Goal: Information Seeking & Learning: Compare options

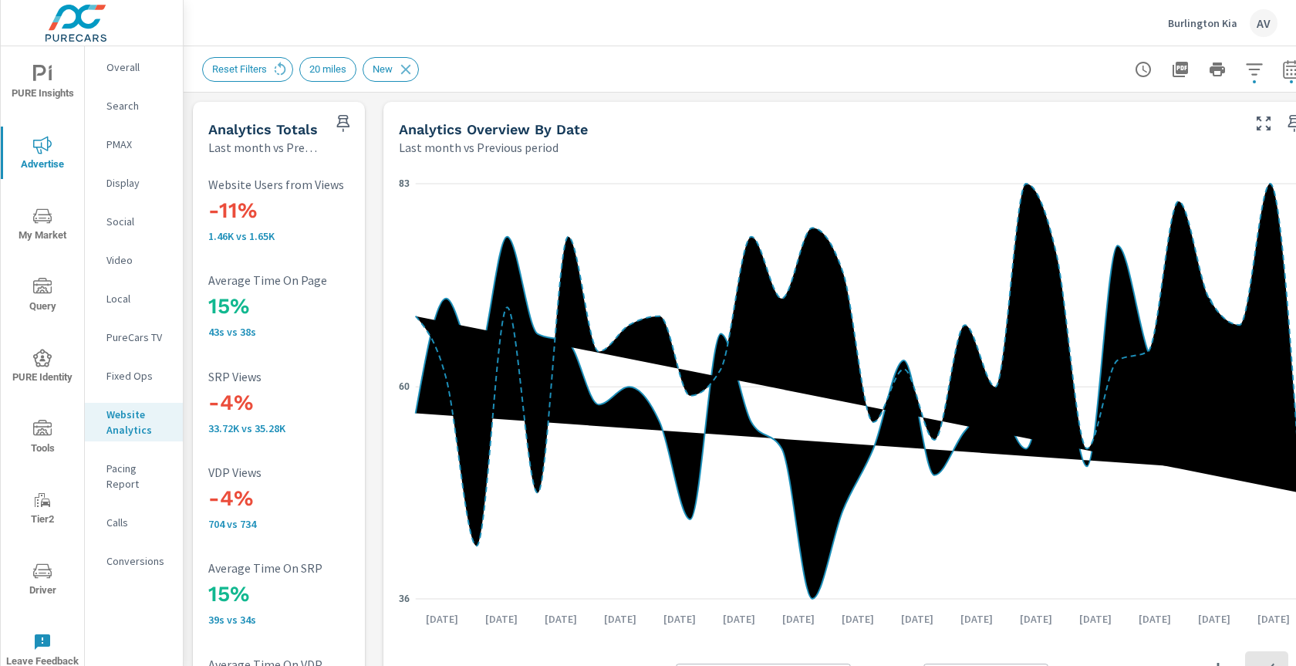
scroll to position [517, 0]
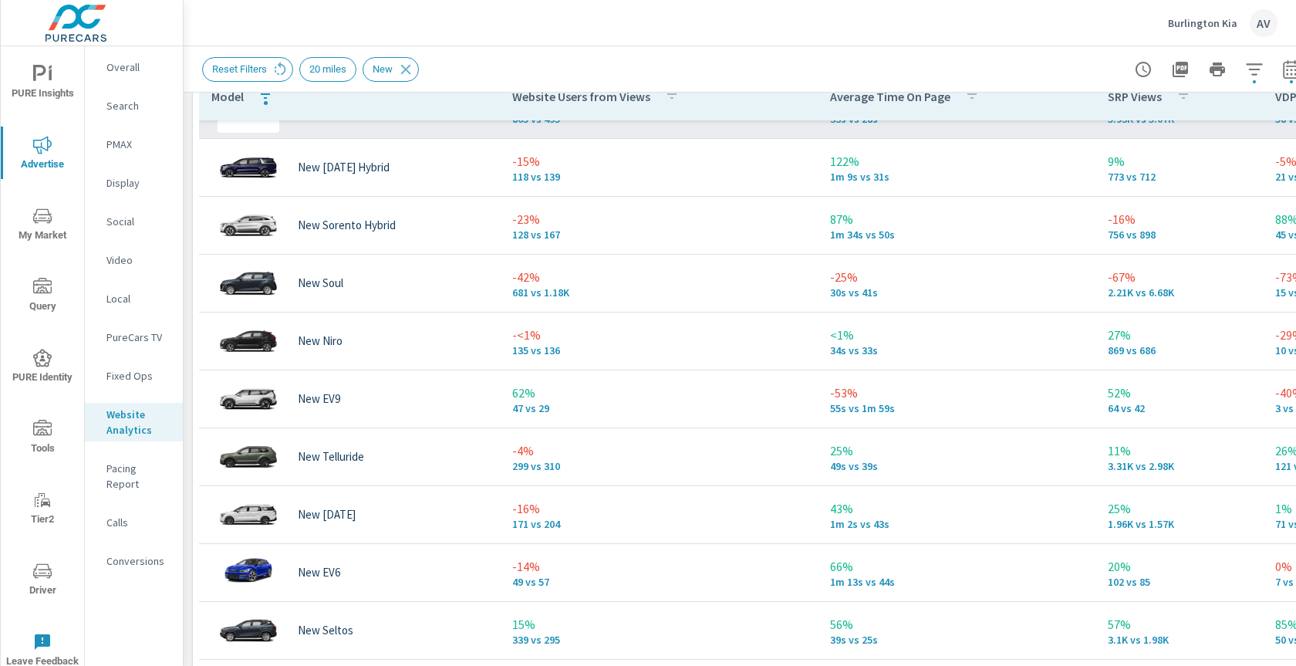
scroll to position [750, 0]
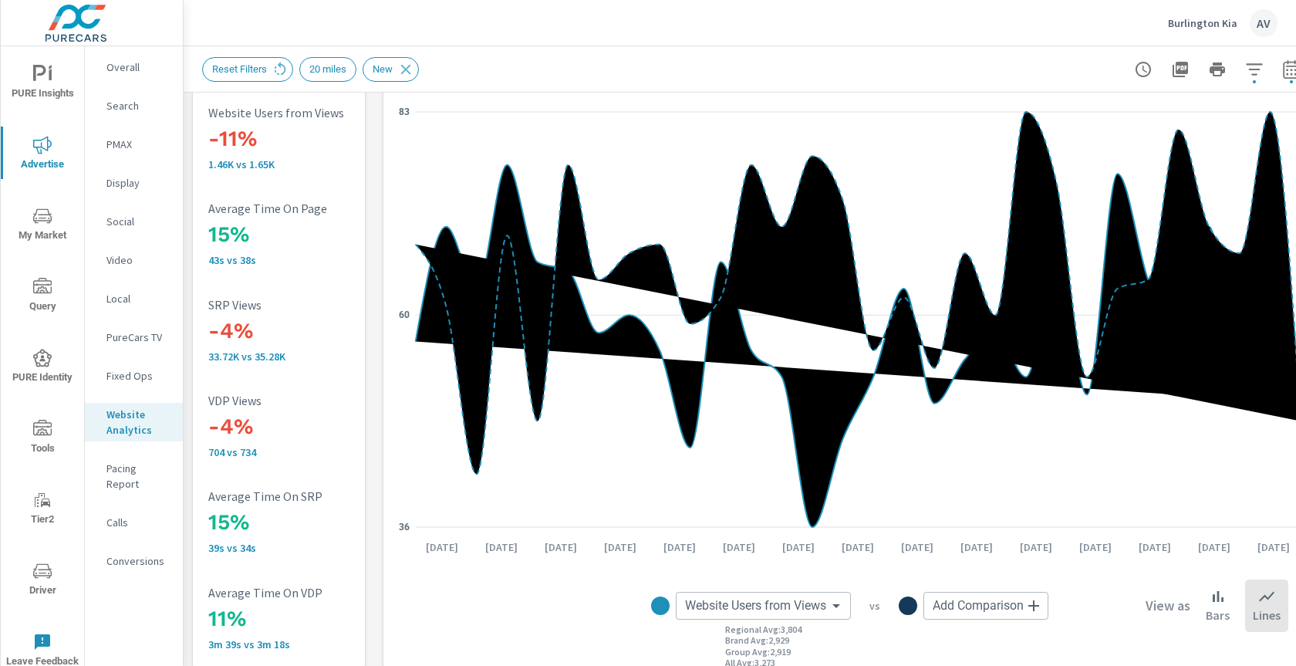
scroll to position [70, 0]
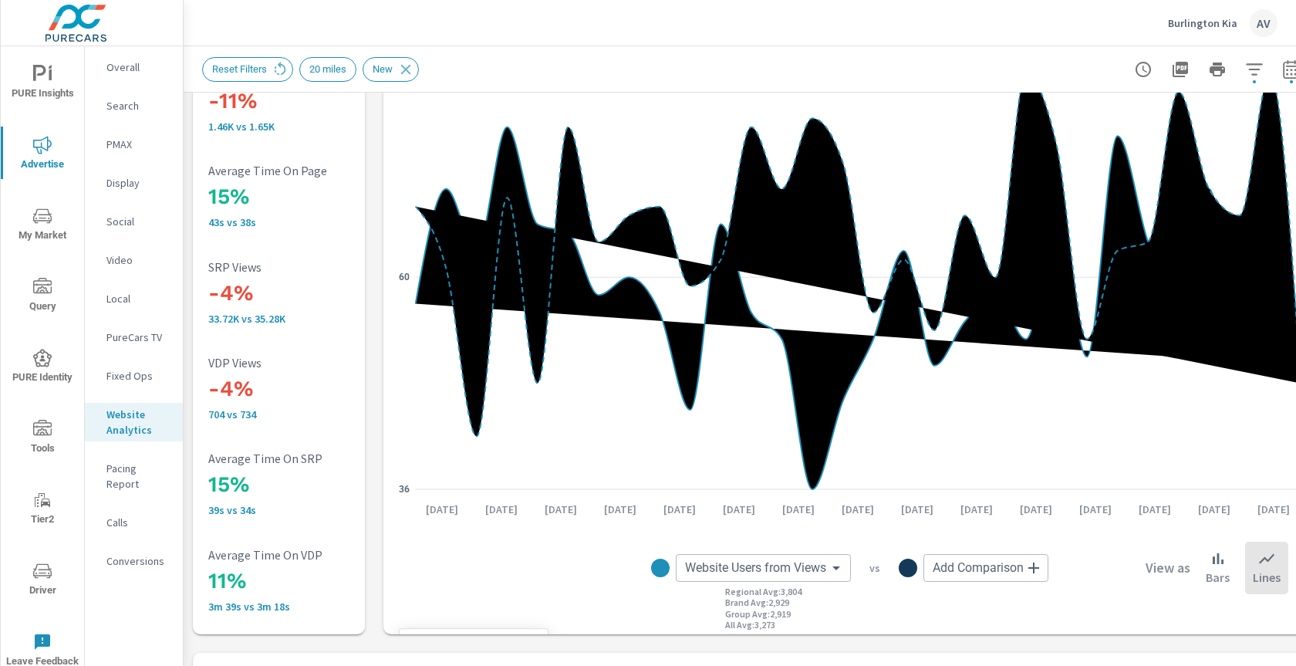
scroll to position [127, 0]
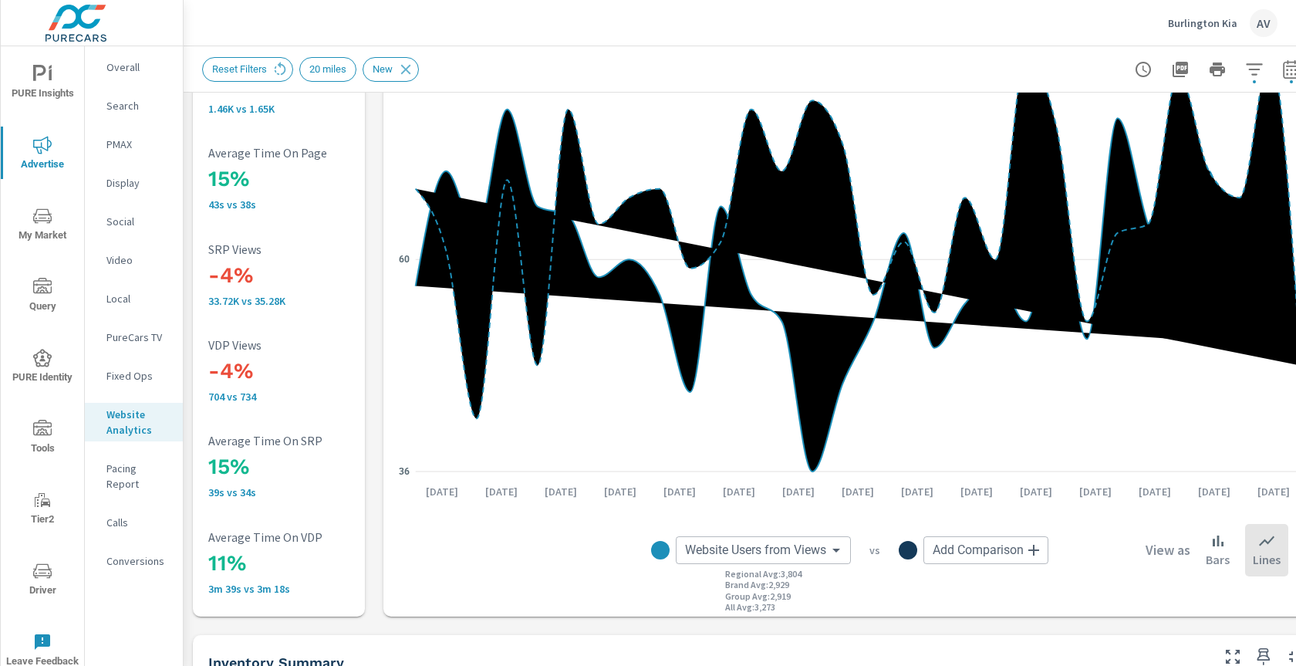
click at [778, 541] on body "PURE Insights Advertise My Market Query PURE Identity Tools Tier2 Driver Leave …" at bounding box center [648, 333] width 1296 height 666
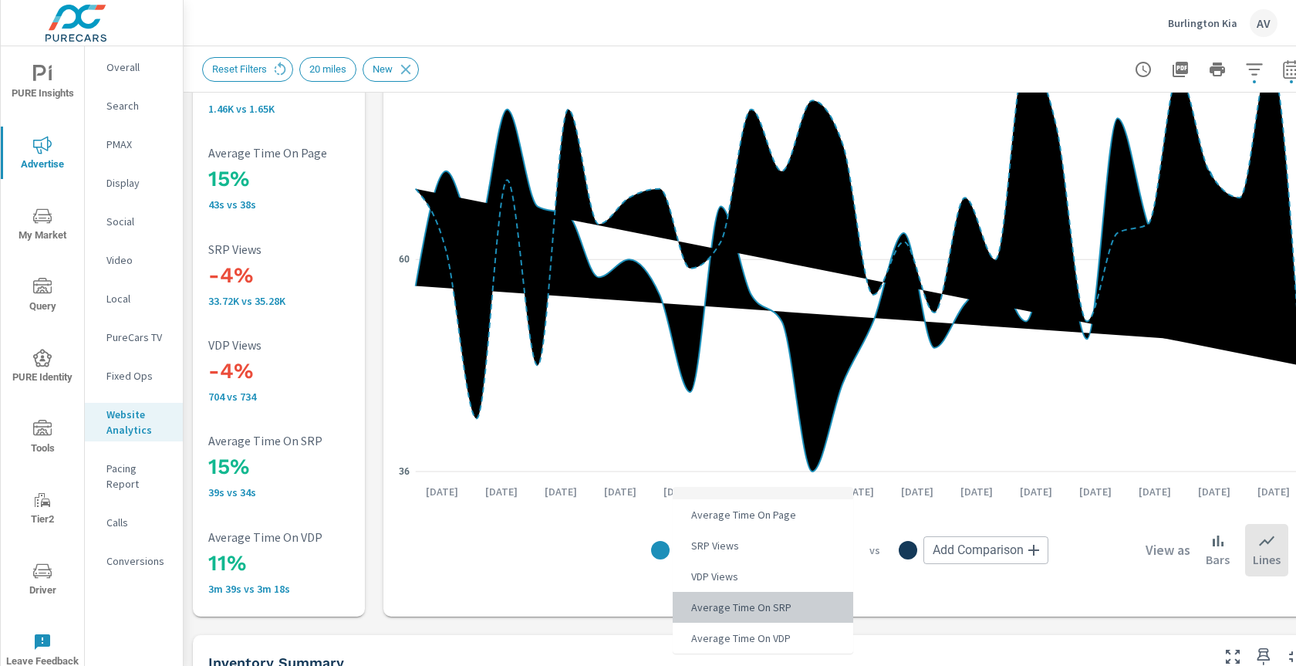
click at [717, 612] on span "Average Time On SRP" at bounding box center [740, 607] width 110 height 22
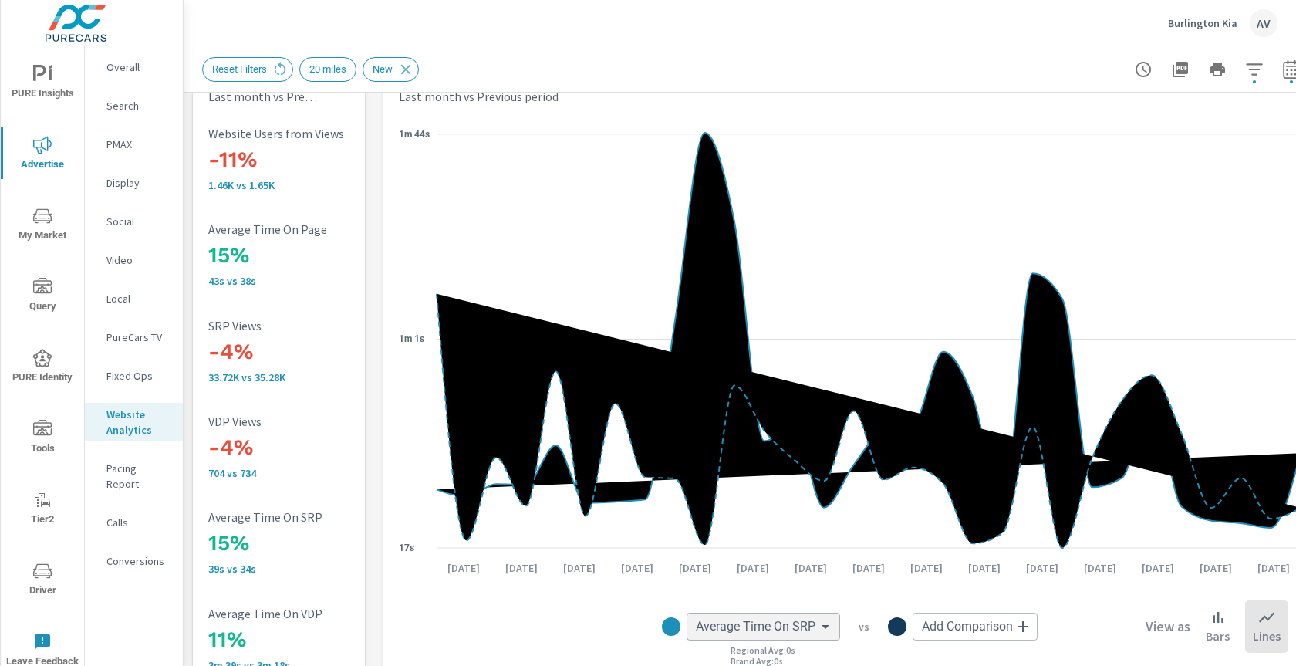
scroll to position [49, 0]
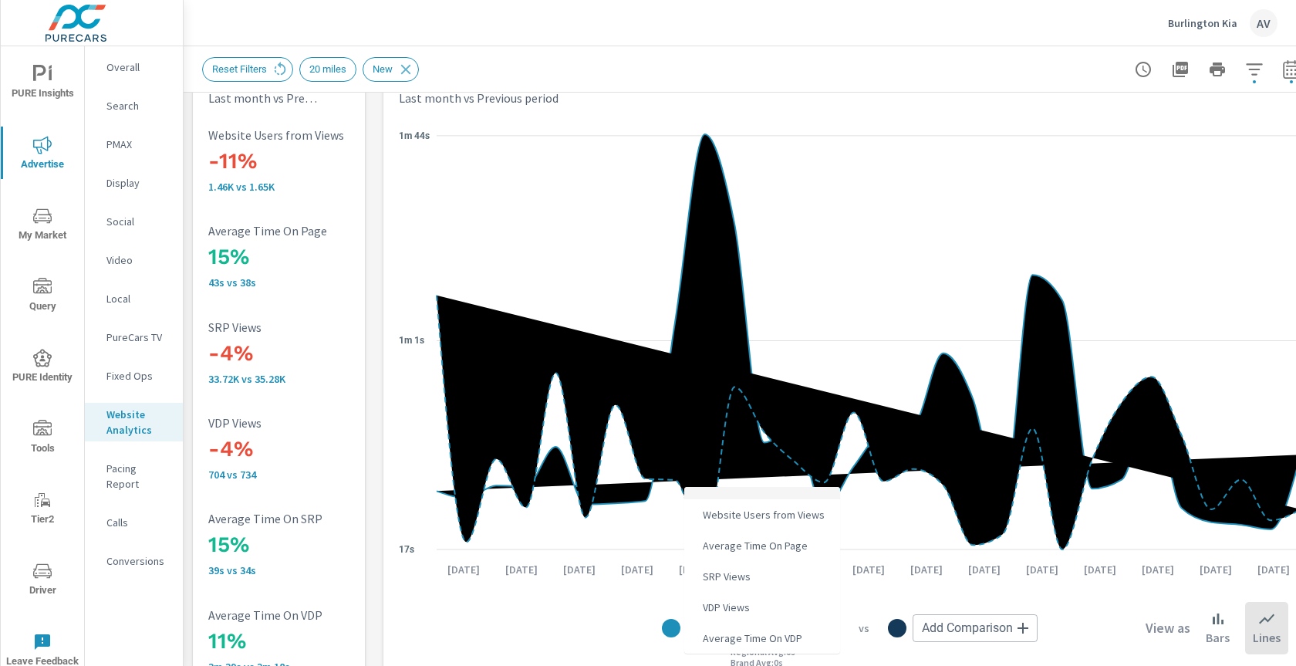
click at [713, 634] on body "PURE Insights Advertise My Market Query PURE Identity Tools Tier2 Driver Leave …" at bounding box center [648, 333] width 1296 height 666
click at [753, 639] on span "Average Time On VDP" at bounding box center [750, 638] width 109 height 22
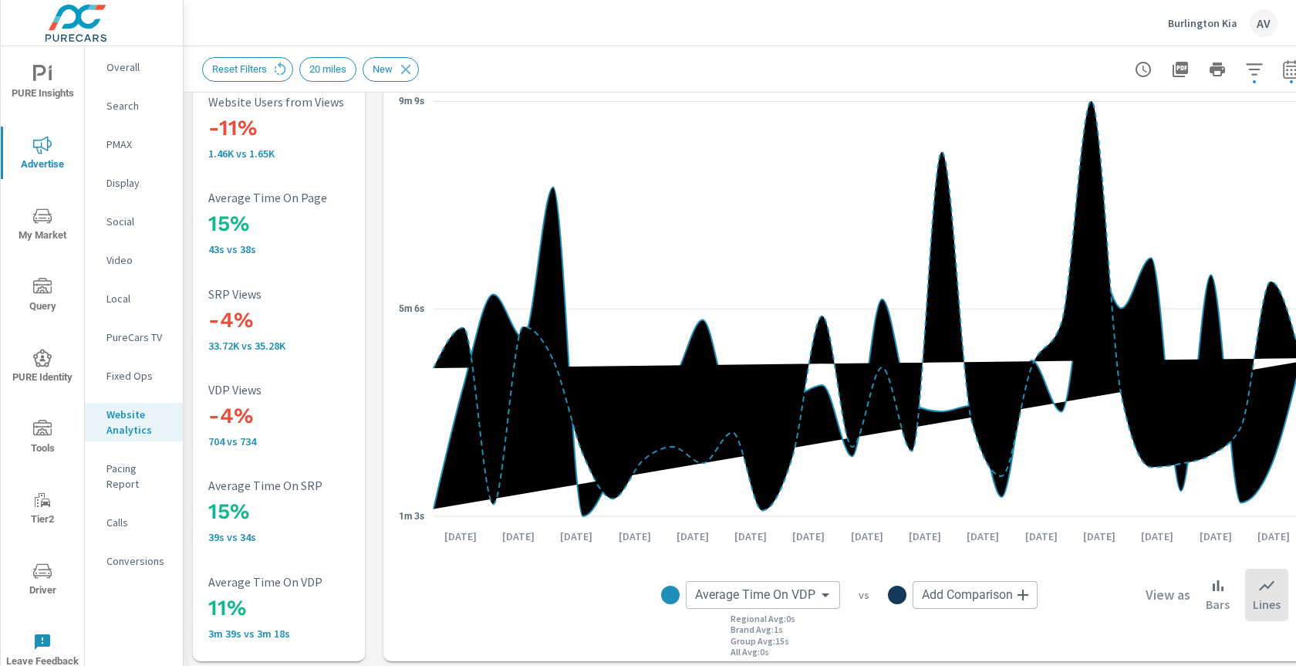
scroll to position [78, 0]
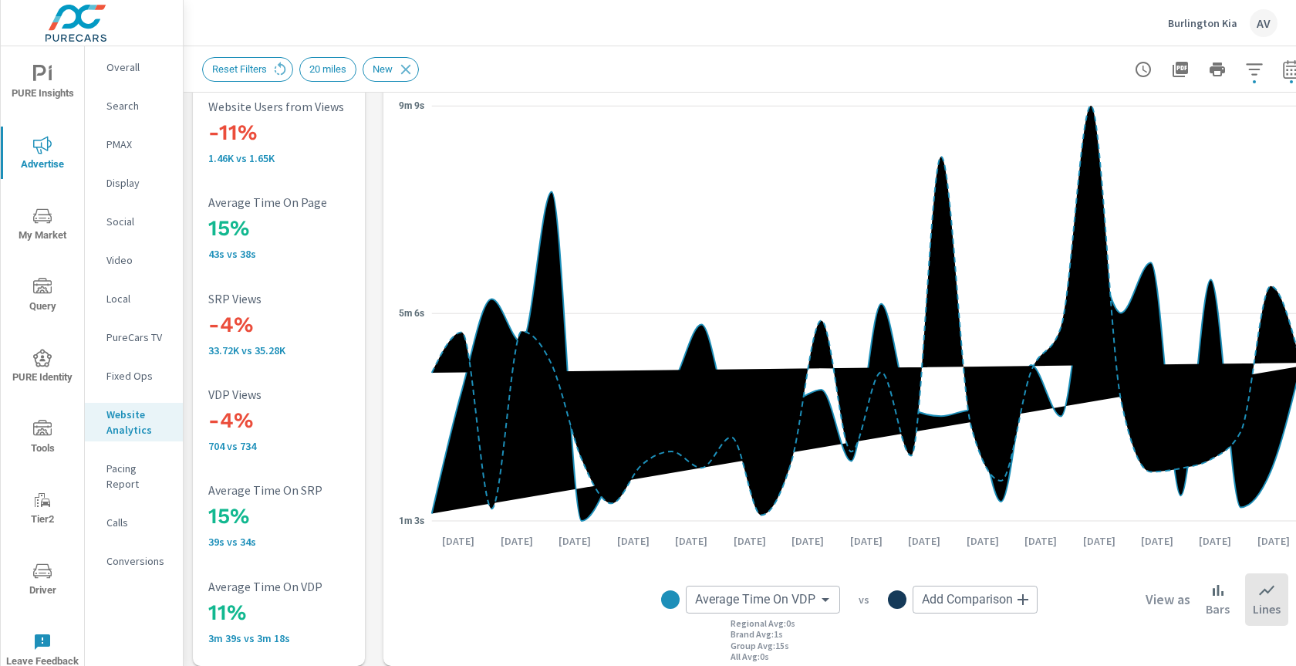
click at [718, 589] on body "PURE Insights Advertise My Market Query PURE Identity Tools Tier2 Driver Leave …" at bounding box center [648, 333] width 1296 height 666
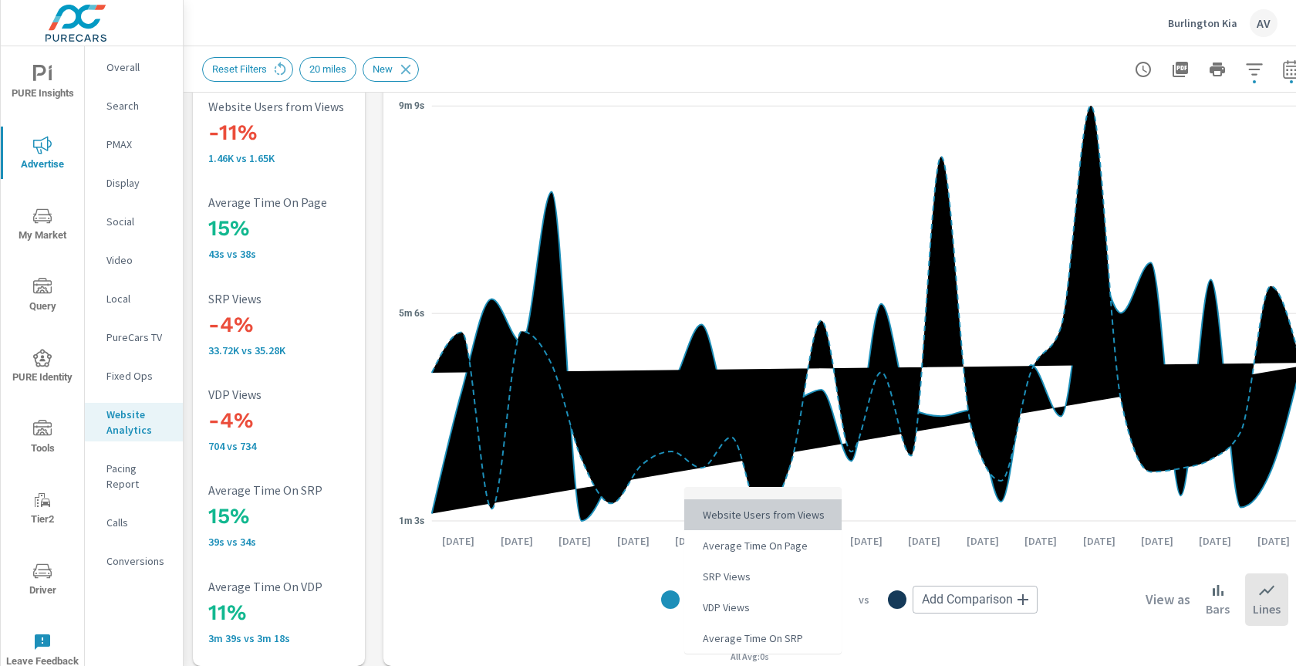
click at [712, 511] on span "Website Users from Views" at bounding box center [761, 515] width 131 height 22
type input "Website Users from Views"
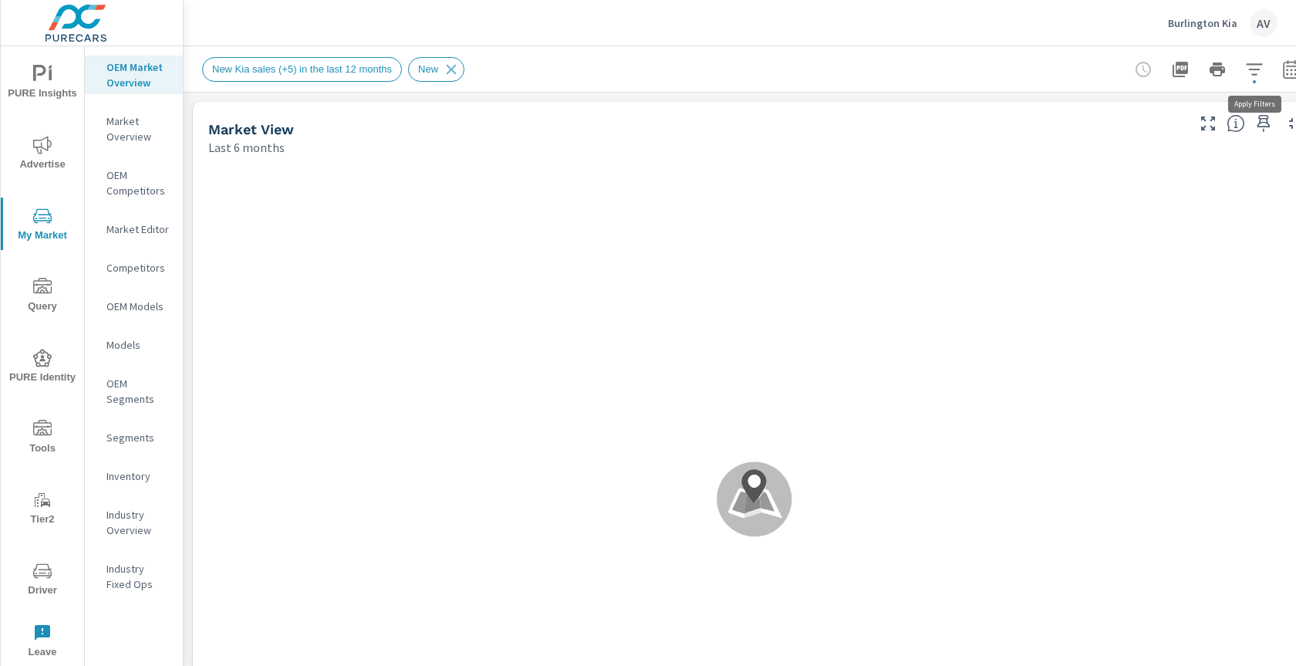
click at [1259, 75] on icon "button" at bounding box center [1254, 69] width 19 height 19
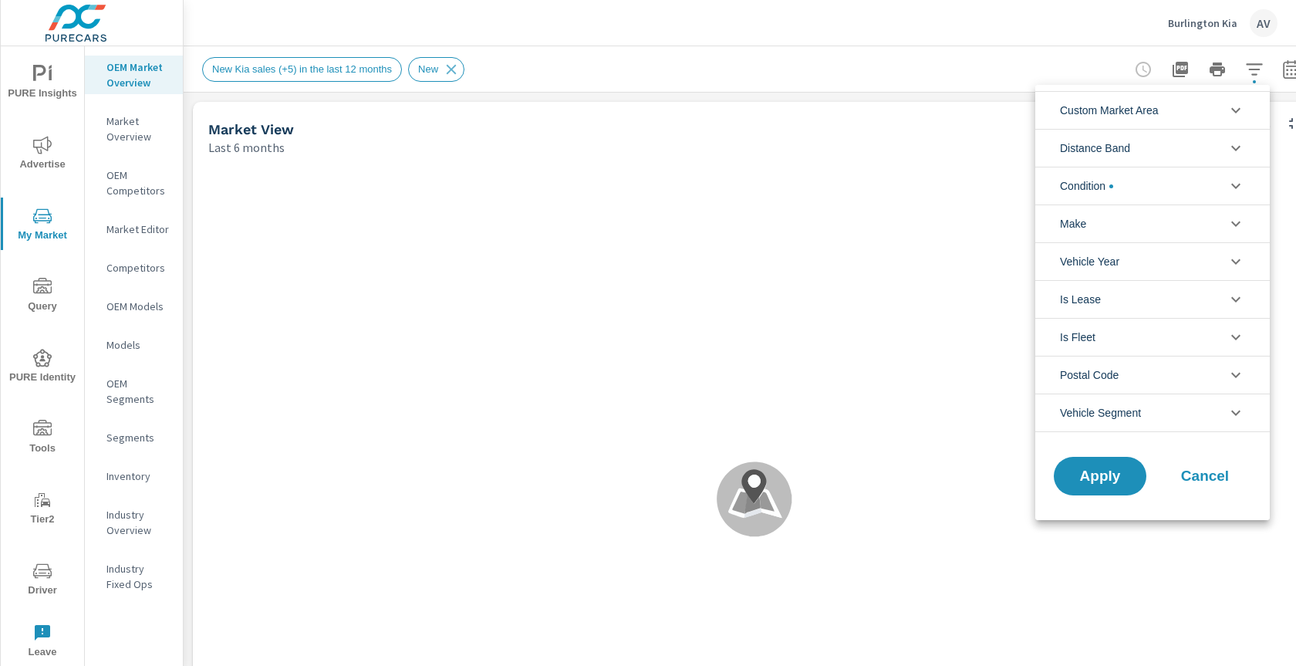
click at [1155, 116] on span "Custom Market Area" at bounding box center [1109, 110] width 99 height 37
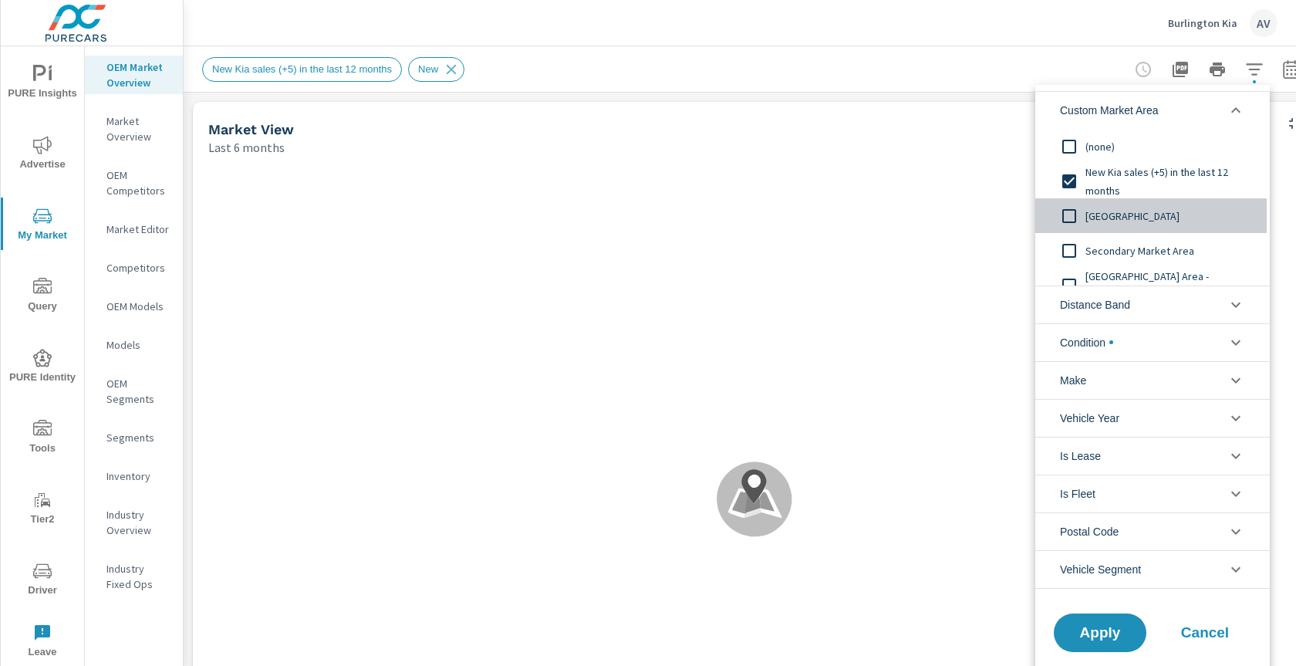
click at [1074, 218] on input "filter options" at bounding box center [1069, 216] width 32 height 32
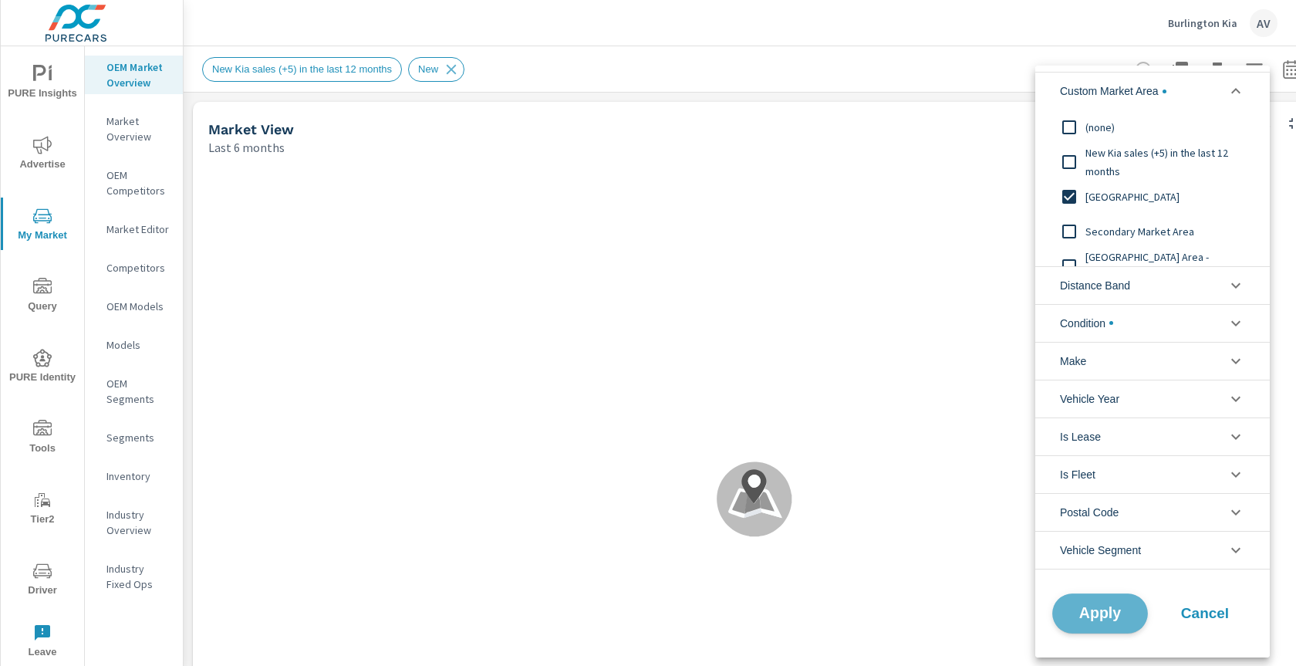
click at [1069, 605] on span "Apply" at bounding box center [1099, 612] width 63 height 15
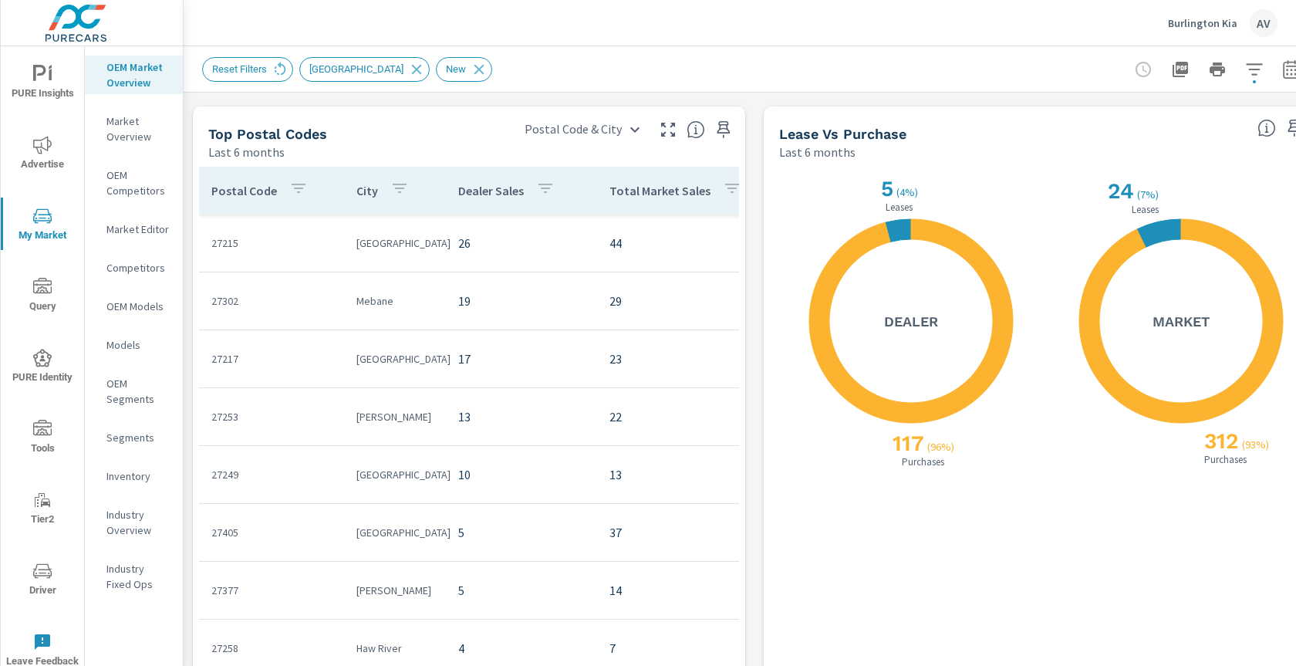
scroll to position [1450, 0]
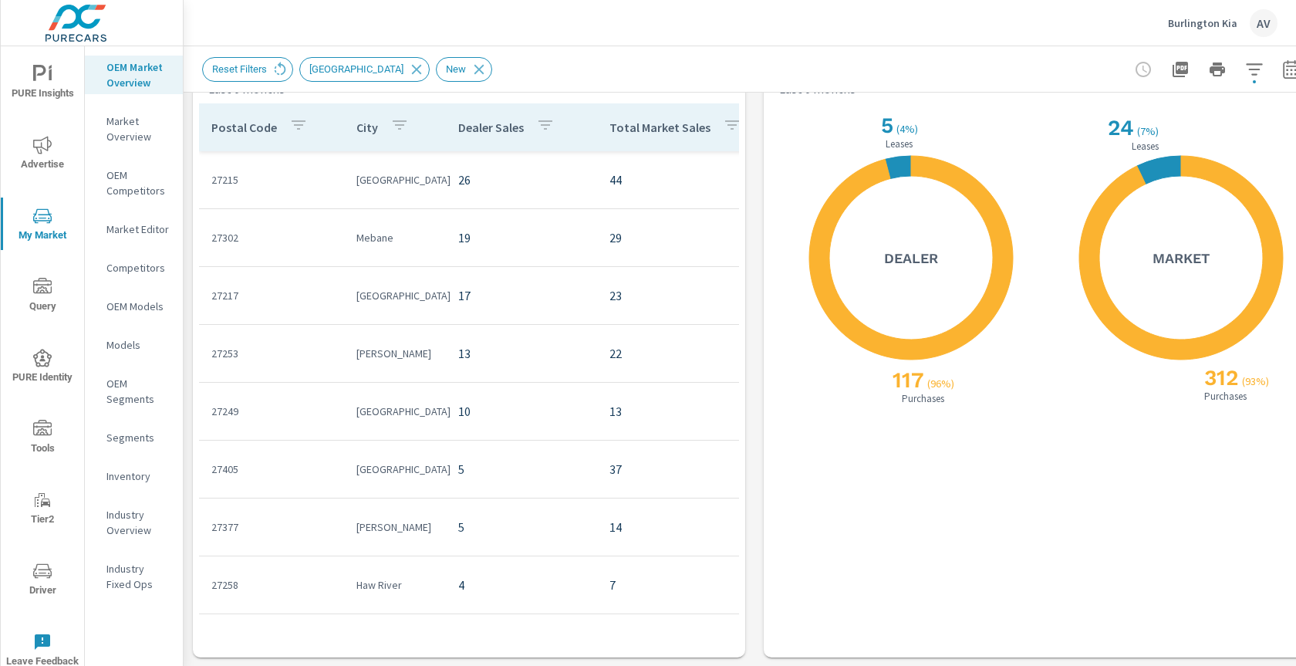
click at [292, 128] on icon "button" at bounding box center [298, 125] width 19 height 19
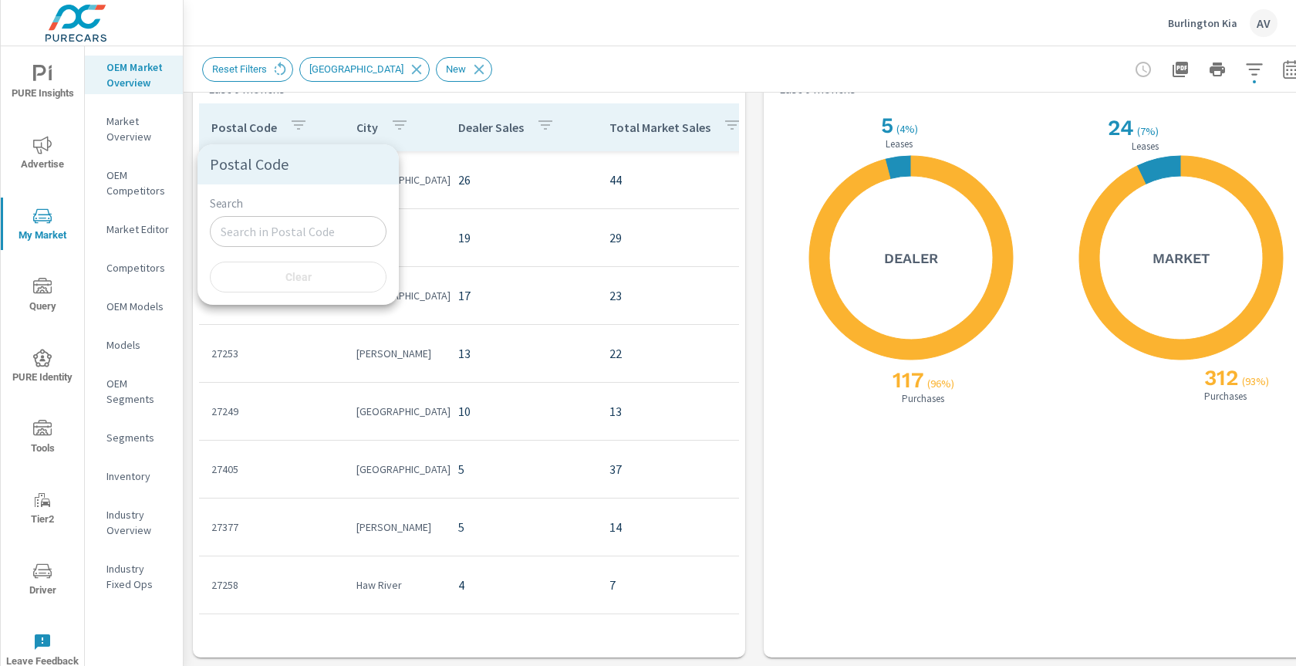
click at [265, 243] on input "Search" at bounding box center [298, 231] width 177 height 31
paste input "27215"
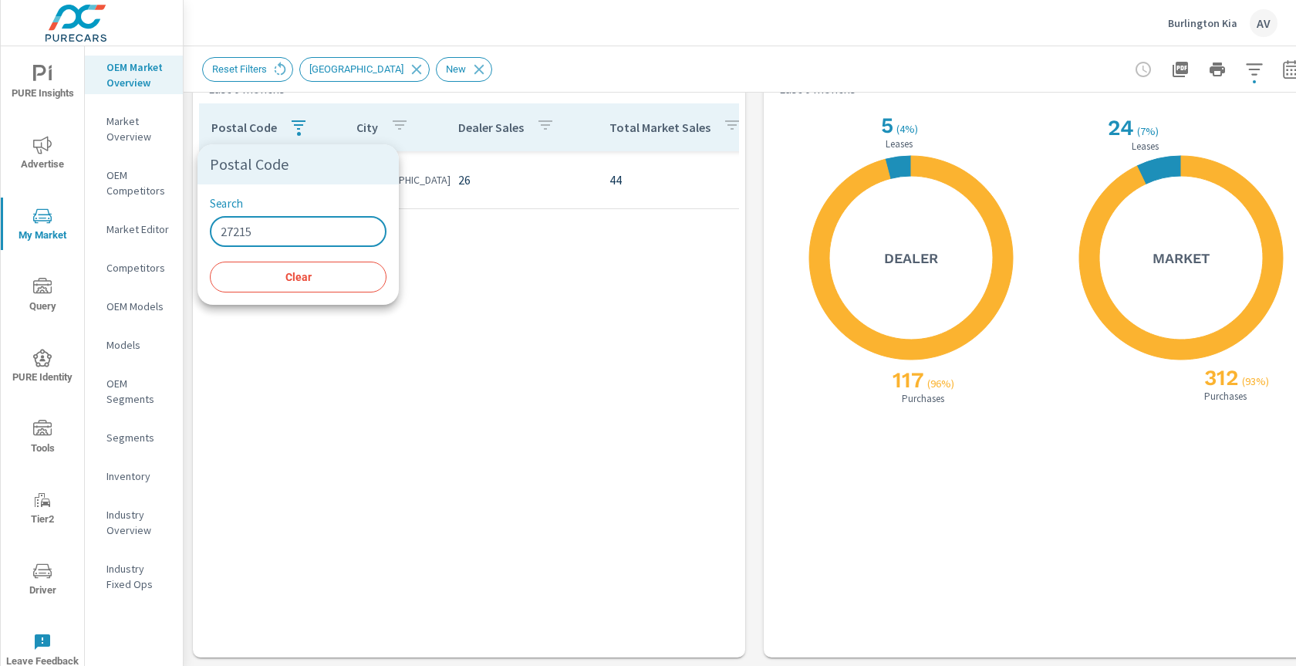
type input "27215"
click at [437, 296] on div at bounding box center [648, 333] width 1296 height 666
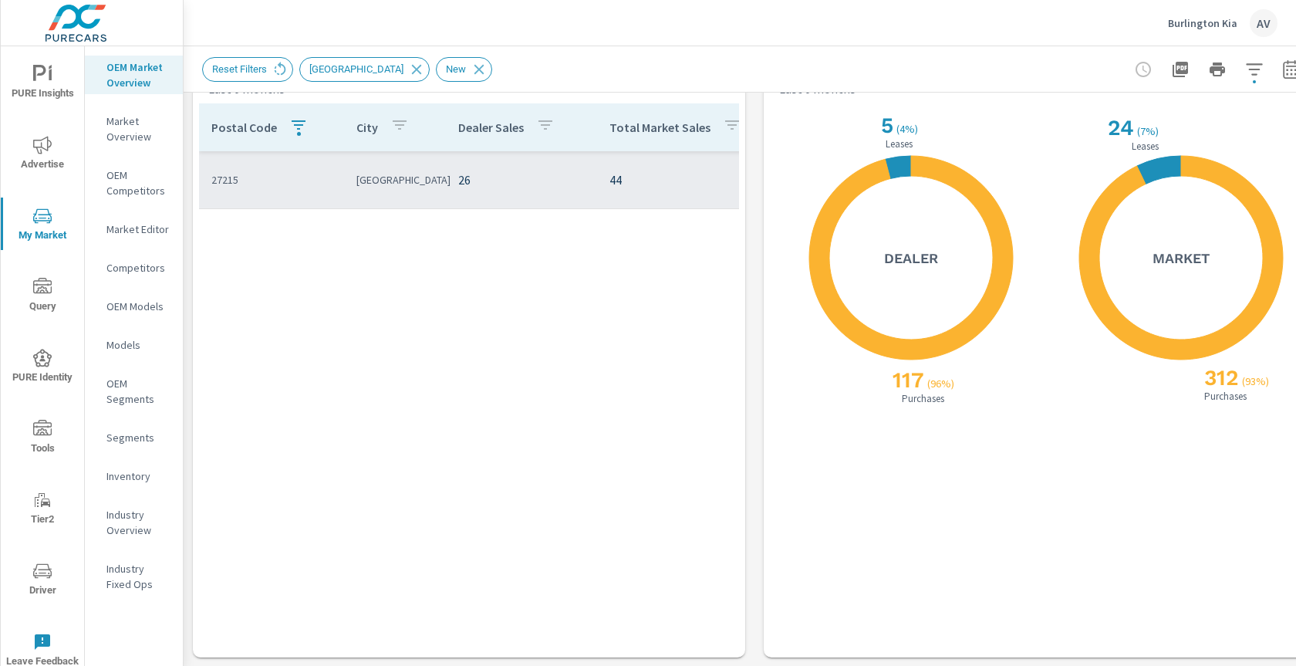
click at [451, 174] on td "26" at bounding box center [521, 179] width 151 height 43
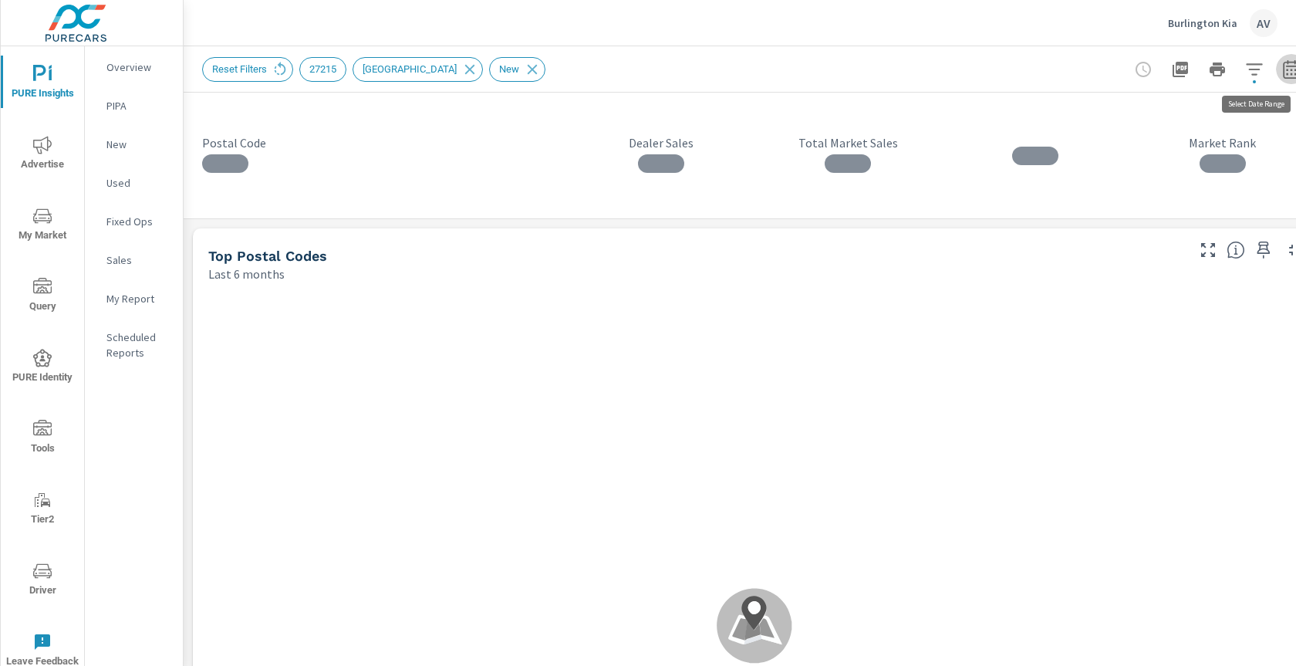
click at [1289, 62] on icon "button" at bounding box center [1291, 68] width 16 height 19
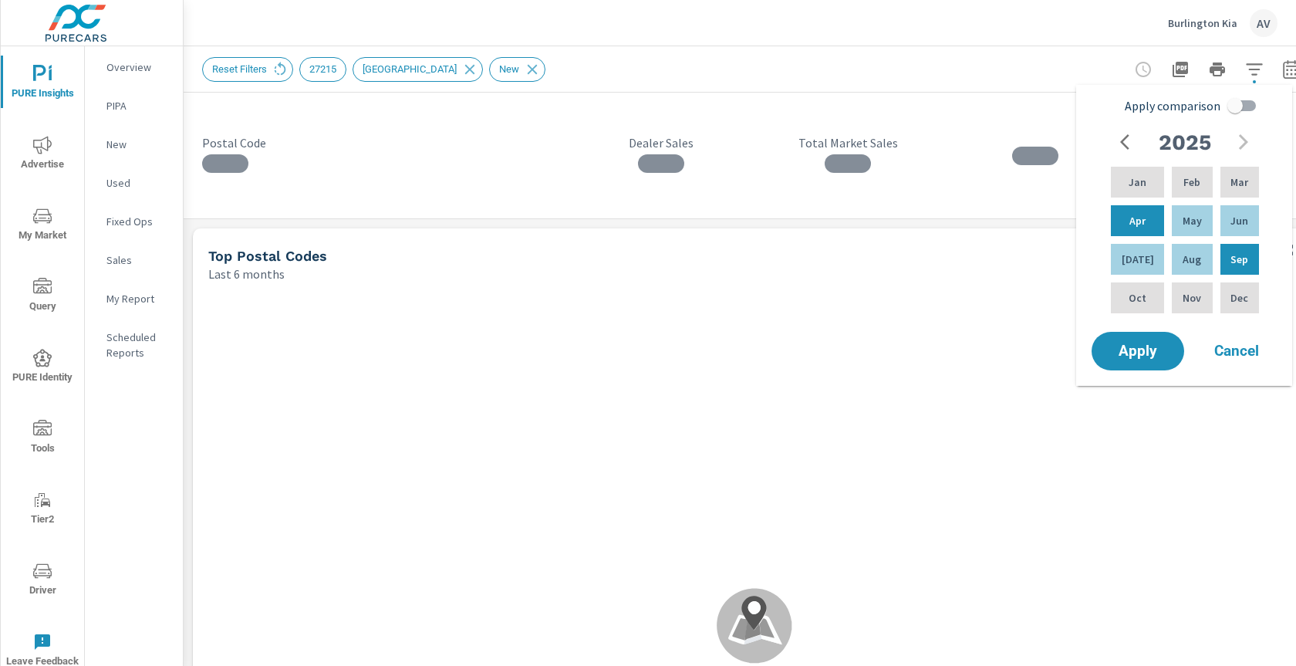
click at [1241, 105] on input "Apply comparison" at bounding box center [1235, 105] width 88 height 29
checkbox input "true"
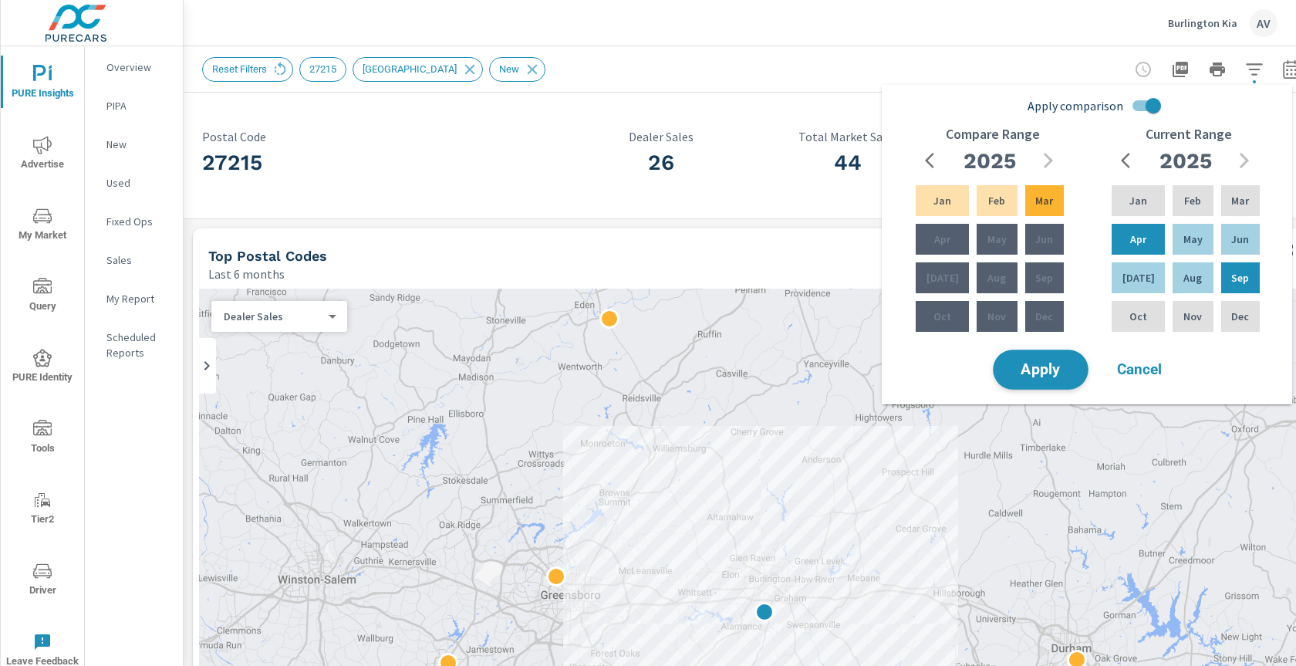
click at [1020, 363] on span "Apply" at bounding box center [1040, 370] width 63 height 15
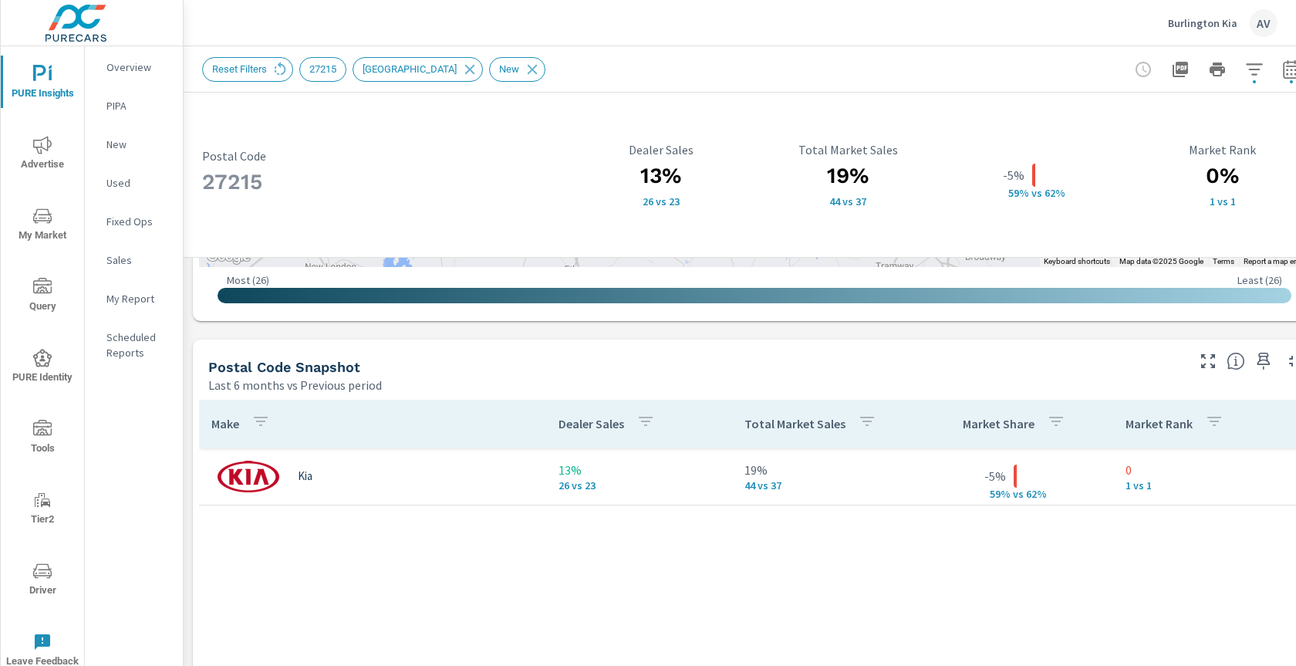
scroll to position [990, 0]
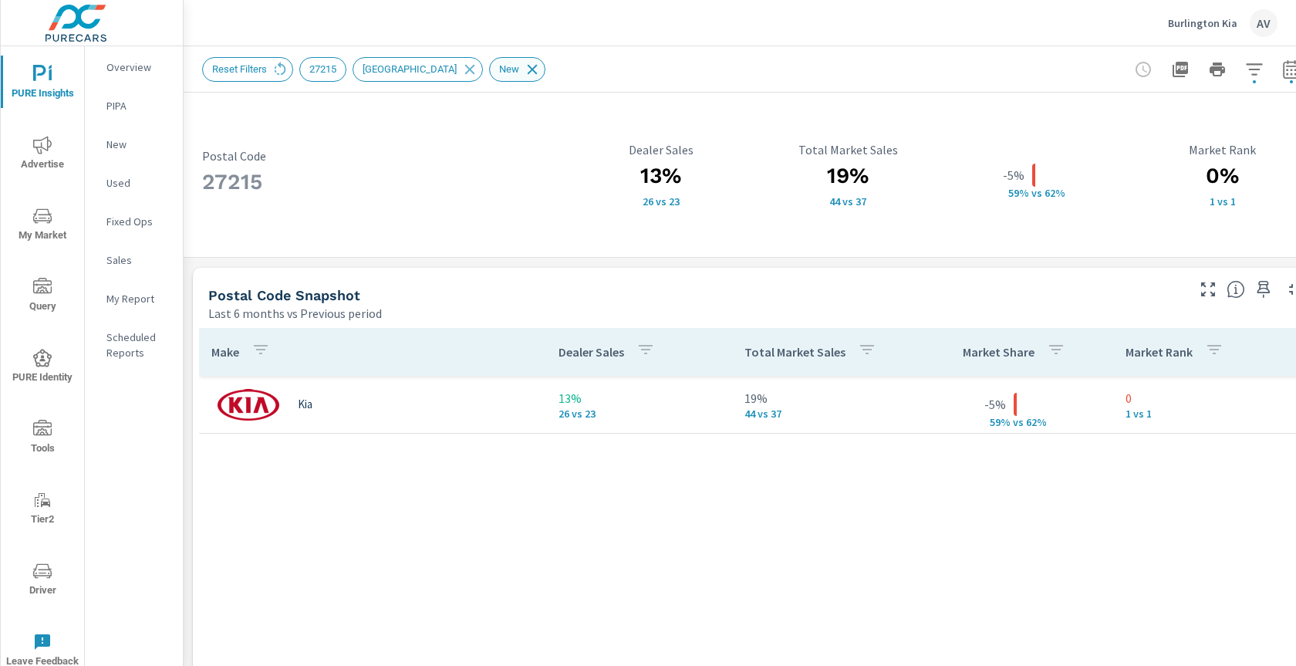
click at [537, 73] on icon at bounding box center [532, 69] width 17 height 17
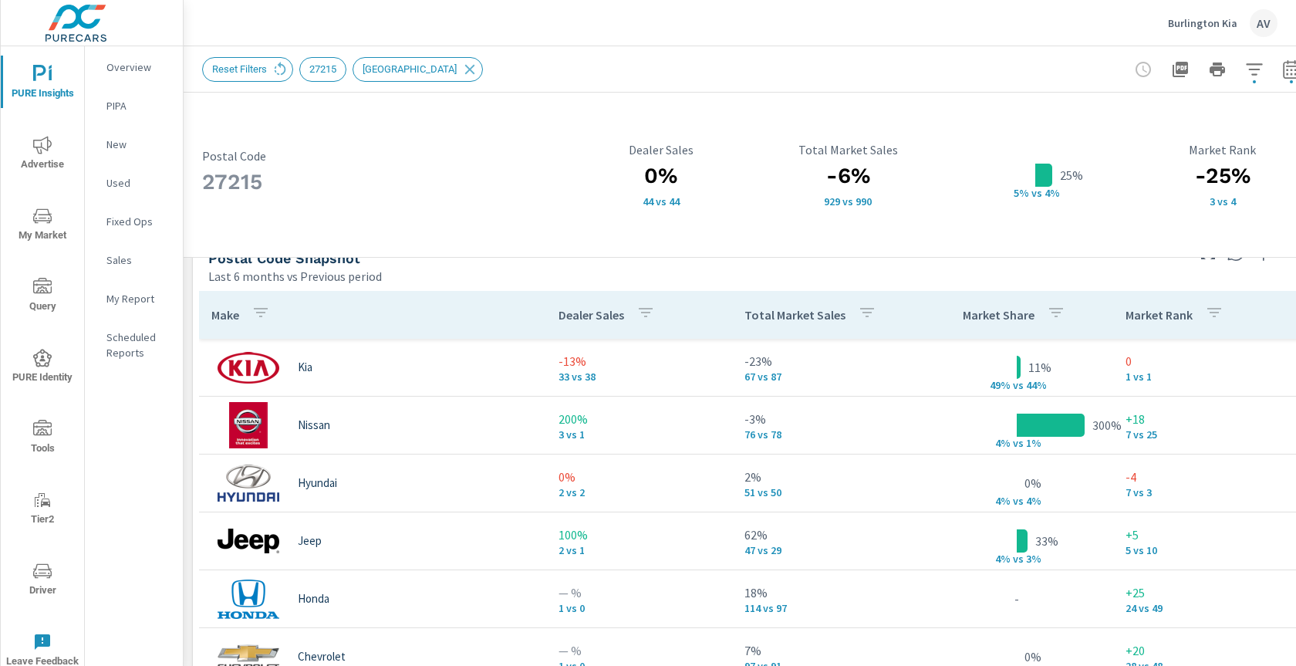
scroll to position [1011, 0]
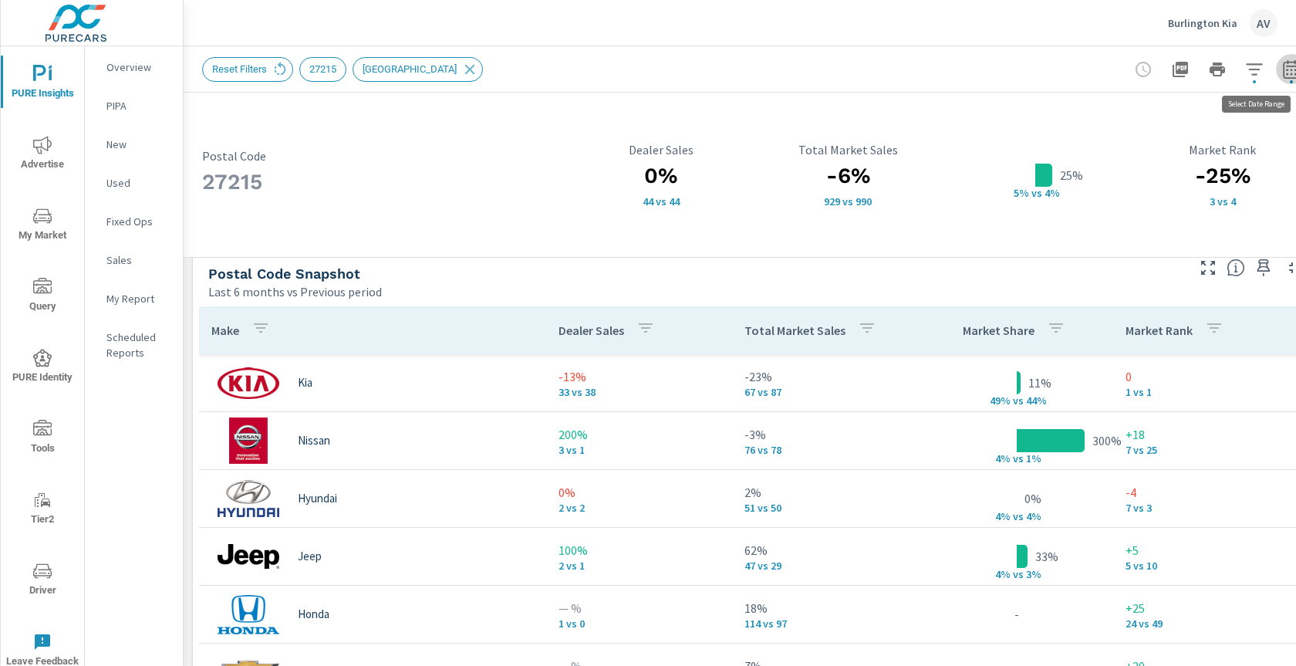
click at [1283, 65] on icon "button" at bounding box center [1291, 68] width 16 height 19
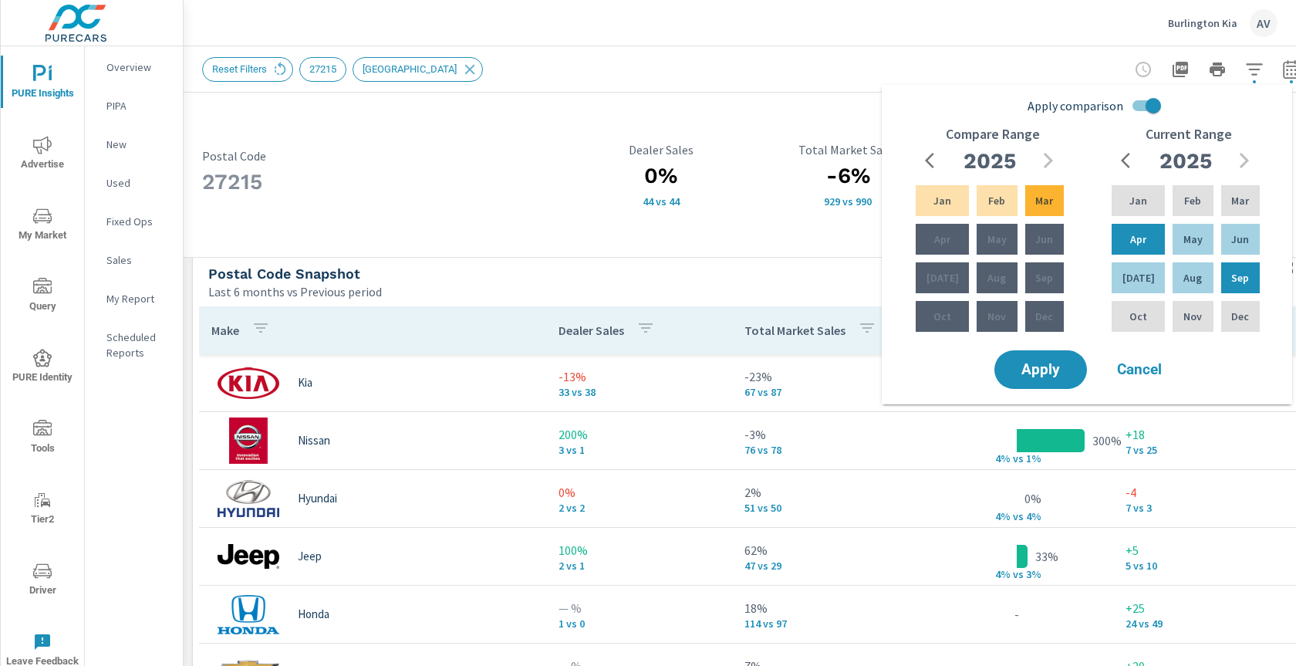
click at [543, 60] on div "Reset Filters 27215 Primary Market Area" at bounding box center [646, 69] width 889 height 25
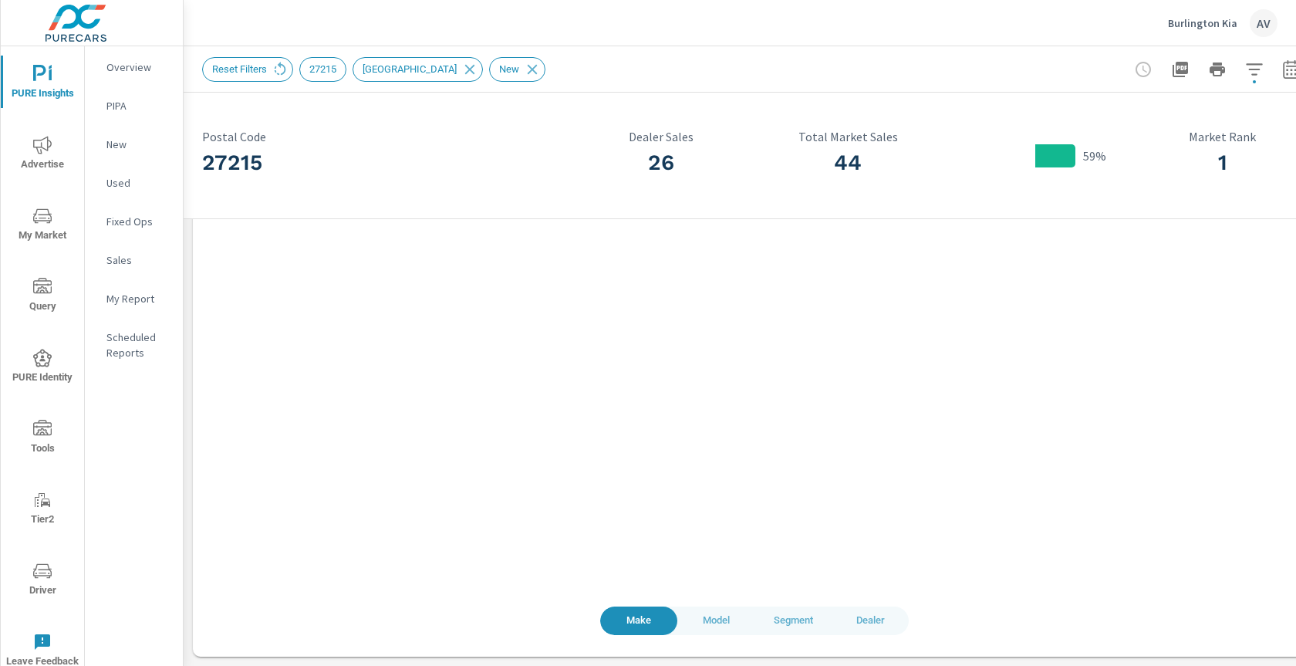
scroll to position [944, 0]
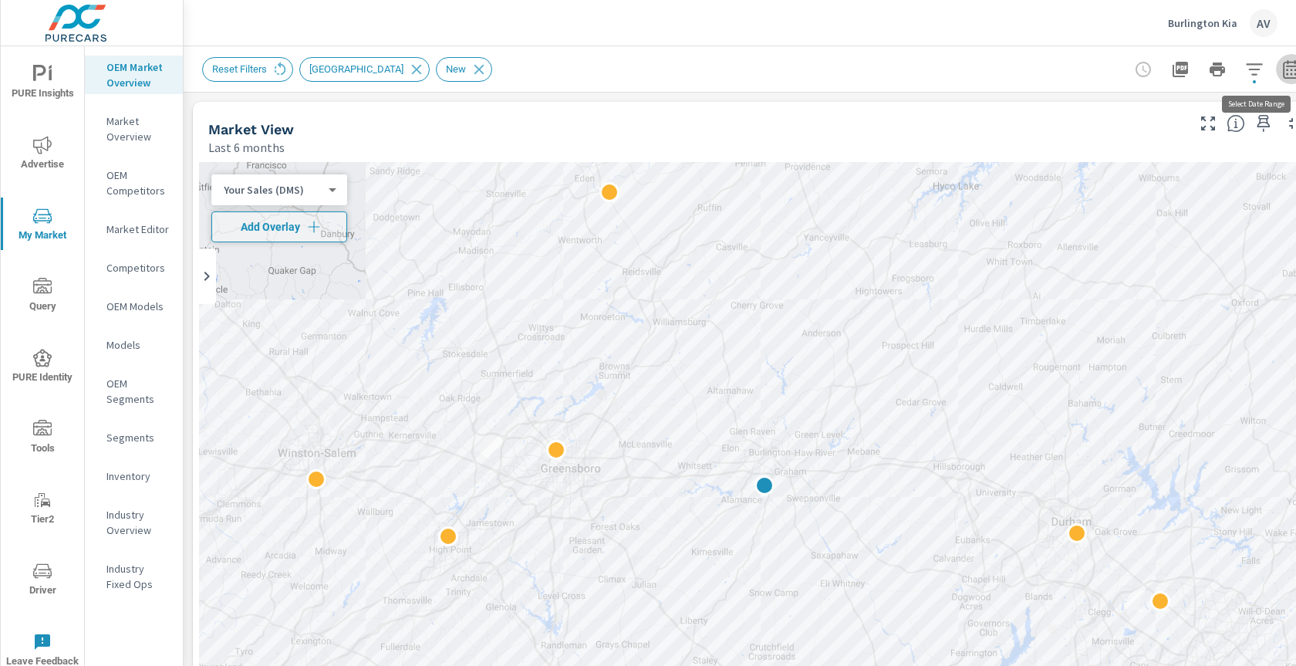
click at [1284, 69] on icon "button" at bounding box center [1291, 69] width 19 height 19
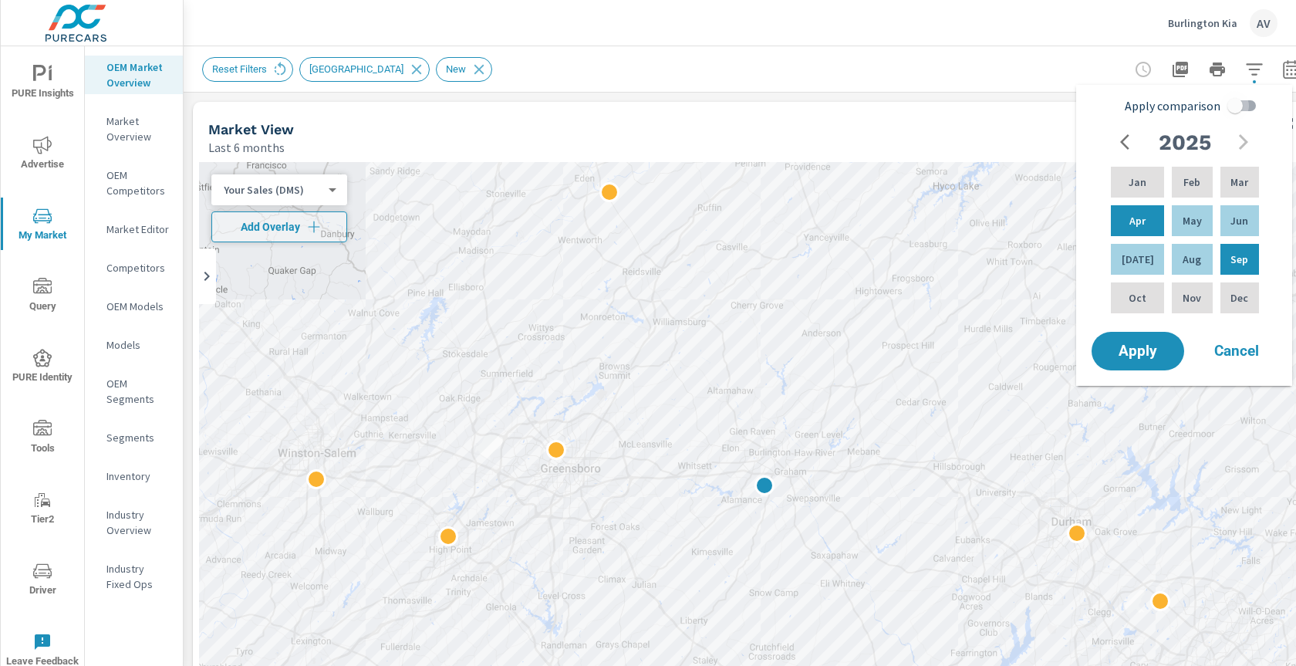
click at [1239, 107] on input "Apply comparison" at bounding box center [1235, 105] width 88 height 29
checkbox input "true"
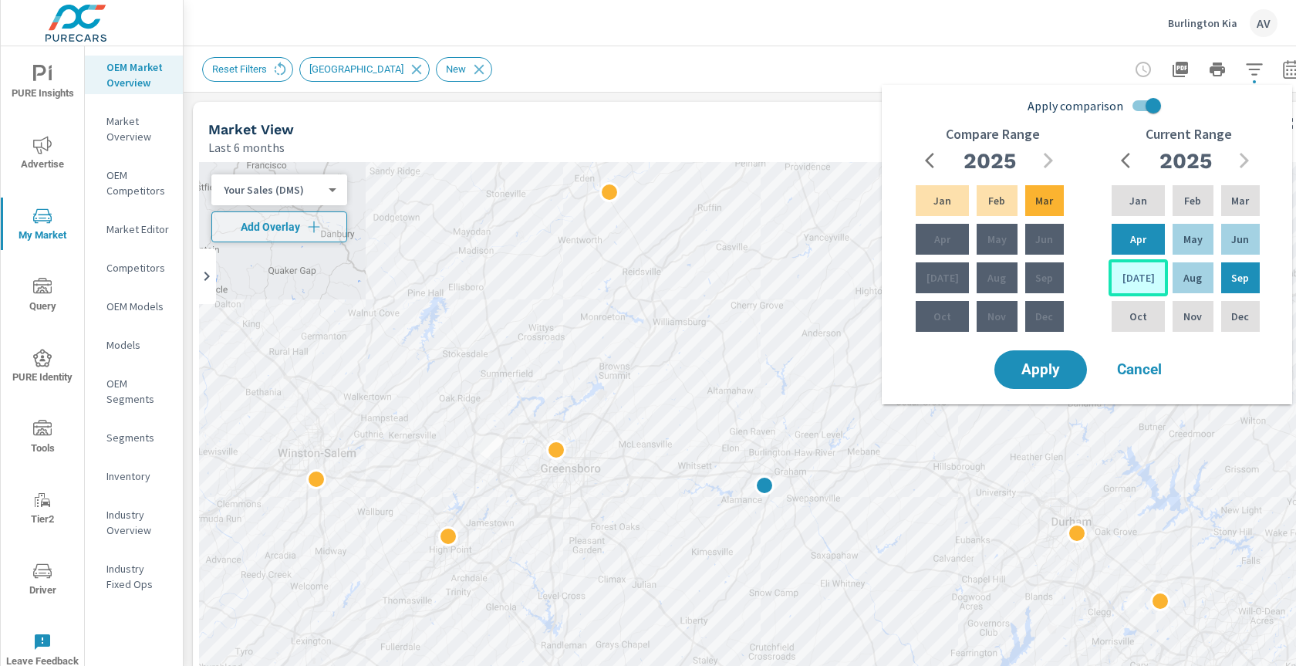
click at [1152, 280] on div "Jul" at bounding box center [1137, 277] width 59 height 37
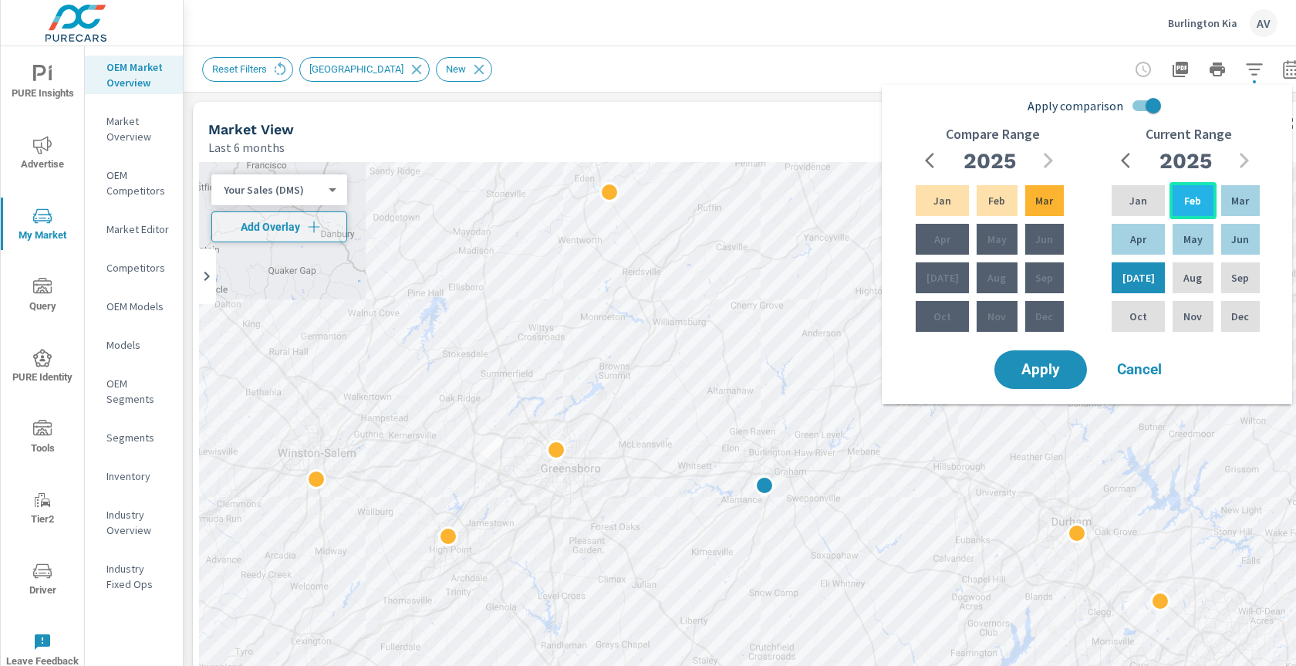
click at [1194, 204] on div "Feb" at bounding box center [1192, 200] width 46 height 37
click at [929, 157] on icon "button" at bounding box center [929, 160] width 9 height 15
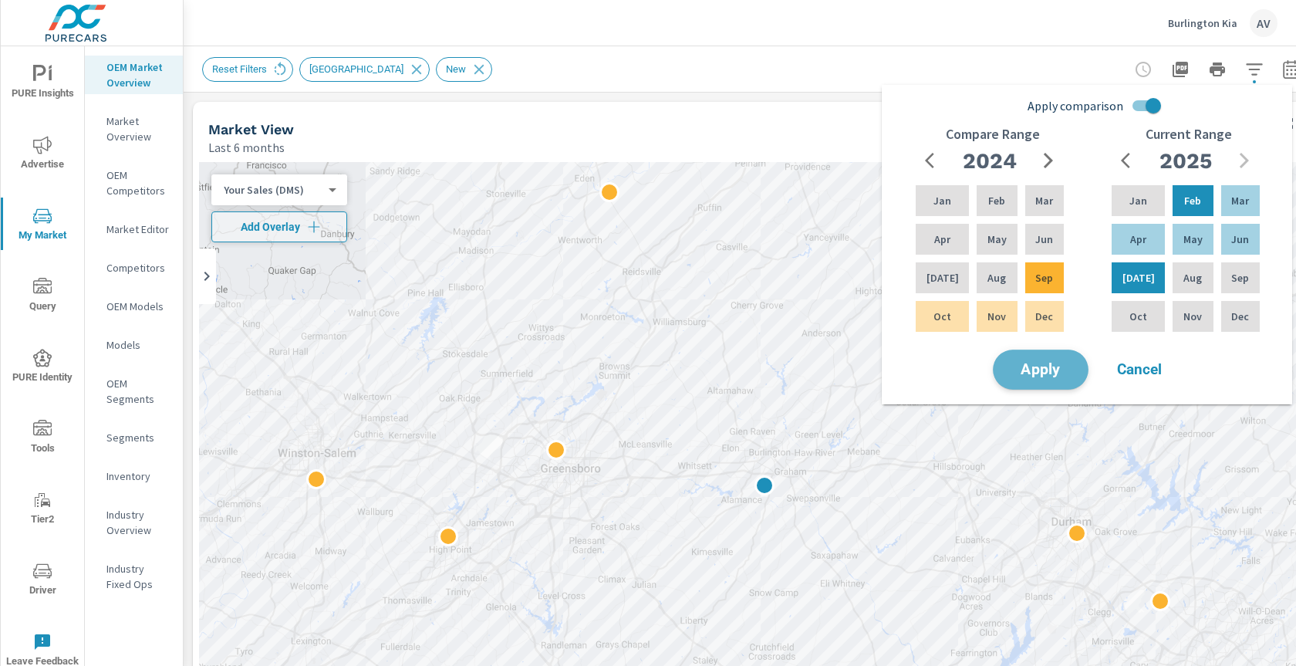
click at [1025, 373] on span "Apply" at bounding box center [1040, 370] width 63 height 15
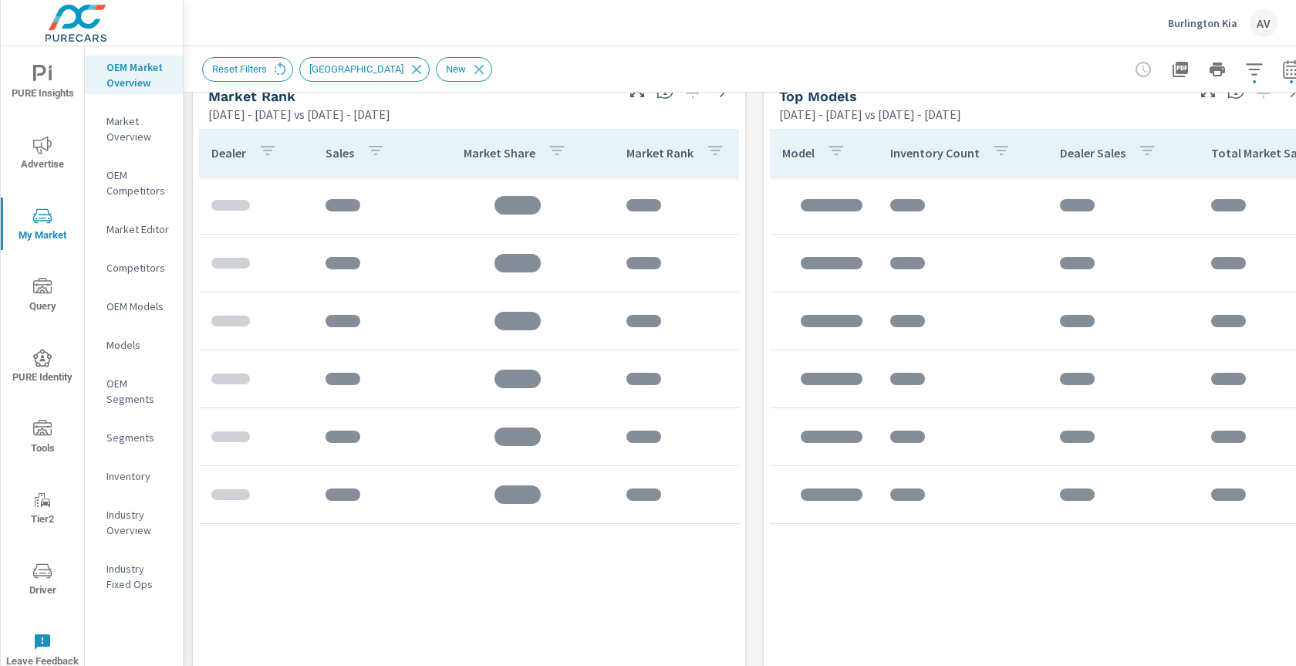
scroll to position [1028, 0]
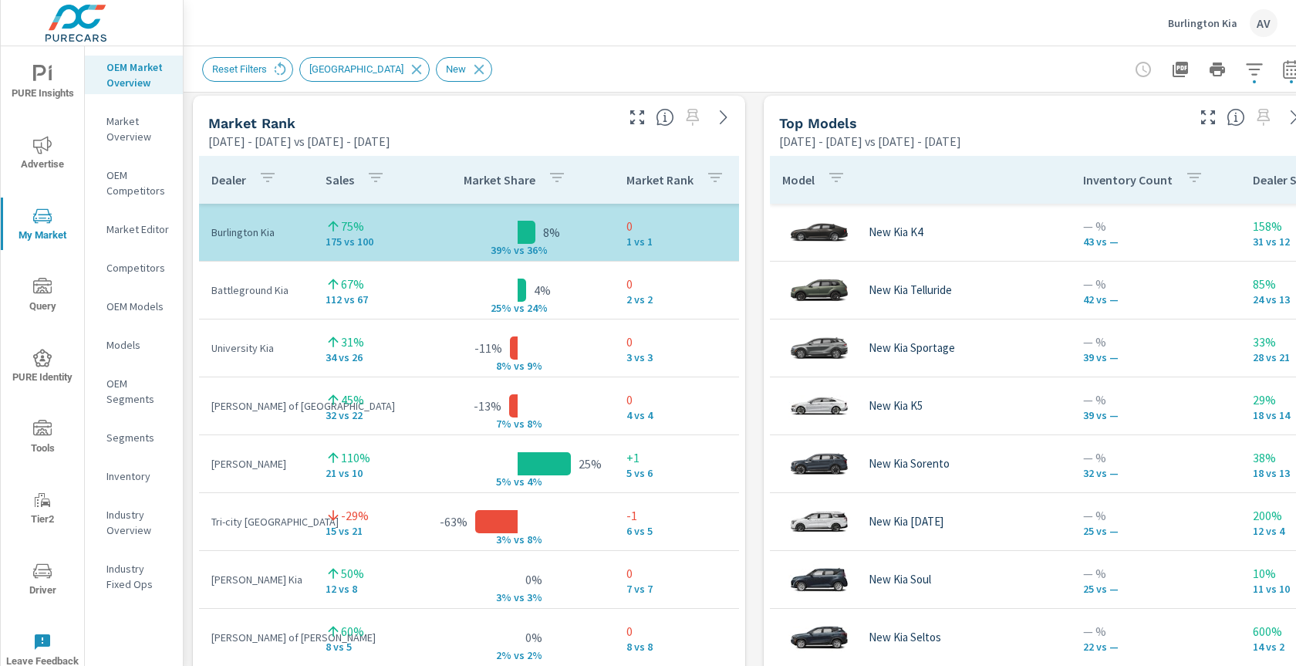
scroll to position [959, 0]
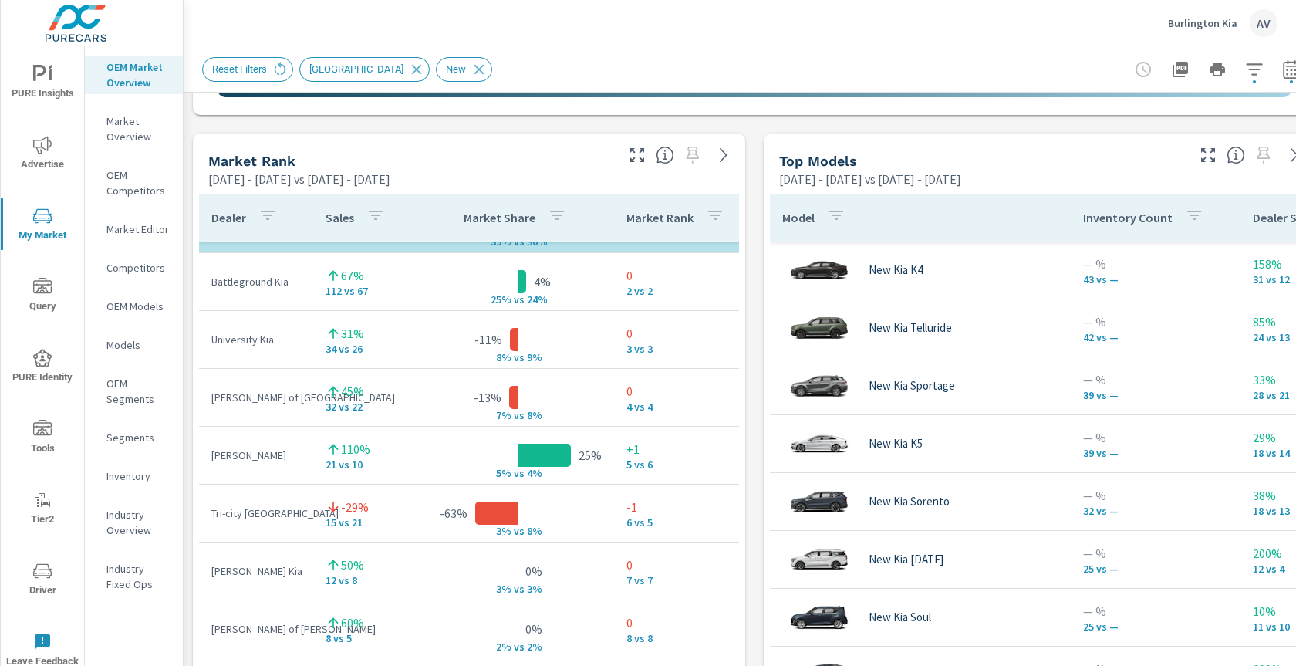
scroll to position [68, 0]
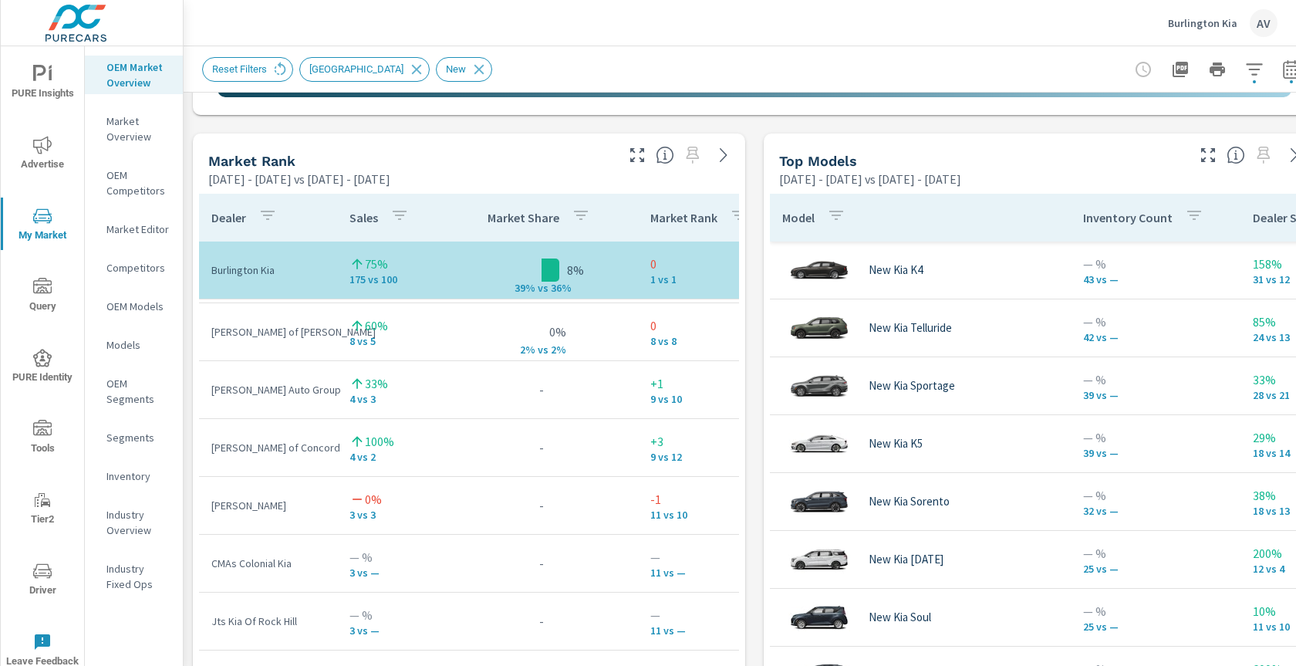
scroll to position [93, 0]
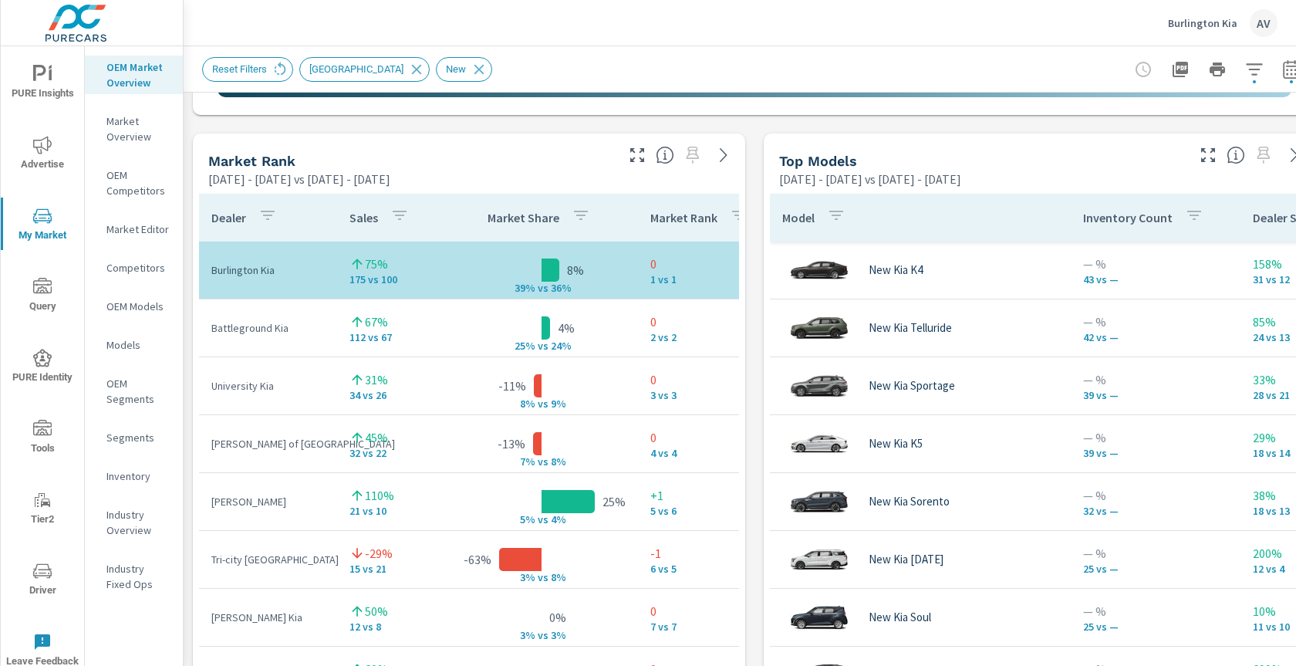
click at [189, 272] on div "Market View Feb 01, 2025 - Jul 31, 2025 vs Sep 30, 2024 - Jan 31, 2025 ← Move l…" at bounding box center [755, 454] width 1142 height 2641
click at [145, 143] on p "Market Overview" at bounding box center [138, 128] width 64 height 31
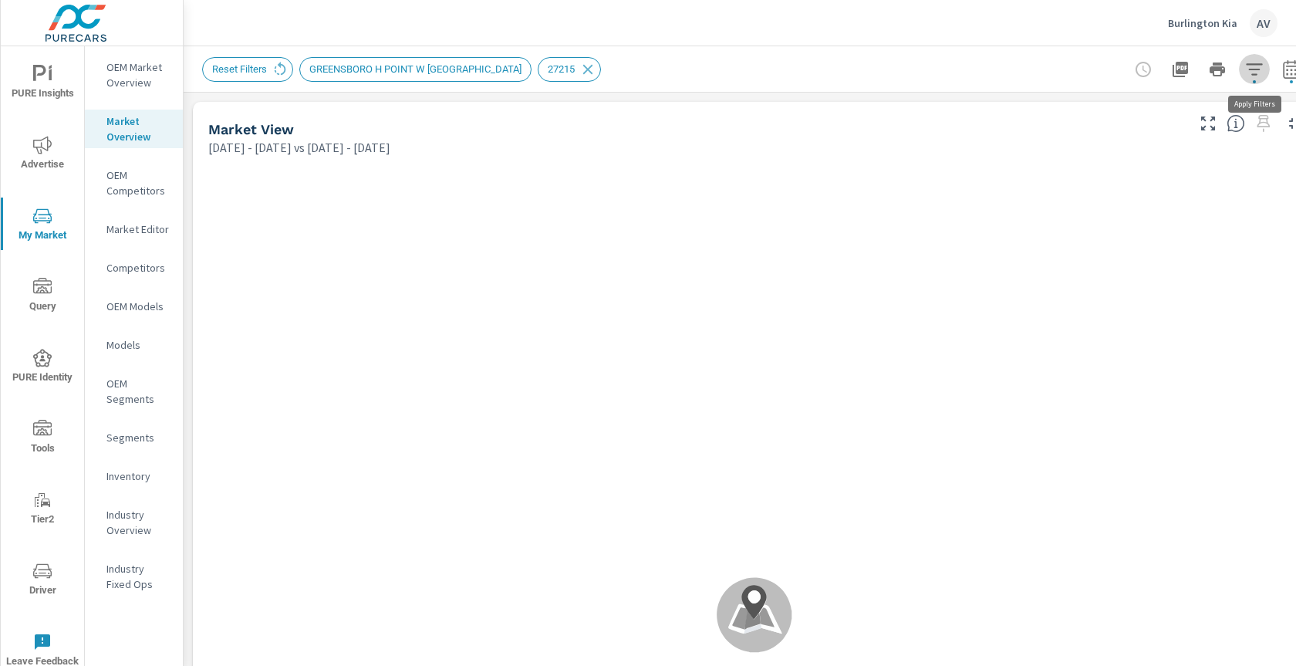
click at [1247, 72] on icon "button" at bounding box center [1254, 69] width 19 height 19
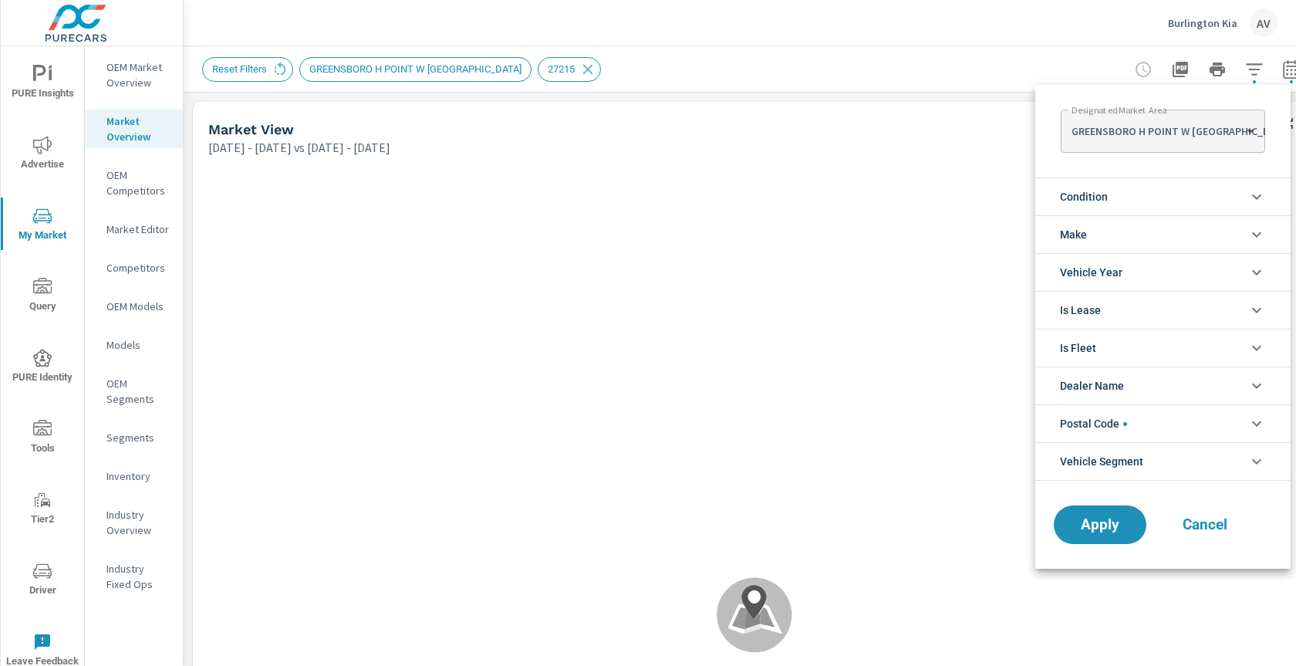
scroll to position [52, 0]
click at [1138, 130] on body "PURE Insights Advertise My Market Query PURE Identity Tools Tier2 Driver Leave …" at bounding box center [648, 333] width 1296 height 666
click at [943, 101] on div at bounding box center [648, 333] width 1296 height 666
click at [532, 73] on div at bounding box center [648, 333] width 1296 height 666
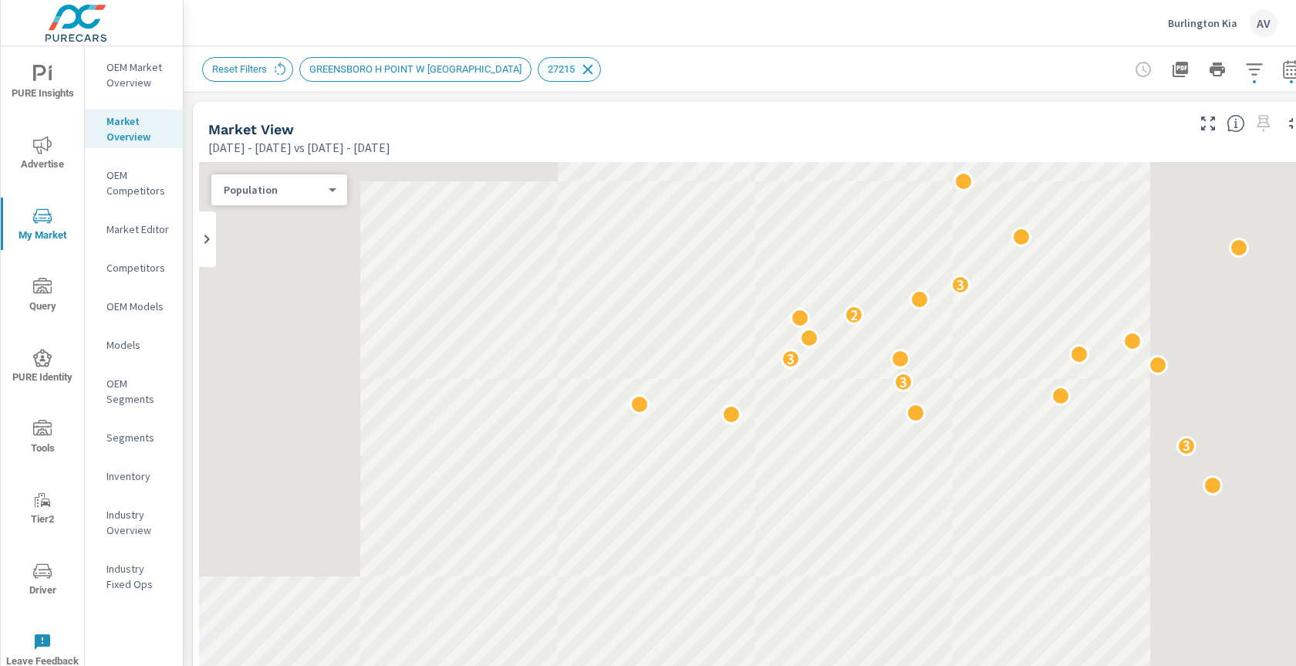
click at [579, 72] on icon at bounding box center [587, 69] width 17 height 17
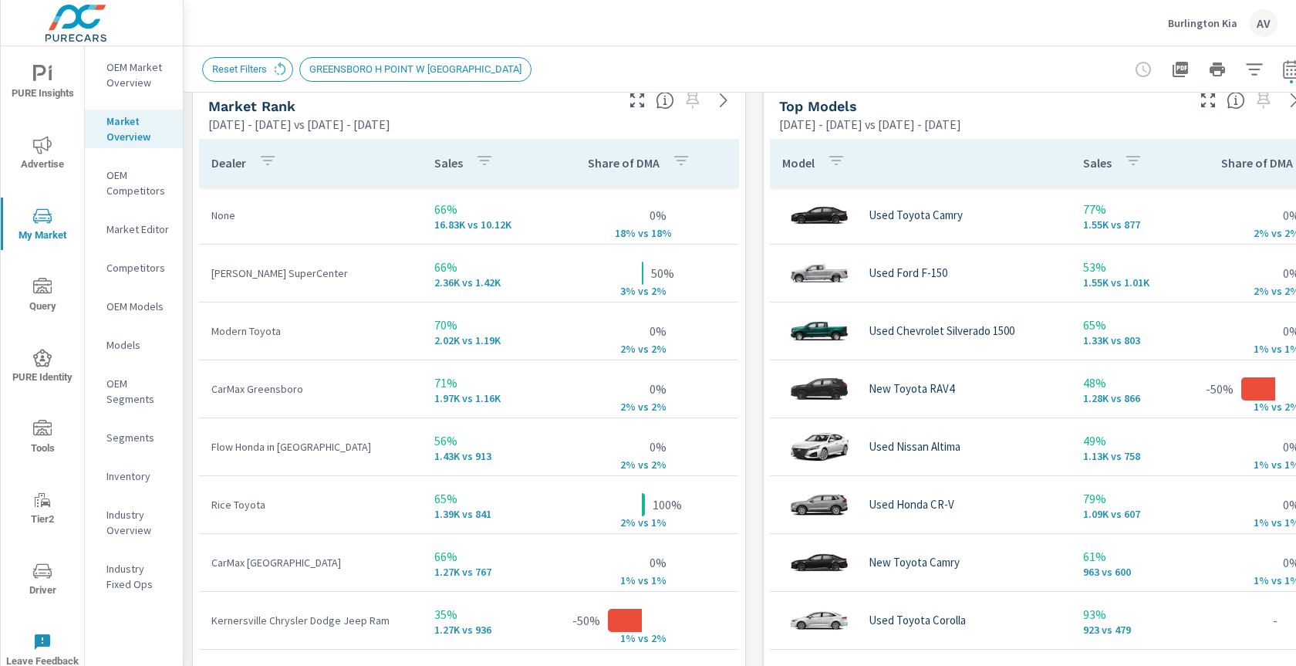
scroll to position [1022, 0]
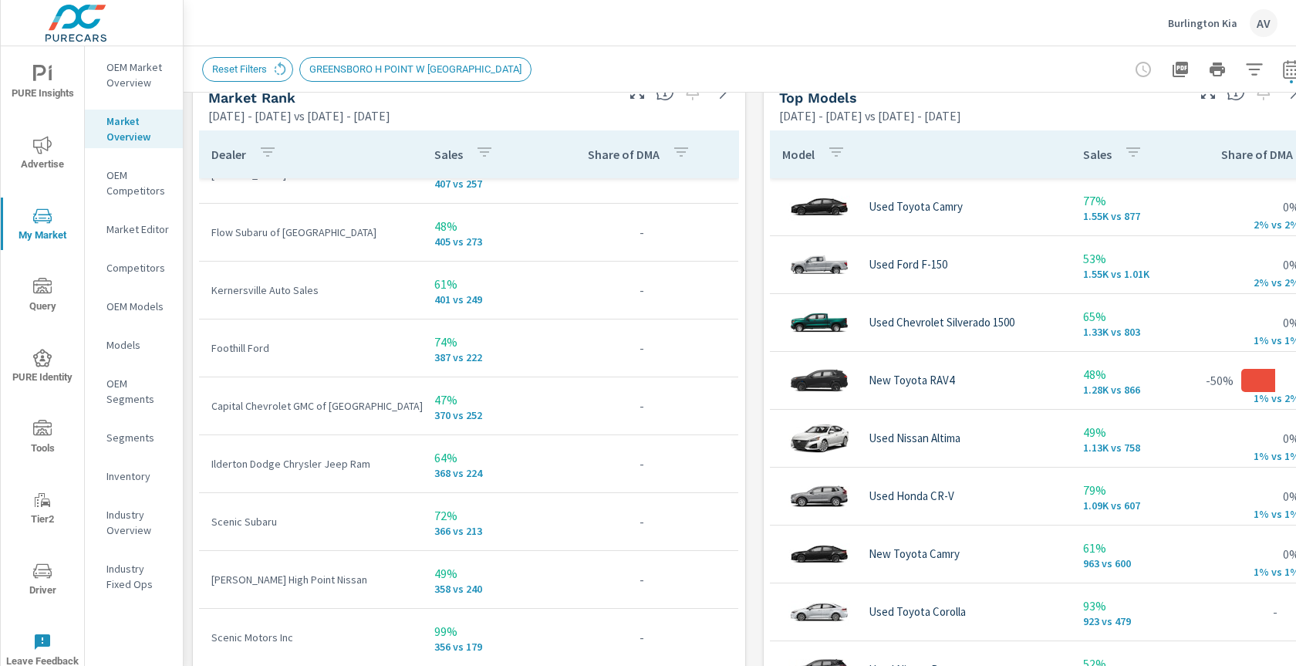
scroll to position [2659, 0]
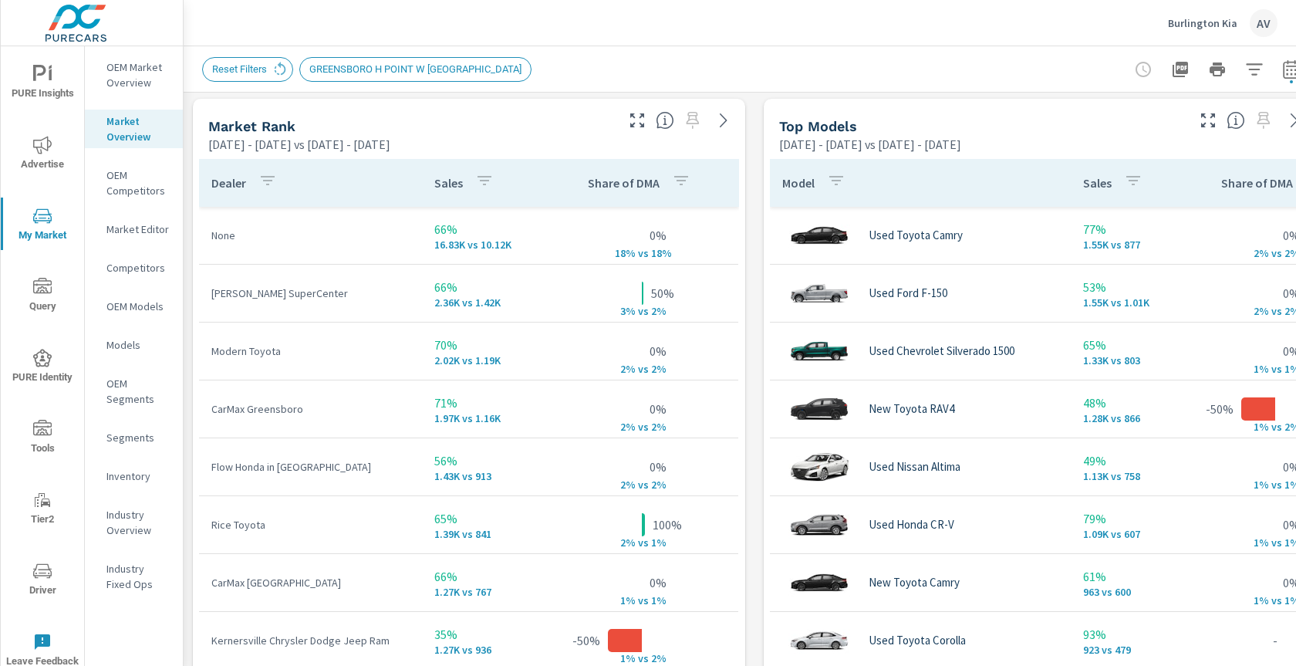
scroll to position [988, 0]
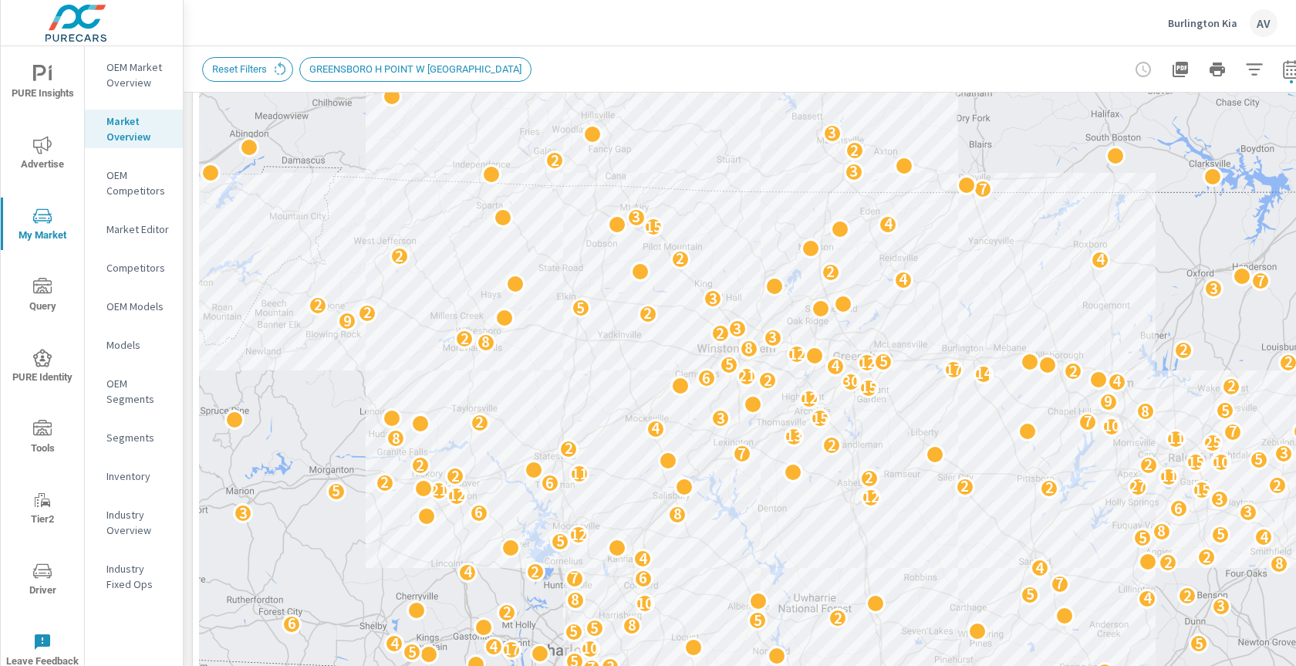
scroll to position [263, 0]
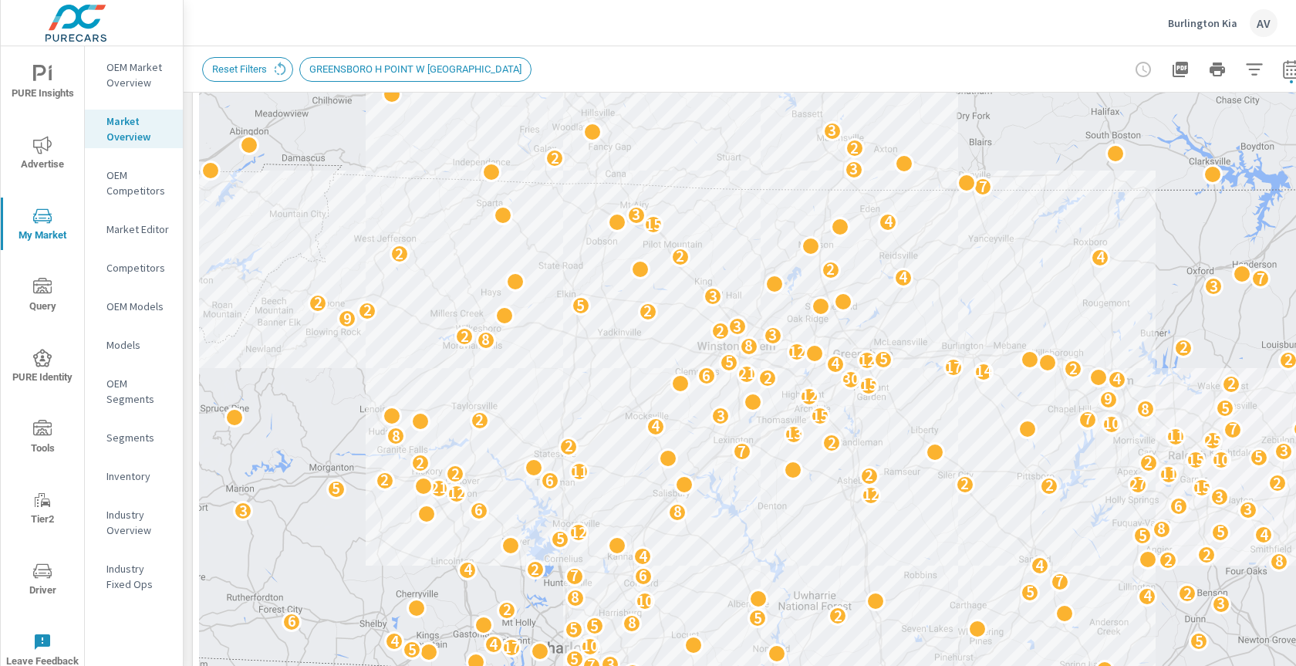
click at [128, 261] on p "Competitors" at bounding box center [138, 267] width 64 height 15
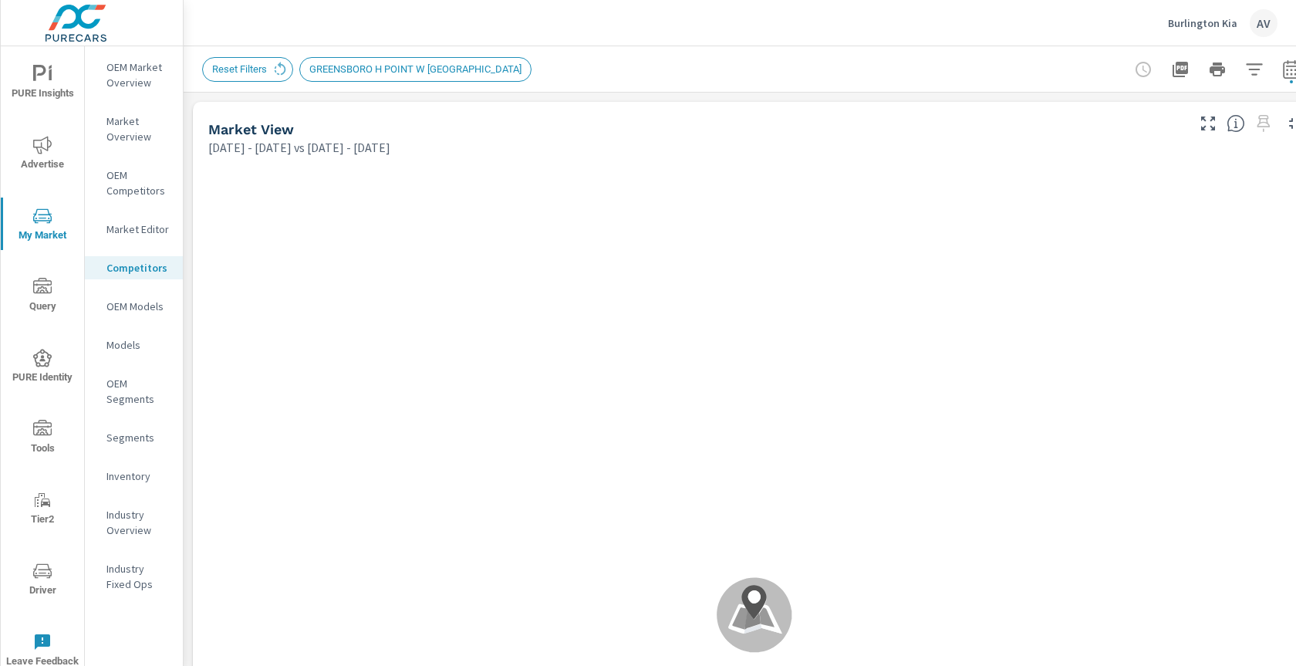
click at [1285, 68] on icon "button" at bounding box center [1291, 69] width 19 height 19
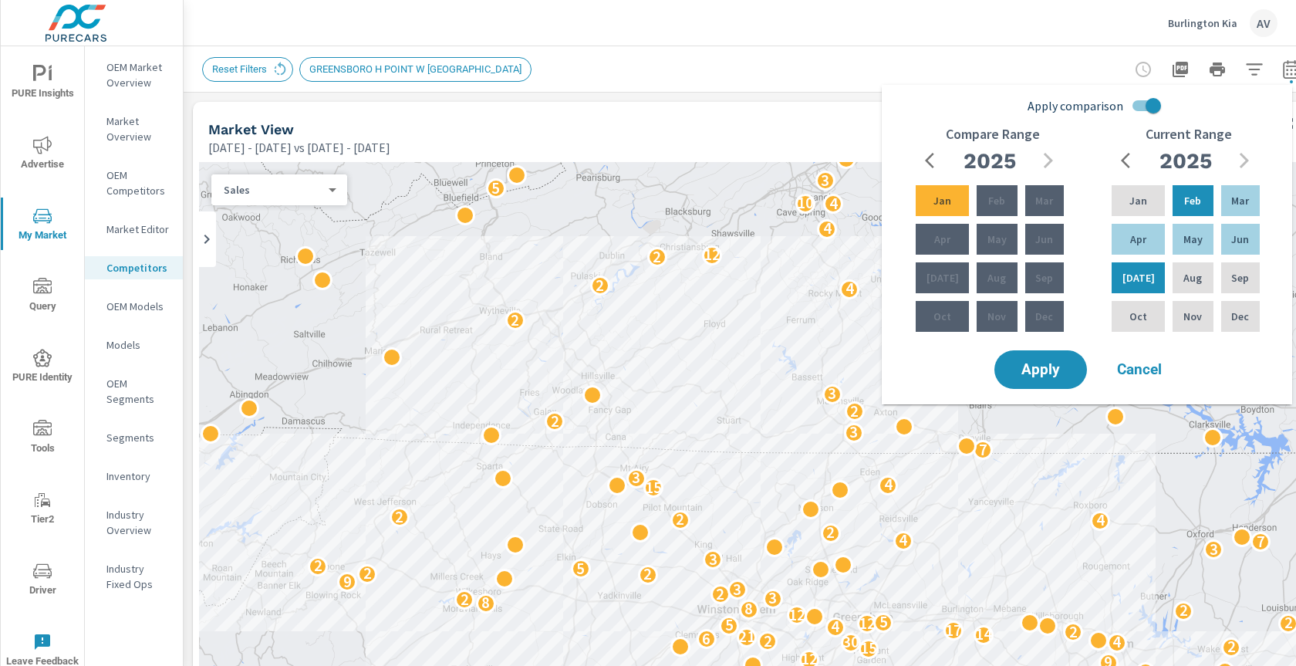
click at [1126, 376] on span "Cancel" at bounding box center [1139, 370] width 62 height 14
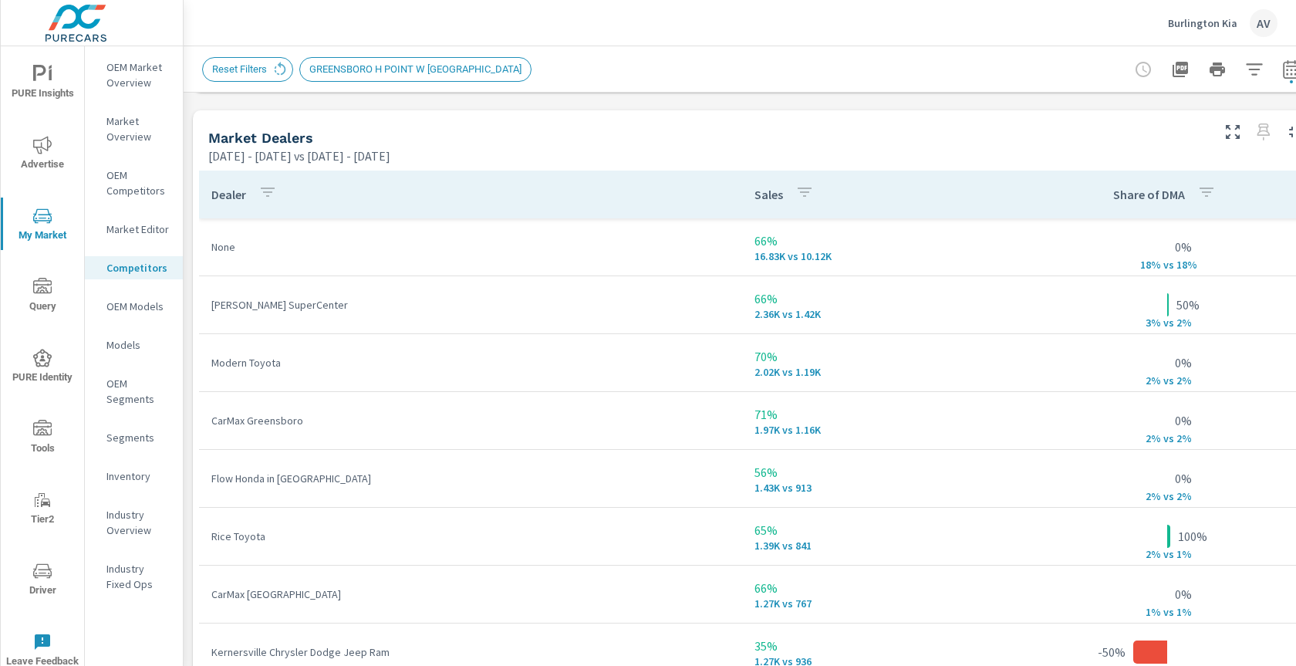
scroll to position [985, 0]
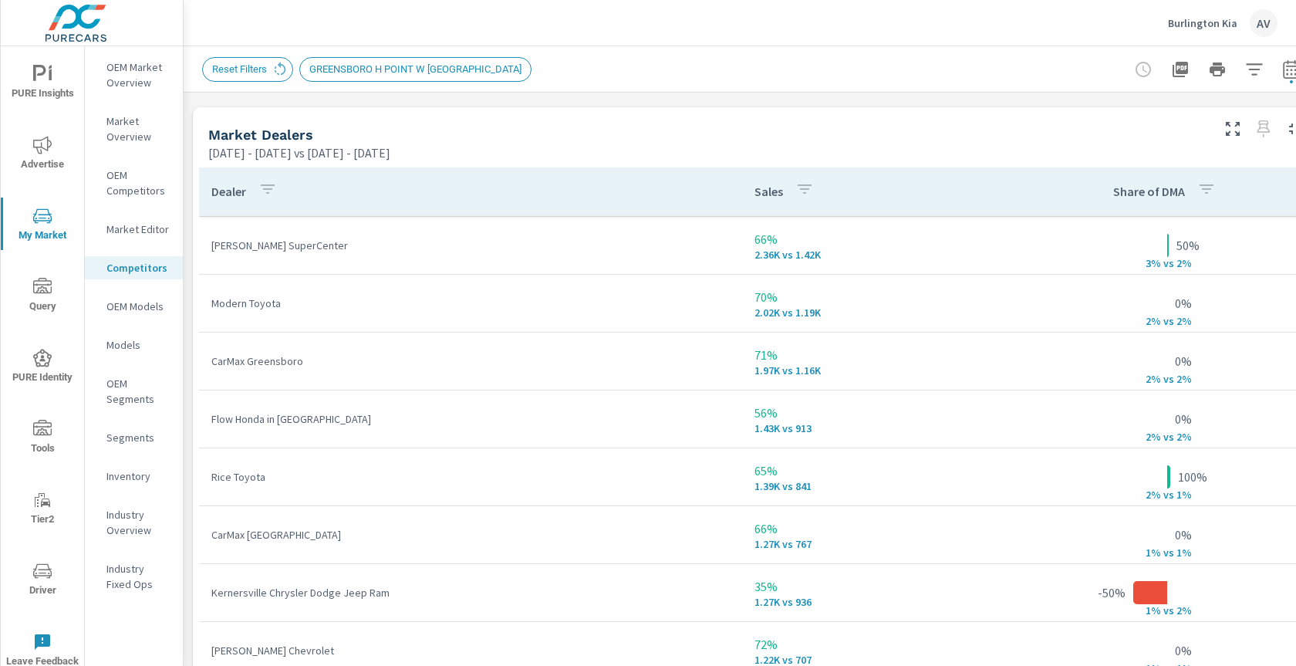
scroll to position [65, 0]
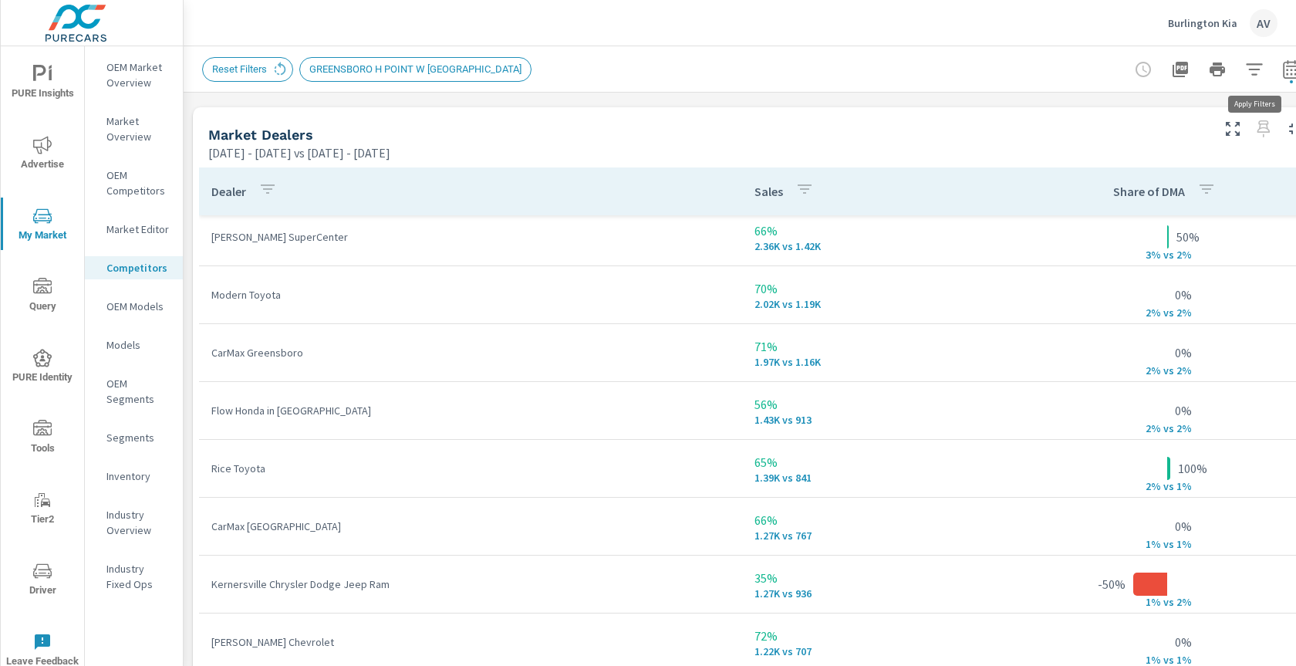
click at [1252, 65] on icon "button" at bounding box center [1254, 69] width 19 height 19
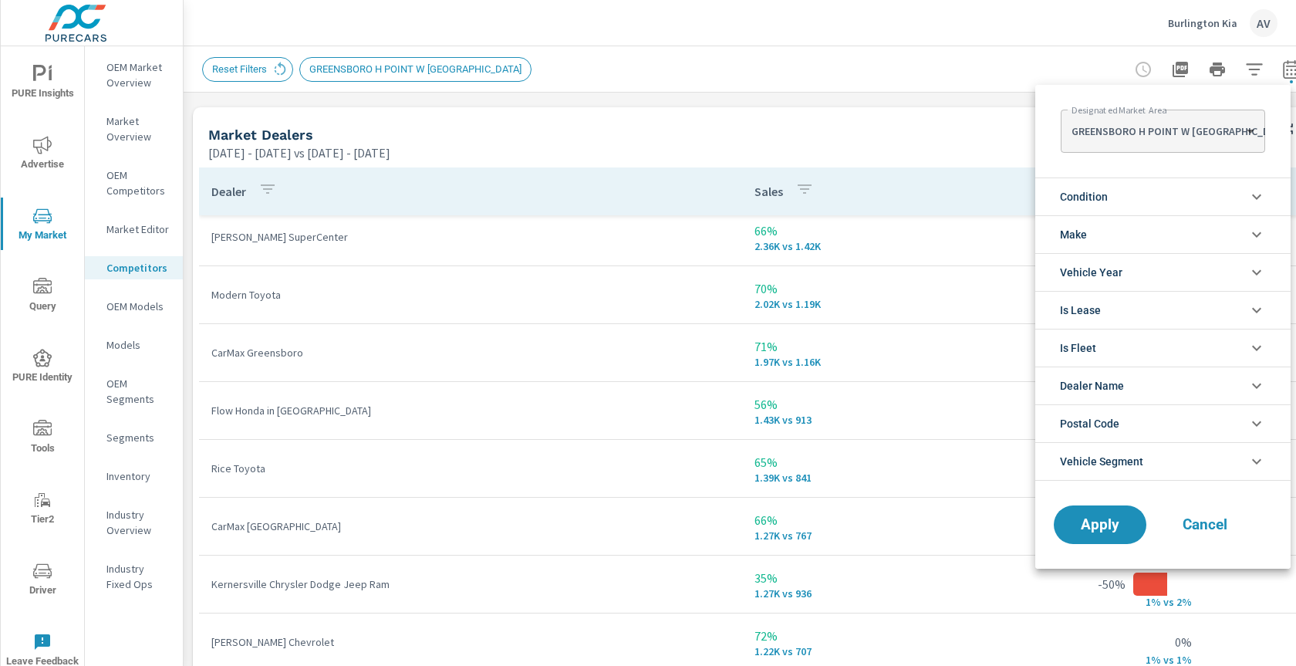
click at [1081, 236] on span "Make" at bounding box center [1073, 234] width 27 height 37
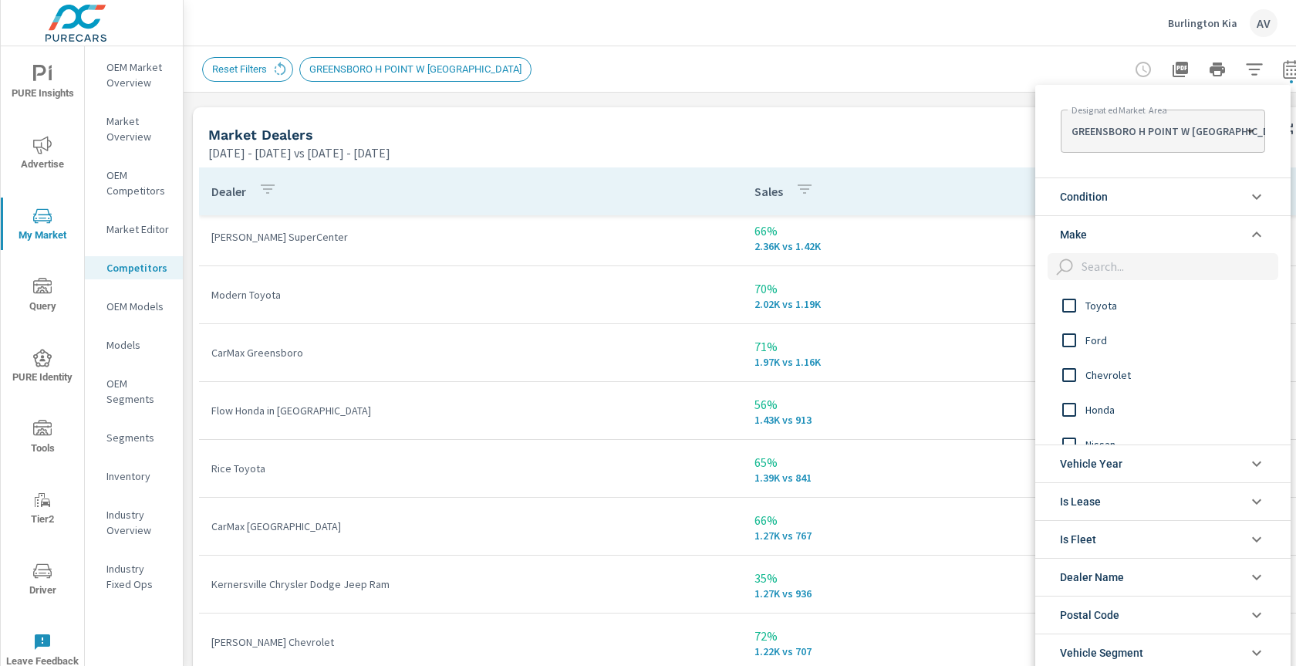
click at [1091, 221] on li "Make" at bounding box center [1162, 234] width 255 height 38
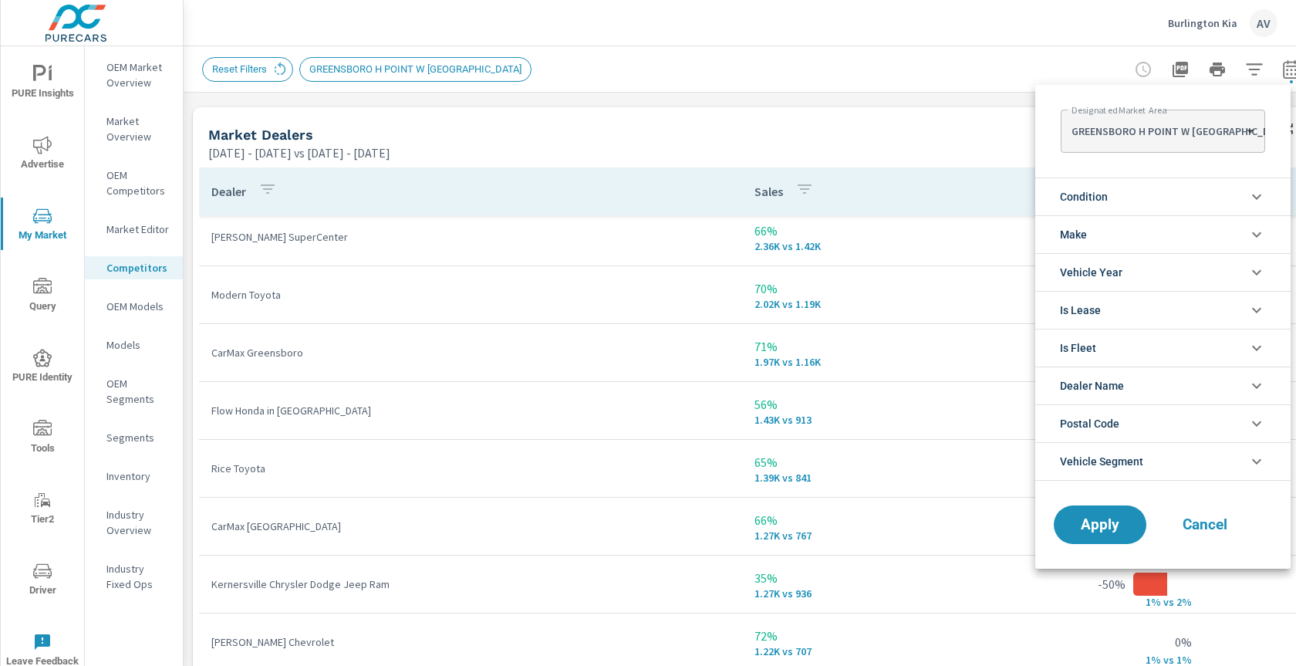
click at [1091, 189] on span "Condition" at bounding box center [1084, 196] width 48 height 37
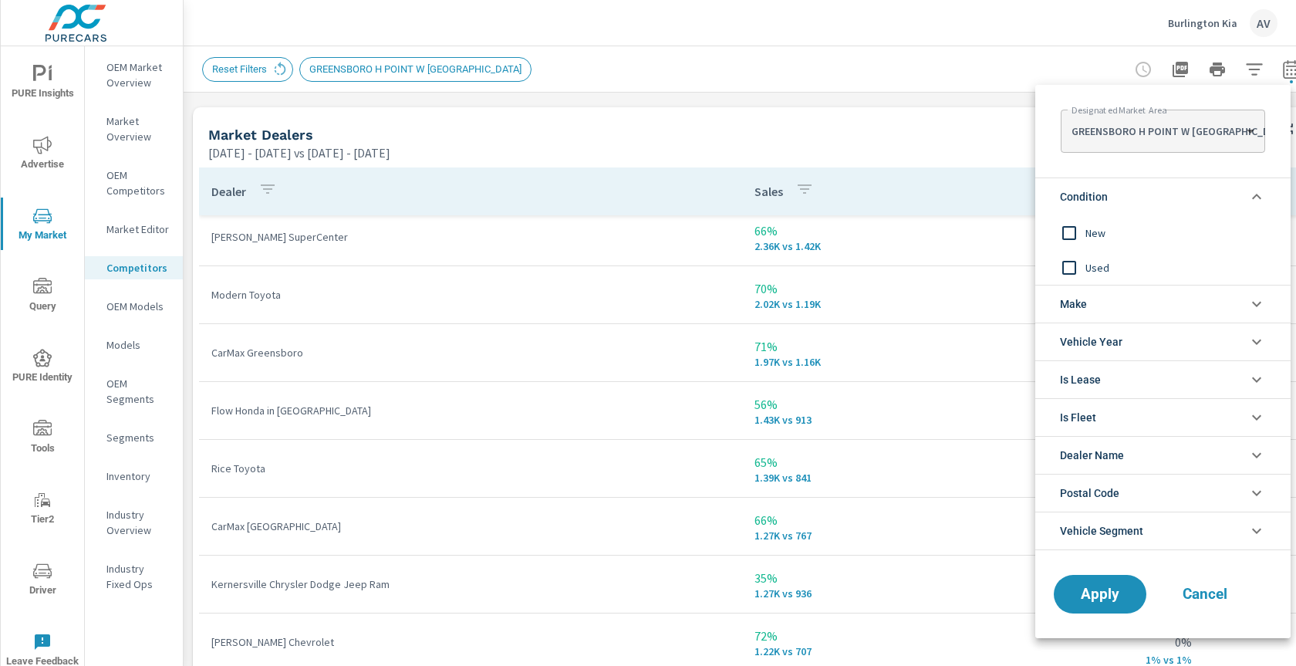
click at [1070, 238] on input "filter options" at bounding box center [1069, 233] width 32 height 32
click at [1085, 592] on span "Apply" at bounding box center [1099, 594] width 63 height 15
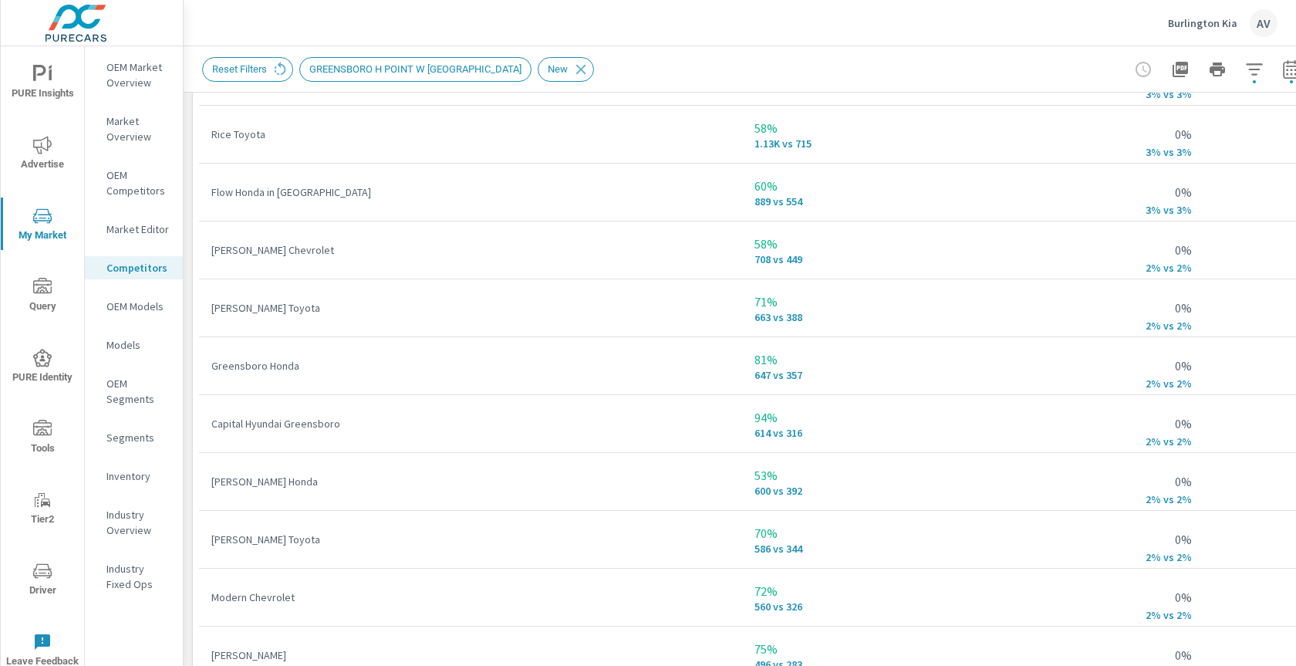
scroll to position [1162, 0]
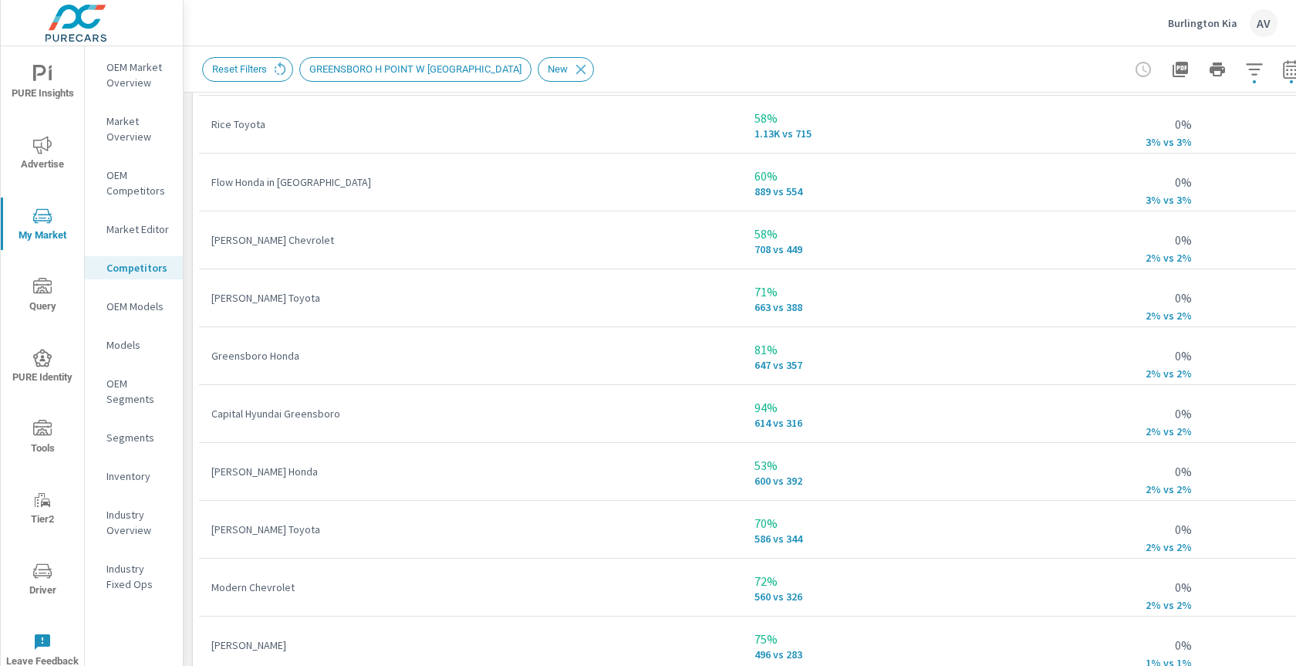
click at [120, 83] on p "OEM Market Overview" at bounding box center [138, 74] width 64 height 31
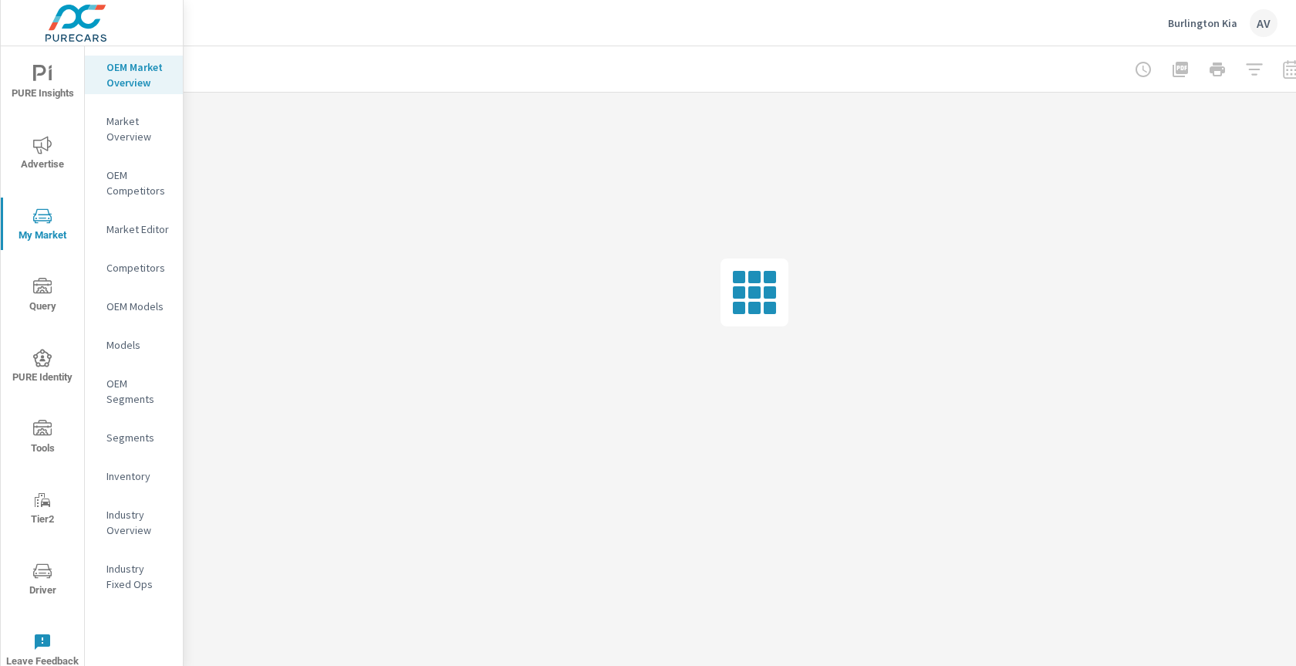
click at [120, 516] on p "Industry Overview" at bounding box center [138, 522] width 64 height 31
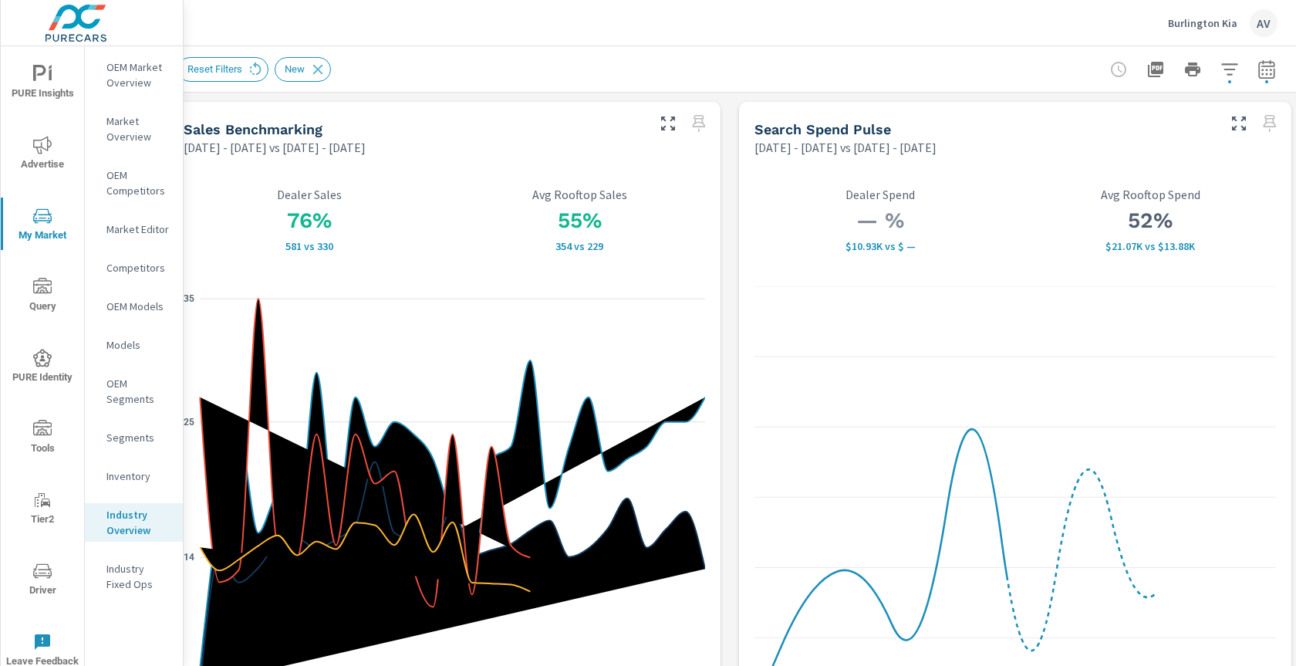
scroll to position [0, 29]
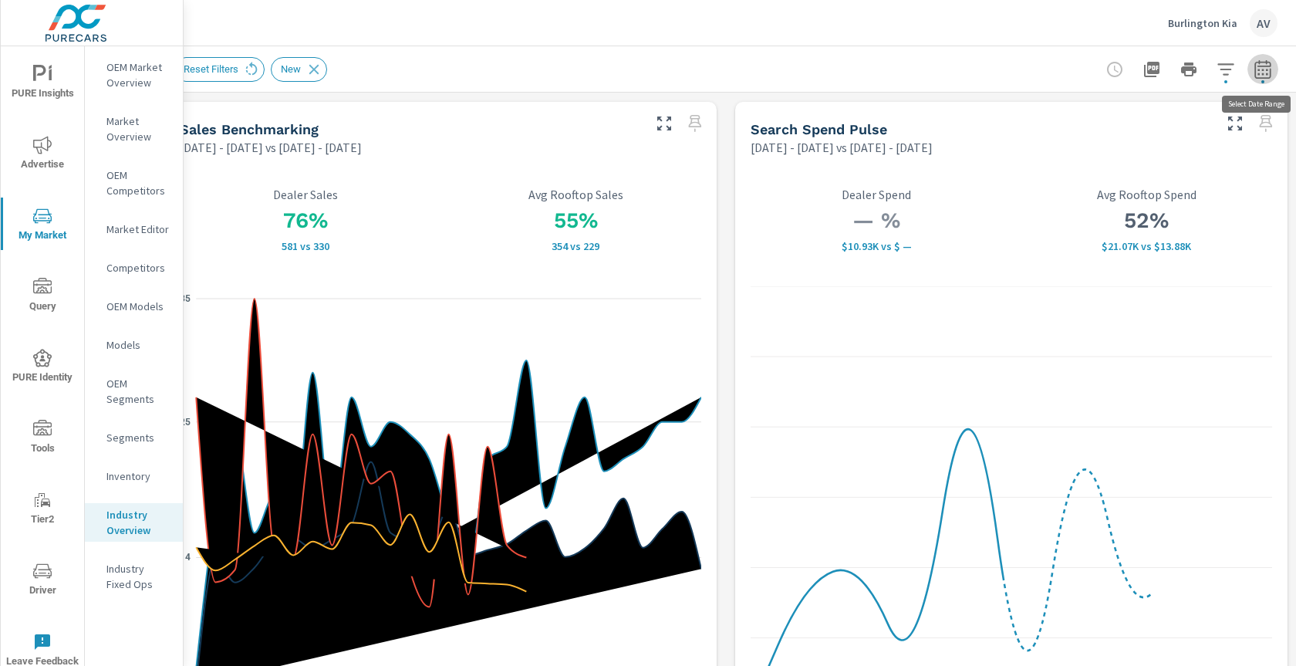
click at [1258, 69] on icon "button" at bounding box center [1262, 72] width 10 height 6
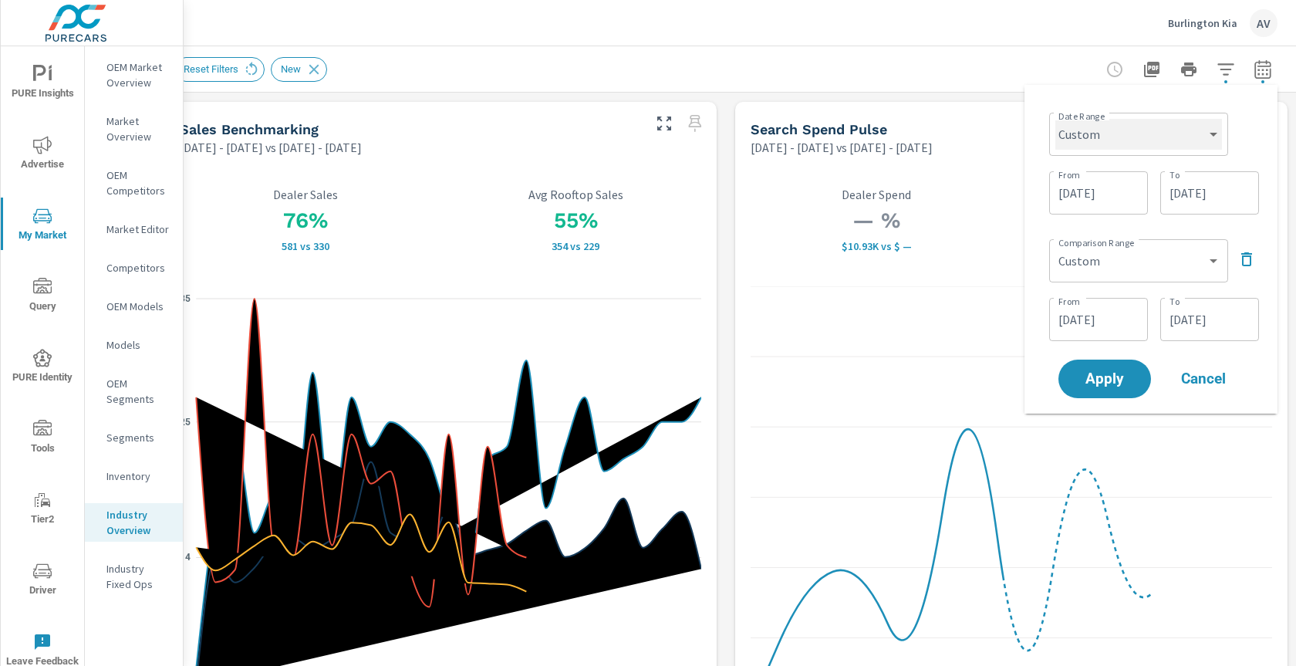
click at [1216, 129] on select "Custom Yesterday Last week Last 7 days Last 14 days Last 30 days Last 45 days L…" at bounding box center [1138, 134] width 167 height 31
click at [1055, 119] on select "Custom Yesterday Last week Last 7 days Last 14 days Last 30 days Last 45 days L…" at bounding box center [1138, 134] width 167 height 31
select select "Last month"
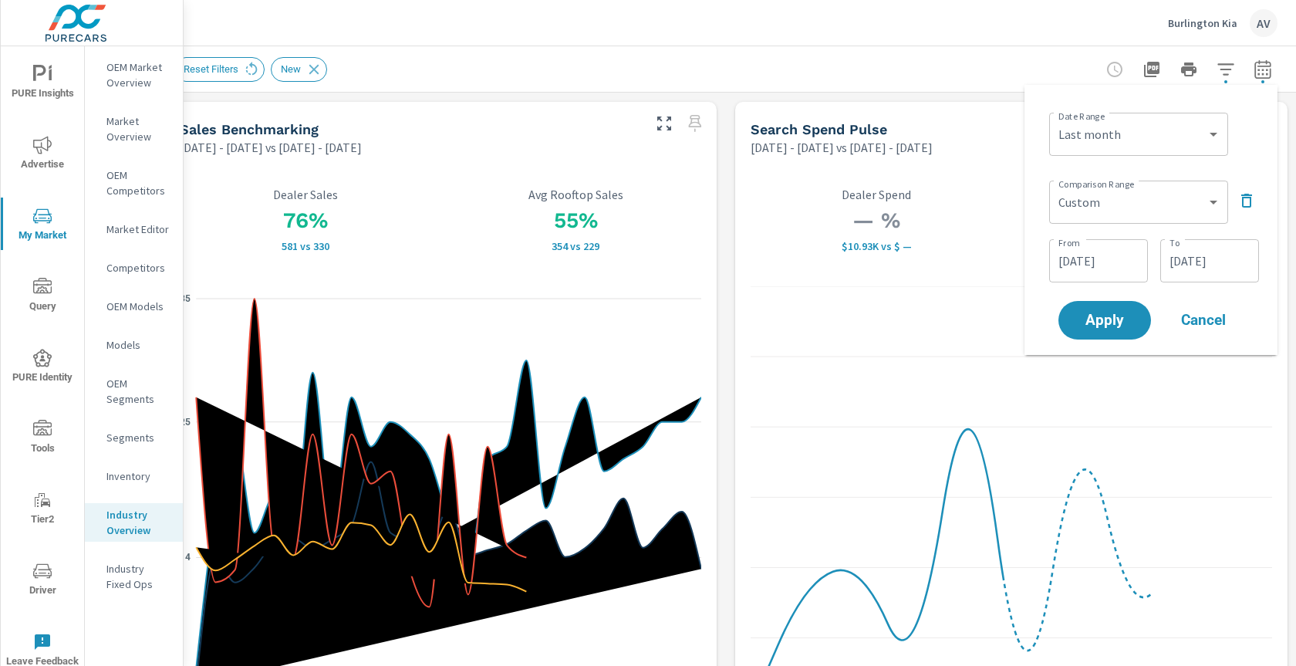
click at [1163, 218] on div "Custom Previous period Previous month Previous year ​" at bounding box center [1138, 201] width 179 height 43
click at [1187, 204] on select "Custom Previous period Previous month Previous year" at bounding box center [1138, 202] width 167 height 31
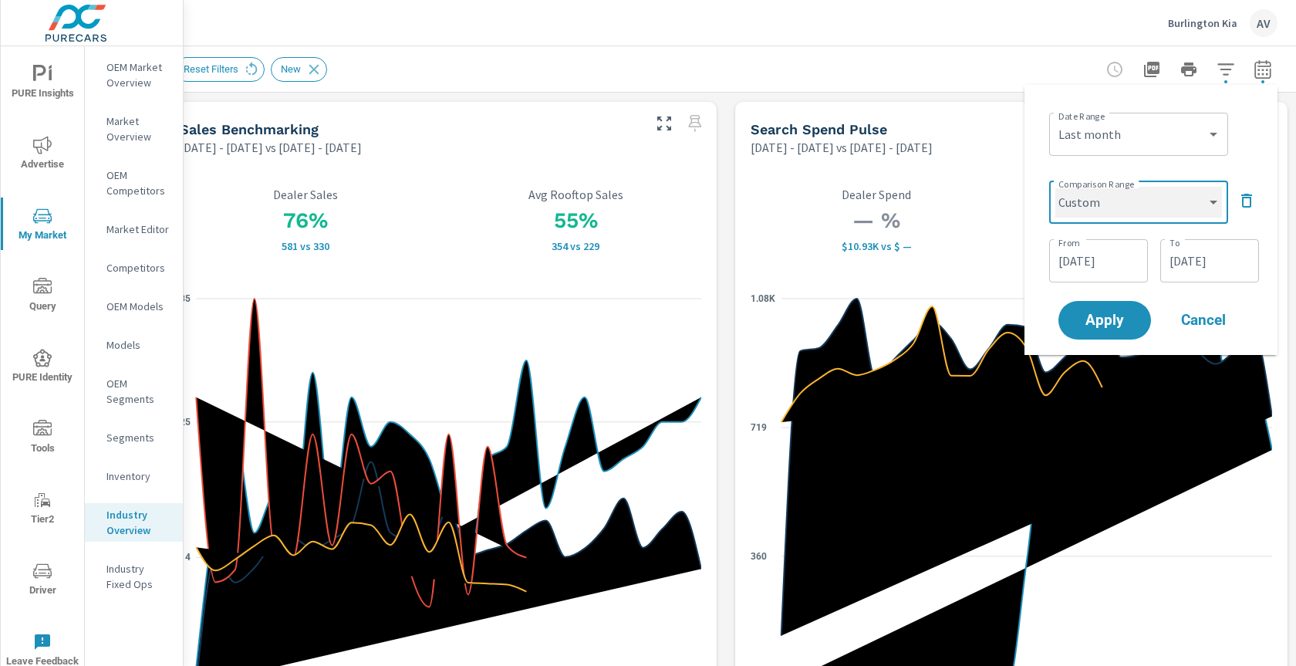
click at [1055, 187] on select "Custom Previous period Previous month Previous year" at bounding box center [1138, 202] width 167 height 31
select select "Previous period"
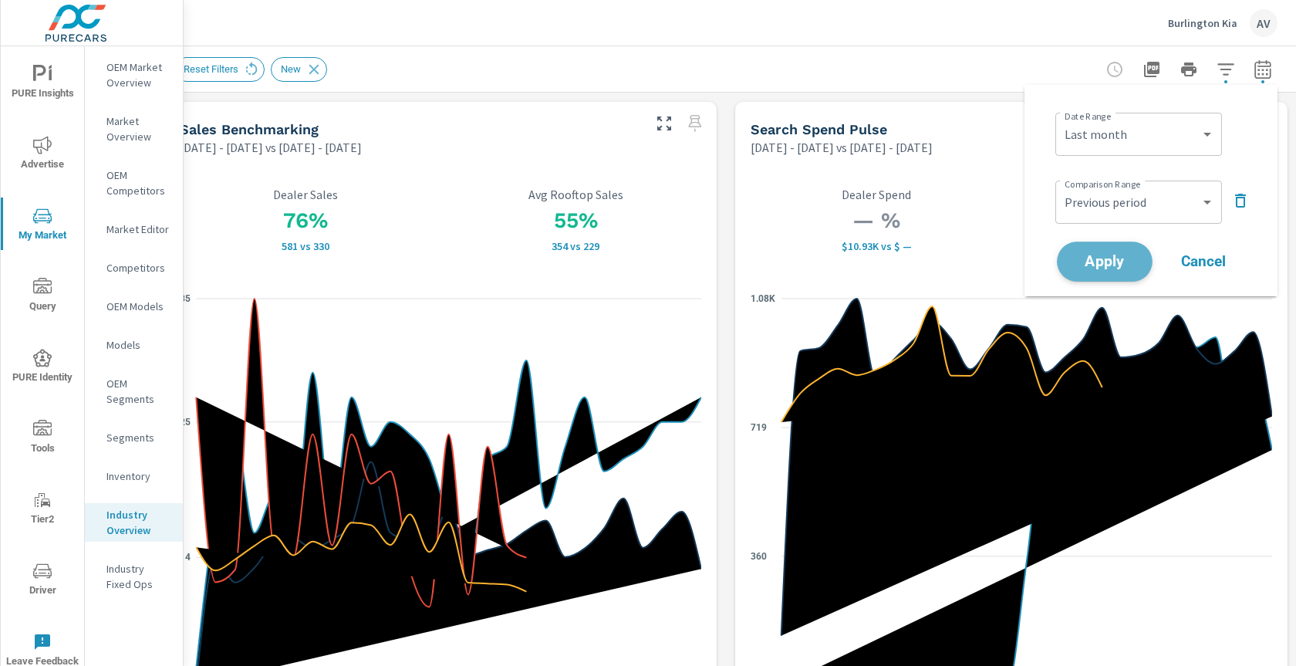
click at [1121, 268] on span "Apply" at bounding box center [1104, 262] width 63 height 15
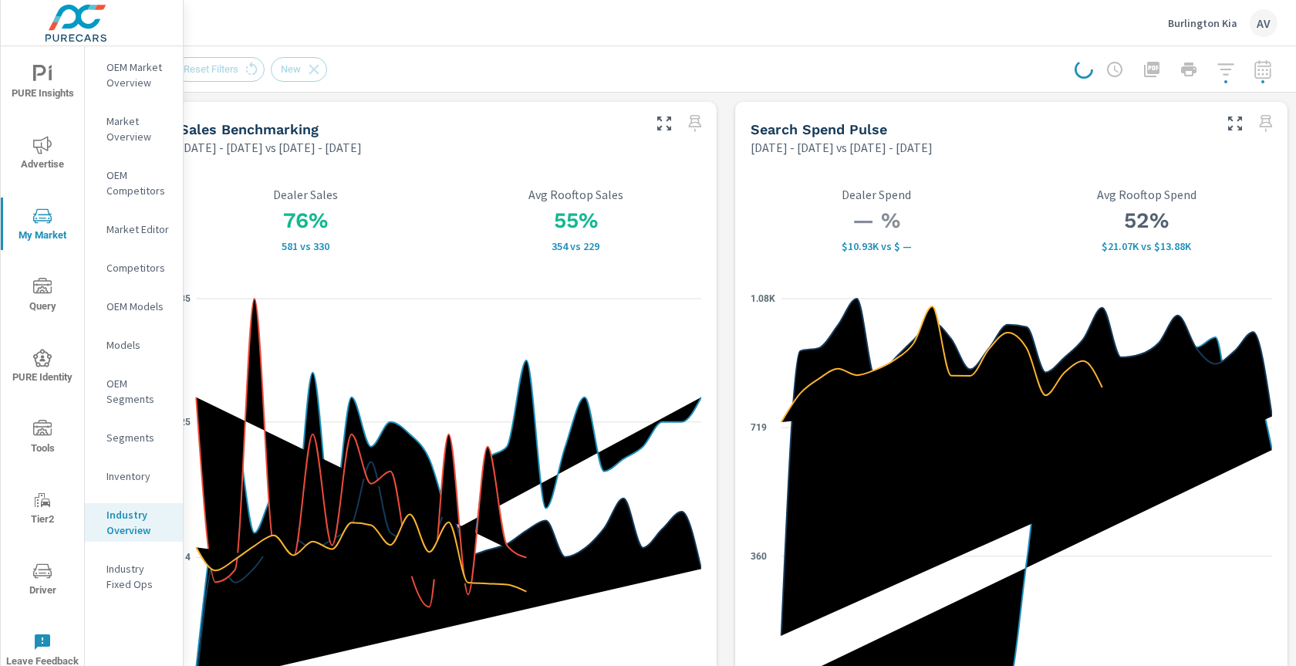
scroll to position [0, 0]
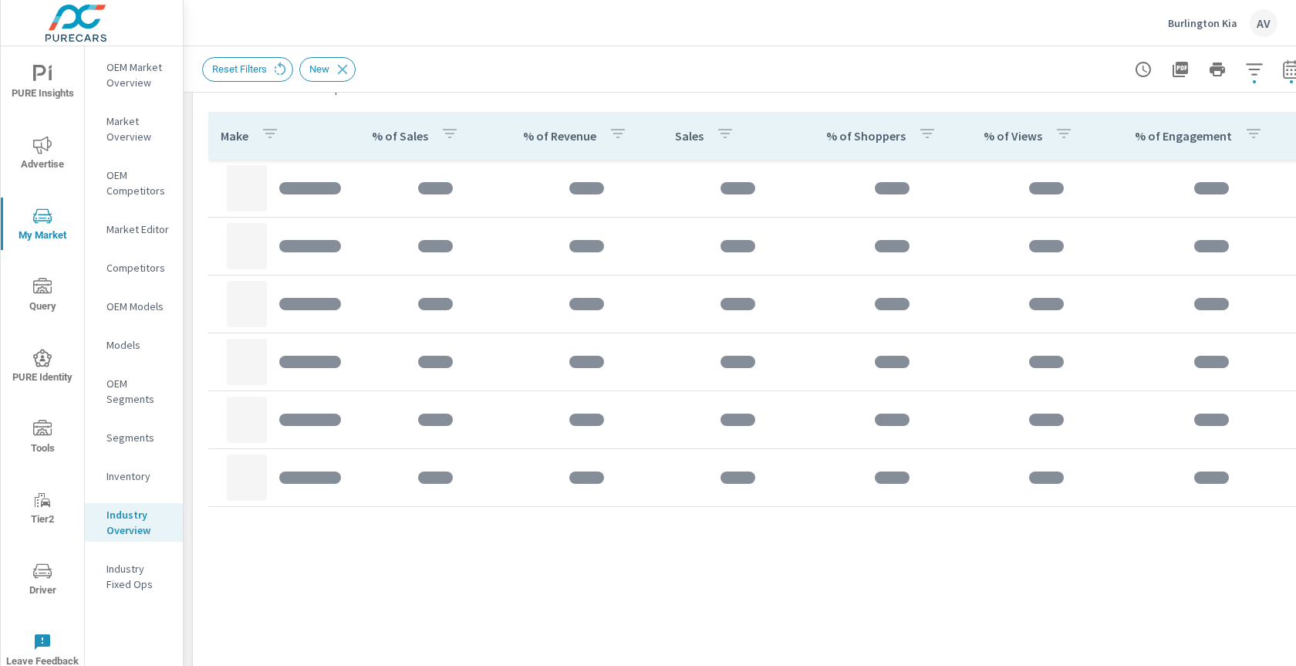
scroll to position [720, 0]
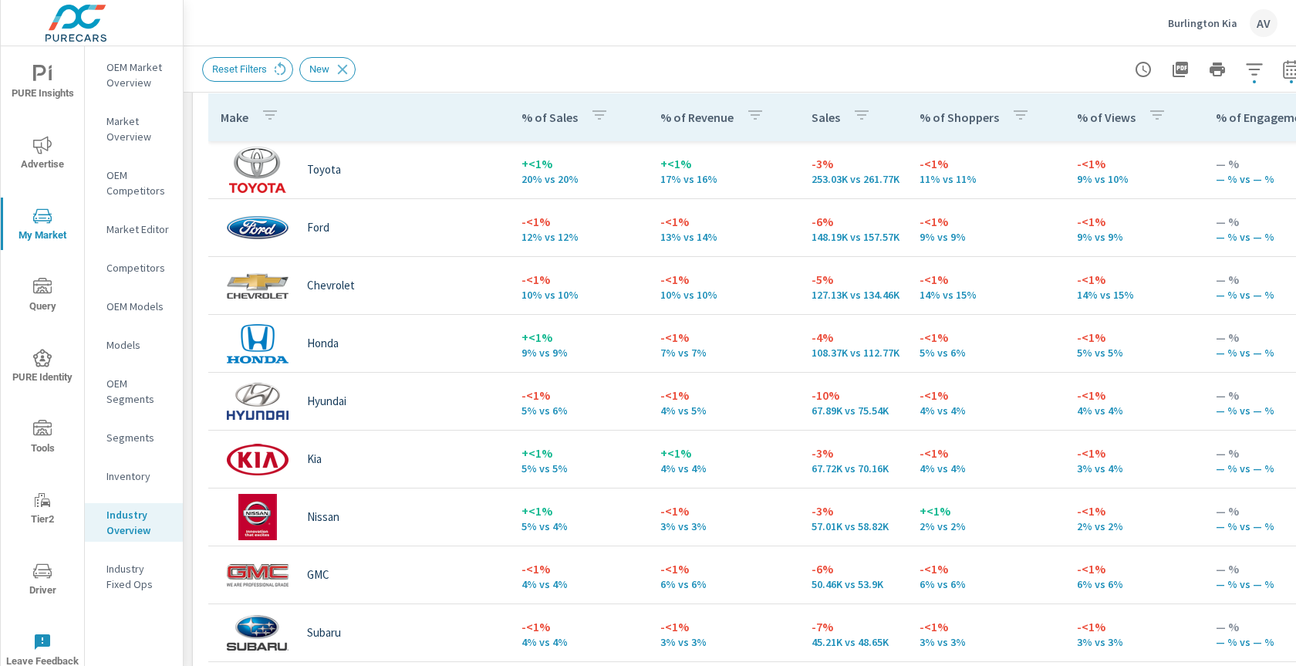
scroll to position [739, 0]
click at [133, 81] on p "OEM Market Overview" at bounding box center [138, 74] width 64 height 31
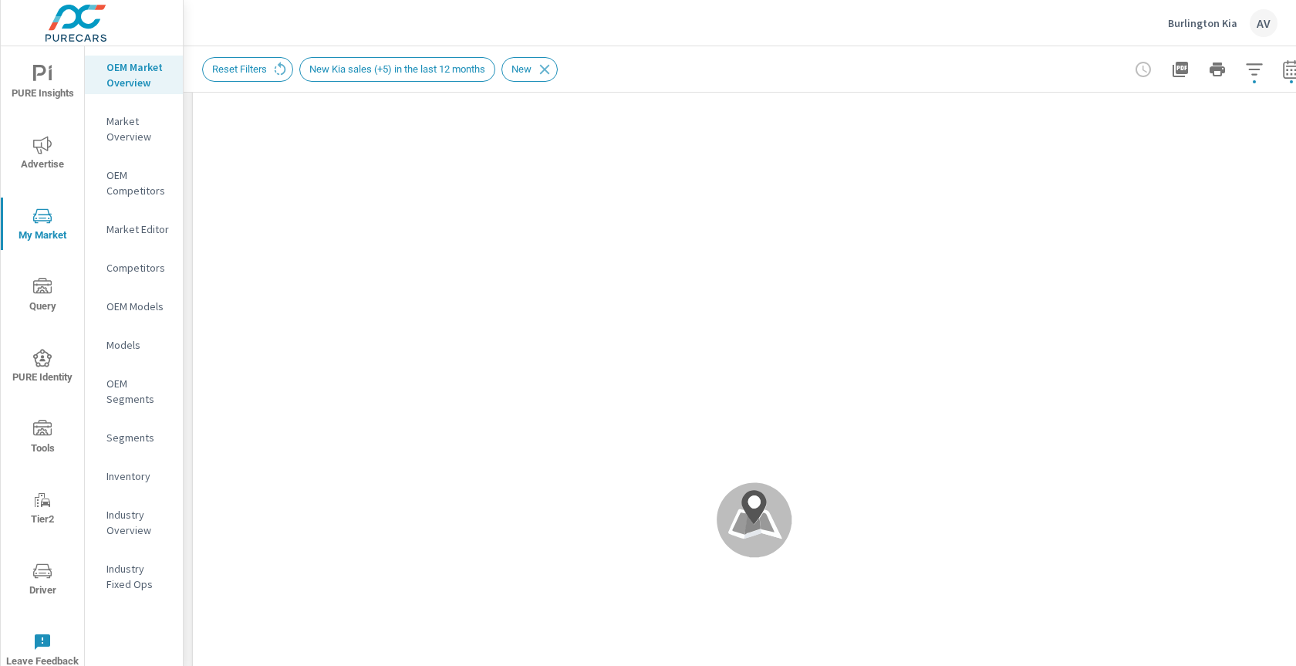
scroll to position [102, 0]
click at [1251, 73] on icon "button" at bounding box center [1254, 69] width 19 height 19
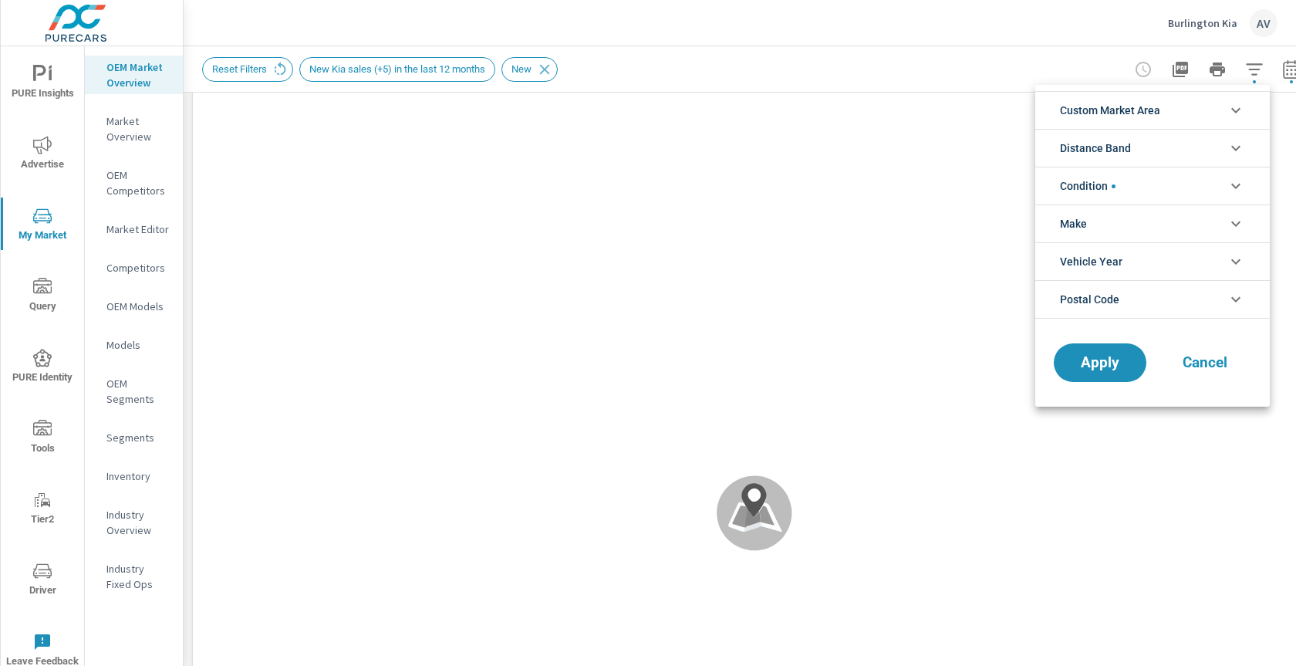
click at [1155, 104] on span "Custom Market Area" at bounding box center [1110, 110] width 100 height 37
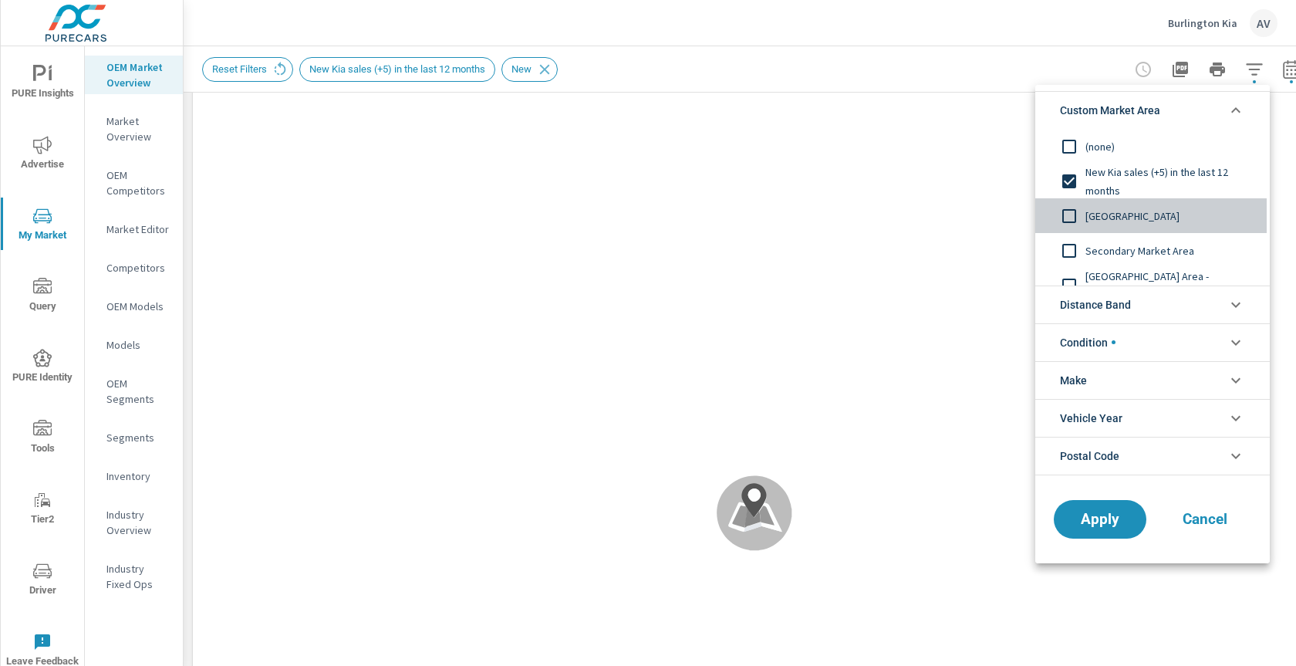
click at [1074, 218] on input "filter options" at bounding box center [1069, 216] width 32 height 32
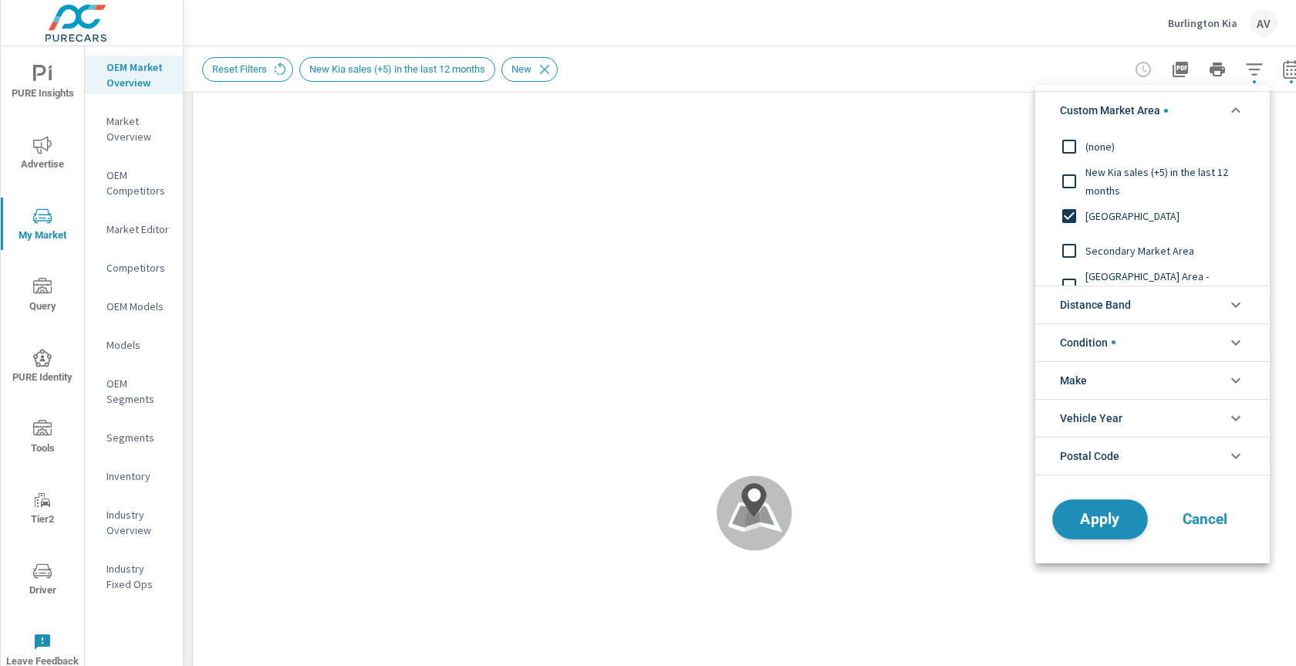
click at [1082, 514] on span "Apply" at bounding box center [1099, 518] width 63 height 15
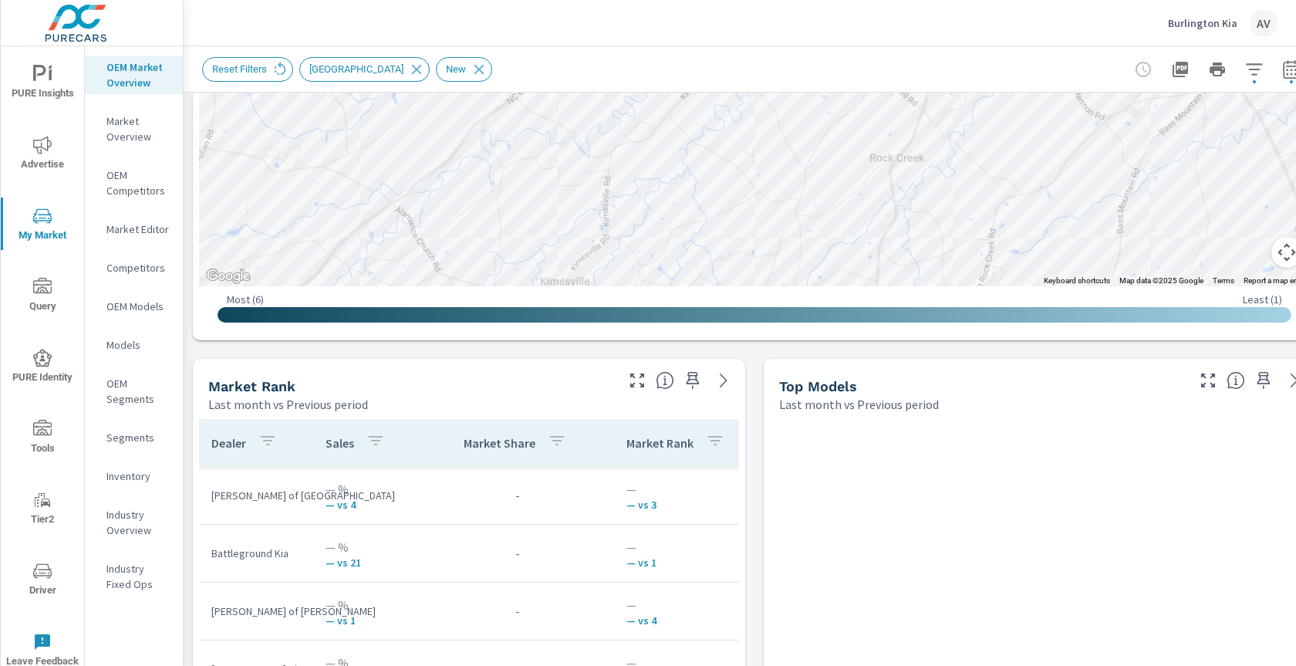
scroll to position [741, 0]
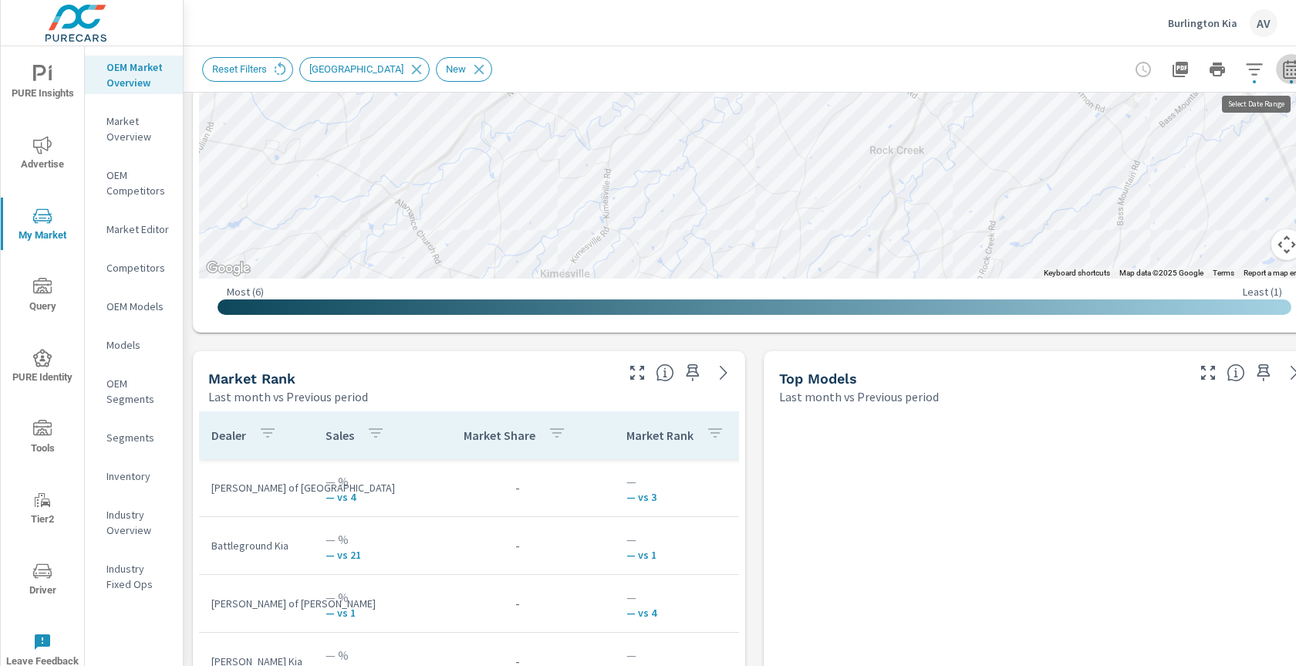
click at [1285, 69] on icon "button" at bounding box center [1291, 69] width 19 height 19
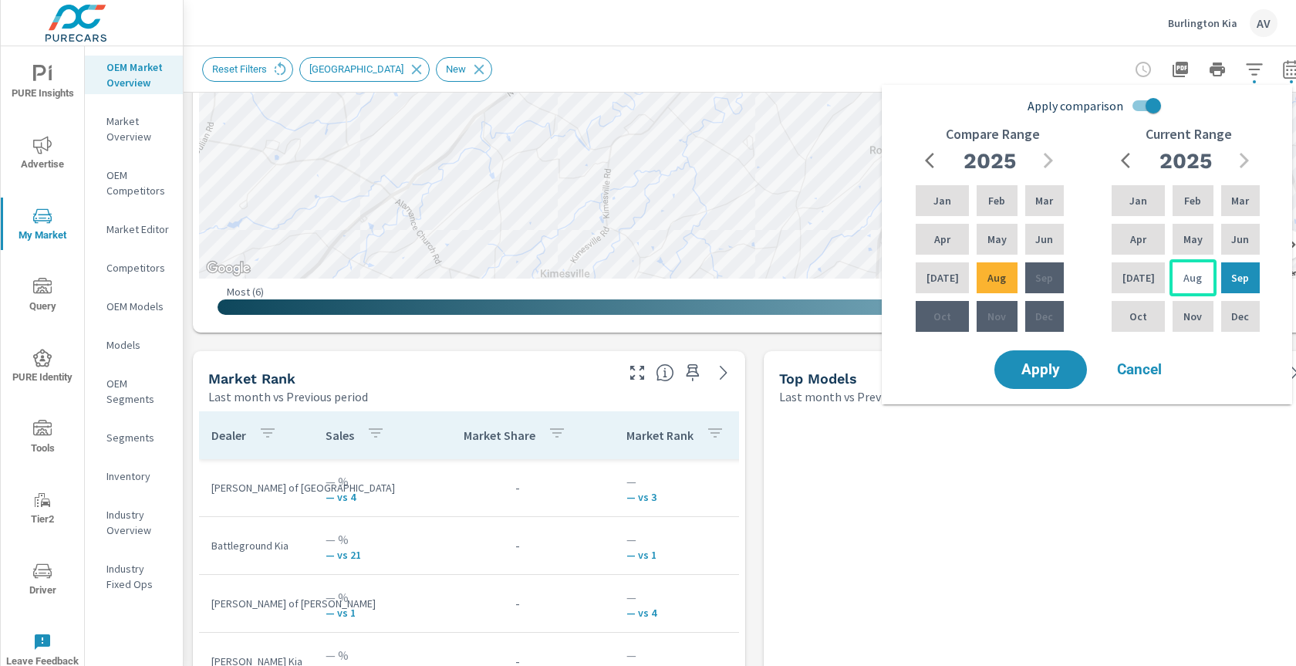
click at [1183, 283] on p "Aug" at bounding box center [1192, 277] width 19 height 15
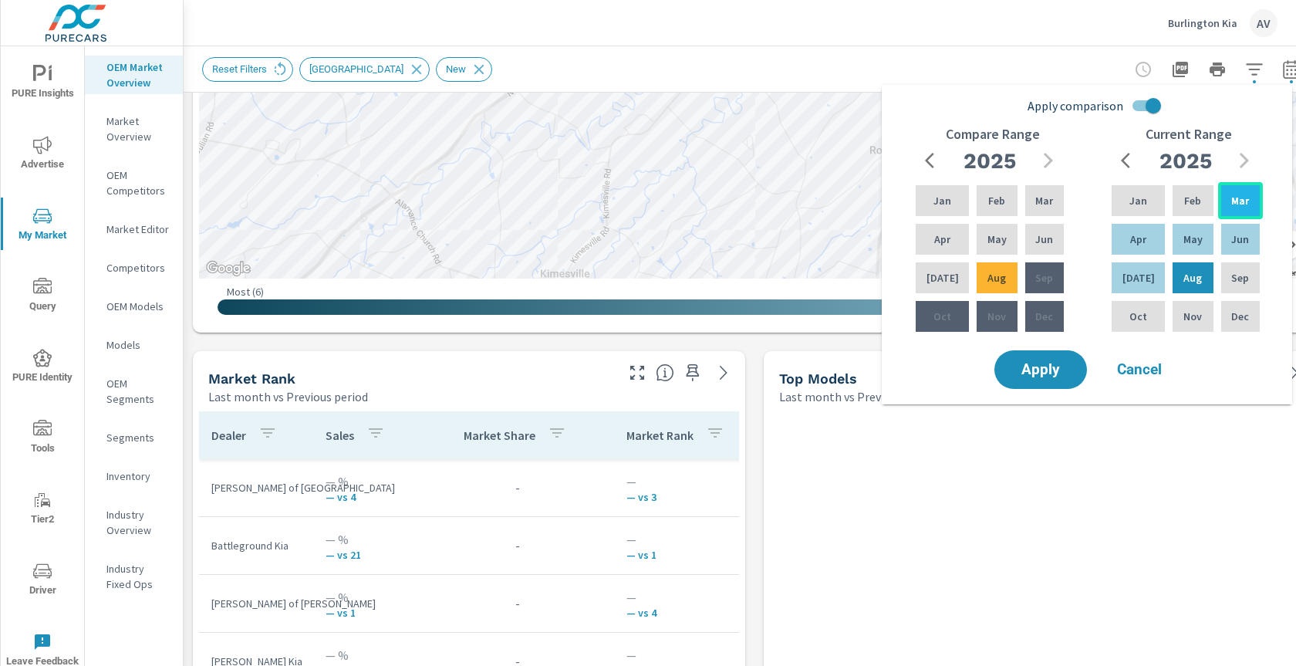
click at [1245, 200] on p "Mar" at bounding box center [1240, 200] width 18 height 15
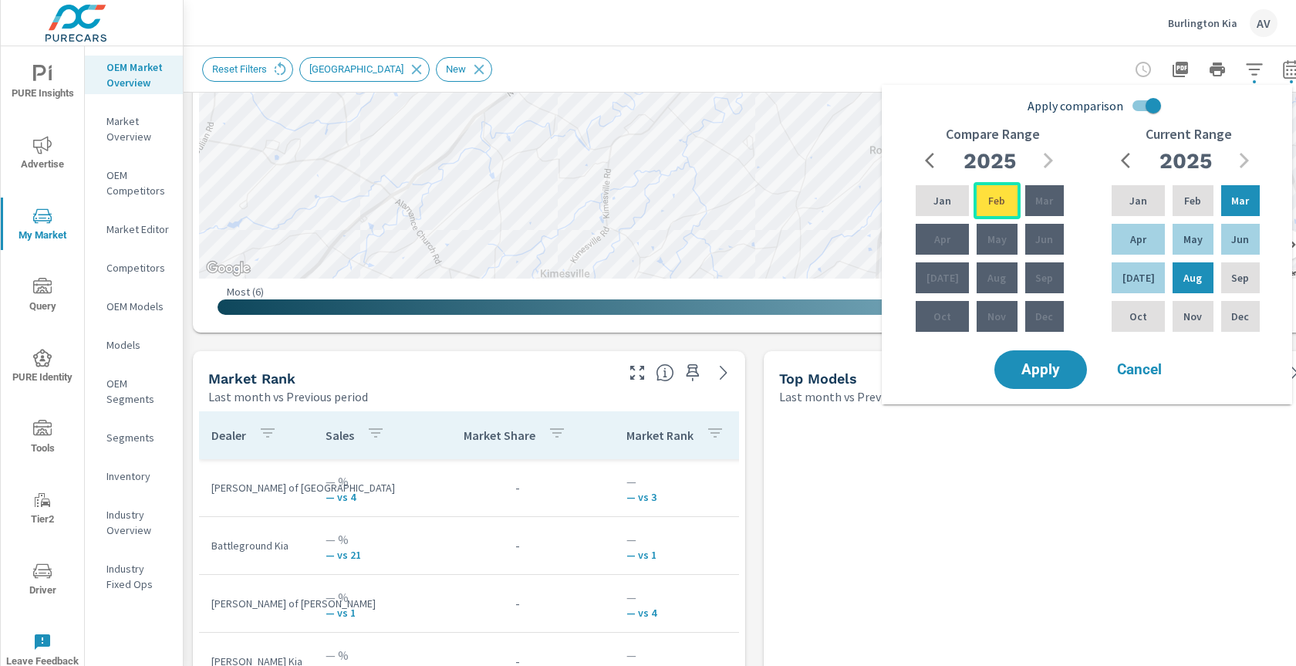
click at [977, 202] on div "Feb" at bounding box center [996, 200] width 46 height 37
click at [923, 162] on span "button" at bounding box center [931, 160] width 19 height 19
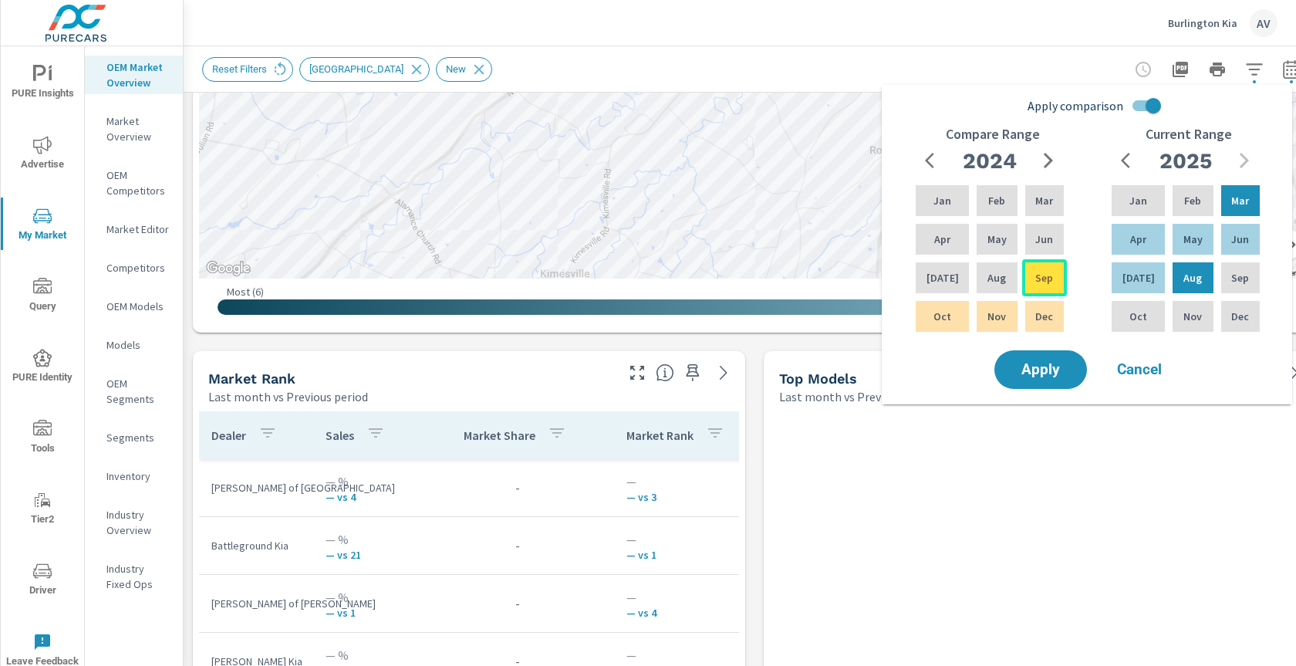
click at [1027, 282] on div "Sep" at bounding box center [1044, 277] width 45 height 37
click at [1047, 369] on span "Apply" at bounding box center [1040, 370] width 63 height 15
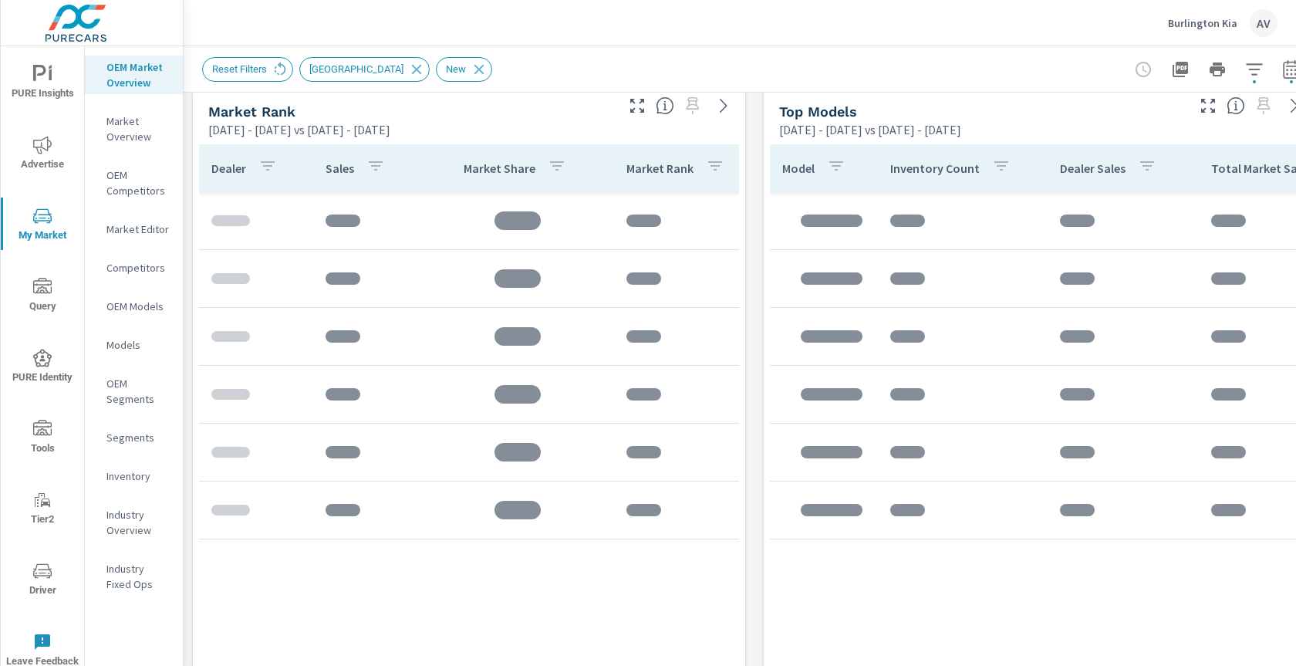
scroll to position [1013, 0]
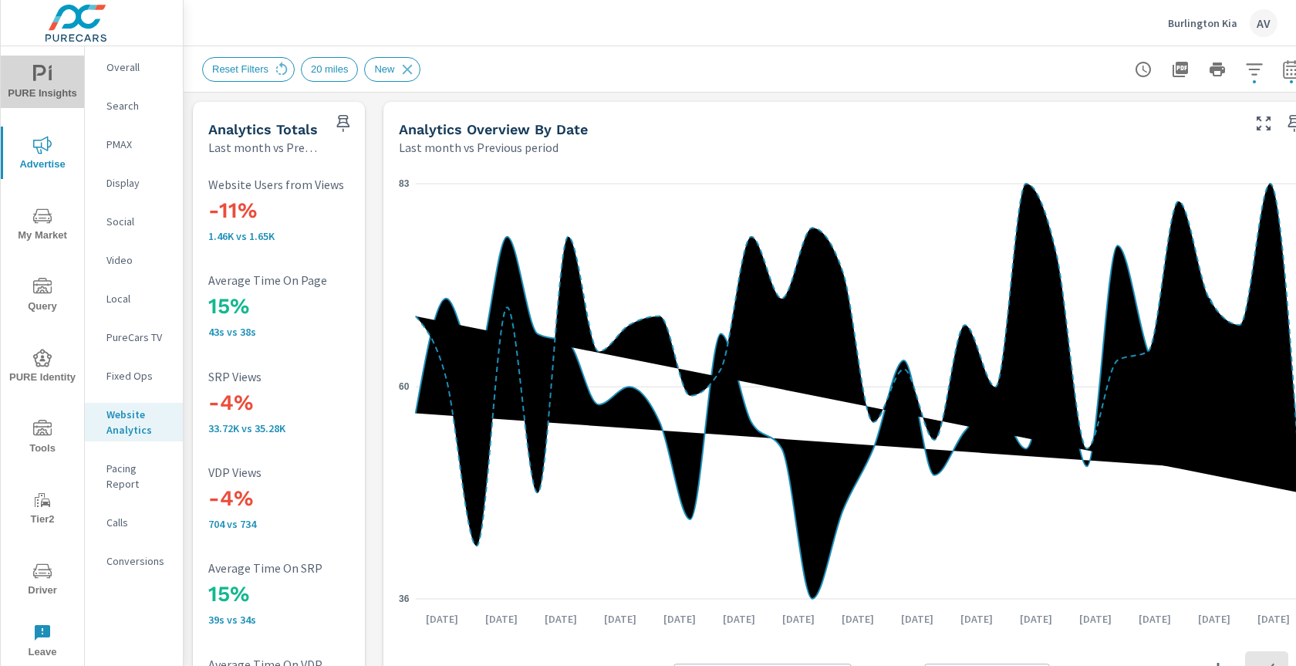
click at [60, 90] on span "PURE Insights" at bounding box center [42, 84] width 74 height 38
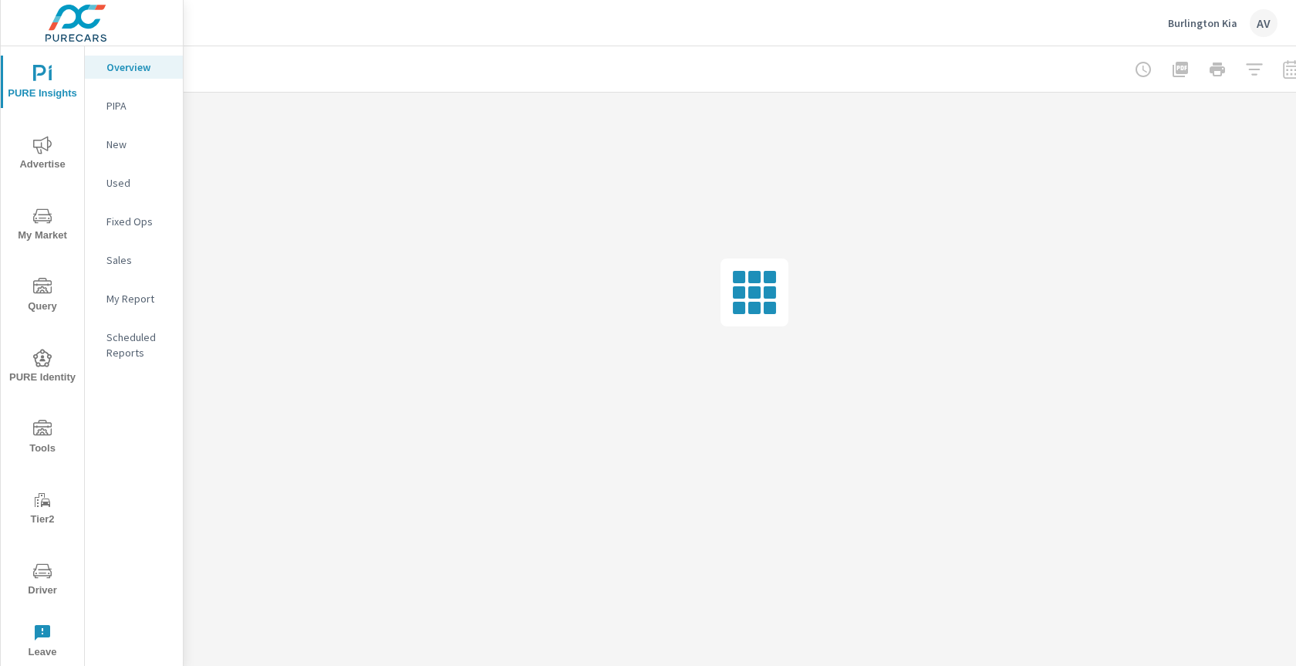
click at [130, 304] on p "My Report" at bounding box center [138, 298] width 64 height 15
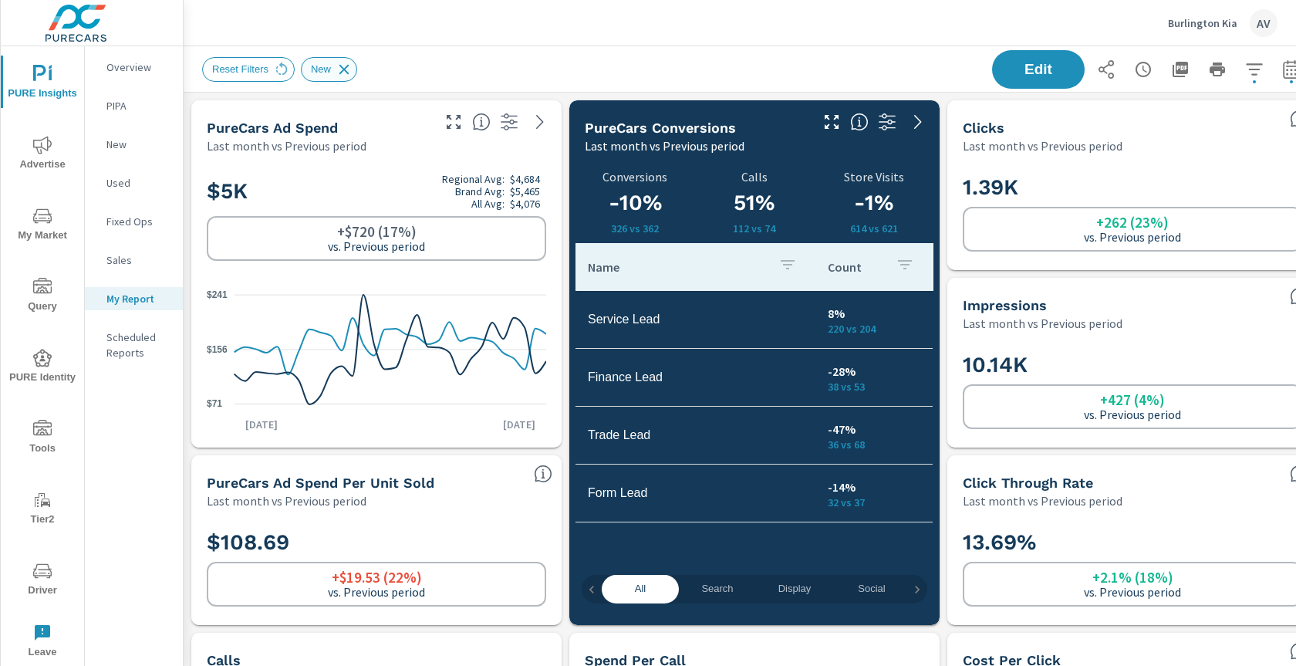
click at [342, 62] on icon at bounding box center [344, 69] width 17 height 17
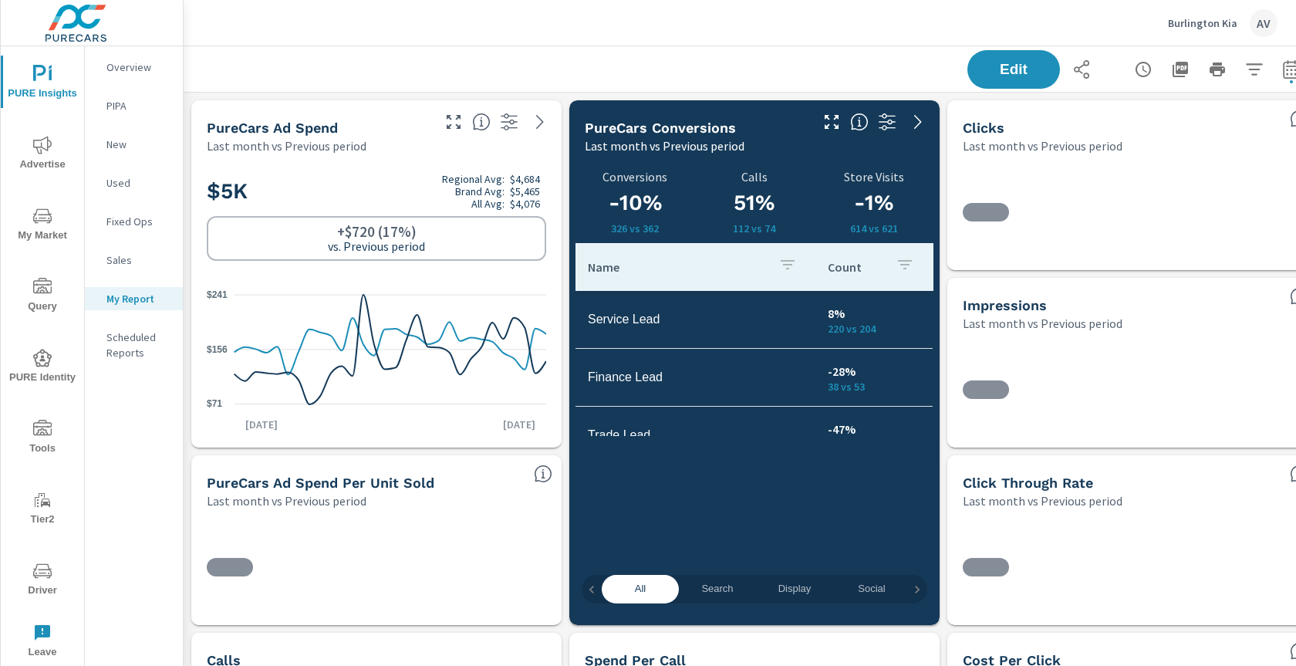
scroll to position [231, 0]
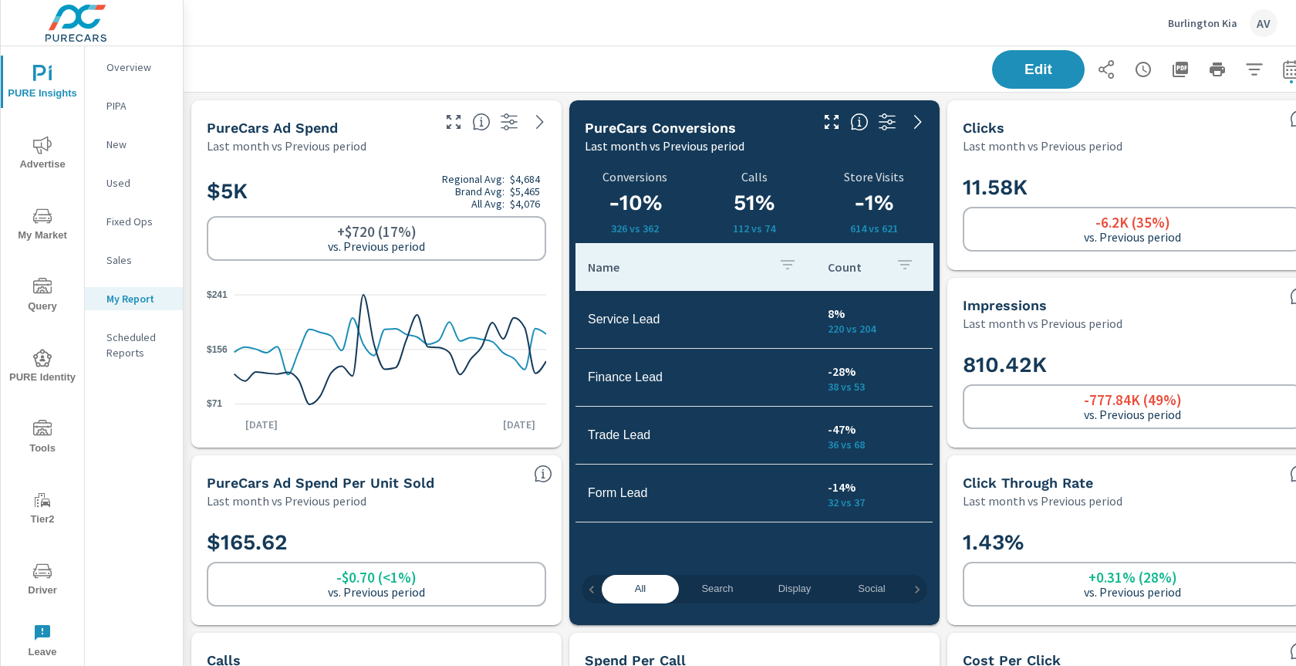
click at [911, 60] on div "Edit" at bounding box center [754, 69] width 1105 height 46
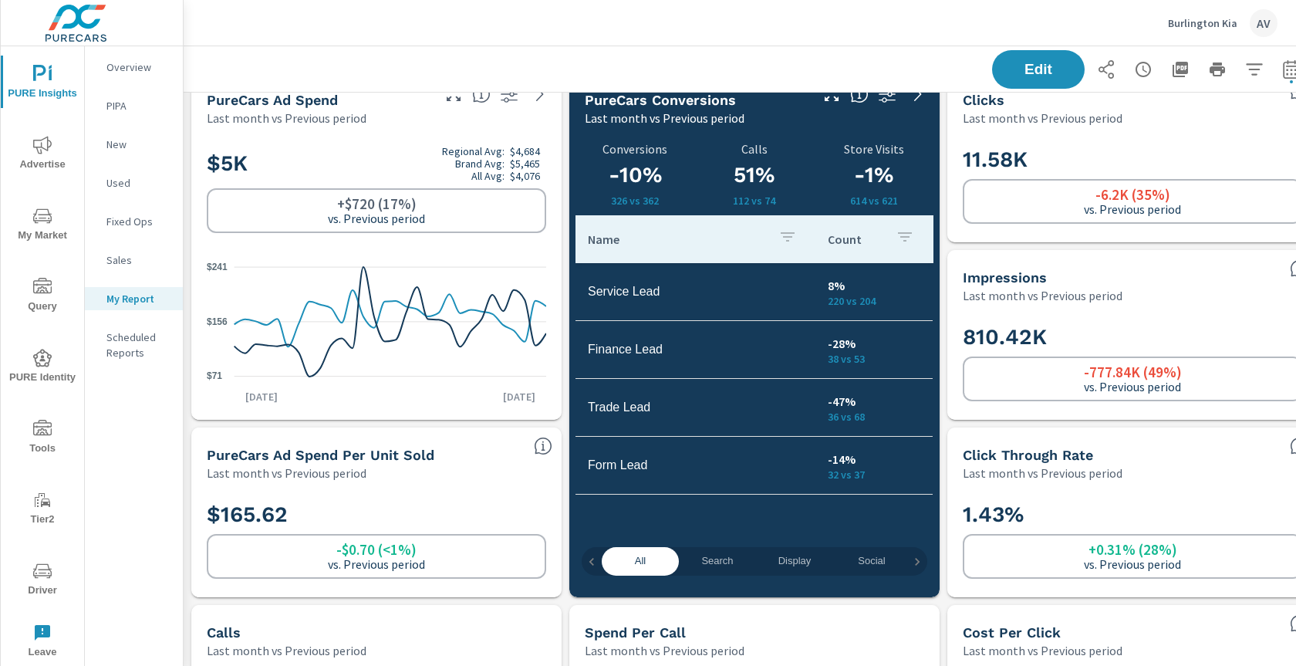
scroll to position [0, 0]
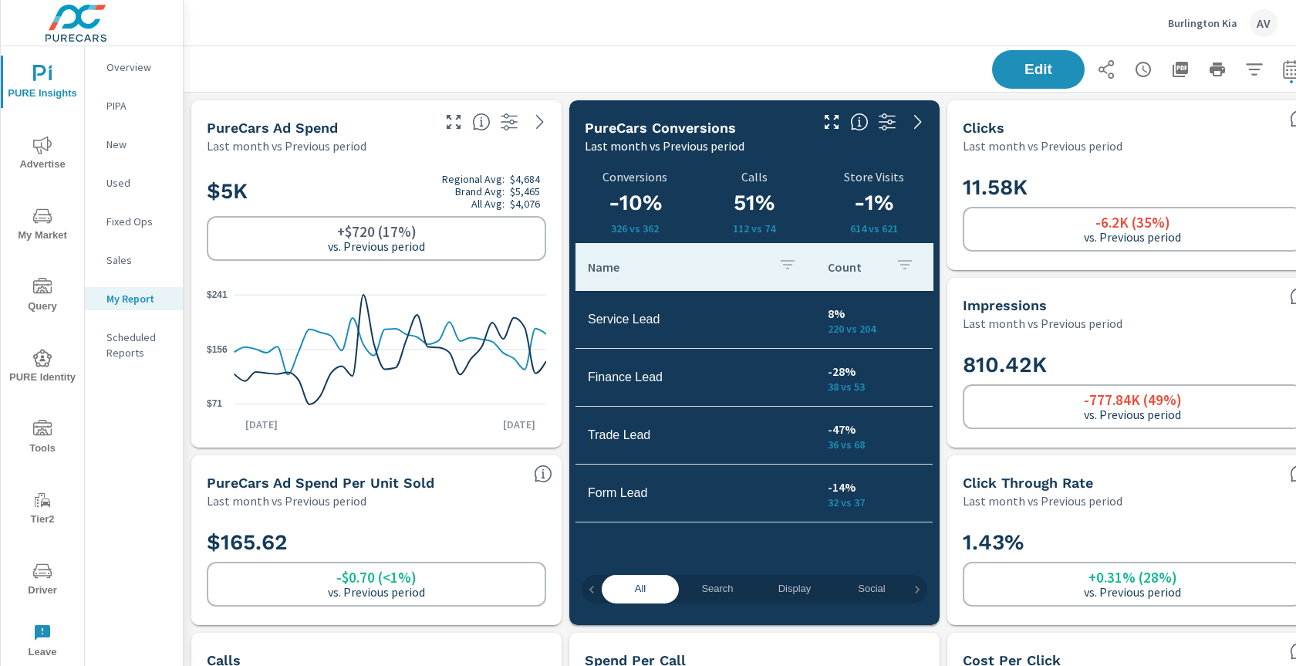
click at [613, 75] on div "Edit" at bounding box center [754, 69] width 1105 height 46
click at [1291, 72] on icon "button" at bounding box center [1291, 69] width 19 height 19
select select "Last month"
select select "Previous period"
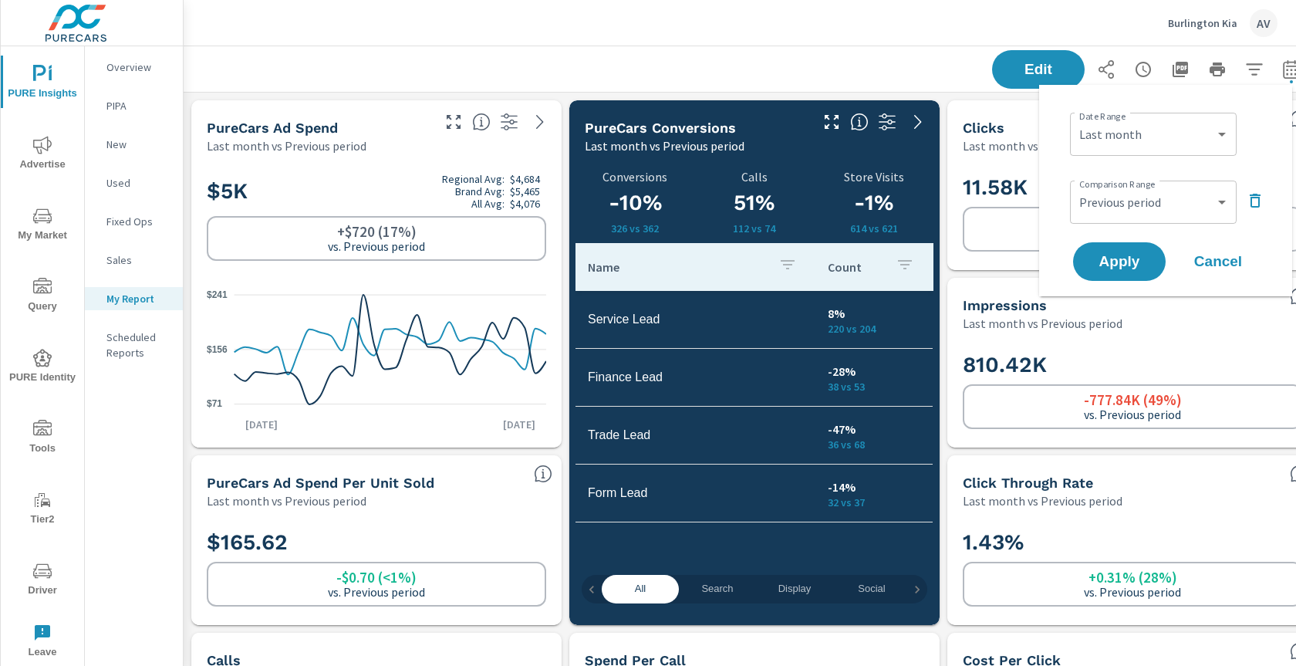
click at [933, 73] on div "Edit" at bounding box center [754, 69] width 1105 height 46
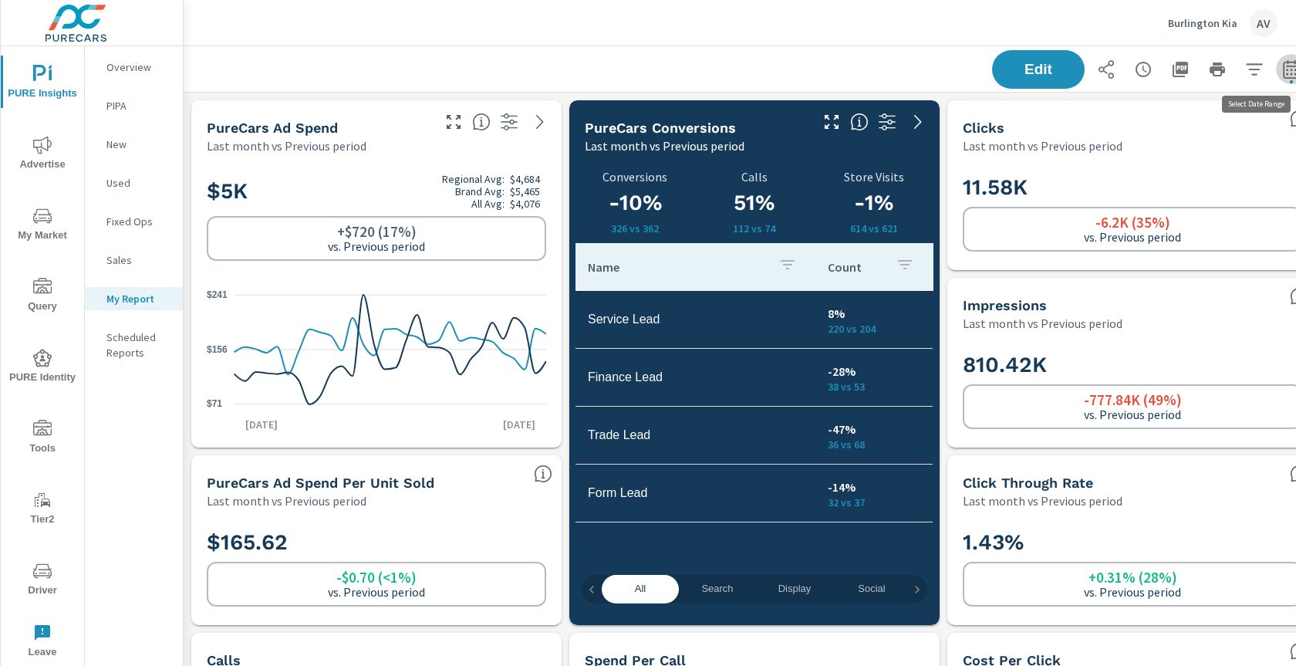
click at [1290, 63] on icon "button" at bounding box center [1291, 69] width 19 height 19
select select "Last month"
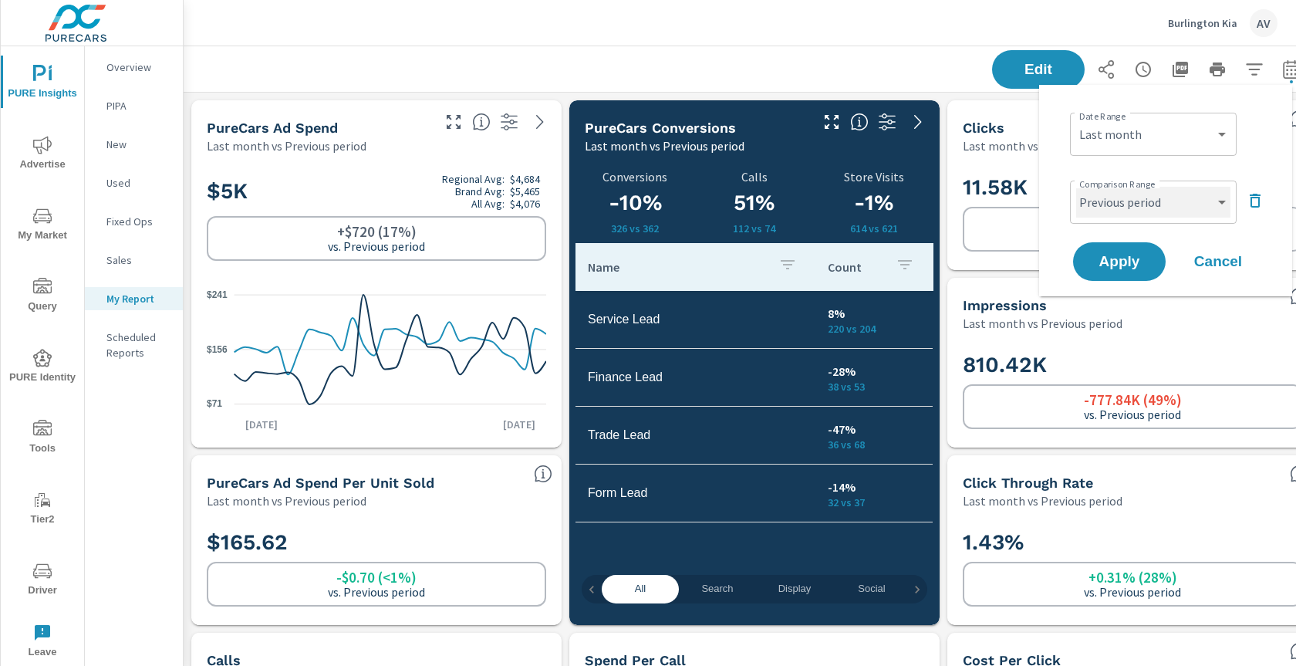
click at [1121, 203] on select "Custom Previous period Previous month Previous year" at bounding box center [1153, 202] width 154 height 31
click at [1076, 187] on select "Custom Previous period Previous month Previous year" at bounding box center [1153, 202] width 154 height 31
select select "Previous month"
click at [1094, 251] on button "Apply" at bounding box center [1119, 261] width 96 height 40
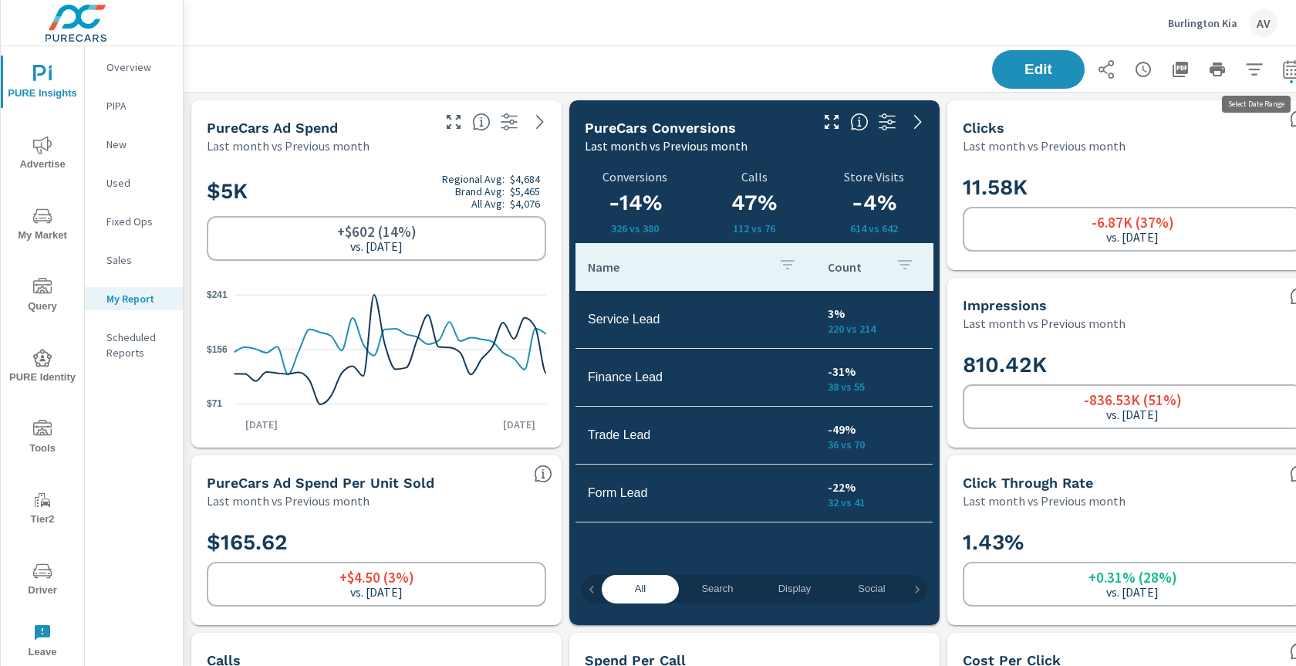
click at [1287, 76] on icon "button" at bounding box center [1291, 69] width 19 height 19
select select "Last month"
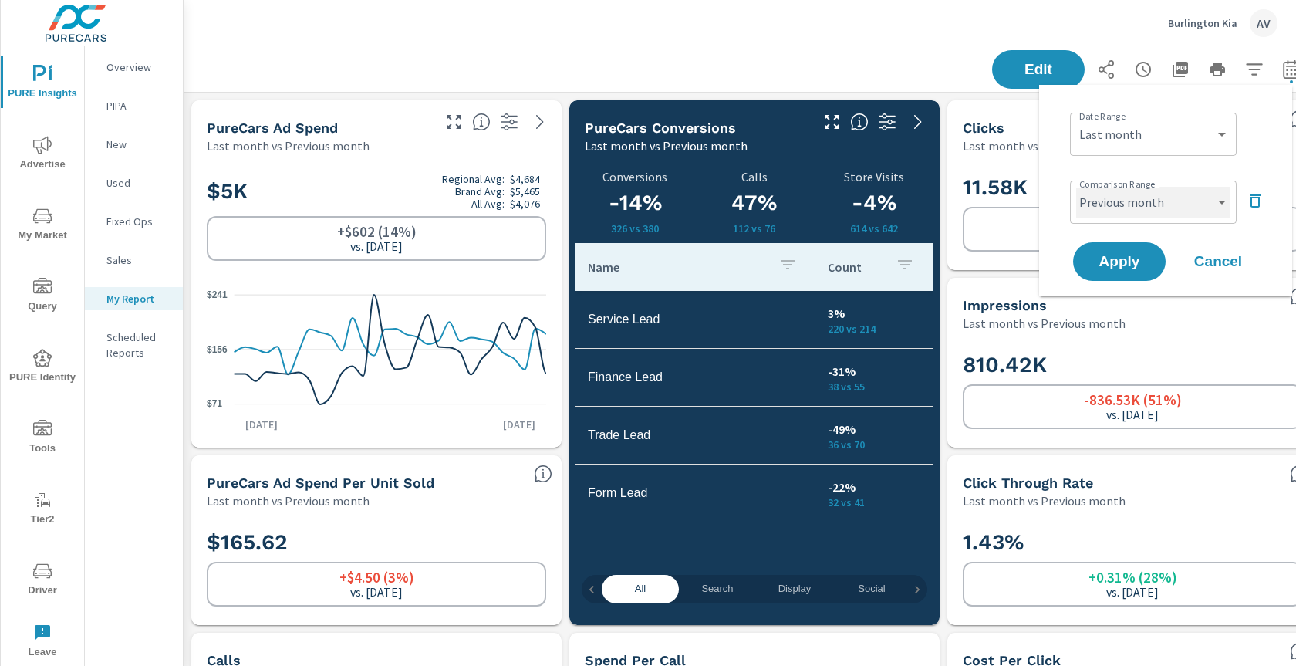
click at [1139, 196] on select "Custom Previous period Previous month Previous year" at bounding box center [1153, 202] width 154 height 31
click at [1076, 187] on select "Custom Previous period Previous month Previous year" at bounding box center [1153, 202] width 154 height 31
select select "Previous period"
click at [1108, 265] on span "Apply" at bounding box center [1119, 262] width 63 height 15
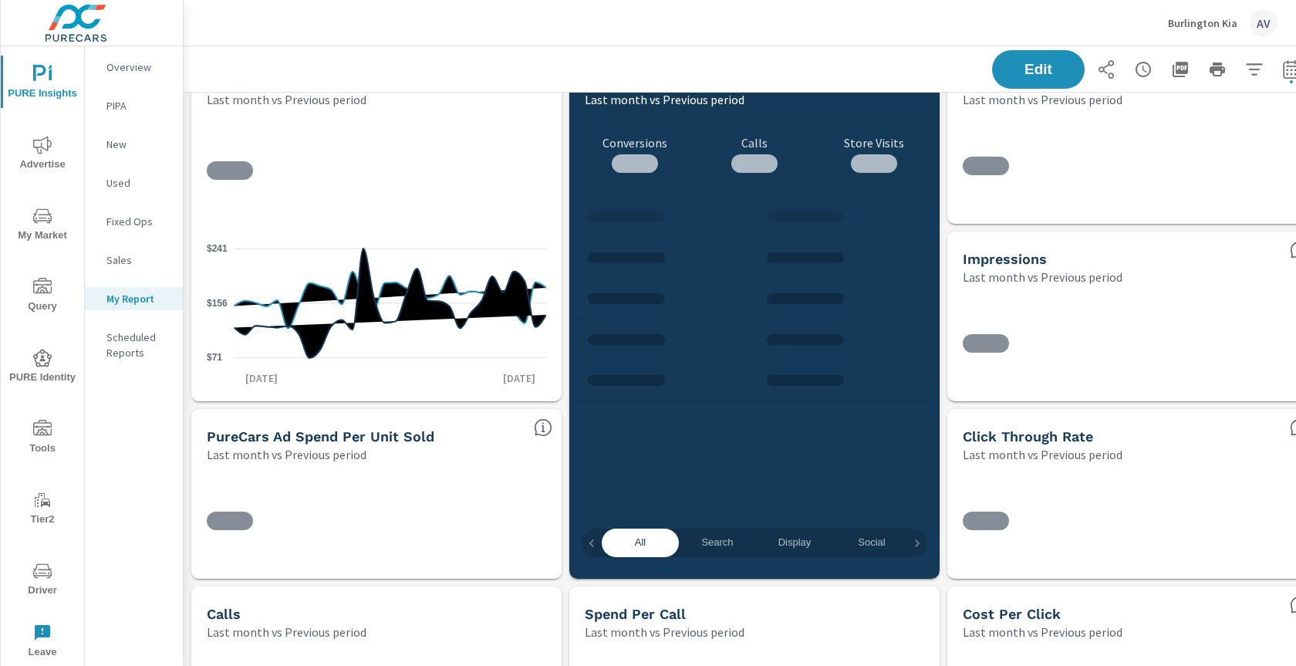
scroll to position [231, 0]
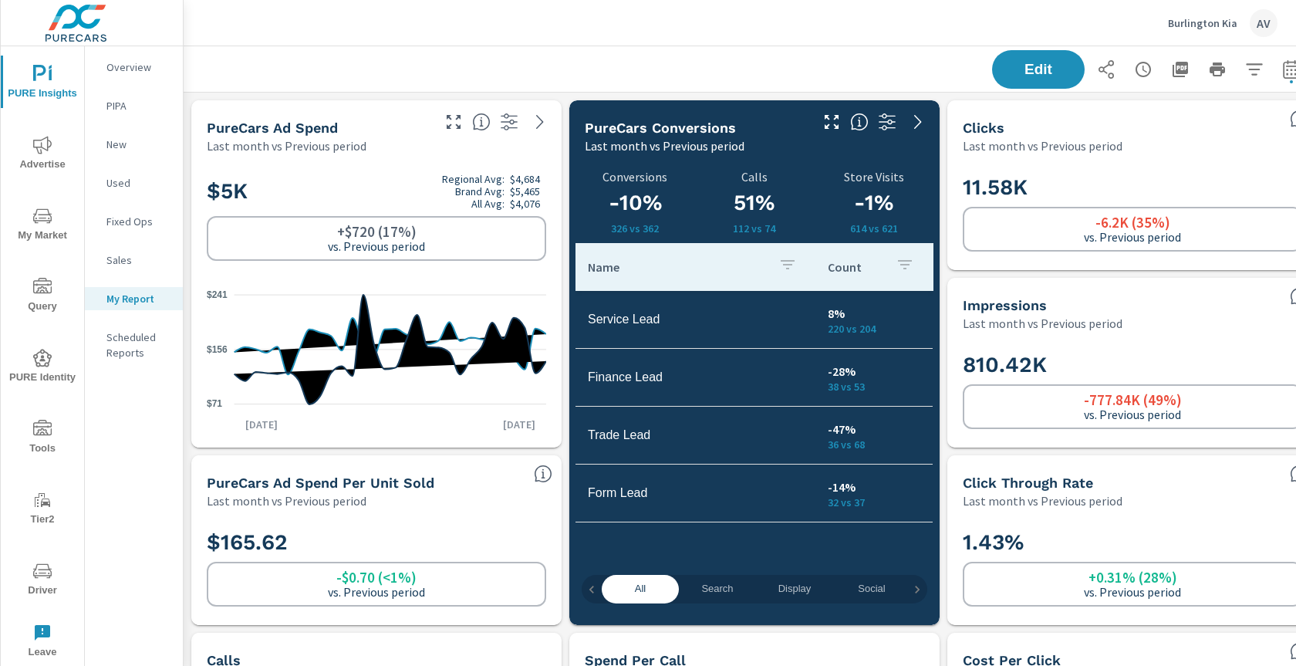
click at [893, 46] on div "Edit" at bounding box center [754, 69] width 1105 height 46
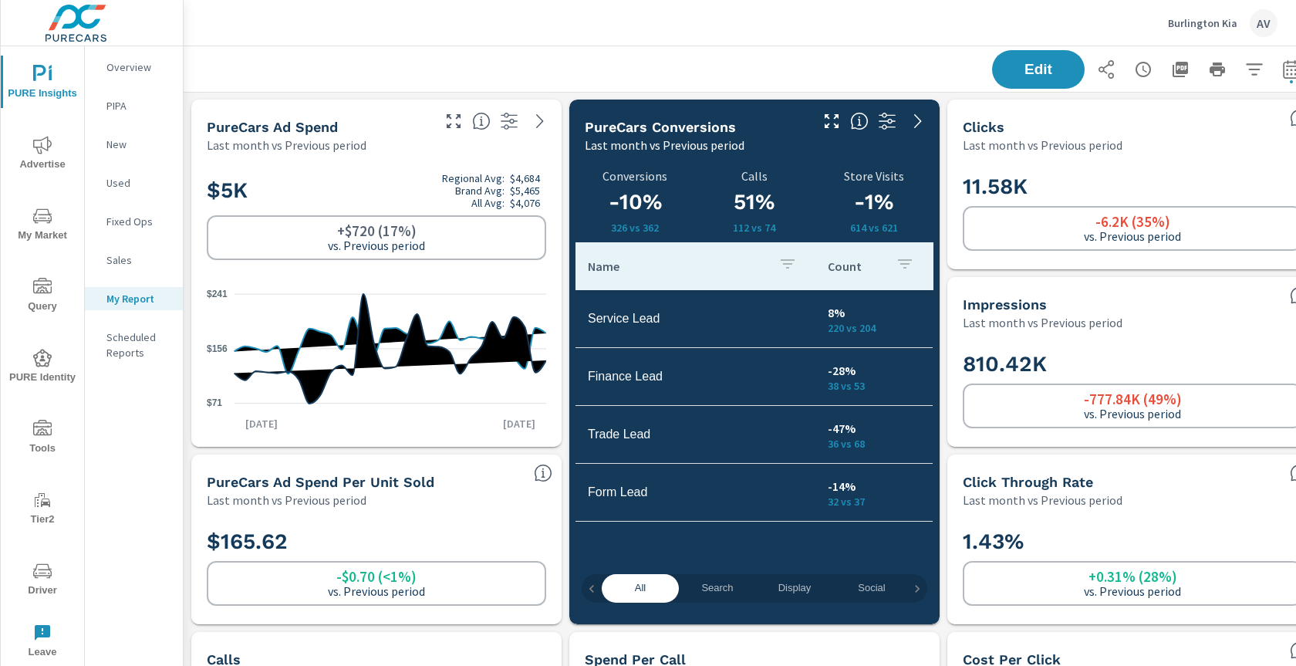
scroll to position [0, 0]
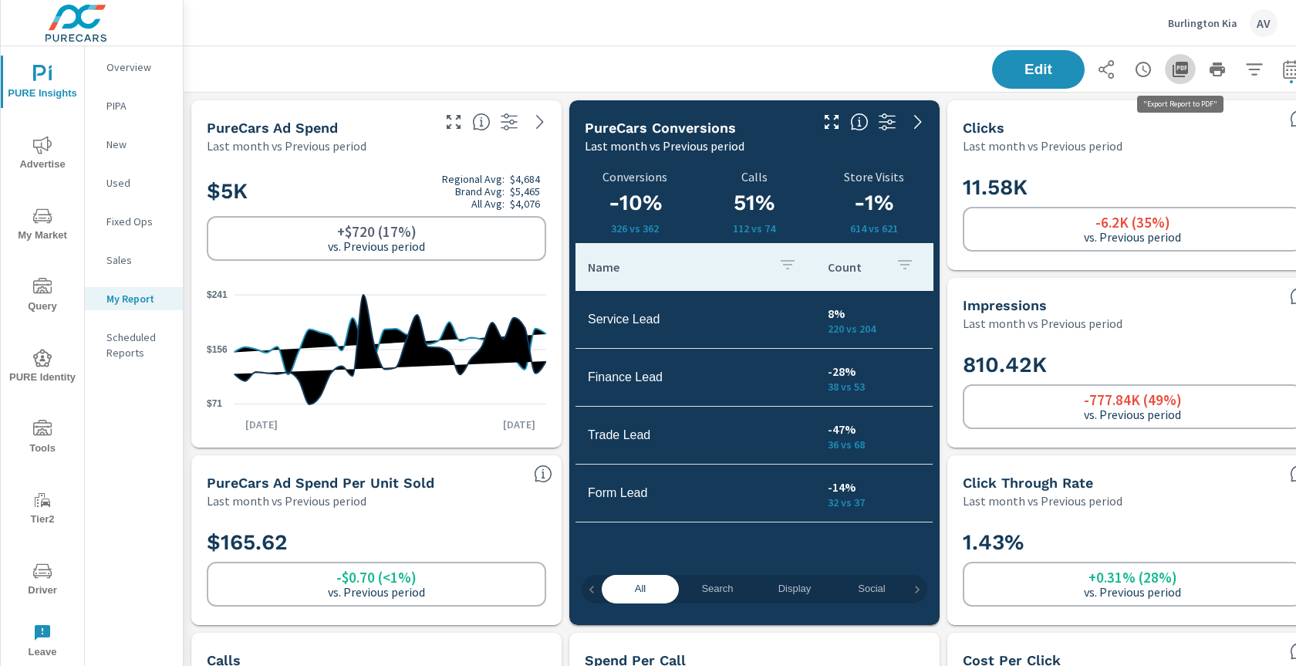
click at [1184, 65] on icon "button" at bounding box center [1180, 69] width 19 height 19
click at [724, 586] on span "Search" at bounding box center [717, 589] width 59 height 18
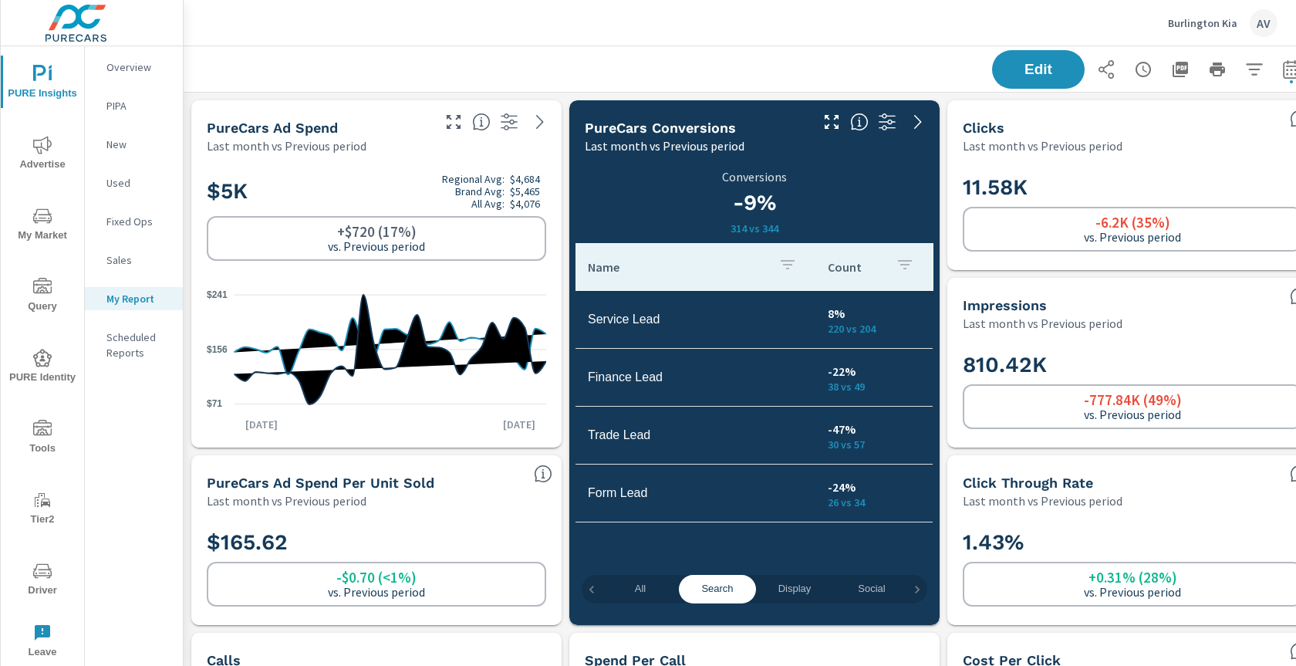
click at [797, 589] on span "Display" at bounding box center [794, 589] width 59 height 18
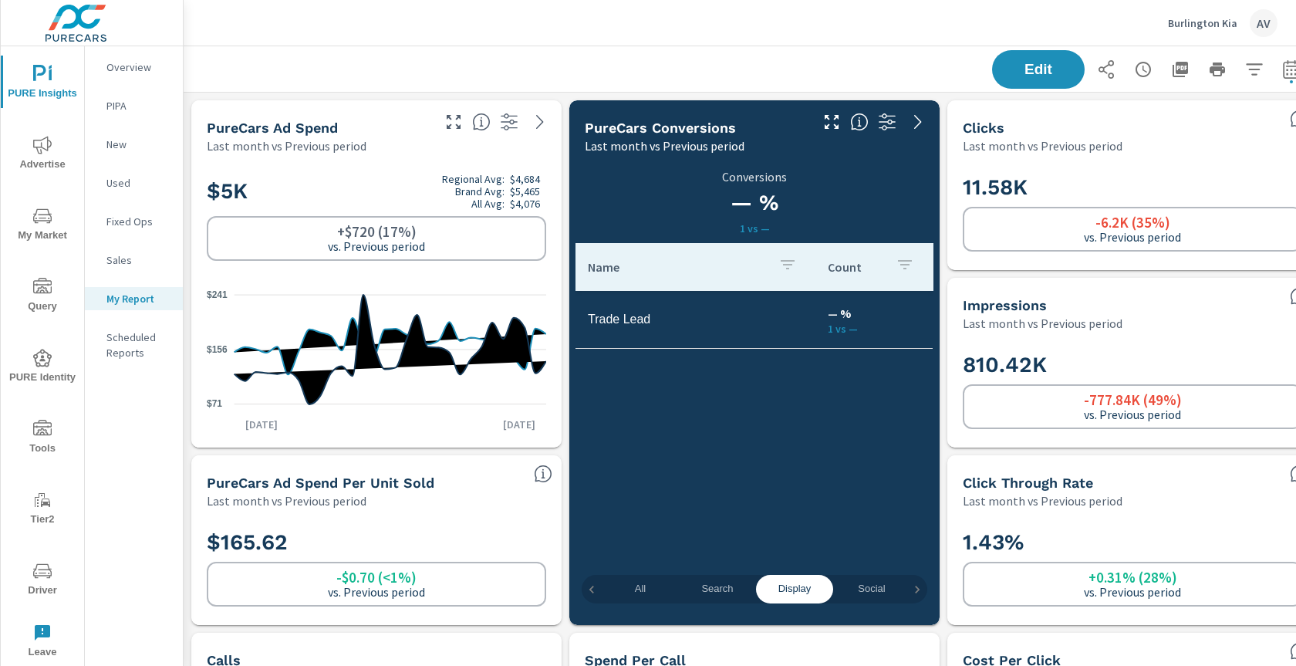
click at [860, 583] on span "Social" at bounding box center [871, 589] width 59 height 18
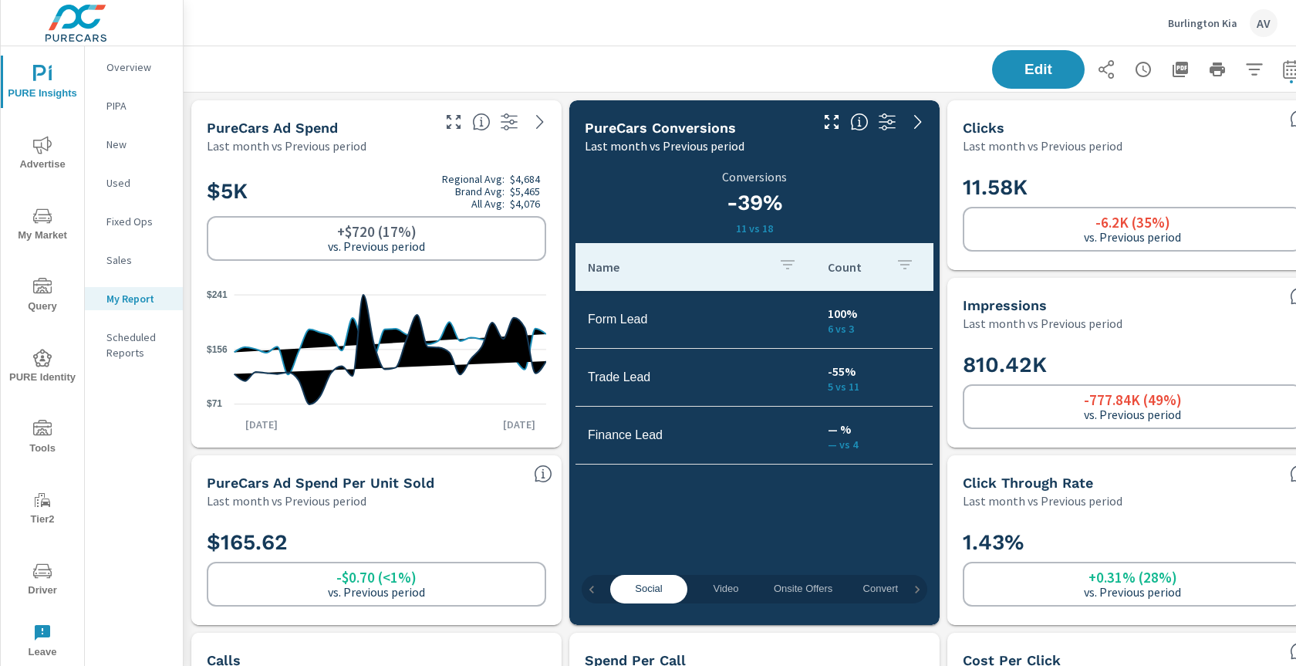
scroll to position [0, 239]
click at [707, 586] on span "Video" at bounding box center [714, 589] width 59 height 18
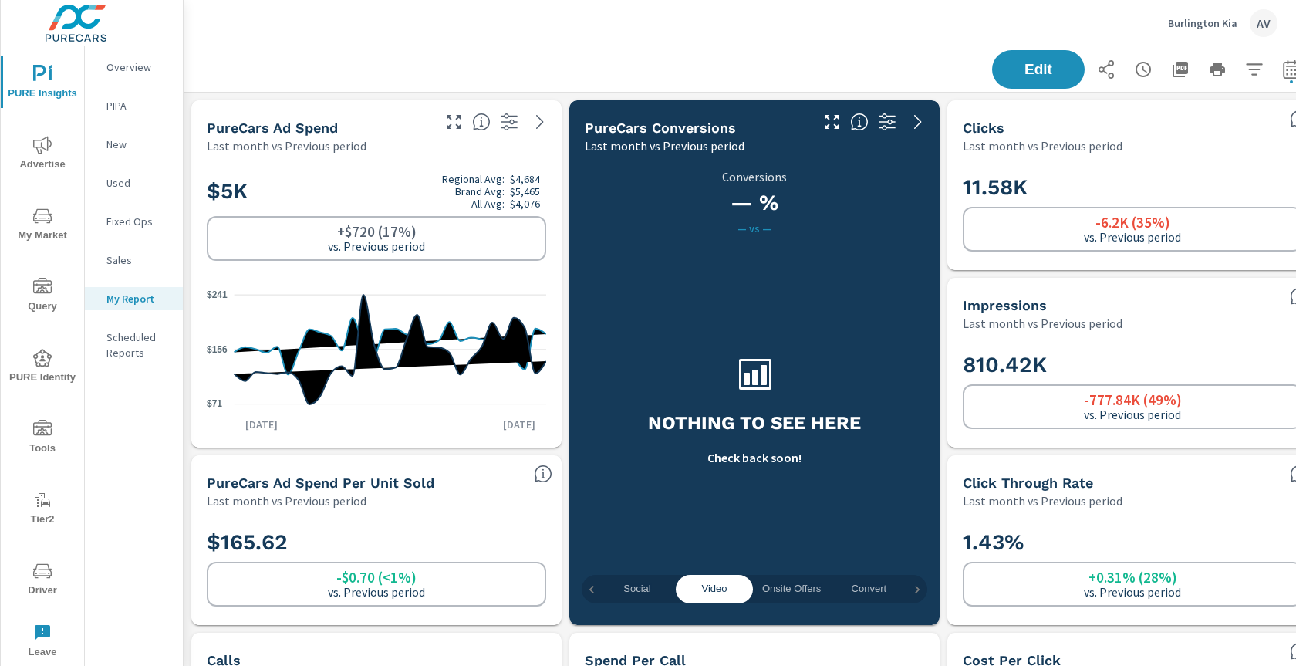
click at [765, 582] on span "Onsite Offers" at bounding box center [791, 589] width 59 height 18
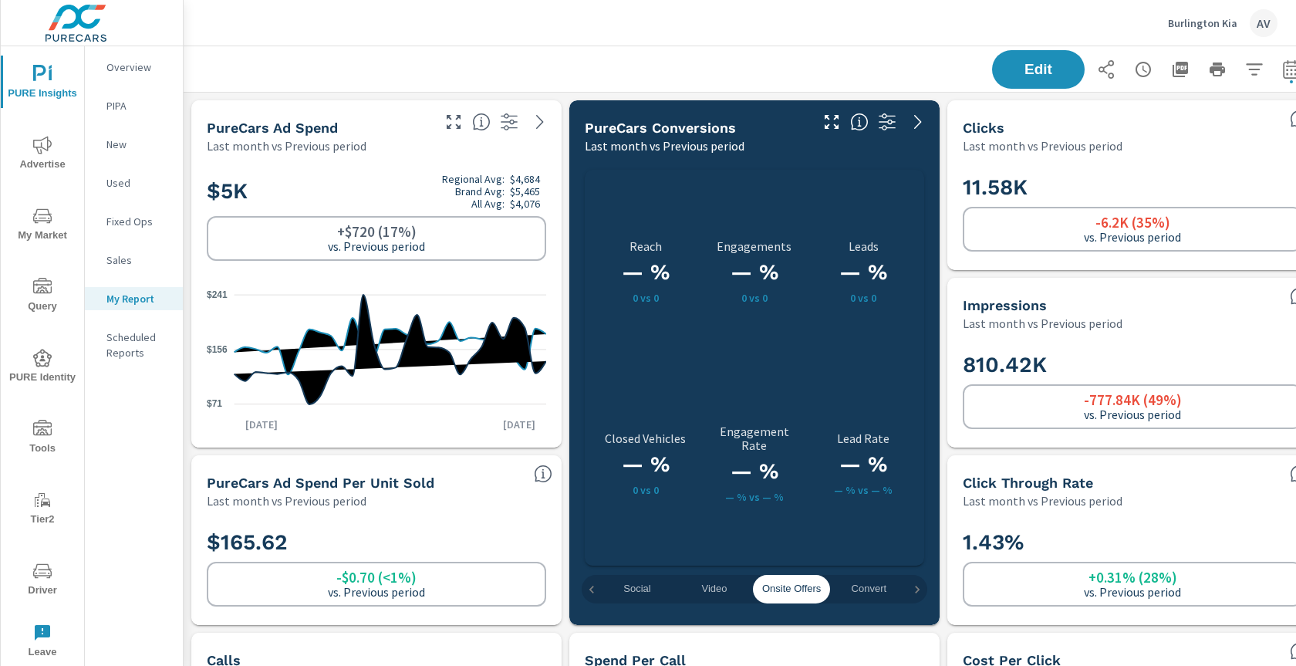
click at [867, 582] on span "Convert" at bounding box center [868, 589] width 59 height 18
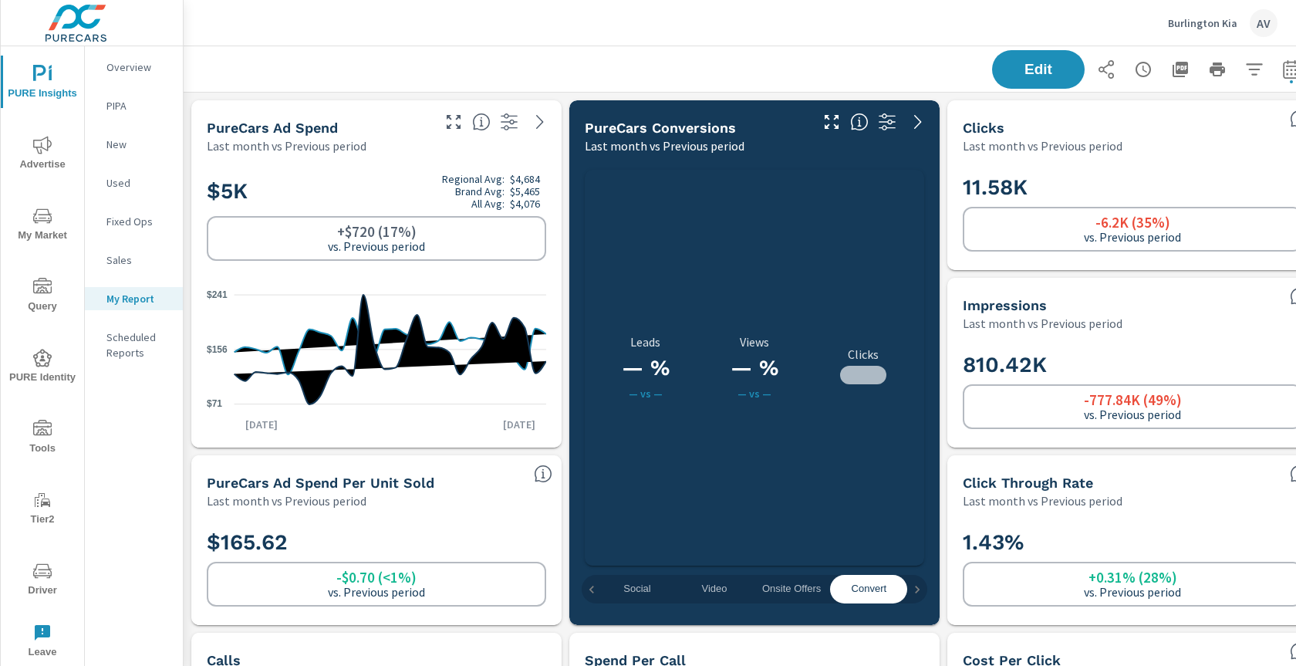
click at [628, 585] on span "Social" at bounding box center [637, 589] width 59 height 18
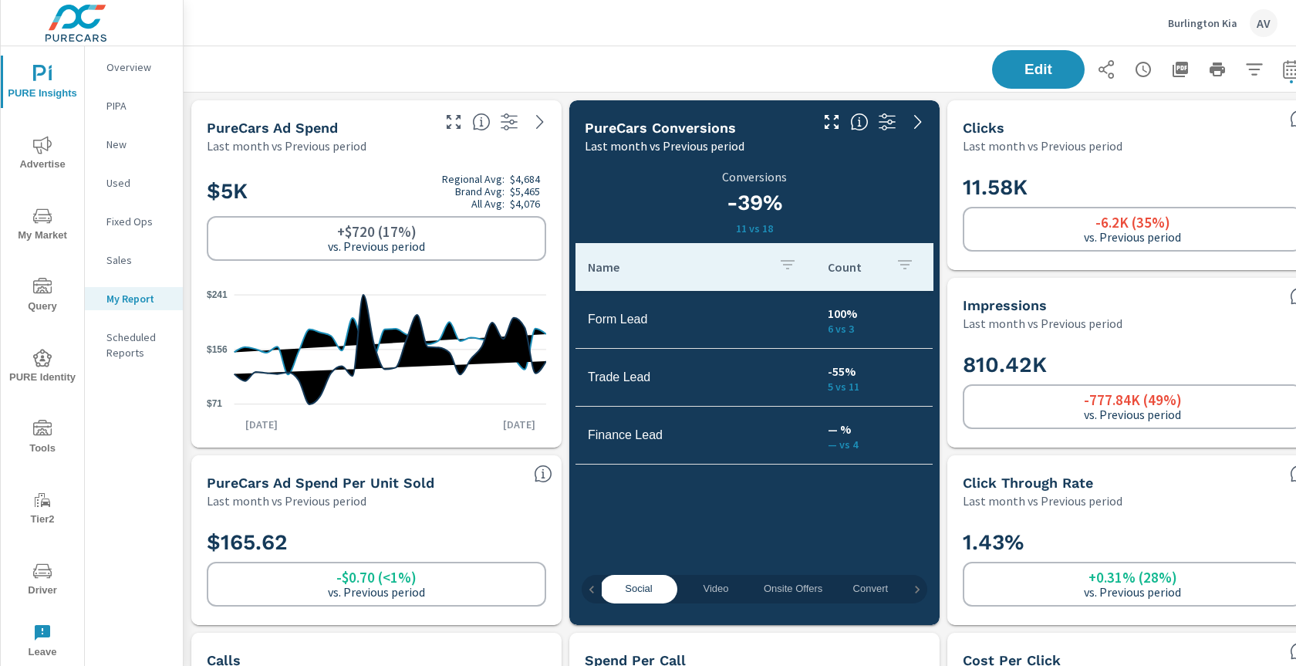
scroll to position [0, 231]
click at [587, 587] on icon "button" at bounding box center [591, 589] width 15 height 15
click at [789, 585] on span "Display" at bounding box center [794, 589] width 59 height 18
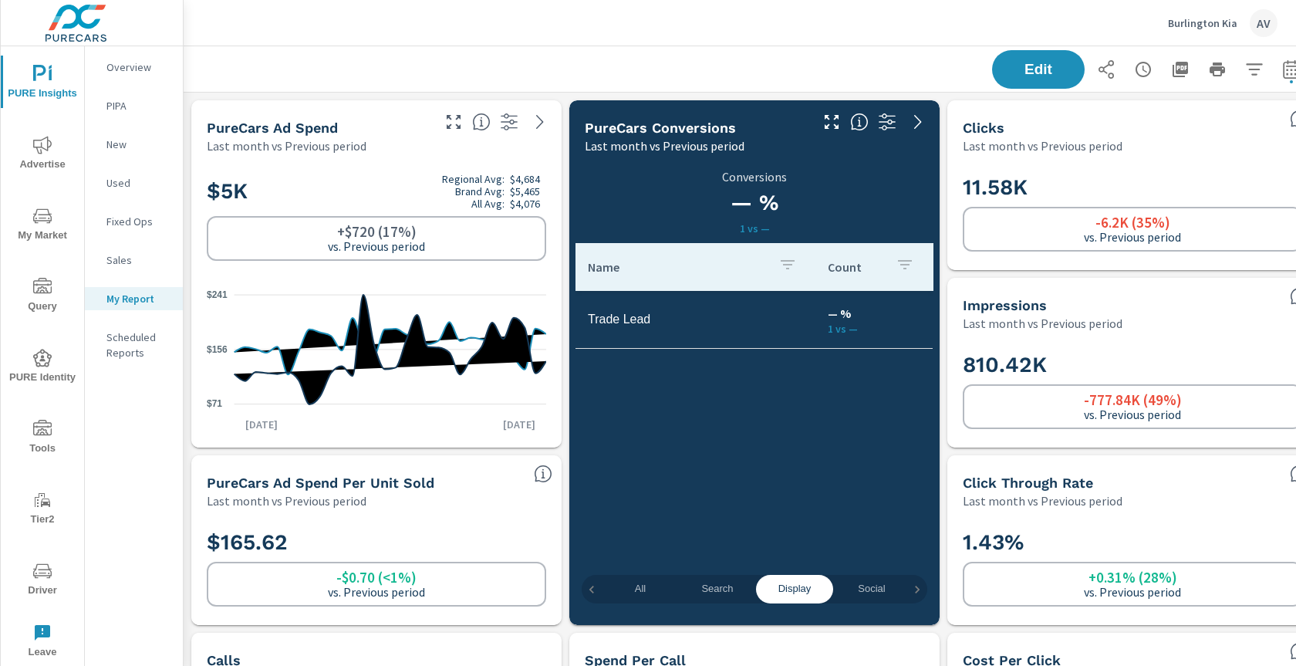
click at [864, 595] on span "Social" at bounding box center [871, 589] width 59 height 18
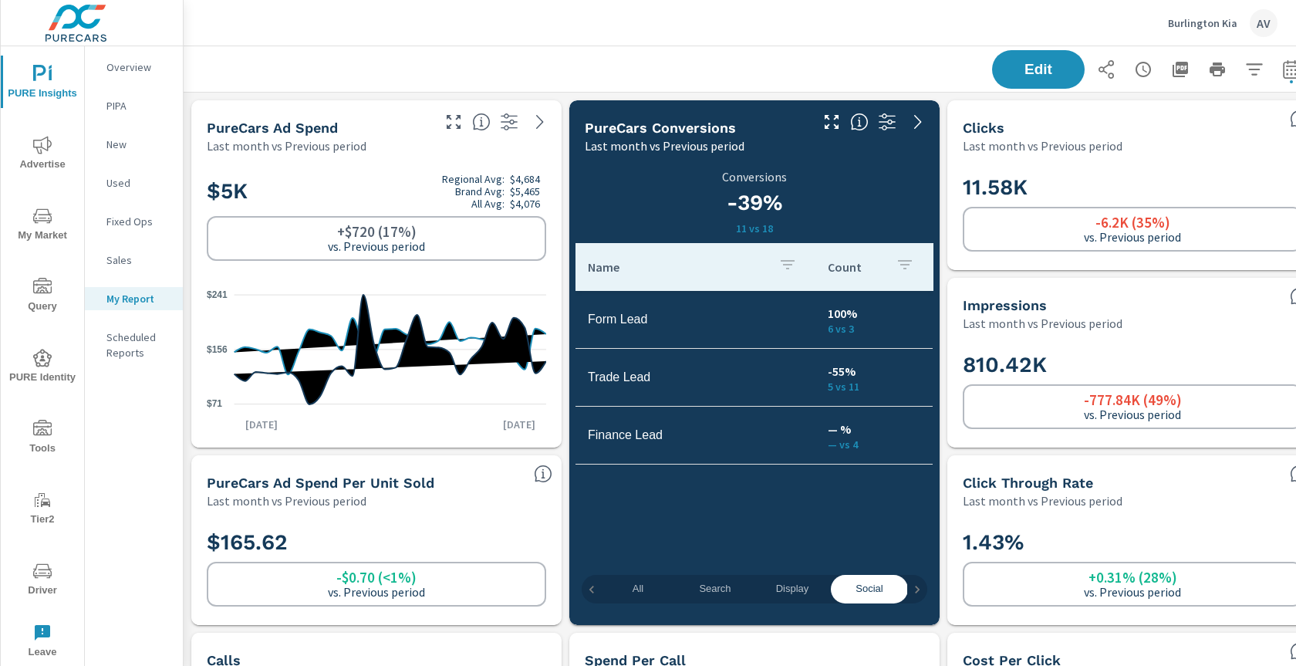
scroll to position [0, 2]
click at [700, 587] on span "Search" at bounding box center [715, 589] width 59 height 18
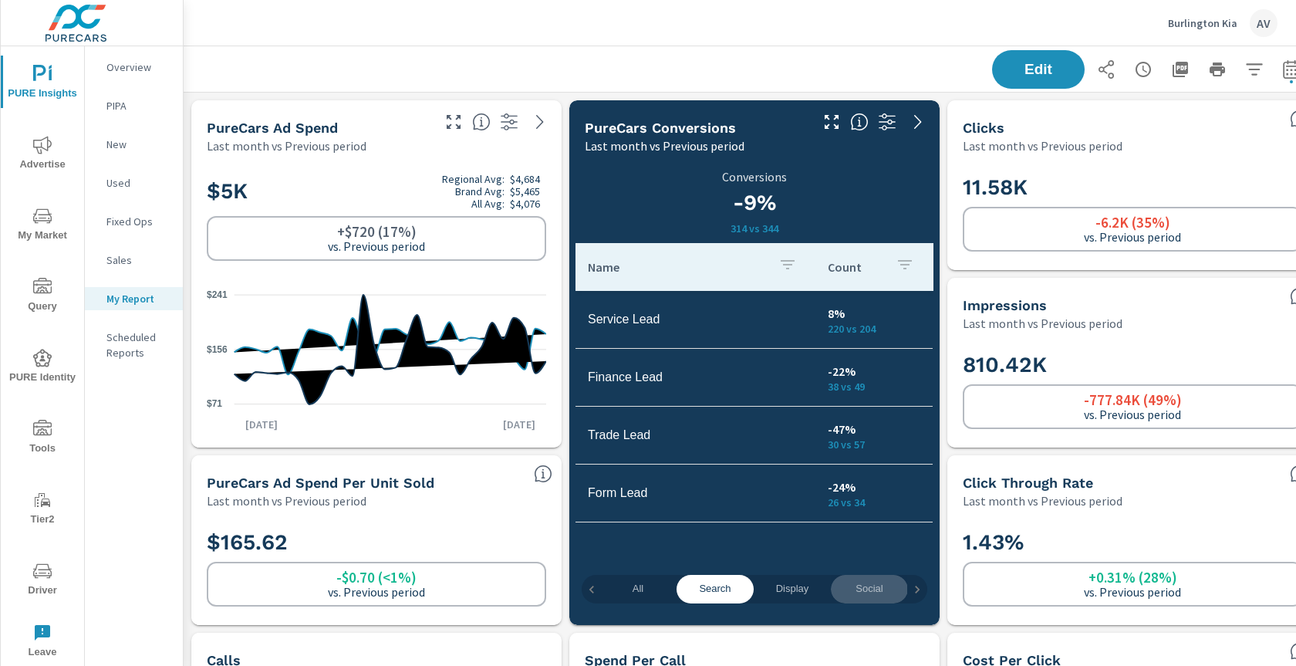
click at [886, 590] on span "Social" at bounding box center [869, 589] width 59 height 18
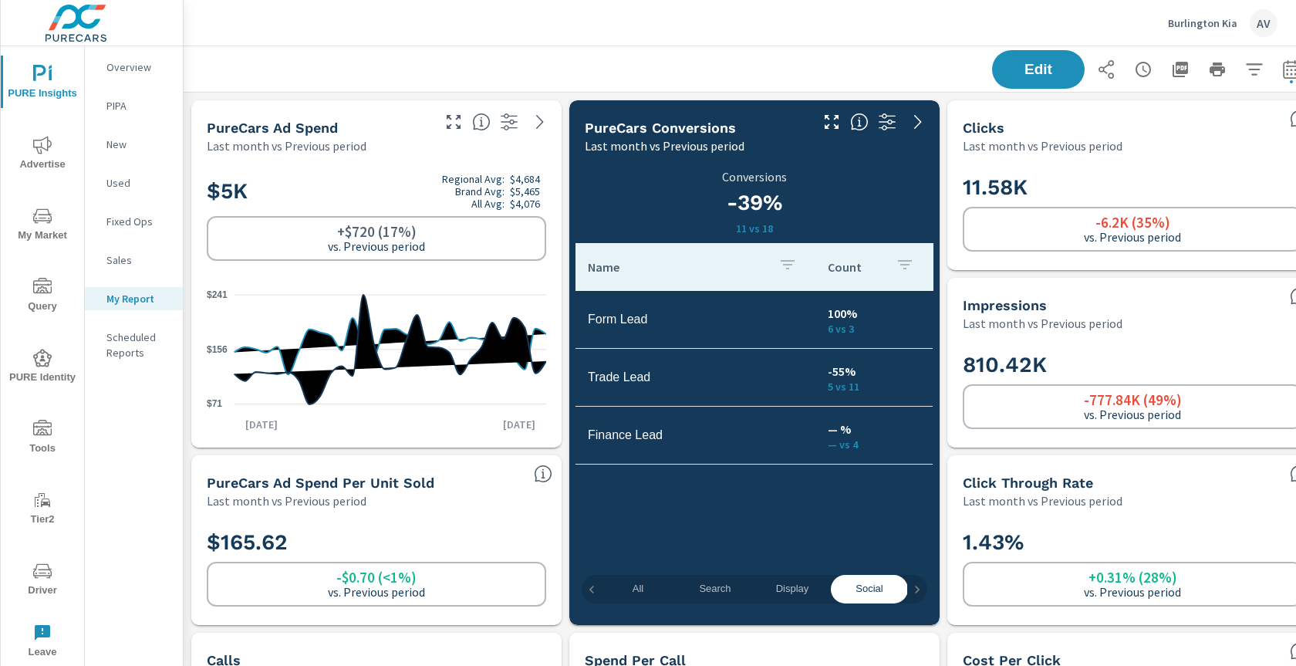
click at [703, 586] on span "Search" at bounding box center [715, 589] width 59 height 18
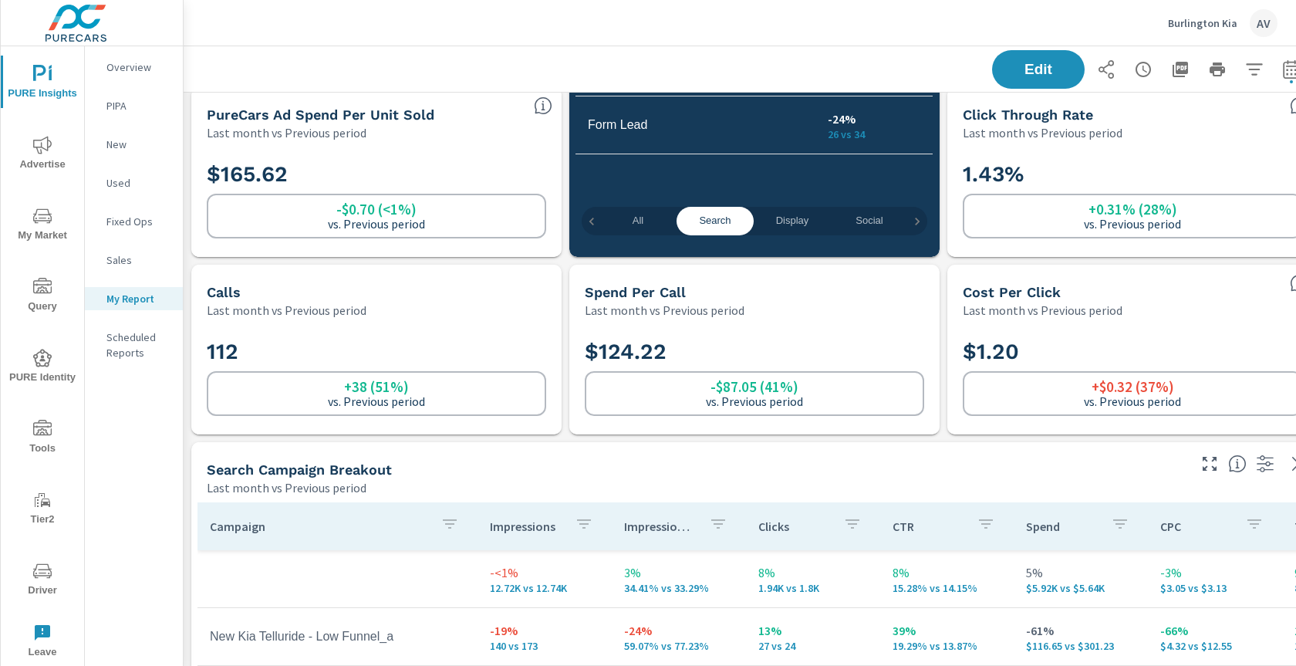
scroll to position [366, 0]
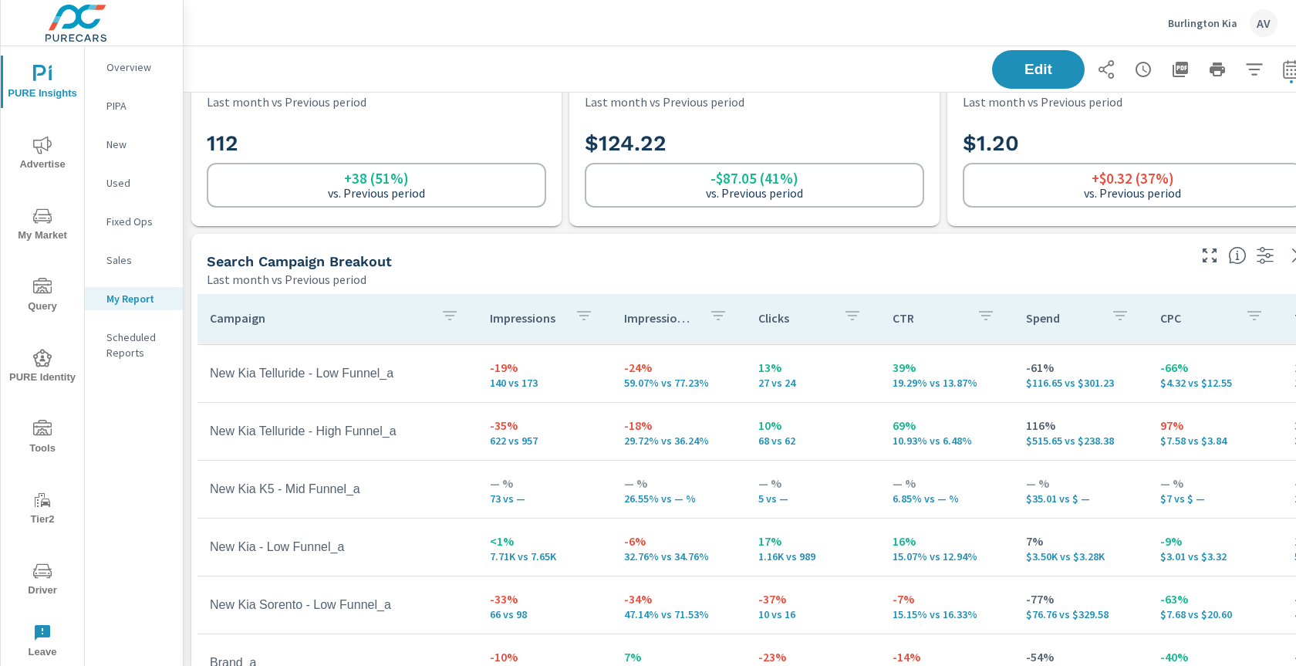
scroll to position [0, 0]
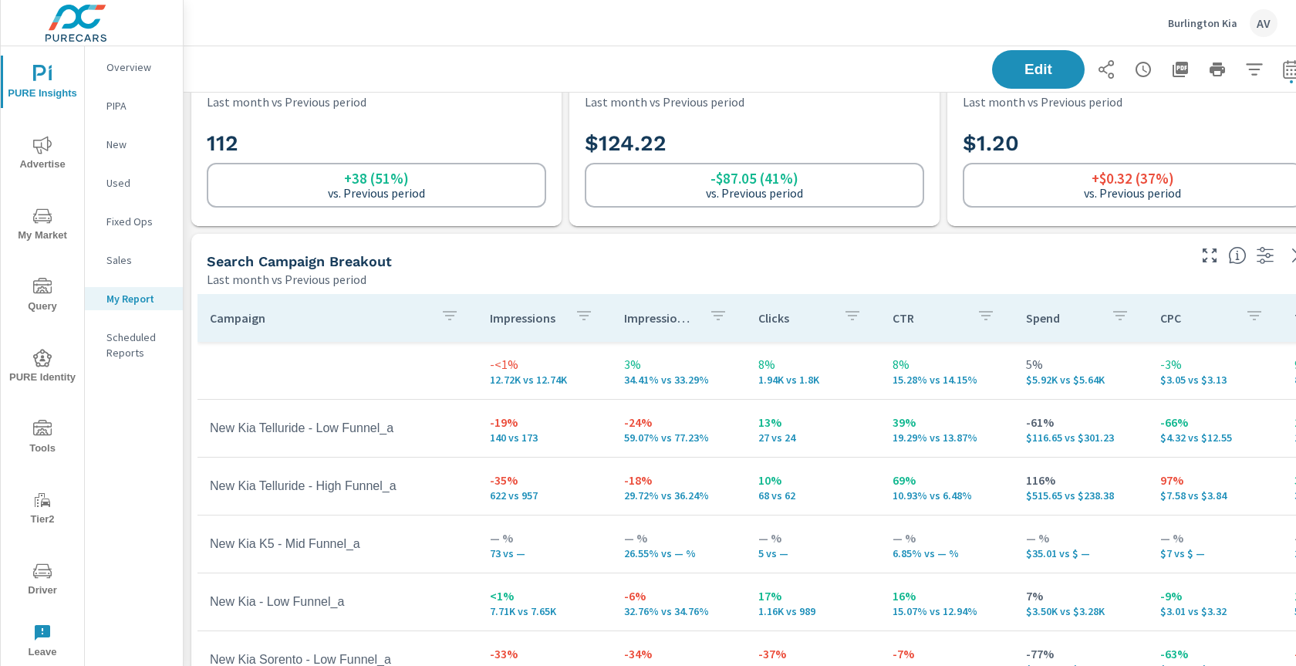
click at [1000, 318] on th "CTR" at bounding box center [947, 318] width 134 height 48
click at [913, 314] on p "CTR" at bounding box center [928, 317] width 73 height 15
click at [892, 321] on p "CTR" at bounding box center [928, 317] width 73 height 15
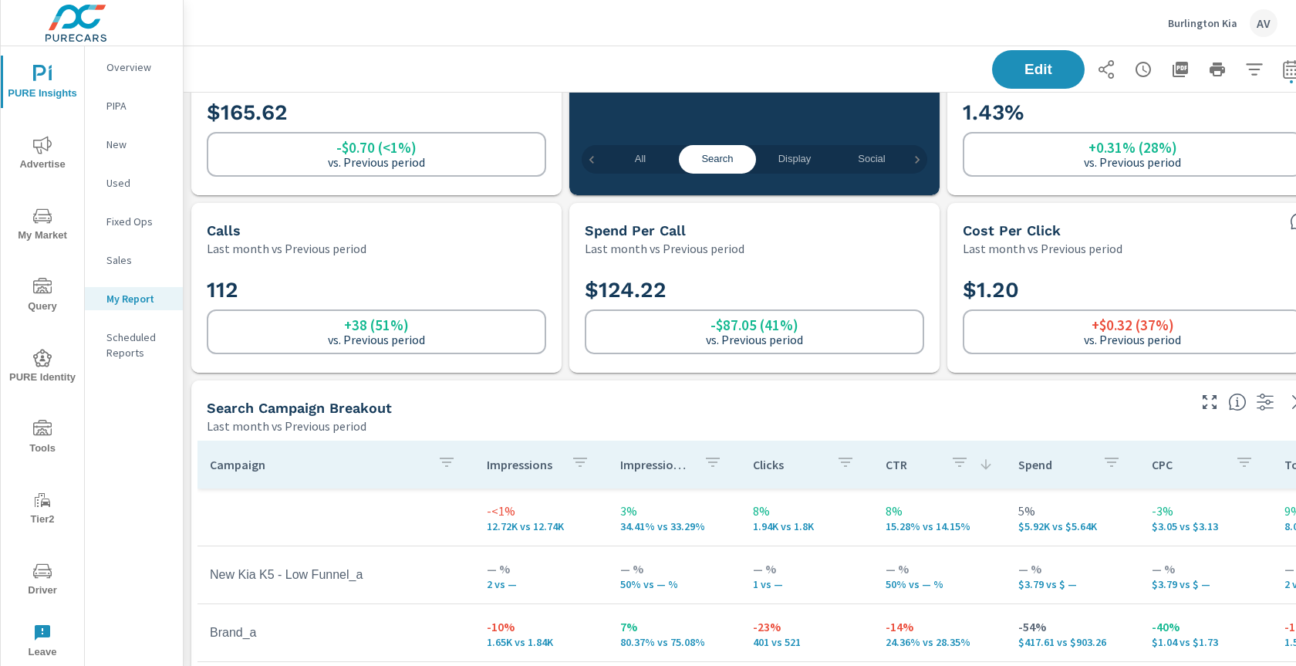
scroll to position [432, 0]
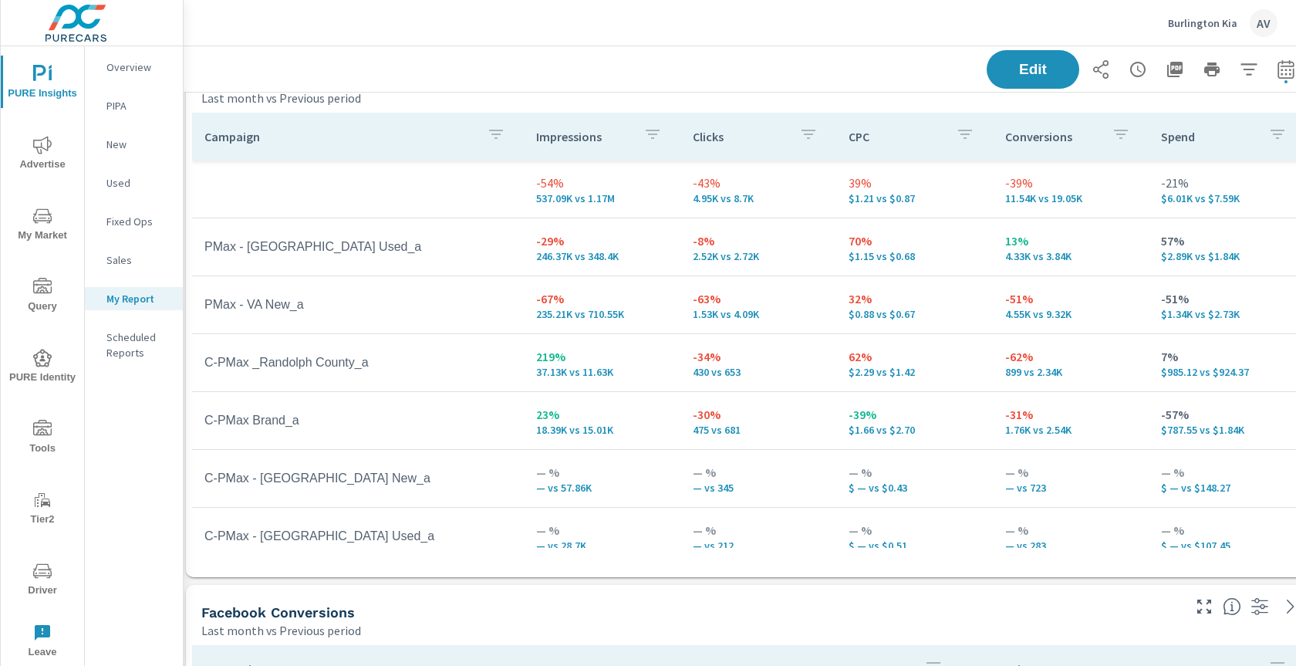
scroll to position [1467, 0]
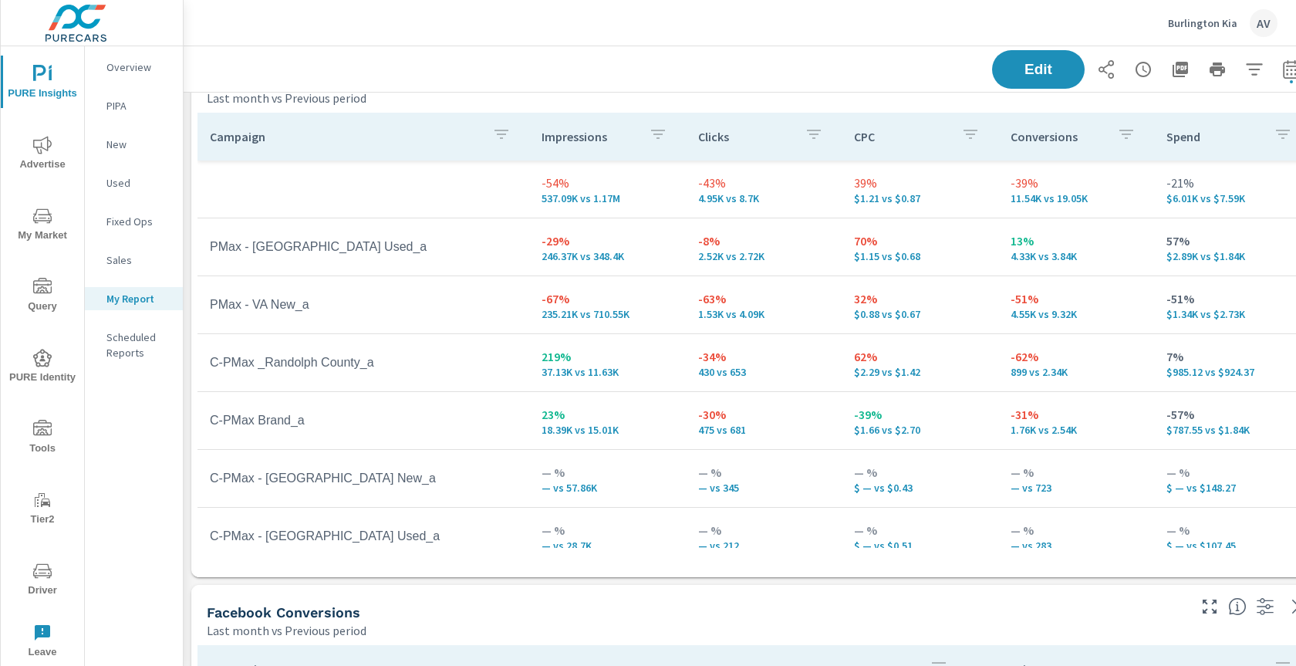
click at [1009, 262] on td "13% 4.33K vs 3.84K" at bounding box center [1076, 247] width 157 height 56
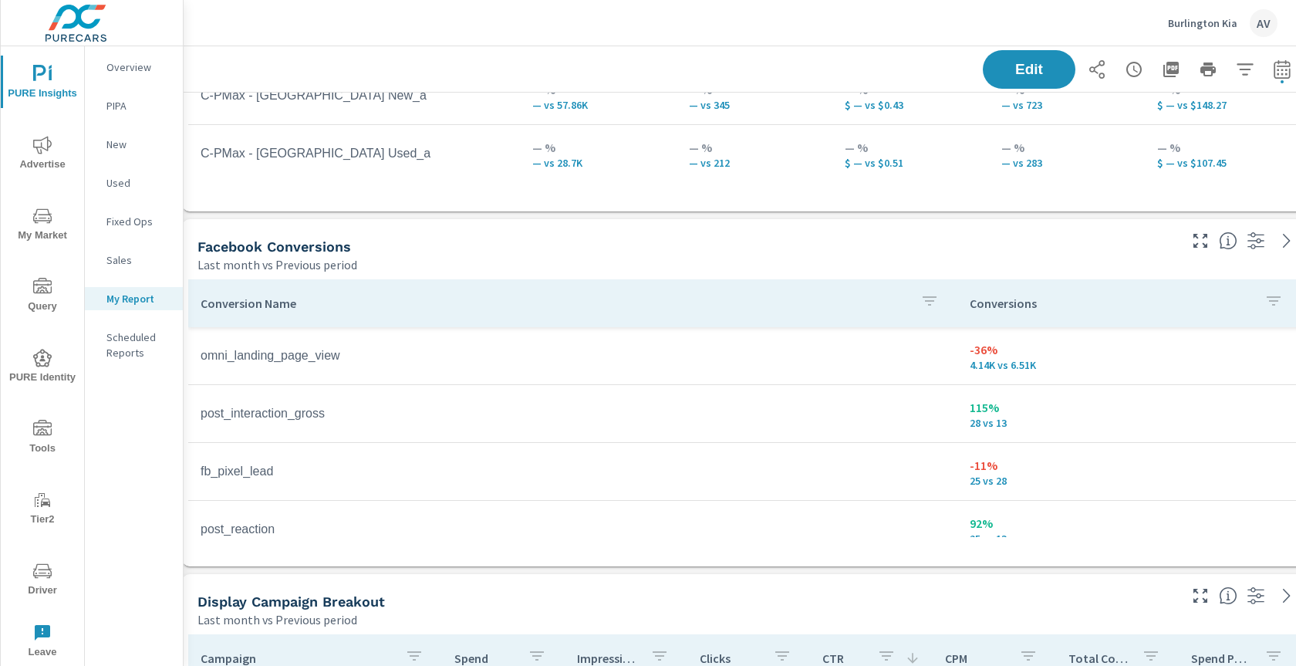
scroll to position [1833, 11]
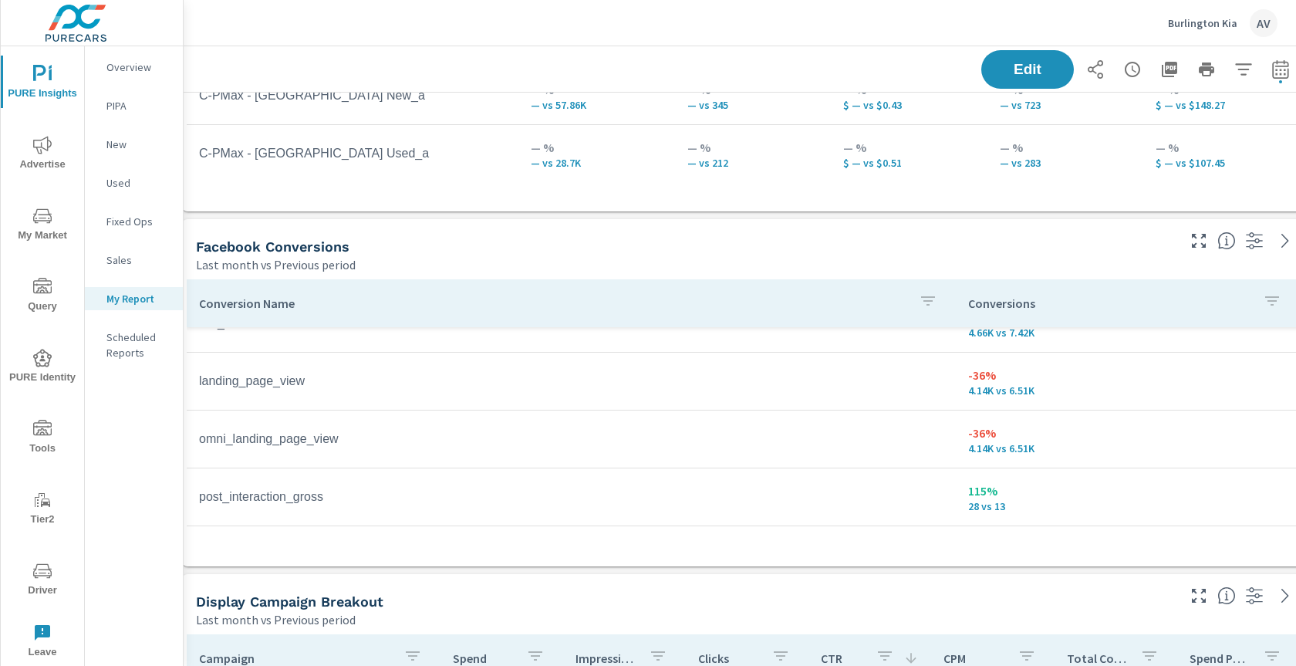
scroll to position [91, 0]
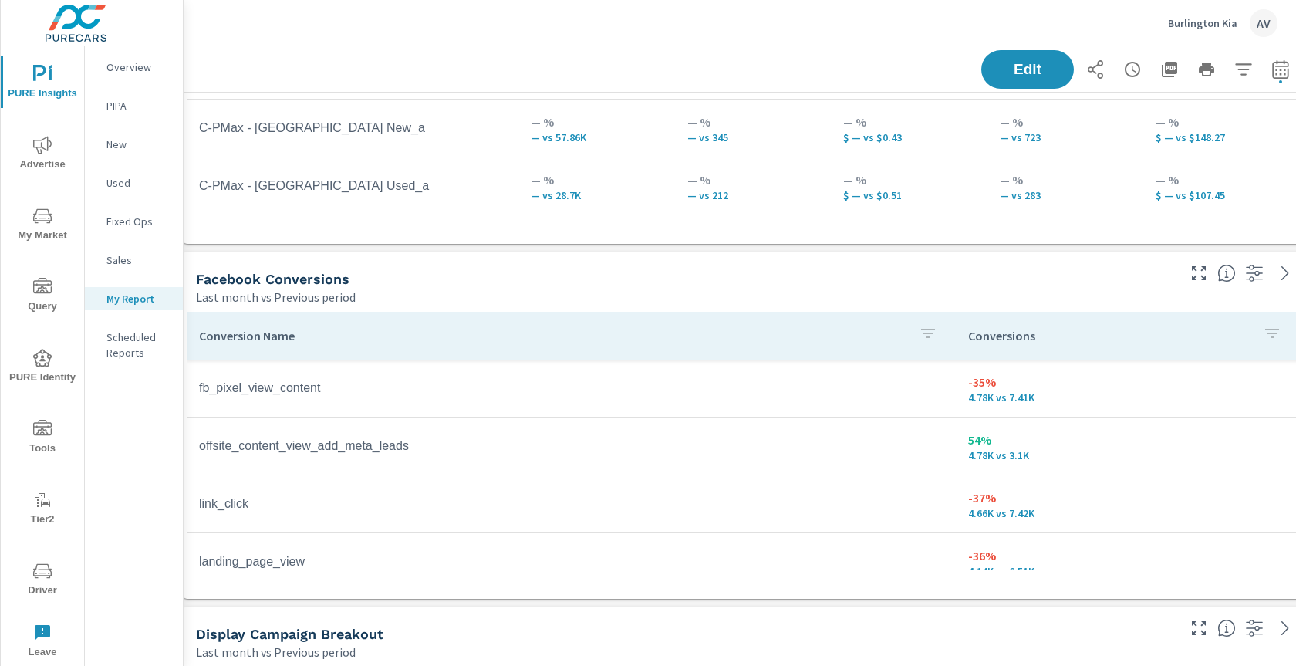
scroll to position [1799, 11]
click at [1021, 342] on p "Conversions" at bounding box center [1109, 336] width 282 height 15
click at [1009, 340] on p "Conversions" at bounding box center [1100, 336] width 264 height 15
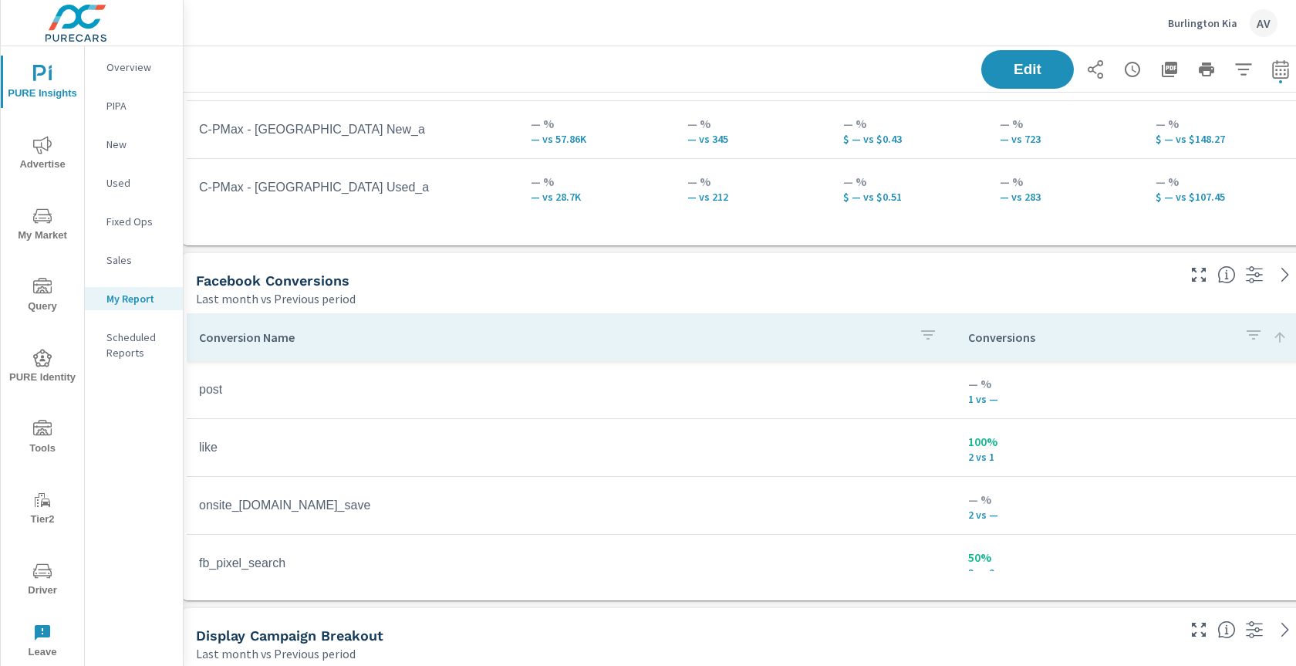
click at [1009, 340] on p "Conversions" at bounding box center [1100, 336] width 264 height 15
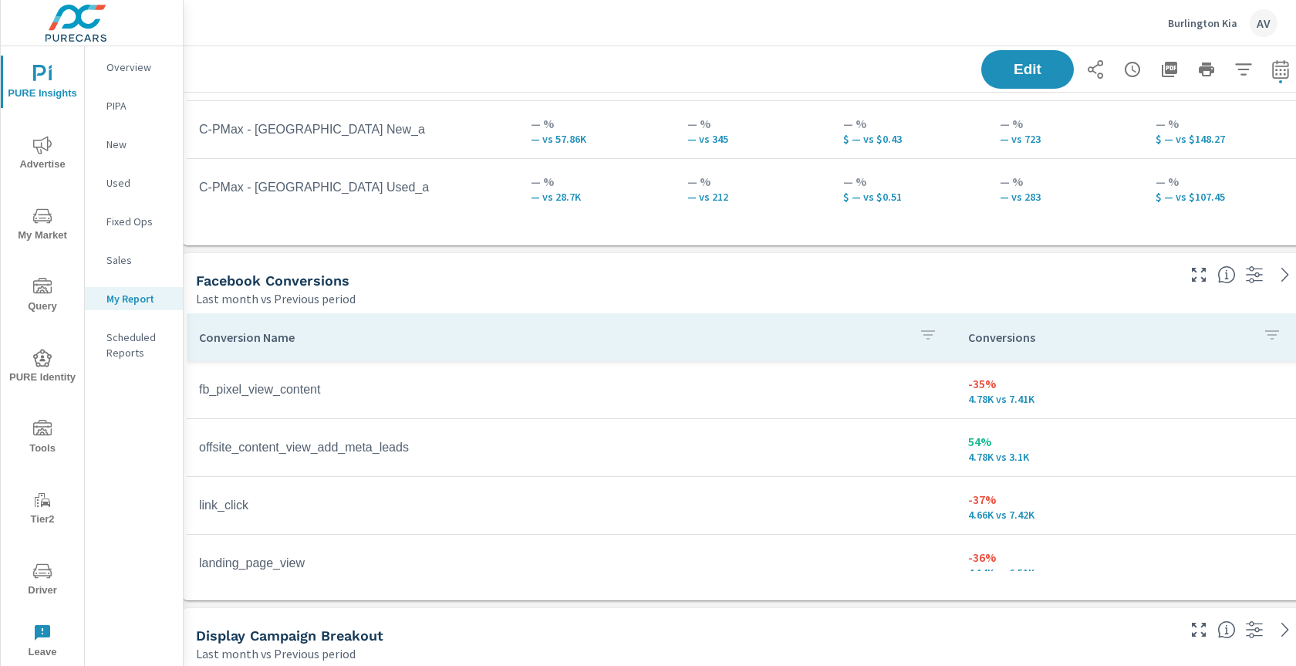
click at [1003, 291] on div "Last month vs Previous period" at bounding box center [685, 298] width 978 height 19
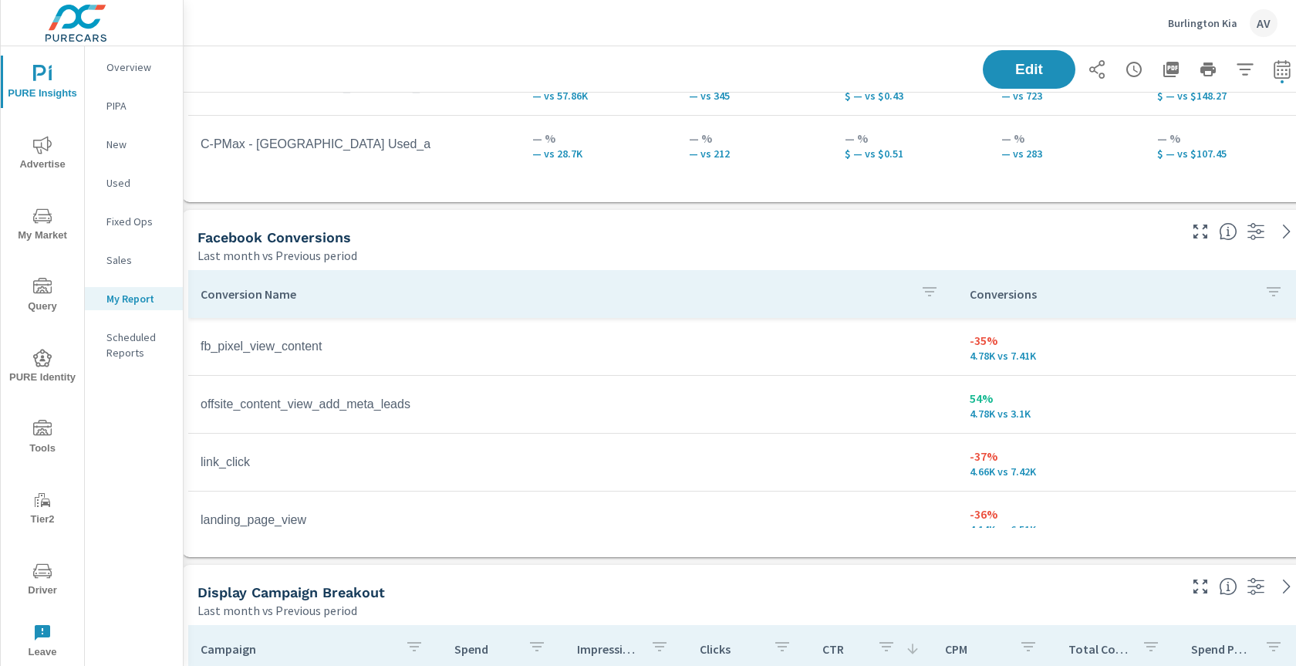
scroll to position [1843, 9]
click at [261, 347] on td "fb_pixel_view_content" at bounding box center [572, 344] width 769 height 39
copy td "fb_pixel_view_content"
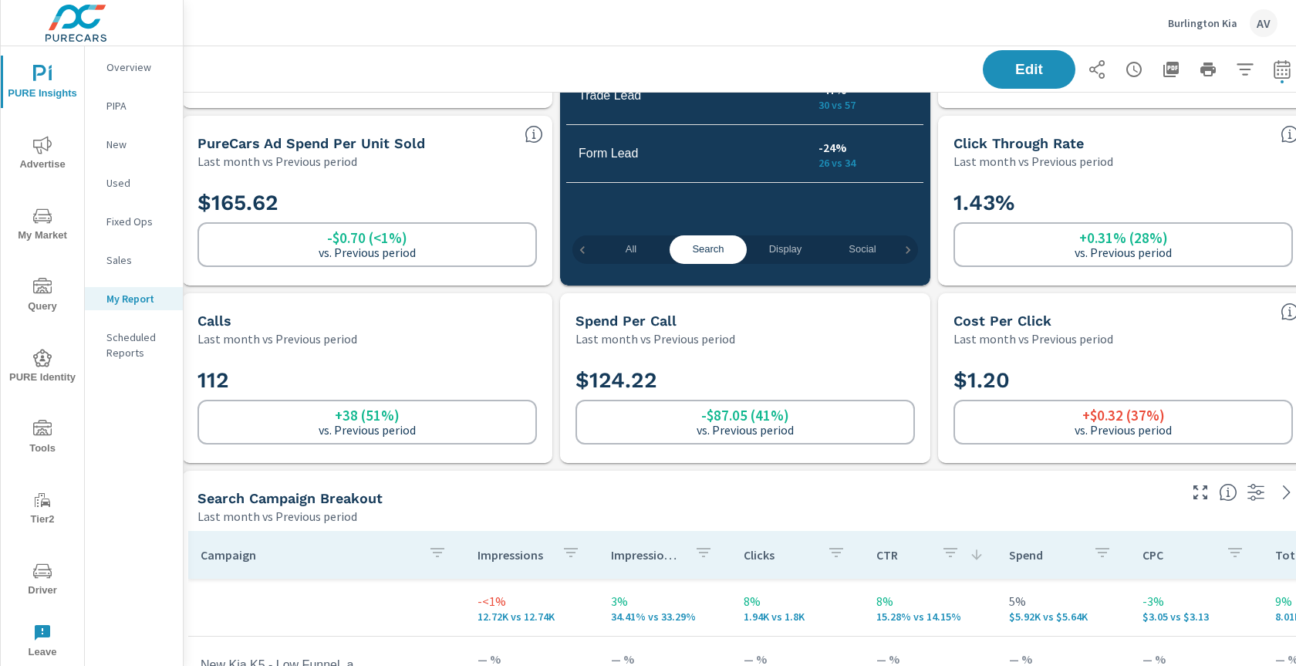
scroll to position [0, 9]
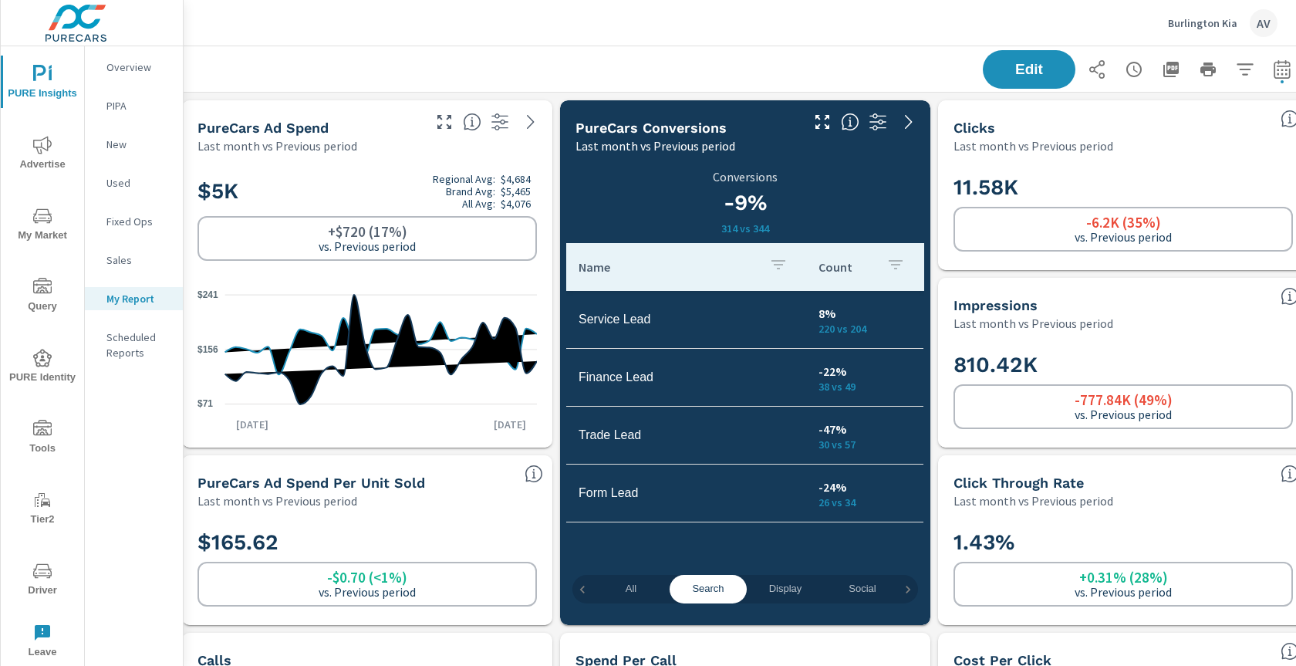
click at [855, 588] on span "Social" at bounding box center [862, 589] width 59 height 18
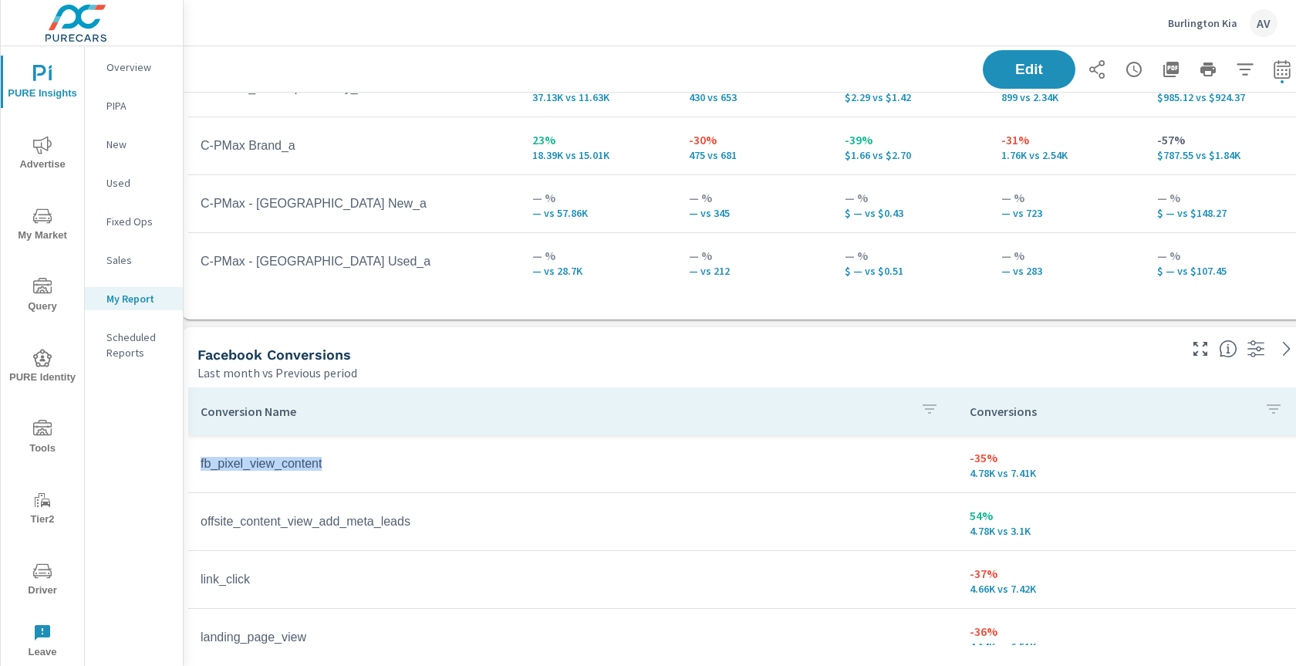
scroll to position [1917, 9]
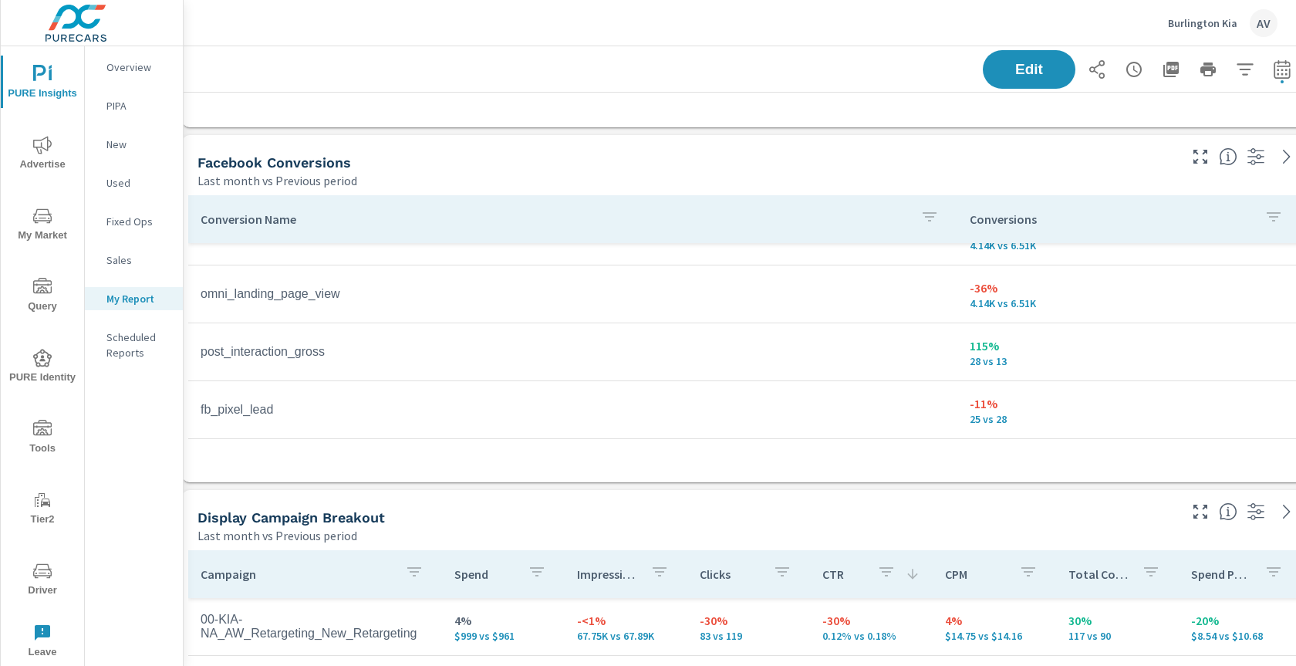
scroll to position [229, 0]
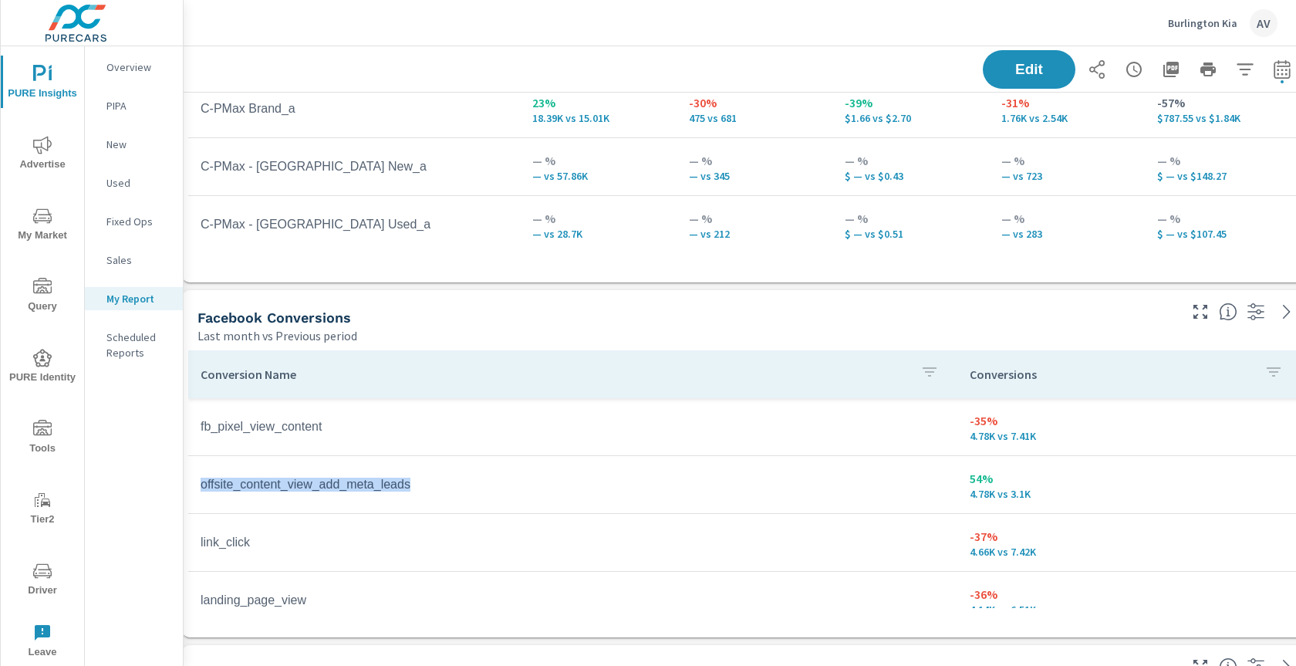
scroll to position [1762, 8]
drag, startPoint x: 423, startPoint y: 484, endPoint x: 193, endPoint y: 485, distance: 229.9
click at [193, 485] on td "offsite_content_view_add_meta_leads" at bounding box center [574, 484] width 769 height 39
copy td "offsite_content_view_add_meta_leads"
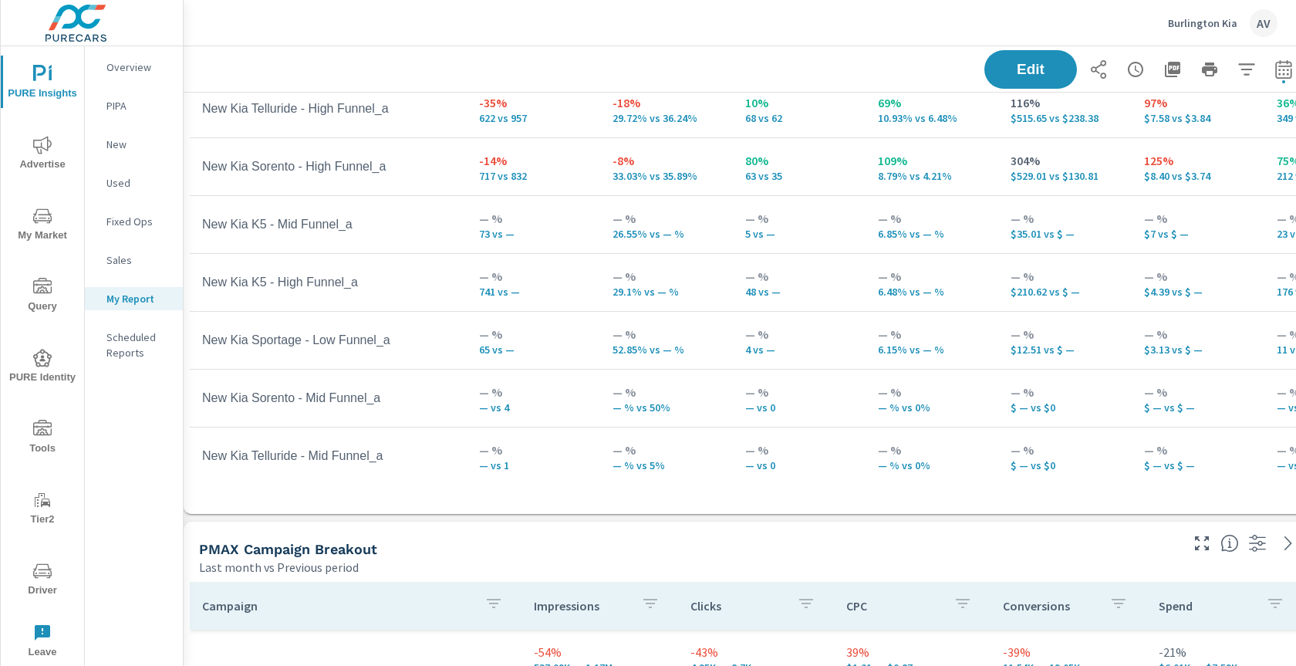
scroll to position [761, 8]
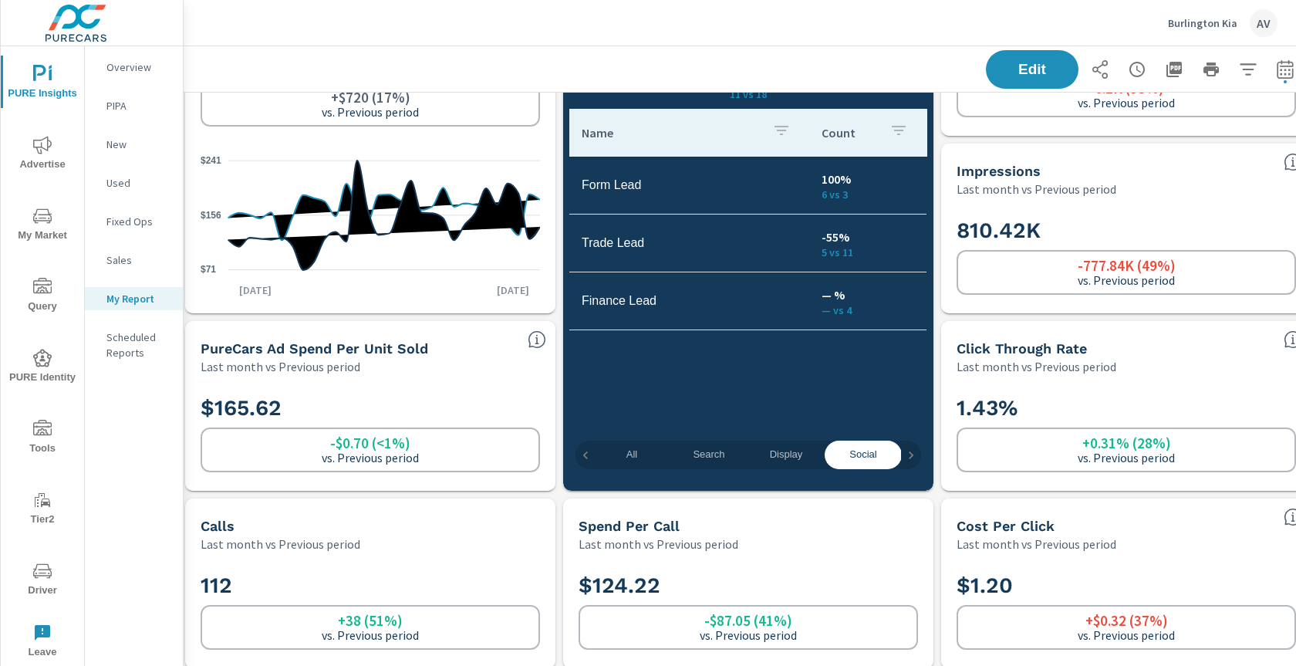
scroll to position [166, 6]
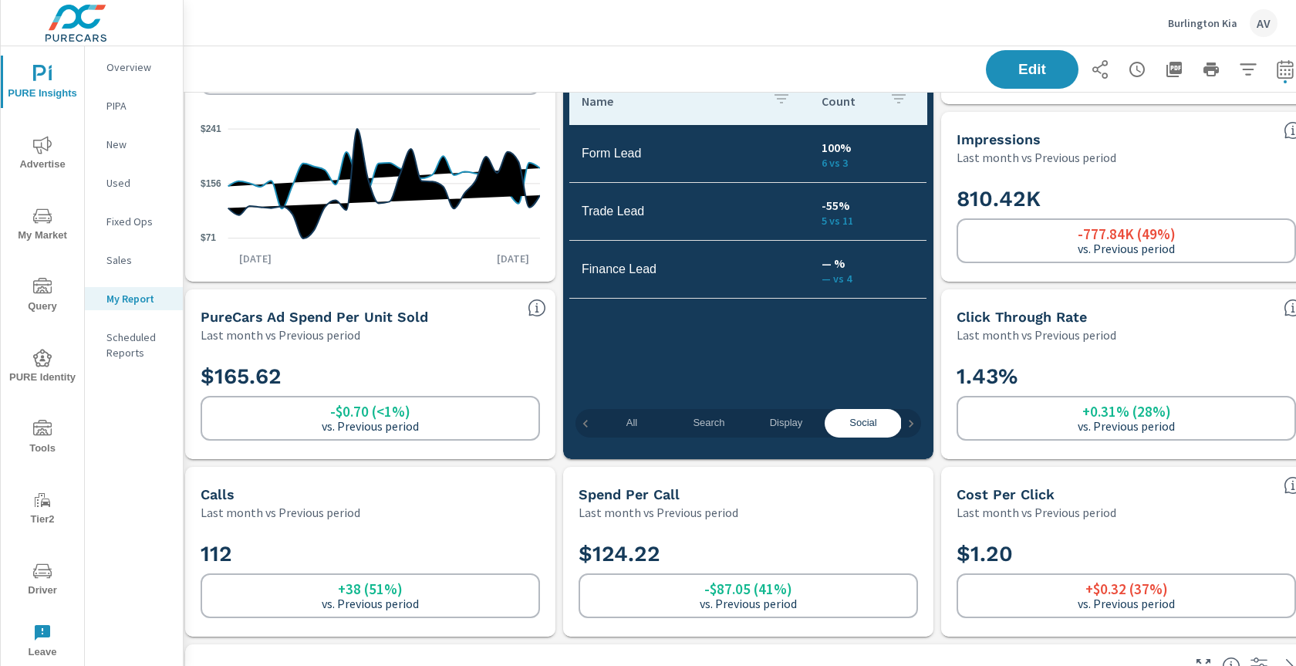
click at [454, 47] on div "Edit" at bounding box center [748, 69] width 1105 height 46
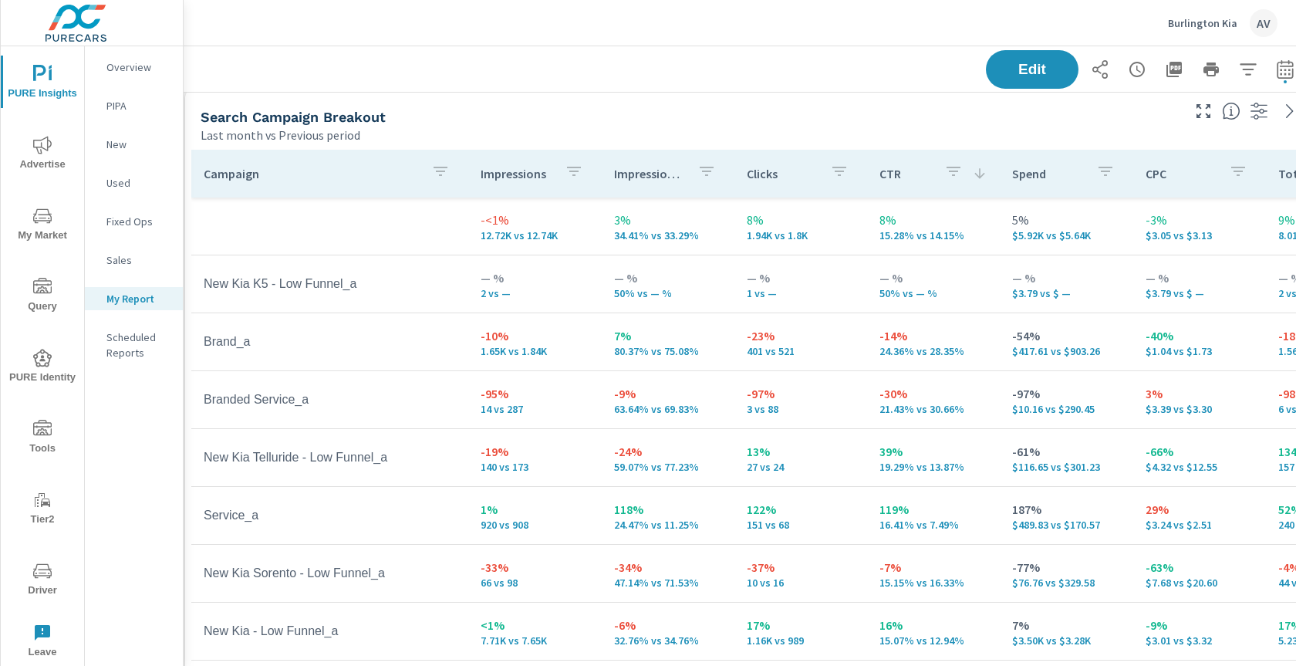
scroll to position [723, 6]
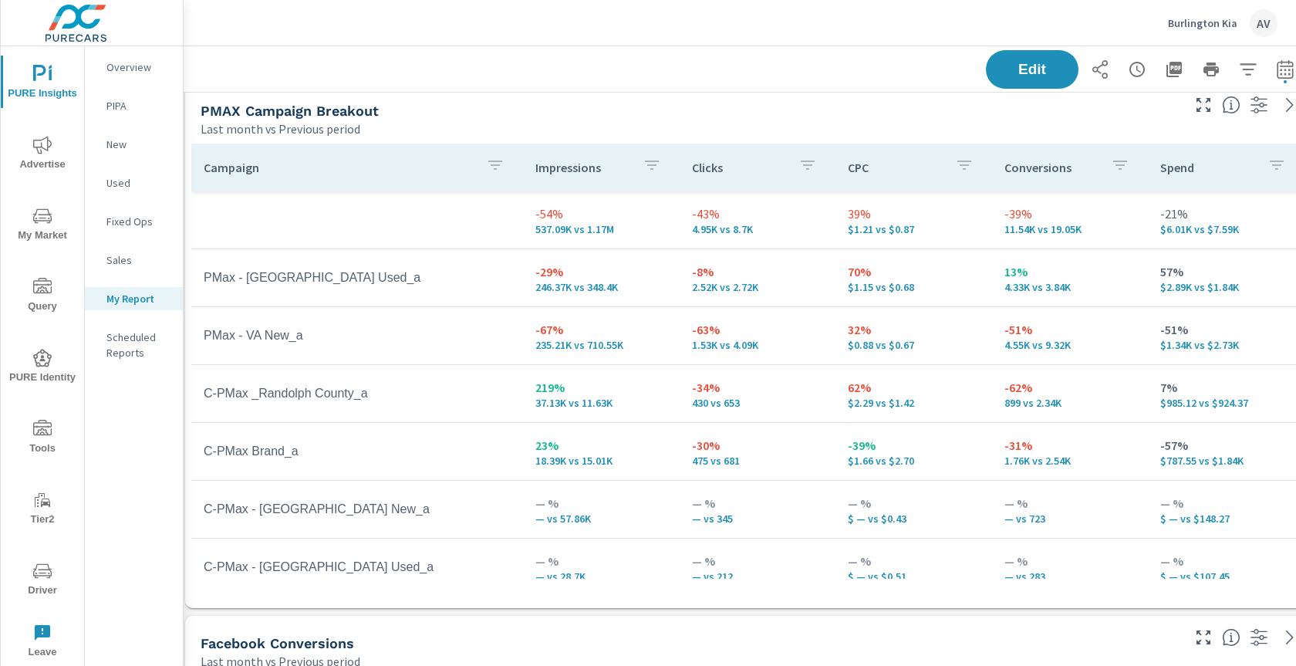
scroll to position [1445, 6]
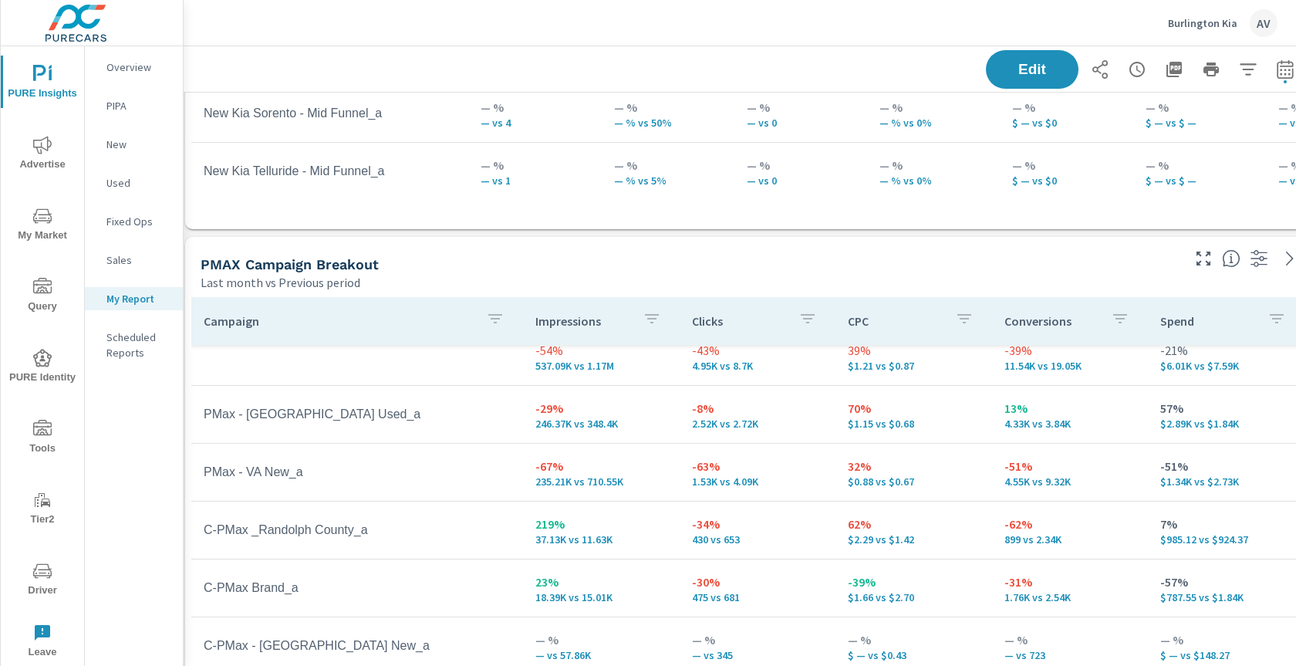
scroll to position [1302, 6]
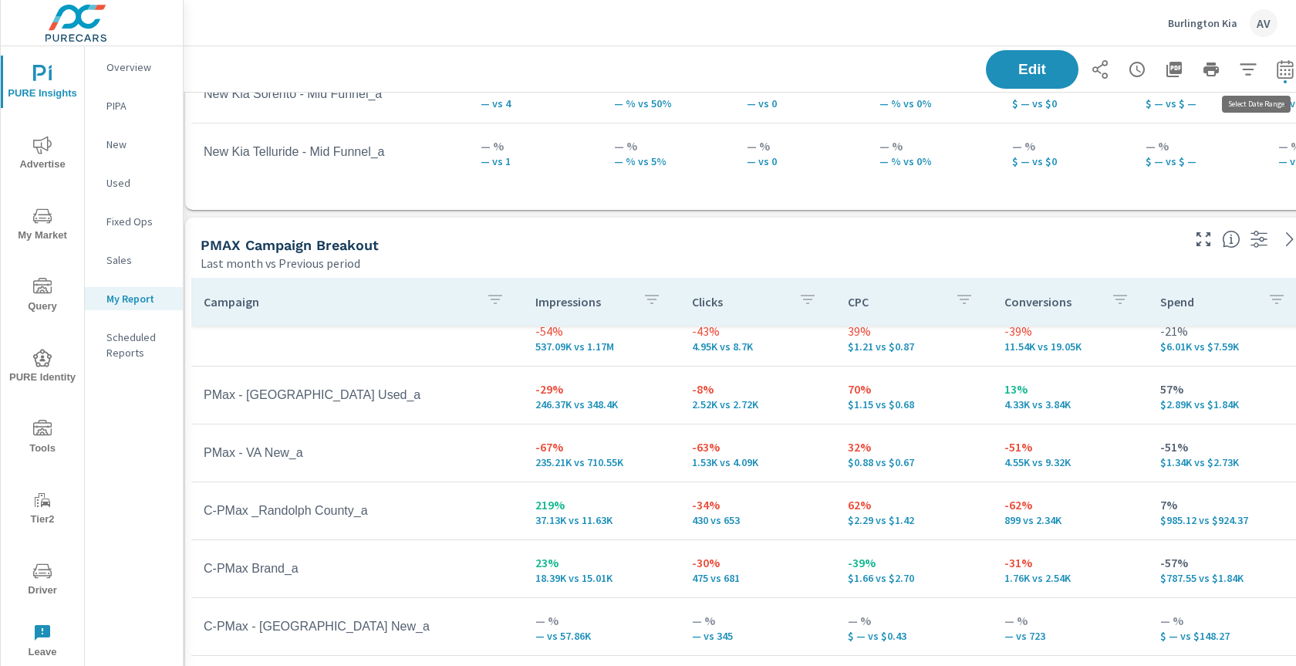
click at [1288, 71] on icon "button" at bounding box center [1285, 69] width 19 height 19
select select "Last month"
select select "Previous period"
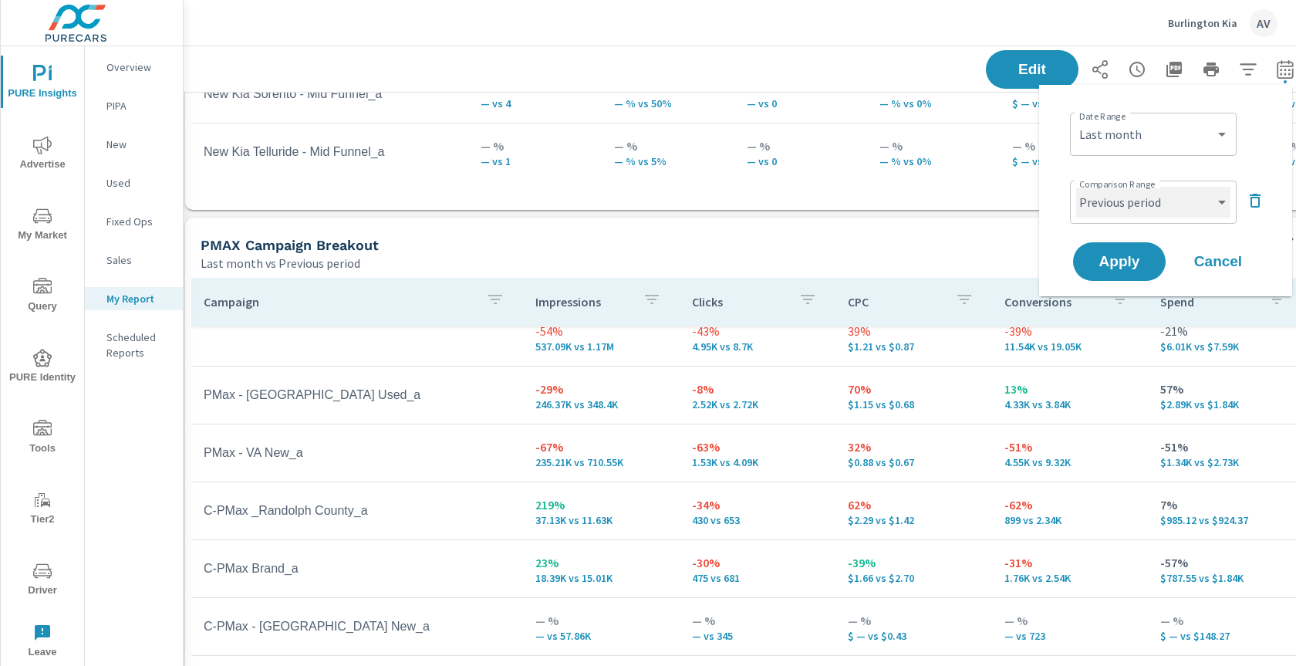
click at [1192, 210] on select "Custom Previous period Previous month Previous year" at bounding box center [1153, 202] width 154 height 31
click at [1226, 255] on span "Cancel" at bounding box center [1218, 262] width 62 height 14
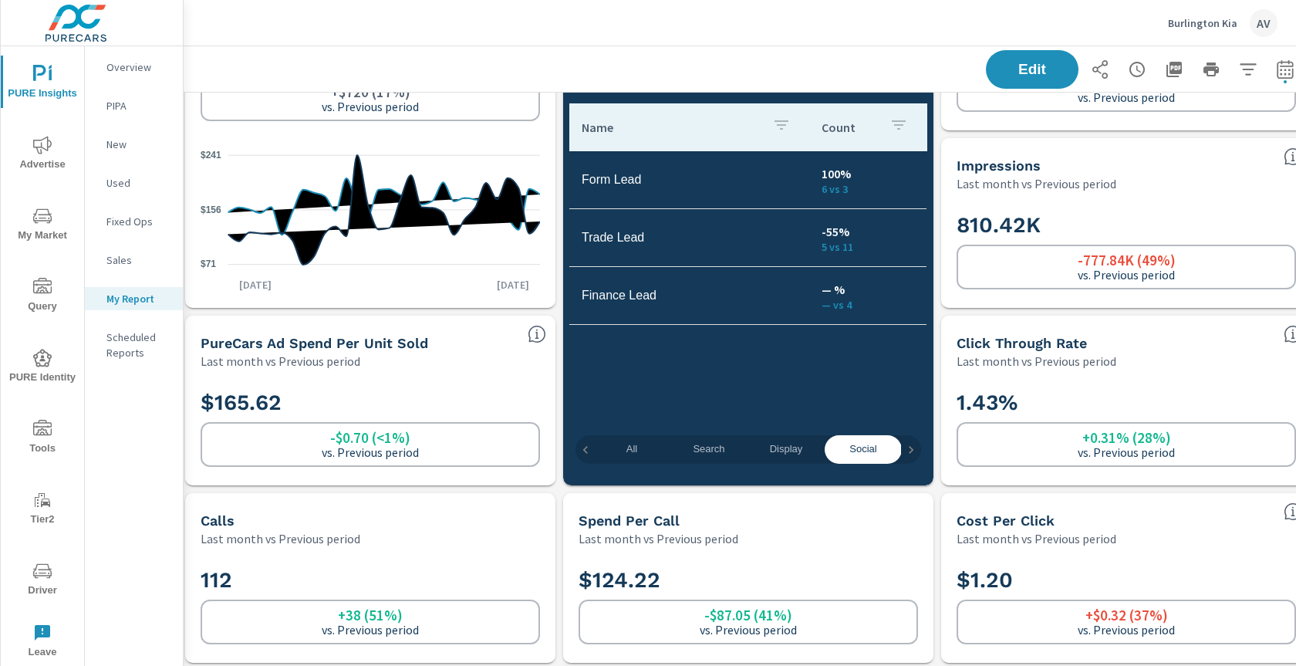
scroll to position [0, 6]
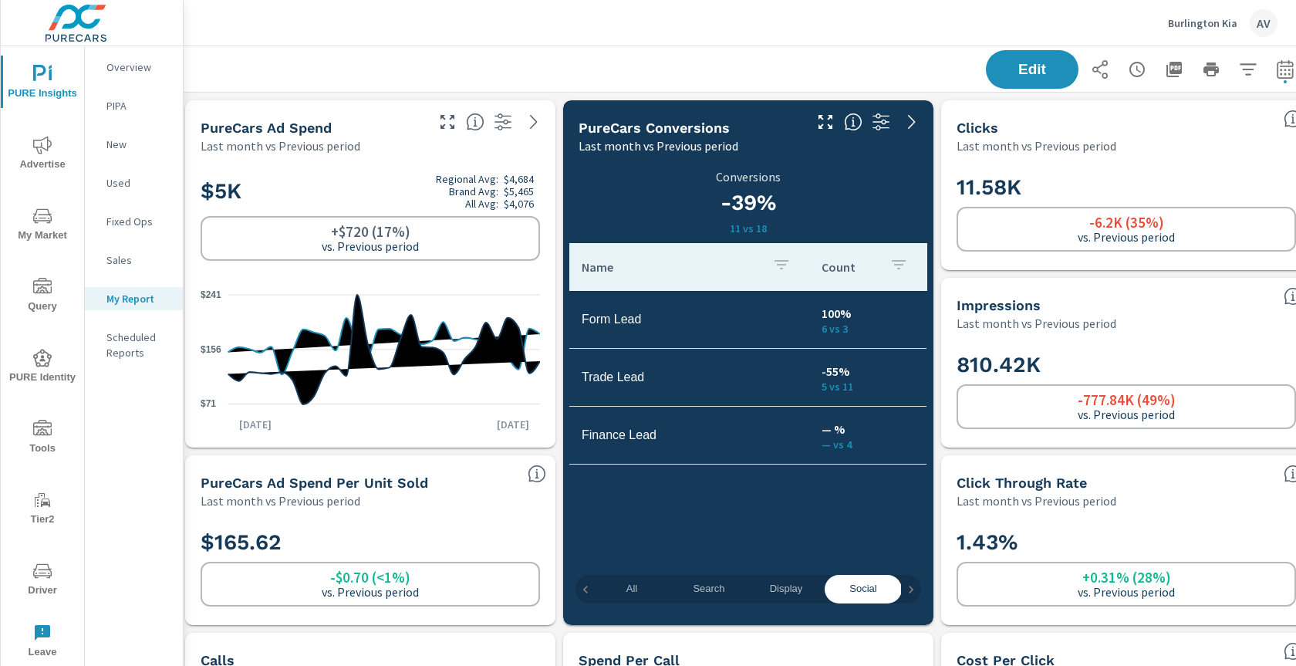
click at [784, 500] on div "Name Count Form Lead 100% 6 vs 3 Trade Lead -55% 5 vs 11 Finance Lead — % — vs 4" at bounding box center [748, 397] width 358 height 309
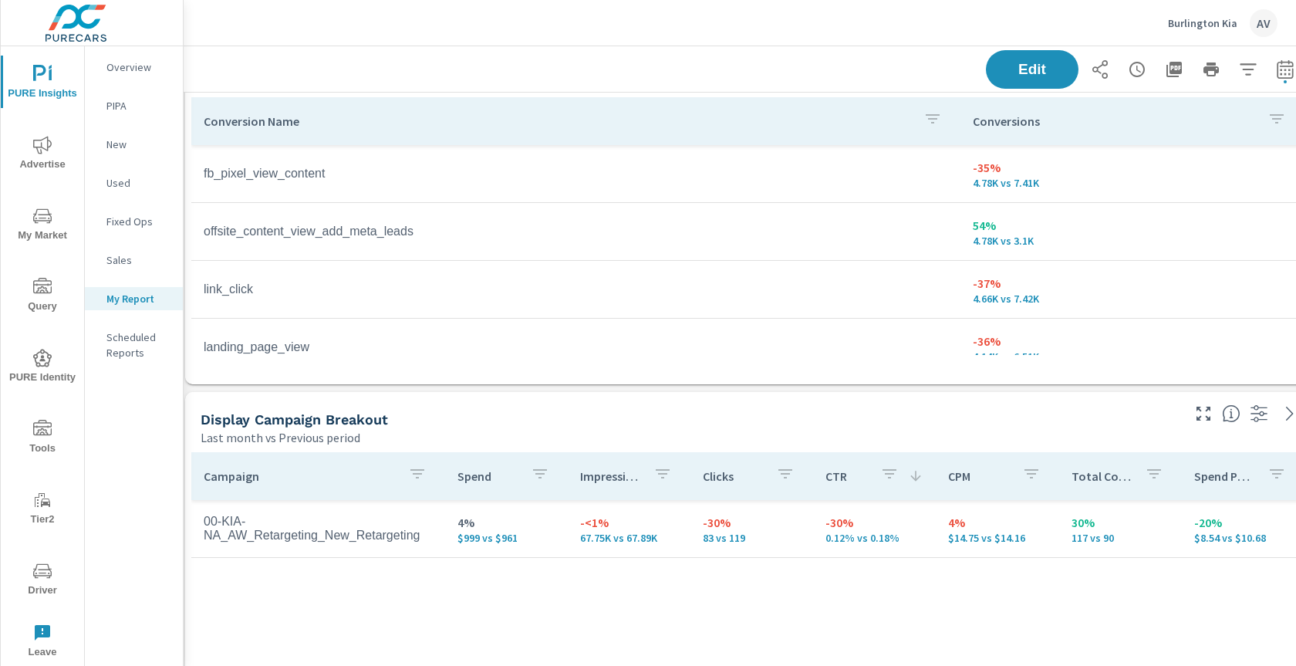
scroll to position [2026, 6]
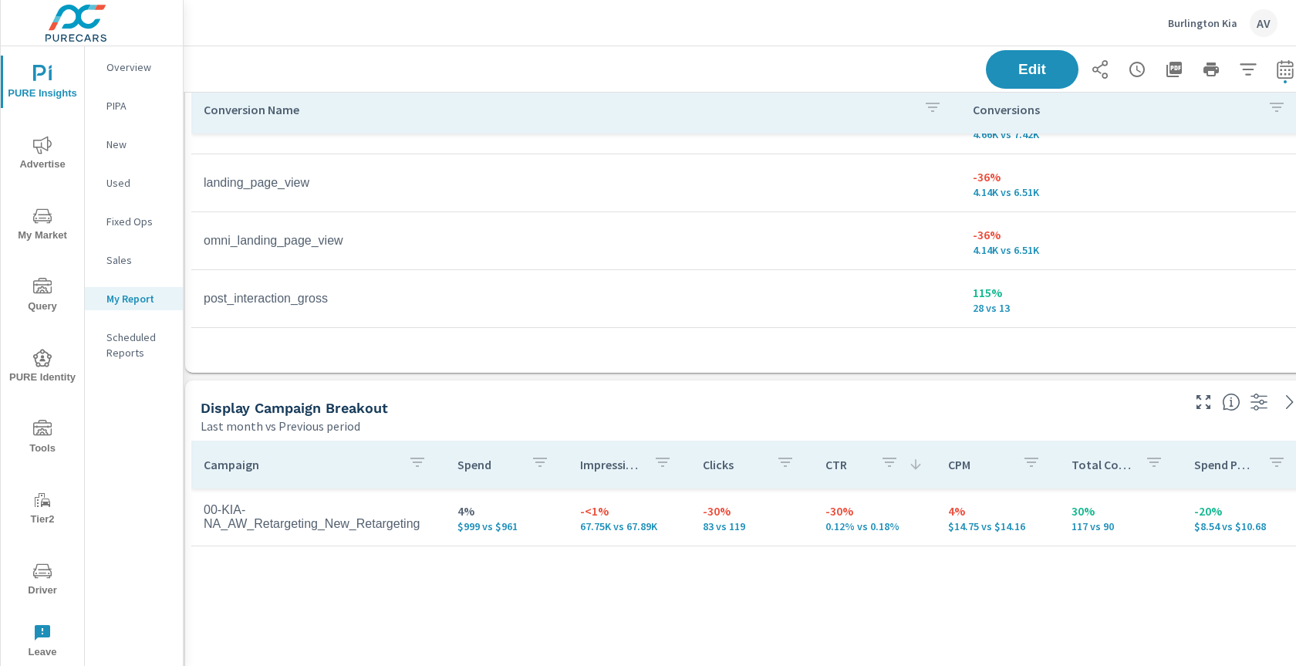
scroll to position [154, 0]
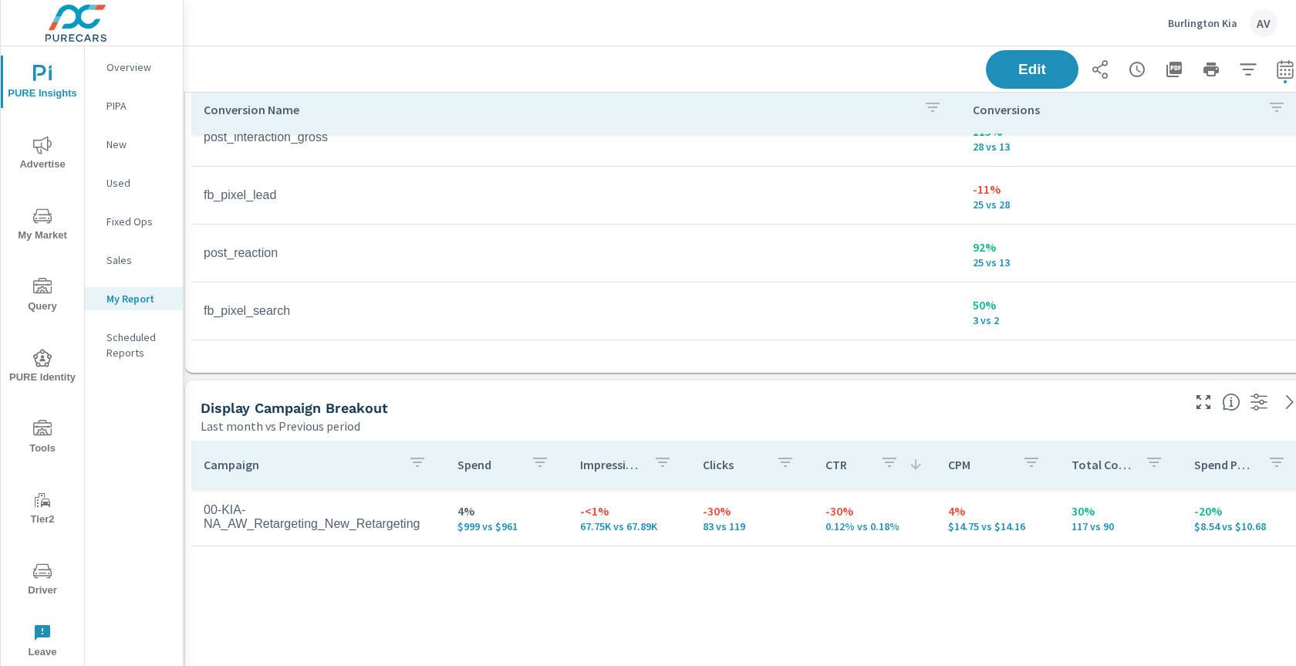
scroll to position [324, 0]
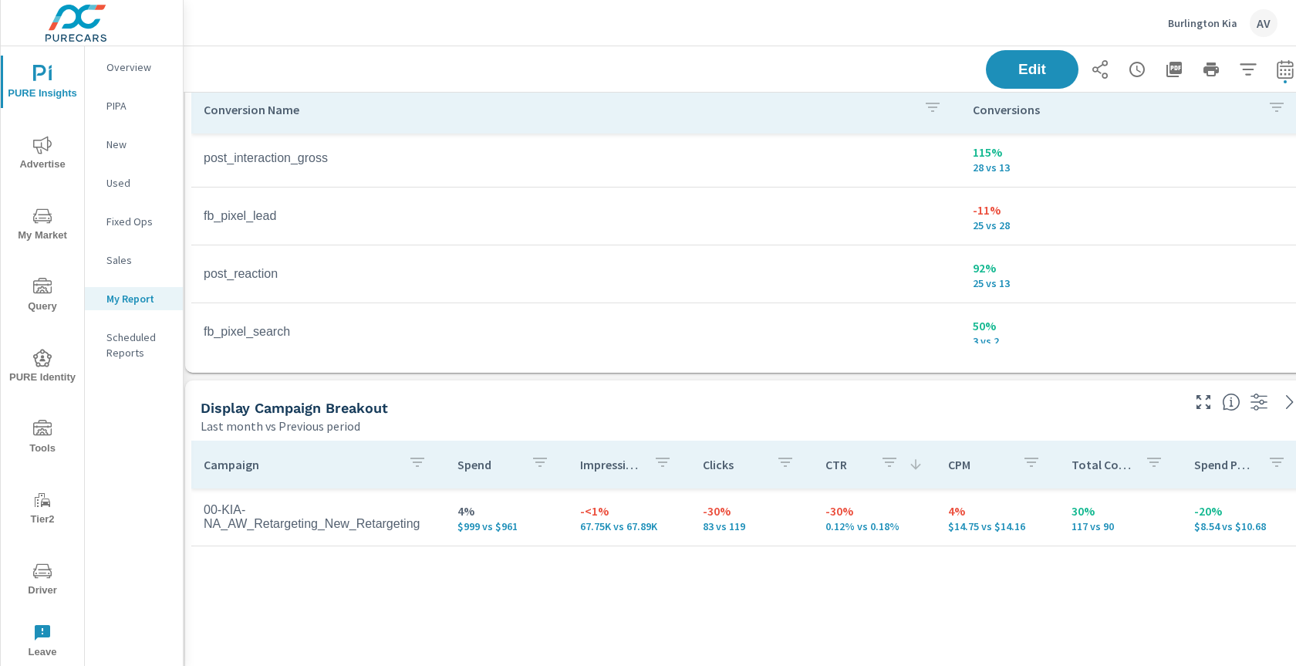
scroll to position [26, 0]
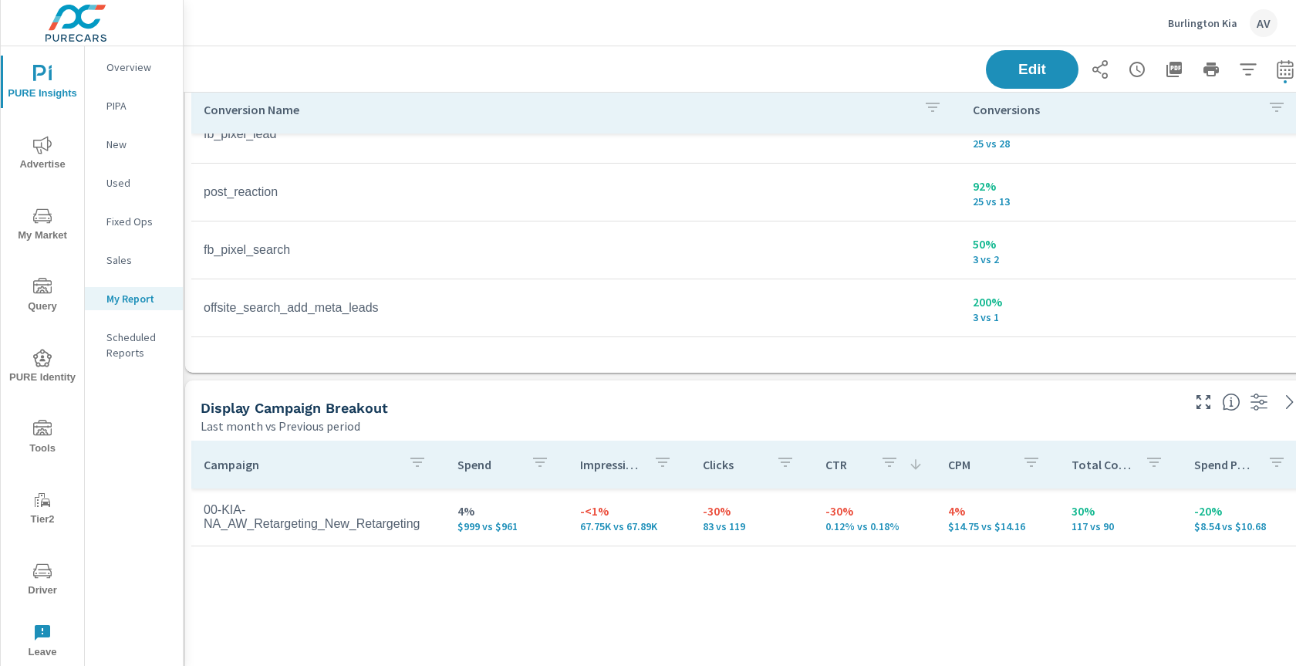
scroll to position [599, 0]
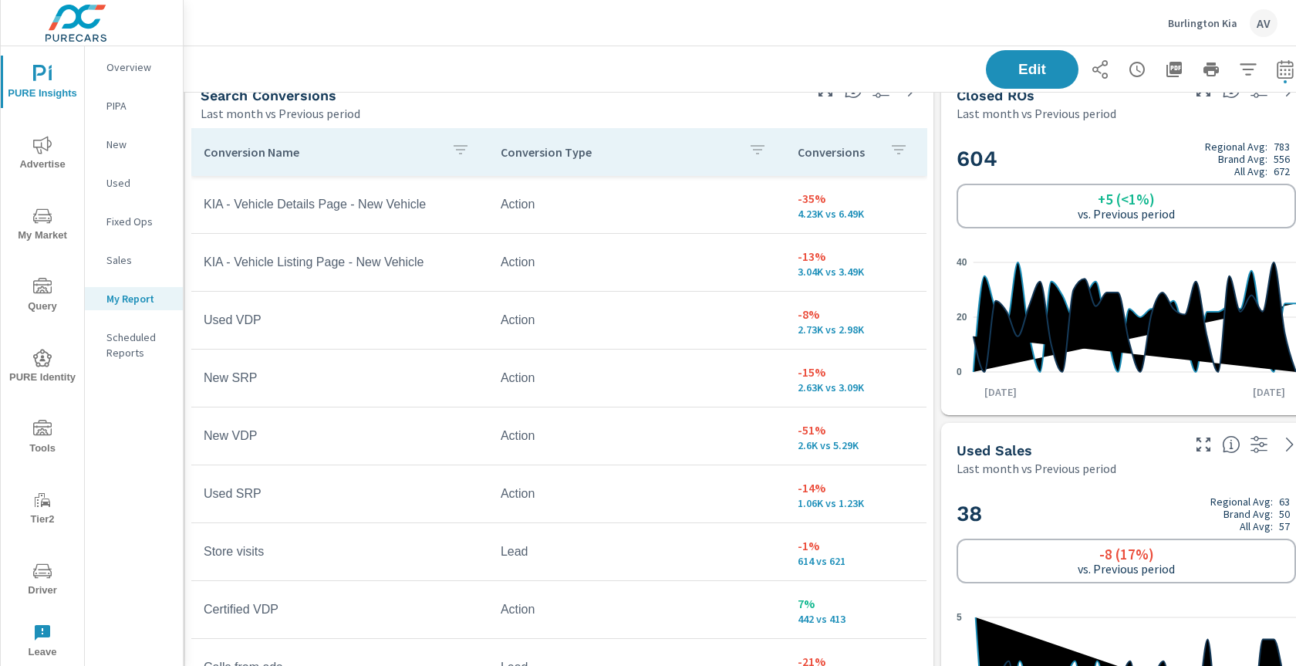
scroll to position [3405, 6]
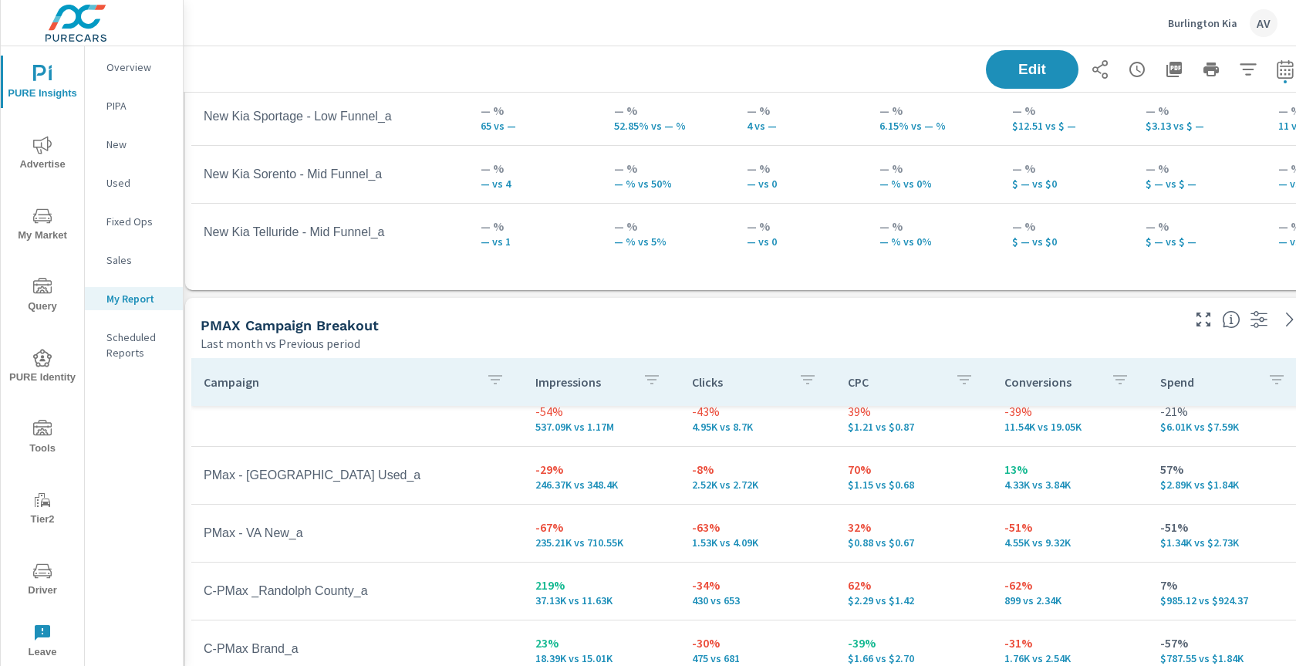
scroll to position [1059, 6]
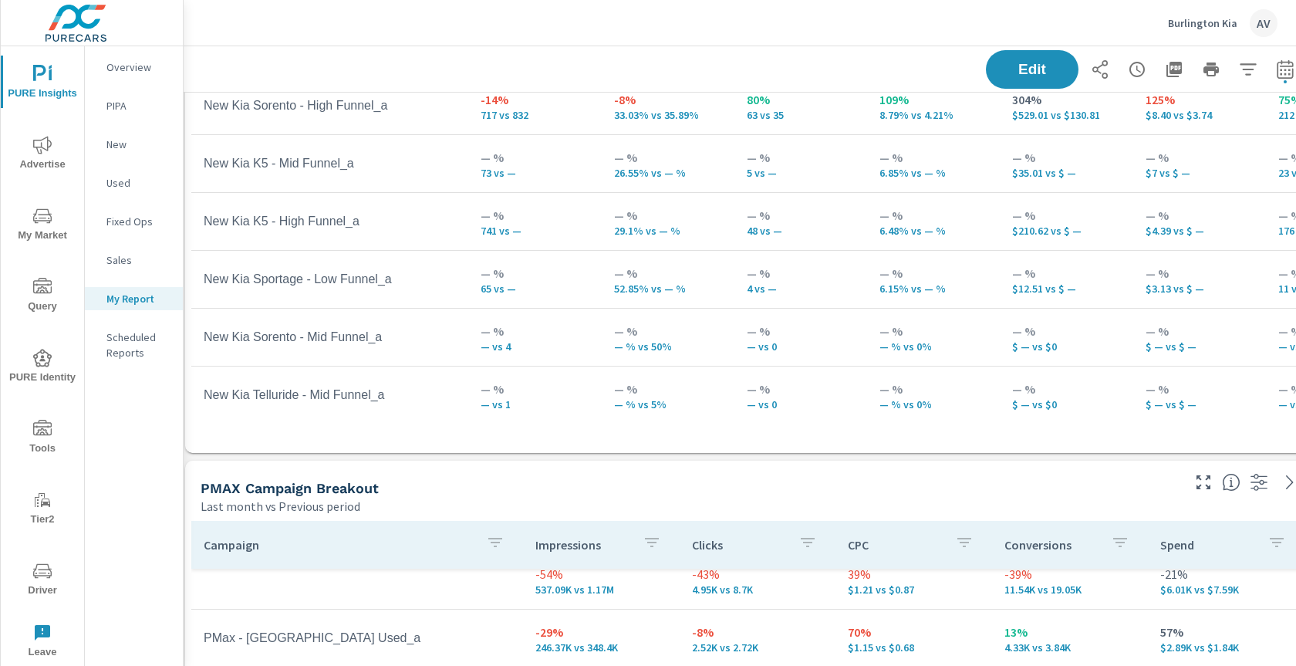
scroll to position [148, 0]
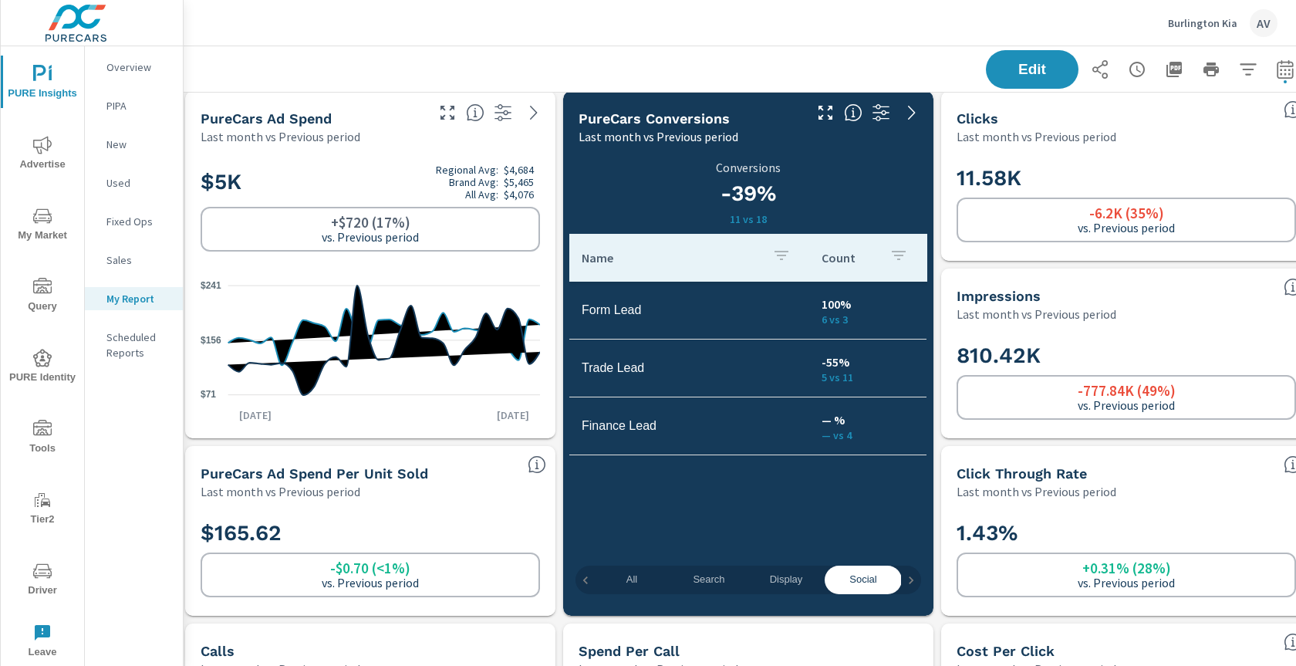
scroll to position [0, 6]
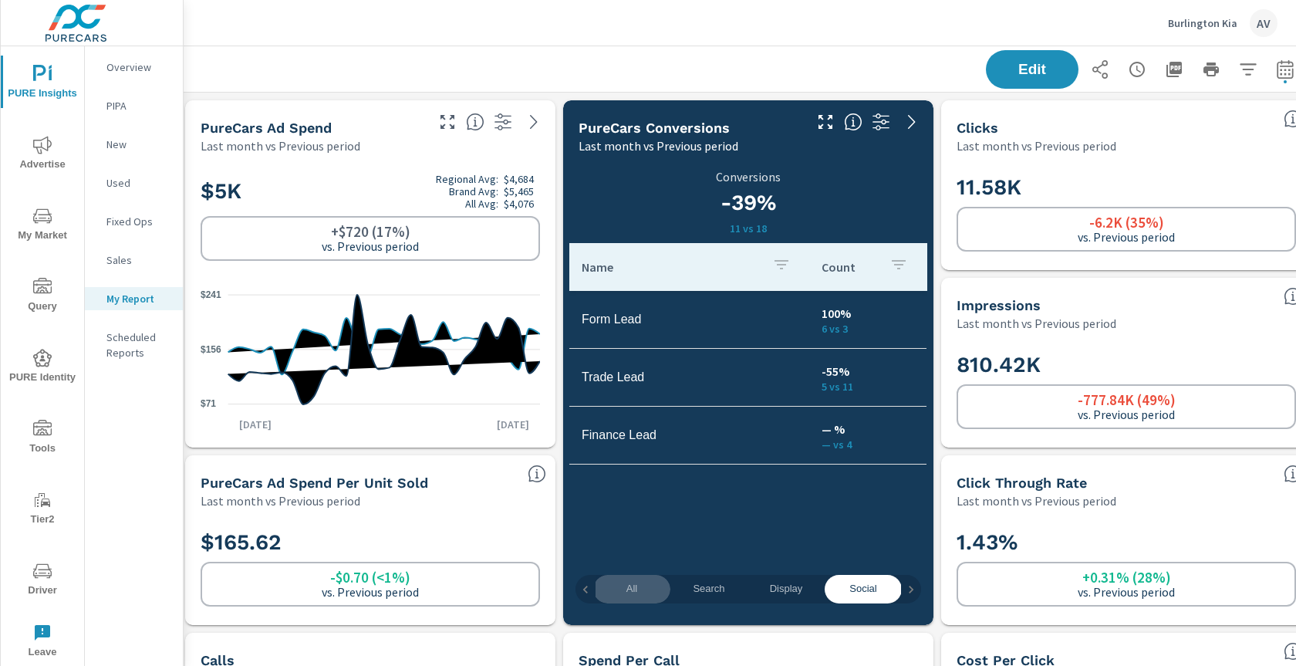
click at [614, 587] on span "All" at bounding box center [631, 589] width 59 height 18
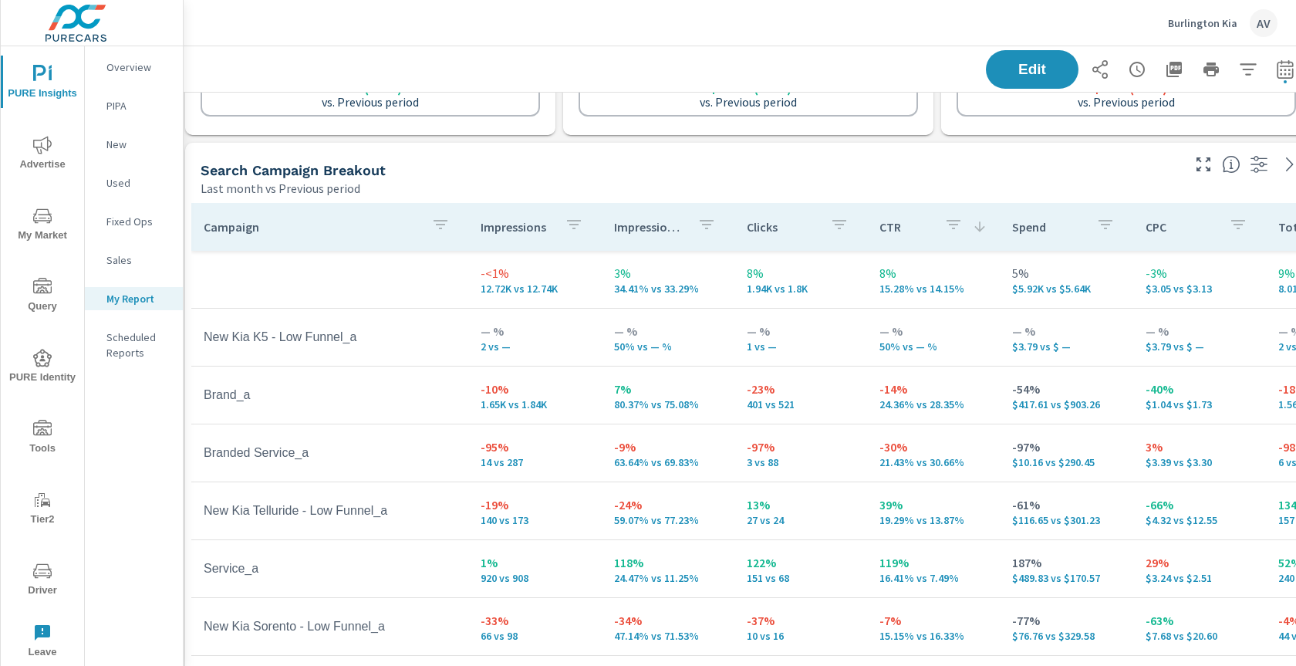
scroll to position [695, 6]
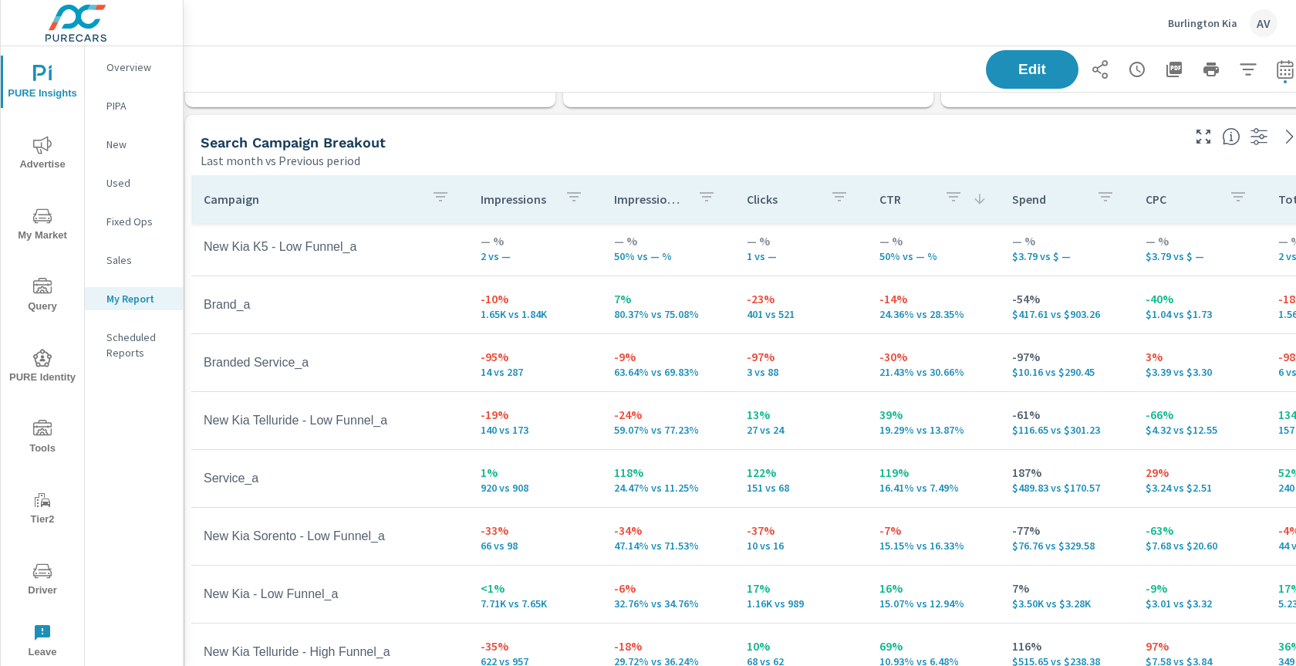
scroll to position [79, 0]
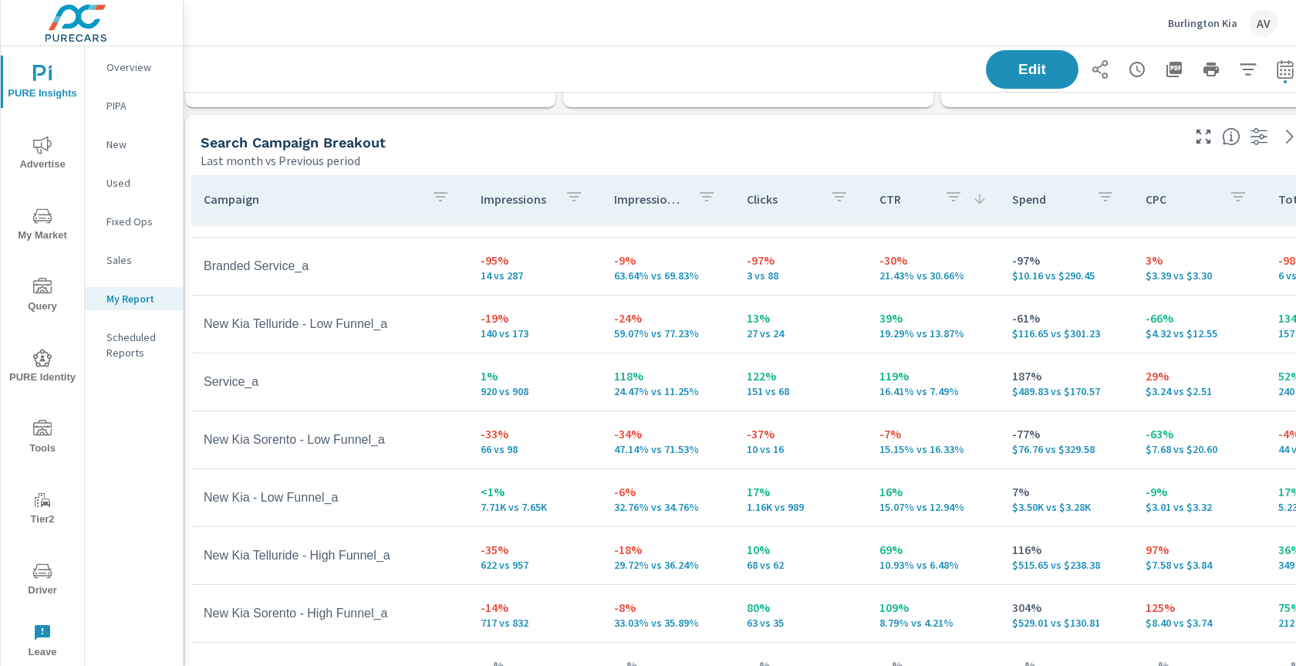
scroll to position [167, 0]
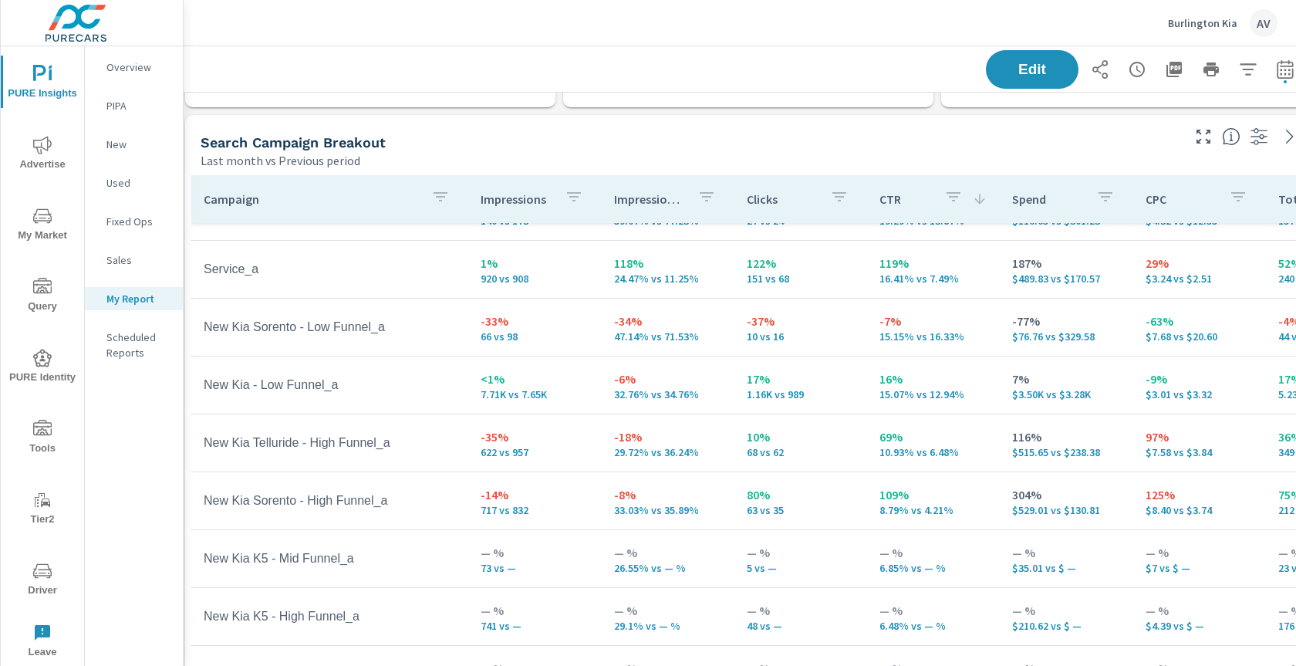
scroll to position [272, 0]
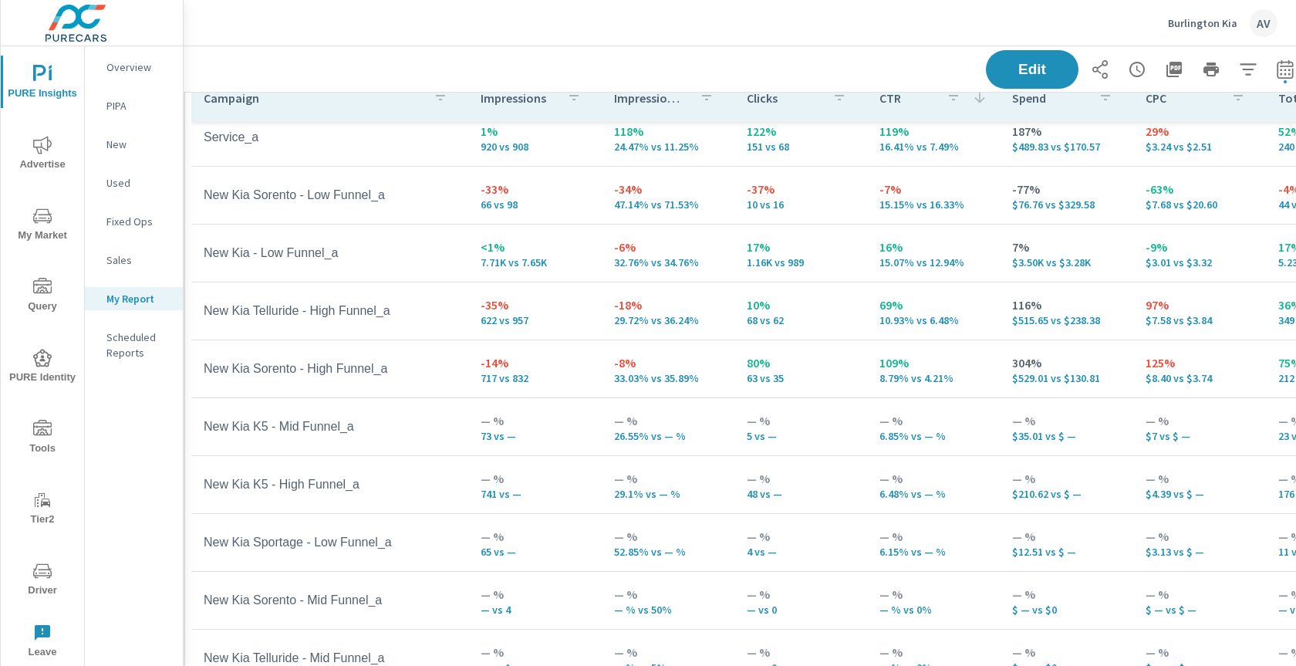
scroll to position [798, 6]
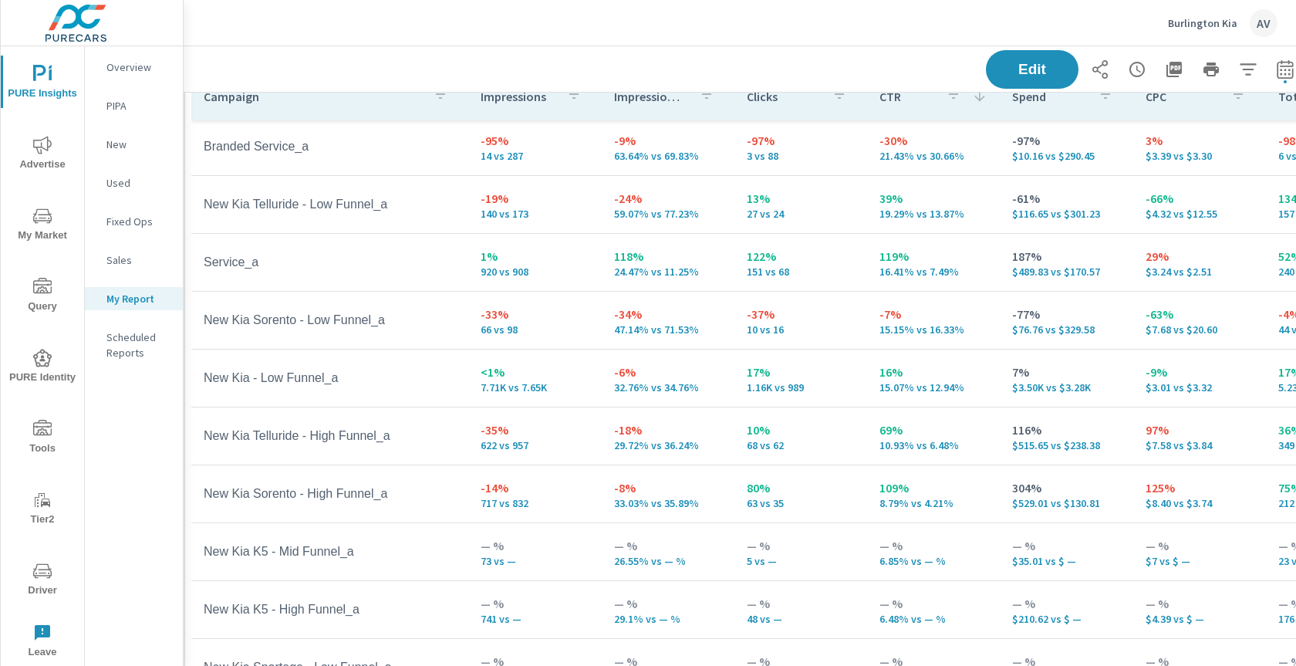
scroll to position [159, 0]
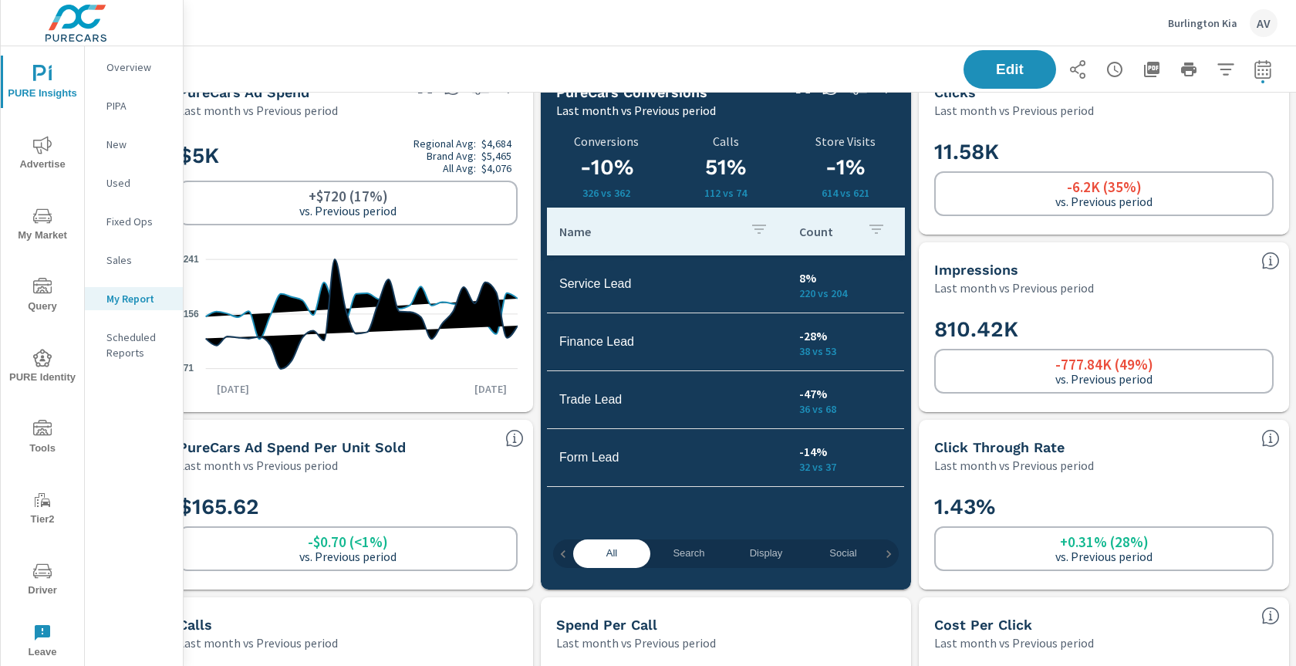
scroll to position [0, 29]
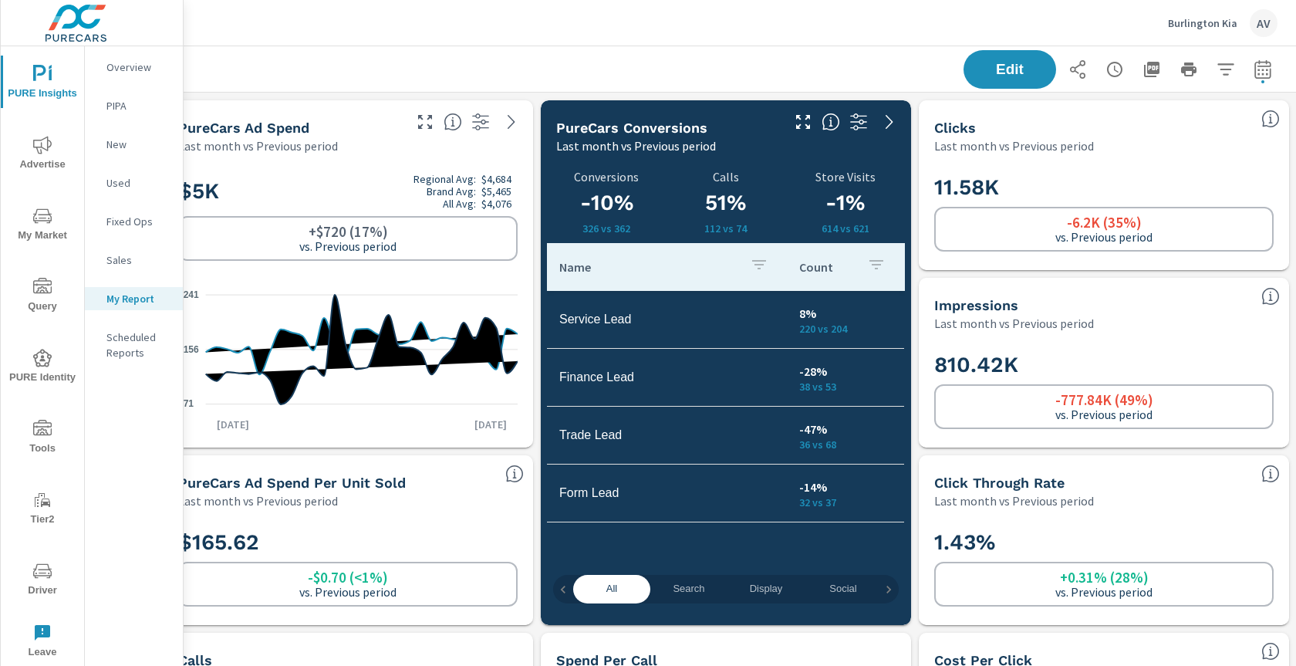
click at [676, 590] on span "Search" at bounding box center [688, 589] width 59 height 18
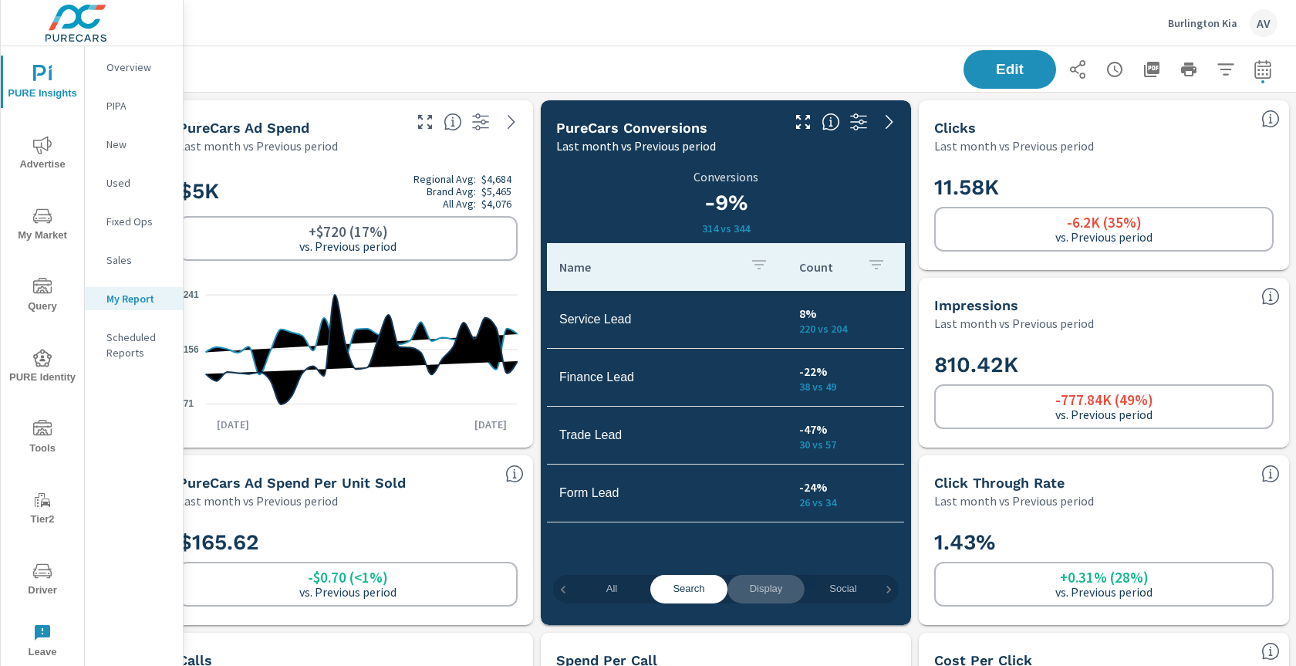
click at [769, 589] on span "Display" at bounding box center [766, 589] width 59 height 18
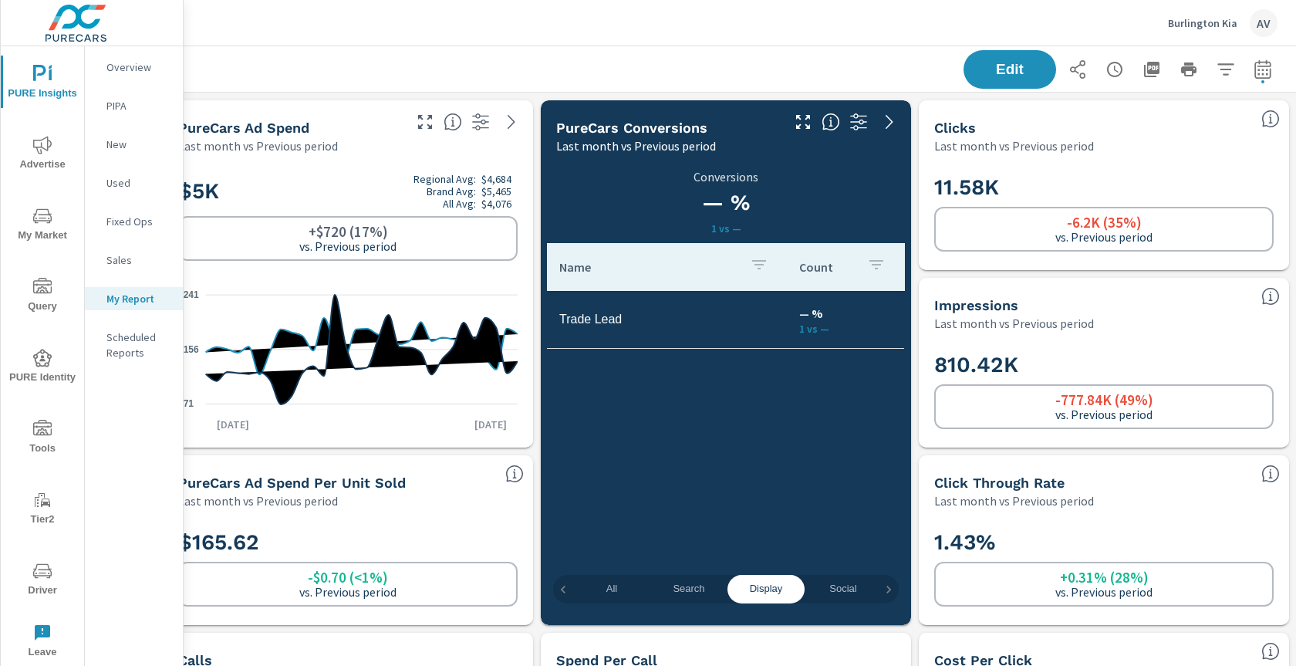
click at [842, 588] on span "Social" at bounding box center [843, 589] width 59 height 18
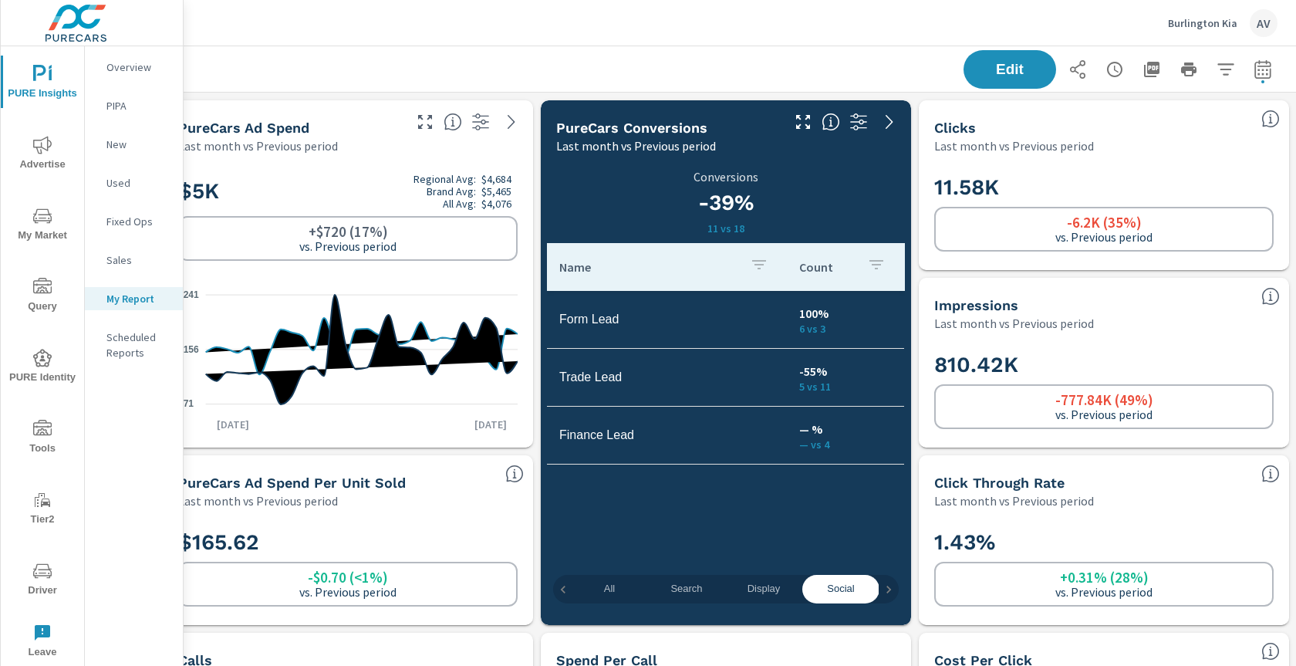
scroll to position [0, 2]
click at [600, 580] on span "All" at bounding box center [609, 589] width 59 height 18
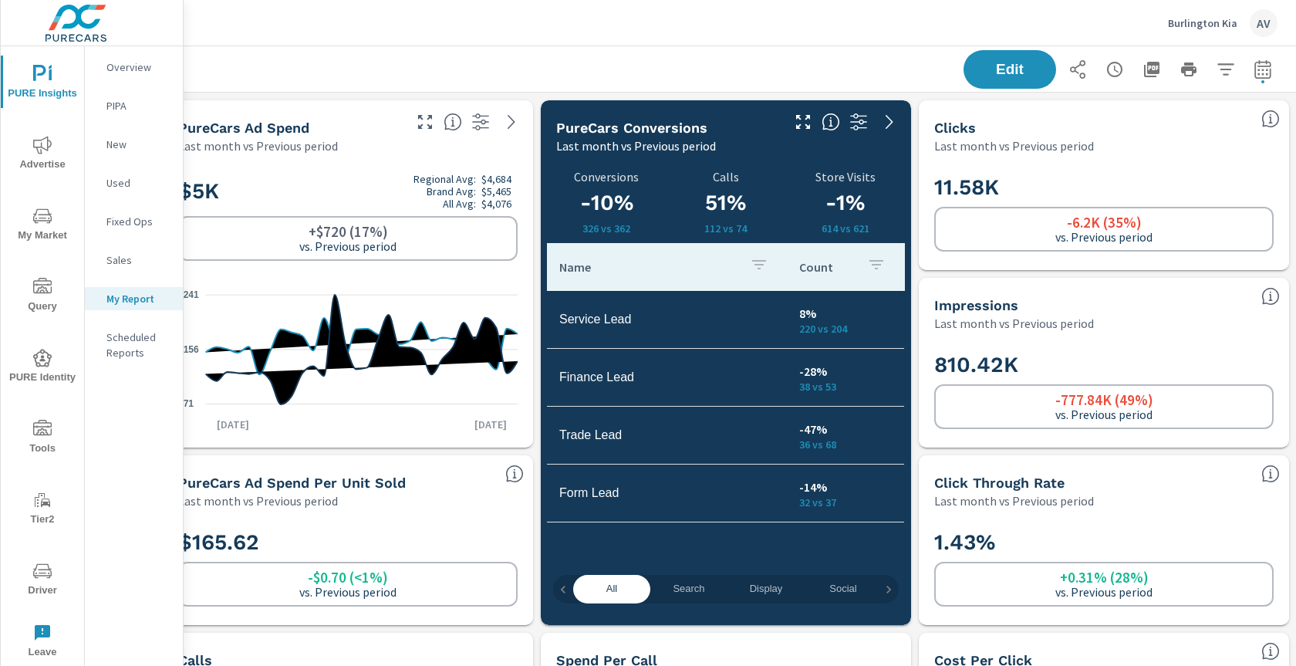
click at [906, 397] on div "All Search Display Social Video Onsite Offers Convert -10% 326 vs 362 Conversio…" at bounding box center [726, 389] width 370 height 470
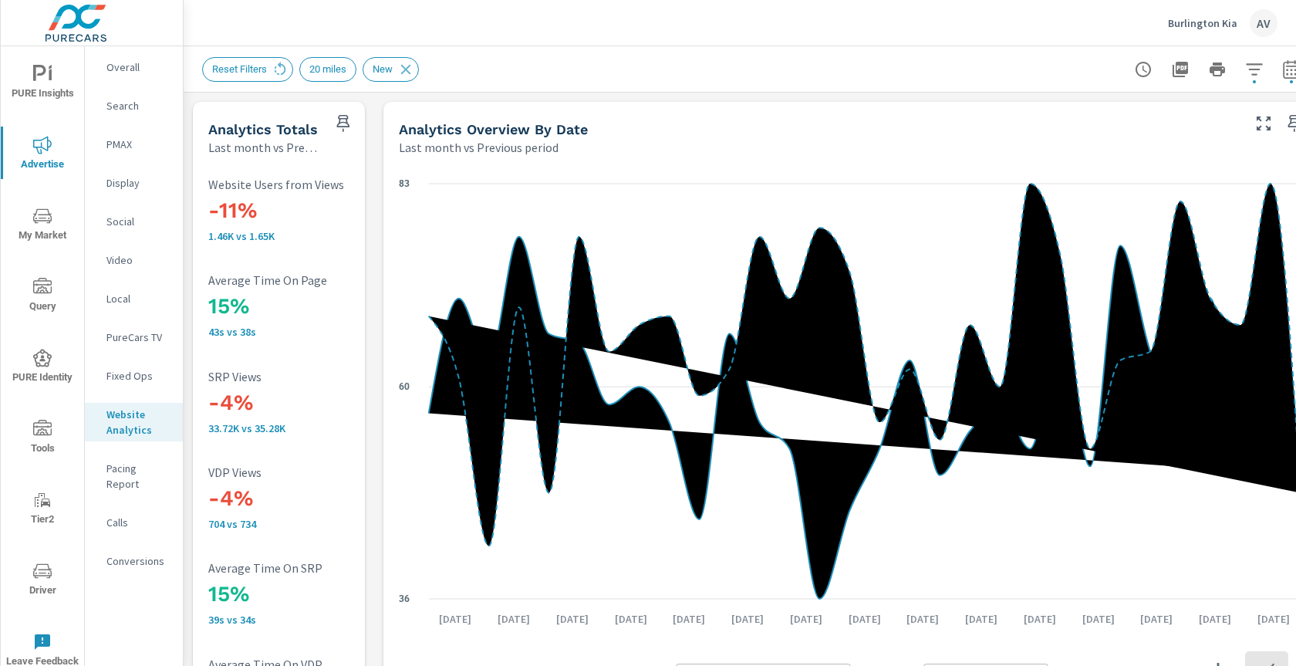
scroll to position [78, 0]
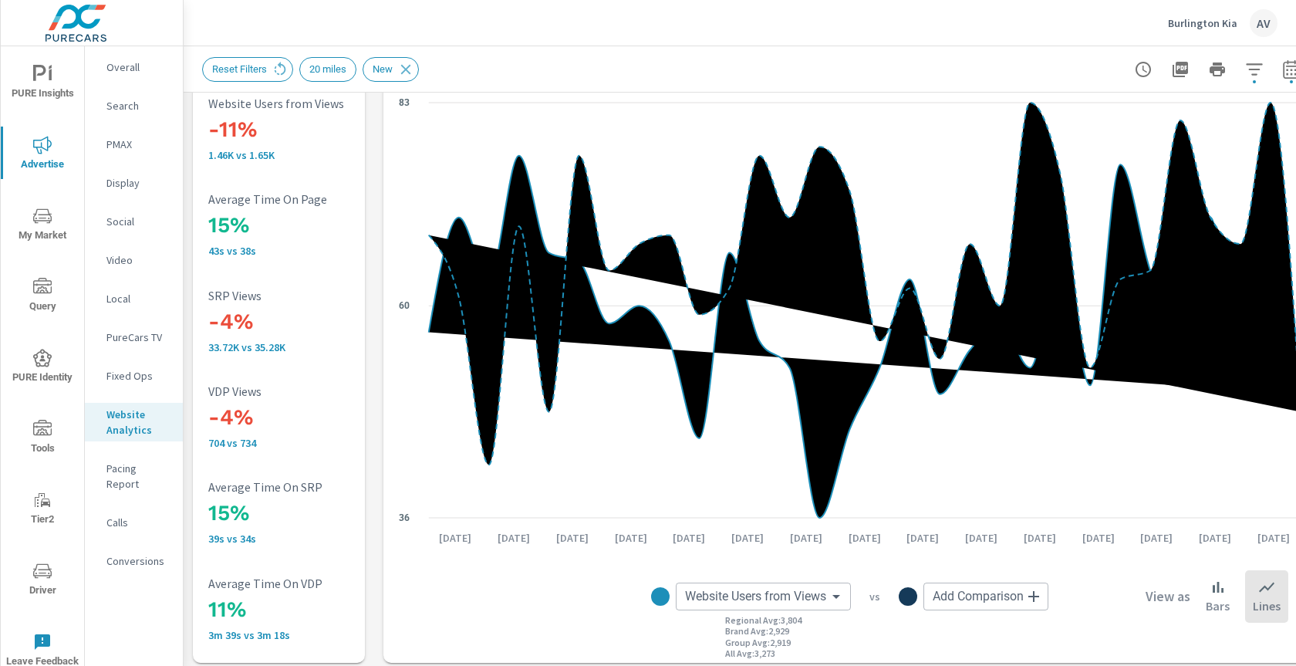
scroll to position [82, 0]
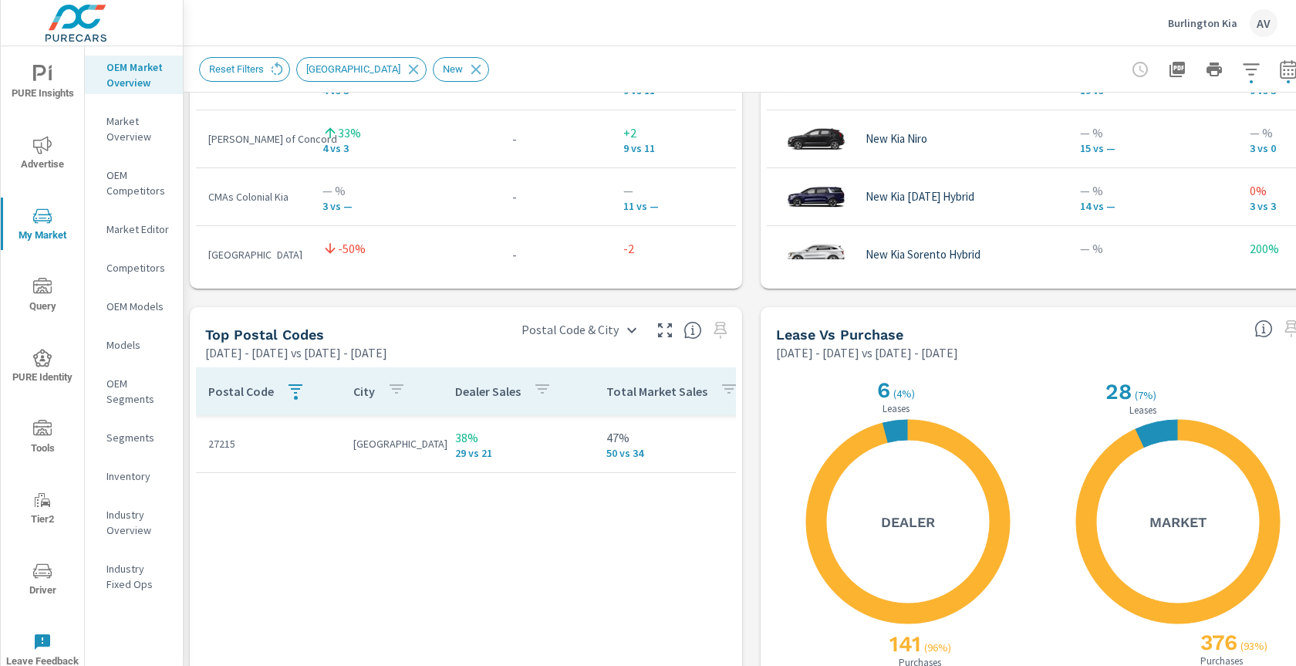
scroll to position [1625, 3]
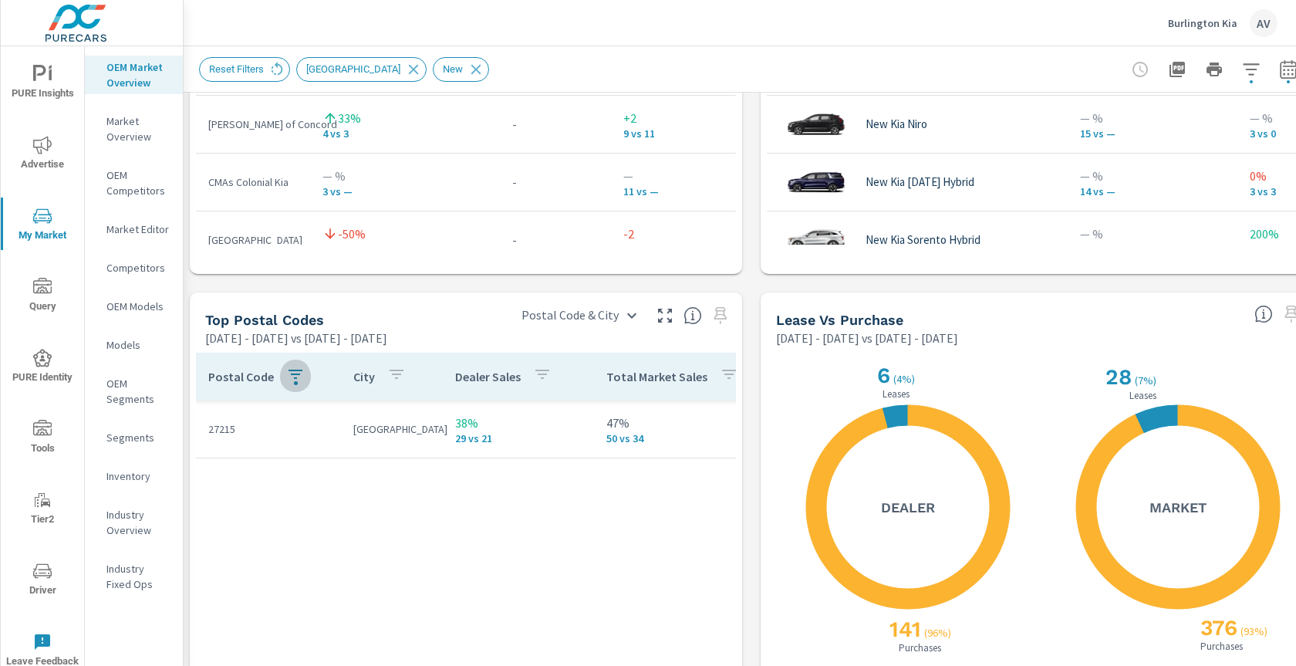
click at [289, 379] on icon "button" at bounding box center [295, 374] width 19 height 19
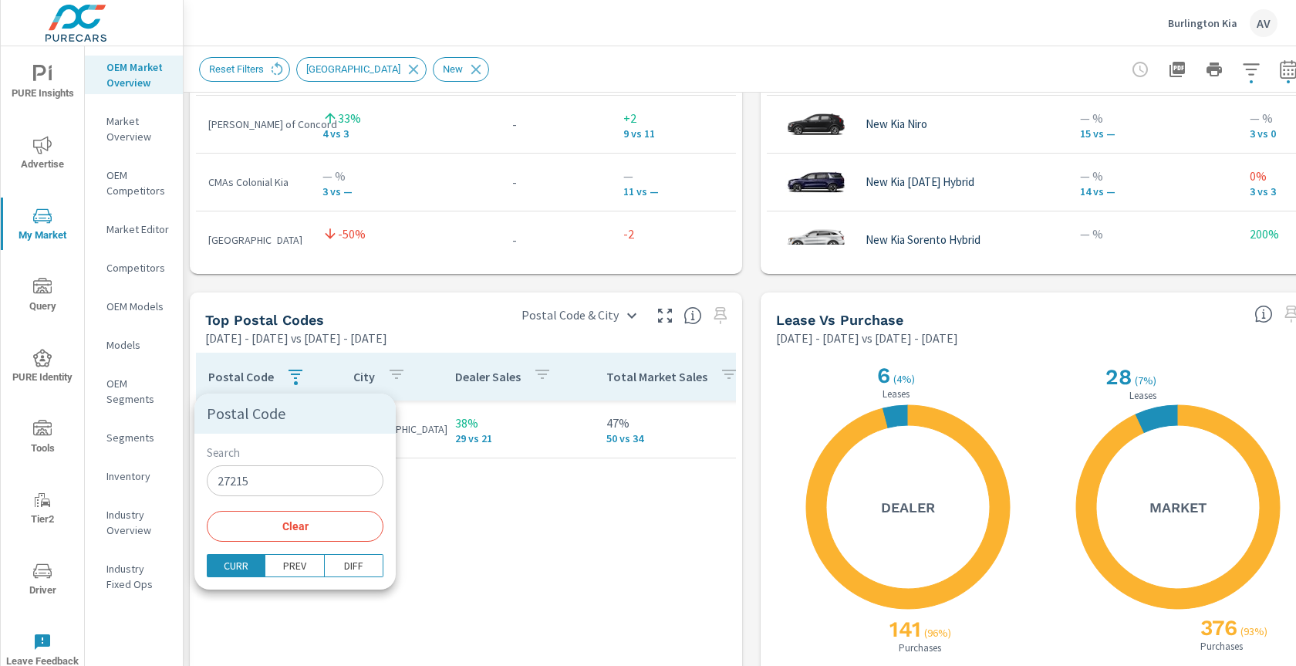
click at [278, 516] on button "Clear" at bounding box center [295, 526] width 177 height 31
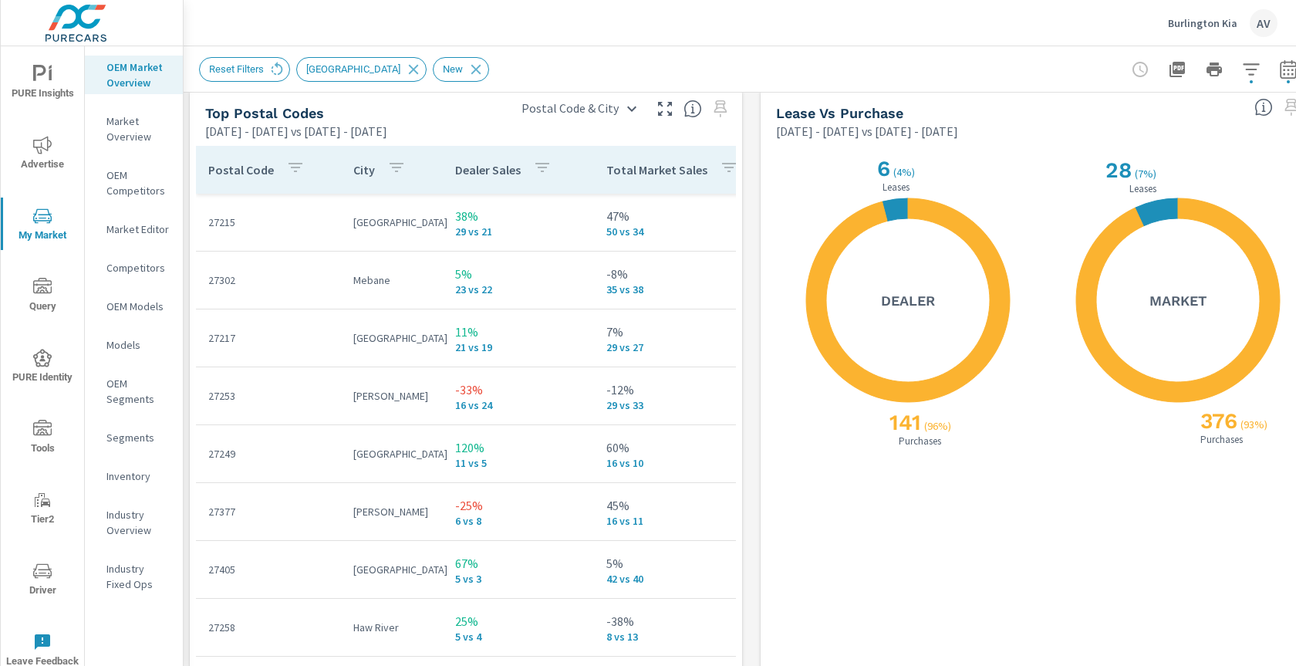
scroll to position [1840, 3]
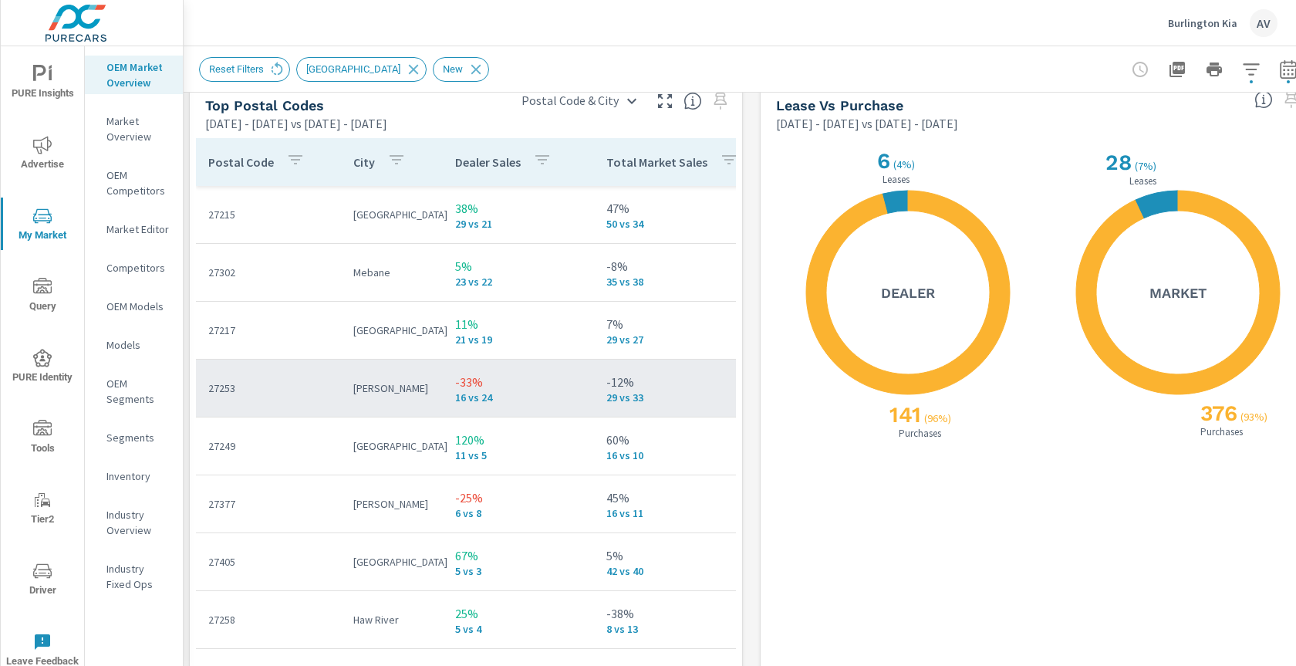
click at [494, 391] on p "16 vs 24" at bounding box center [518, 397] width 126 height 12
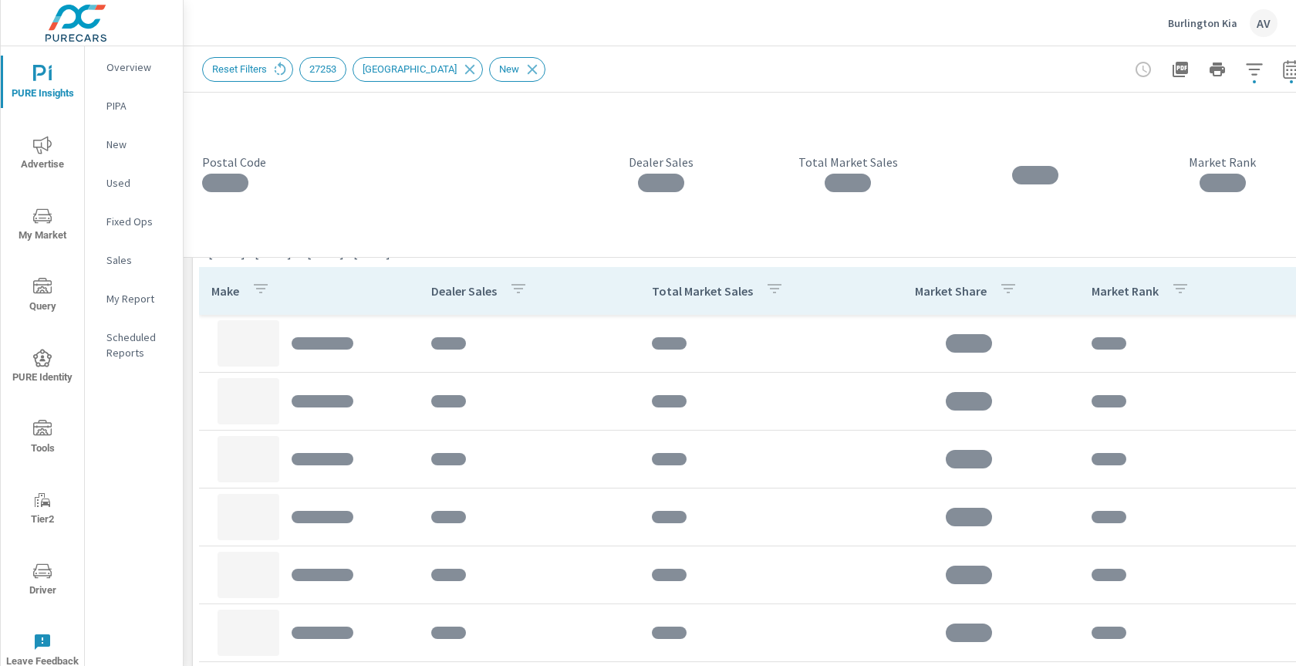
scroll to position [1049, 0]
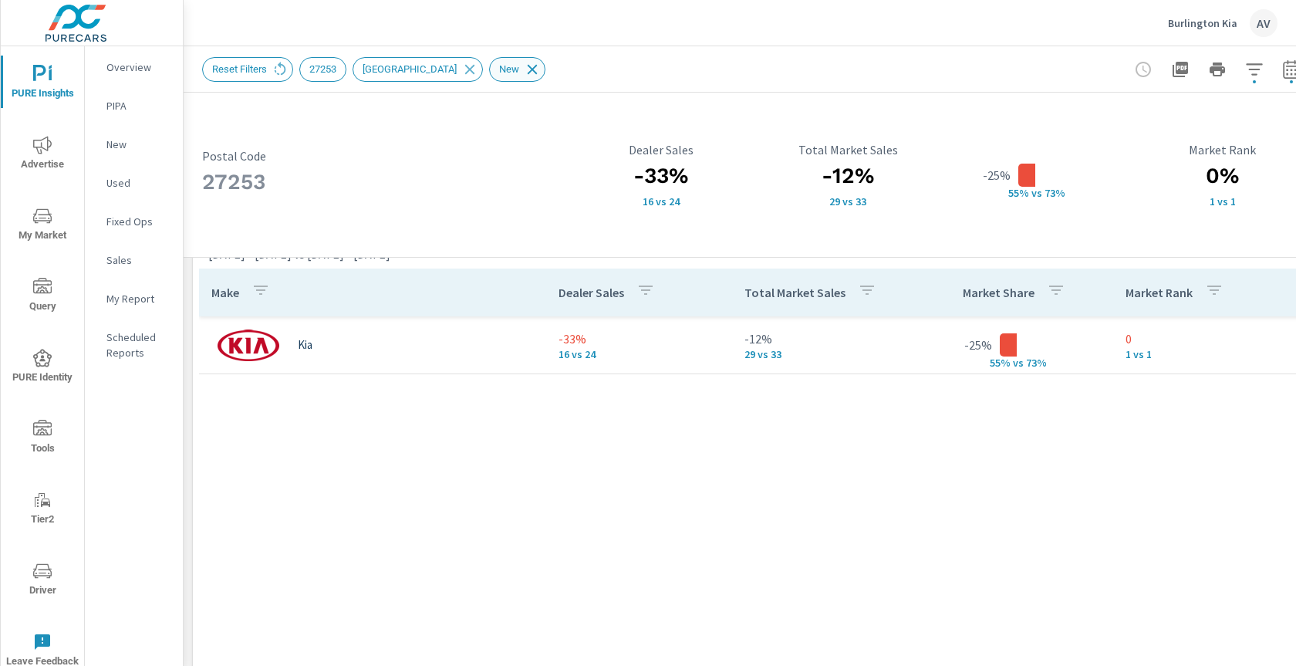
click at [538, 70] on icon at bounding box center [533, 69] width 10 height 10
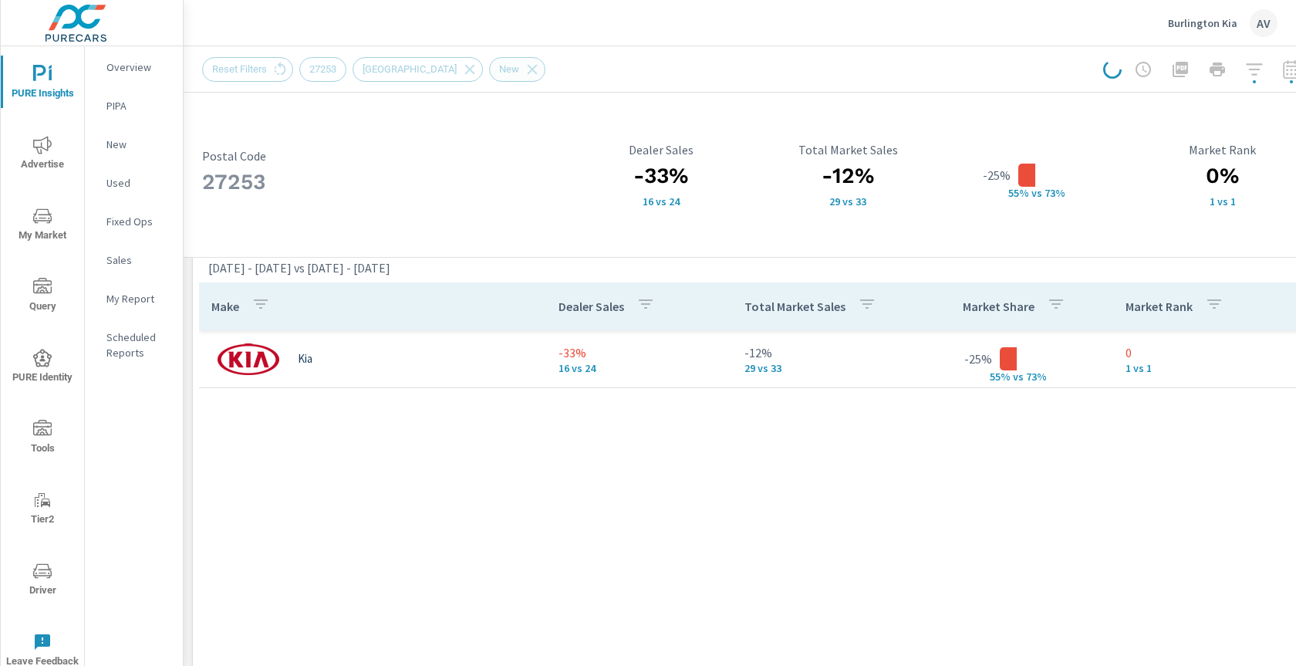
scroll to position [1031, 0]
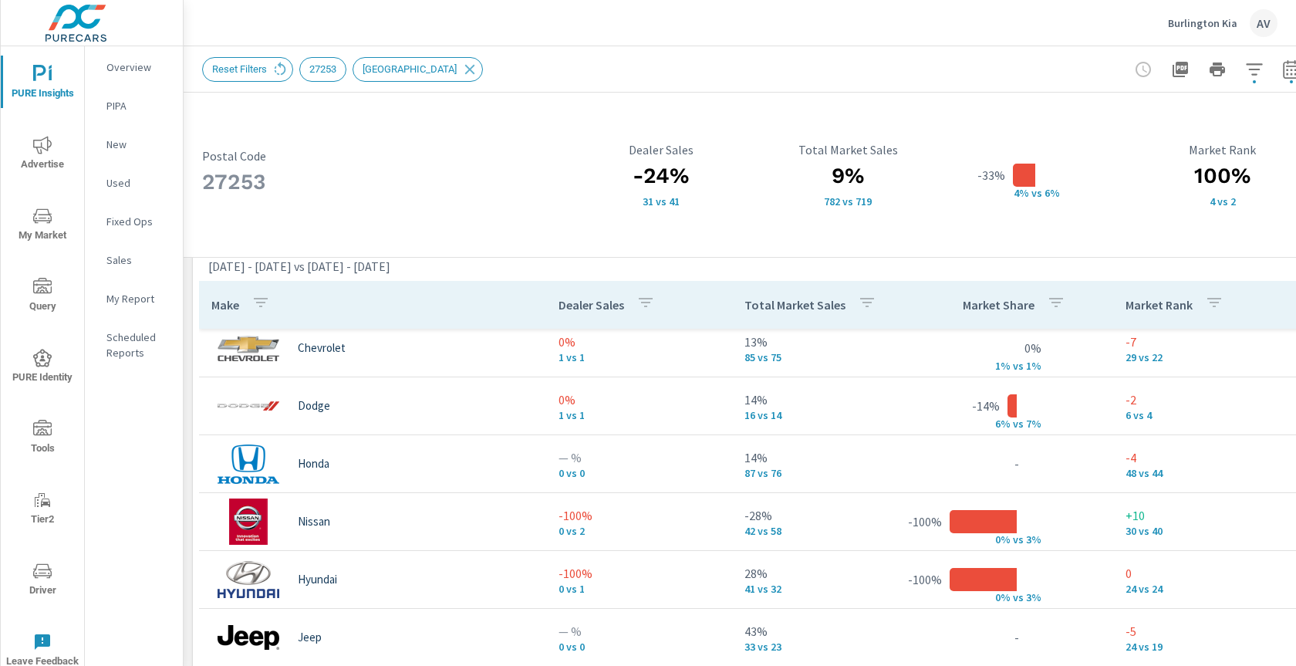
scroll to position [152, 0]
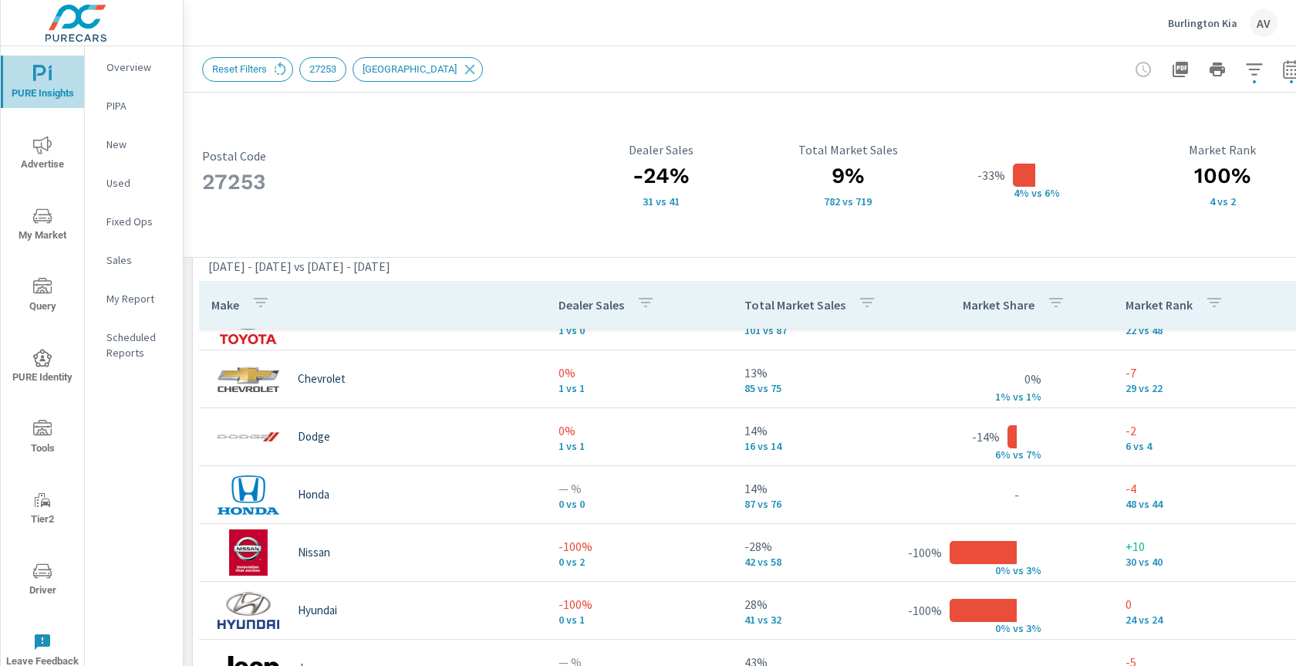
click at [35, 72] on icon "nav menu" at bounding box center [42, 74] width 19 height 19
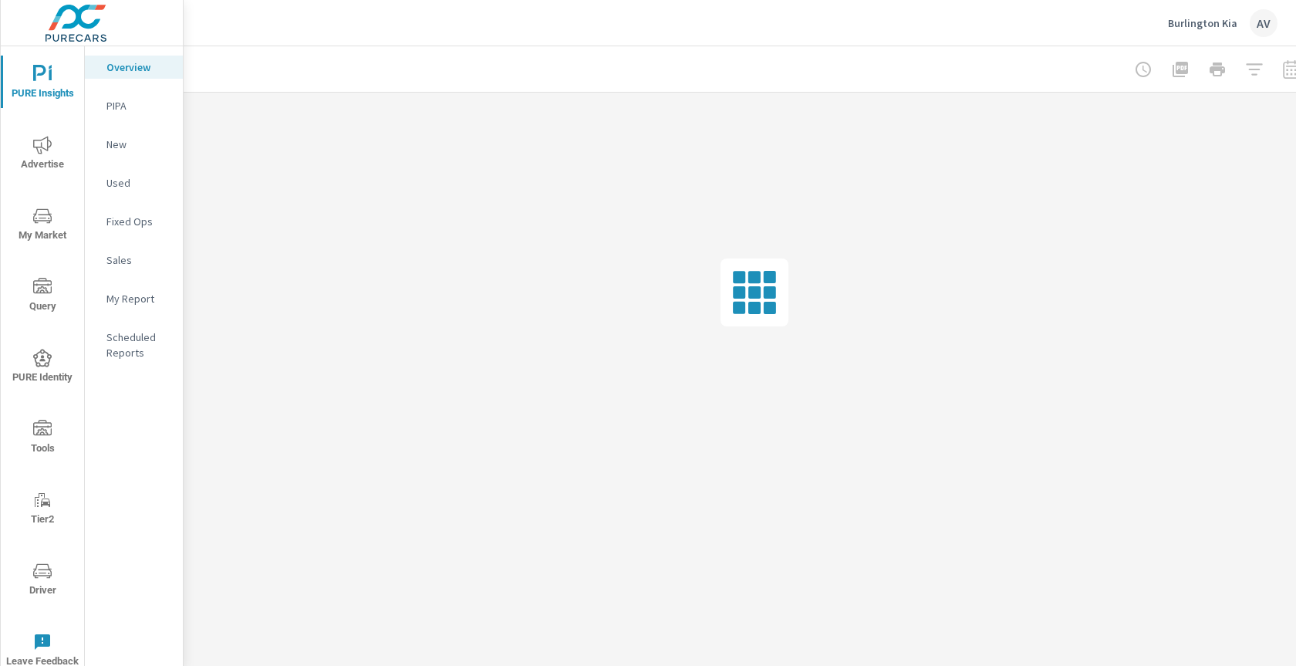
click at [49, 225] on span "My Market" at bounding box center [42, 226] width 74 height 38
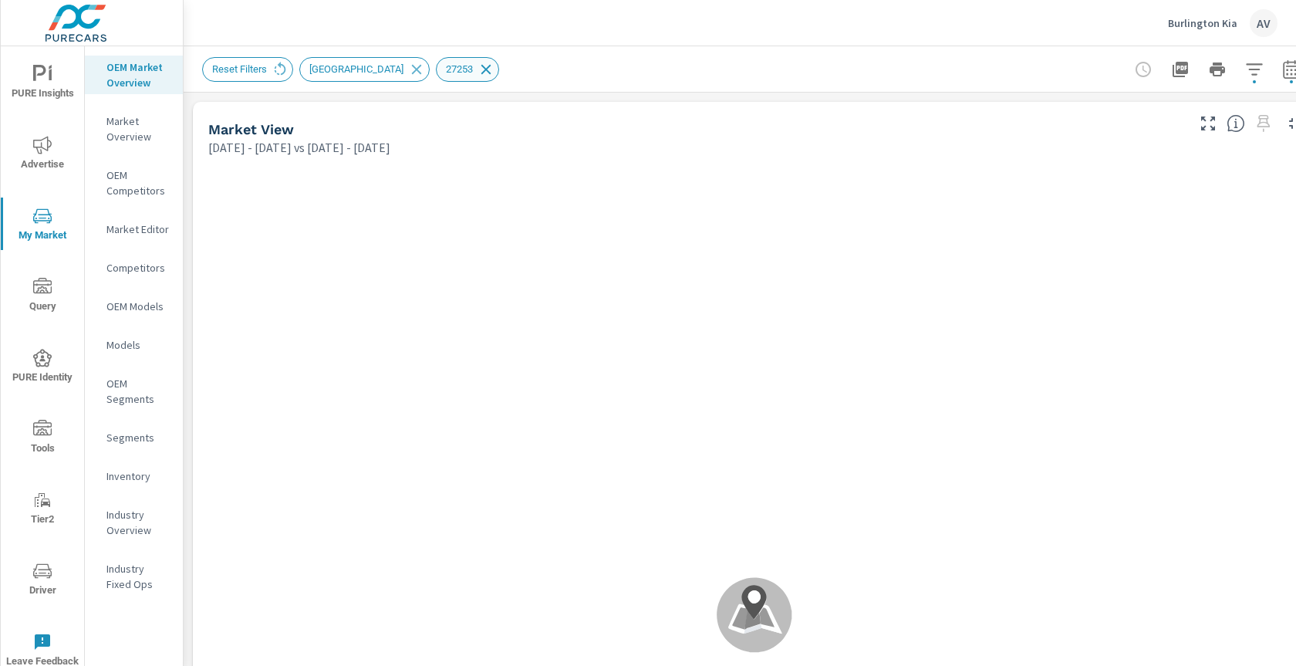
click at [494, 70] on icon at bounding box center [485, 69] width 17 height 17
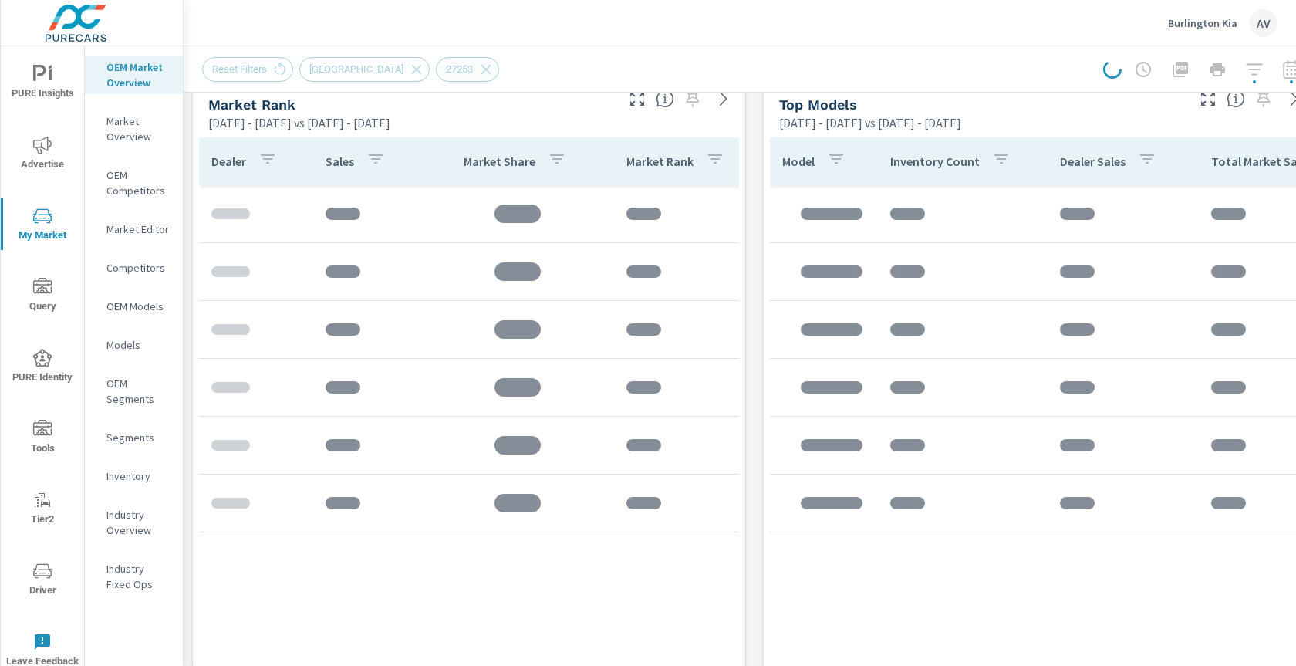
scroll to position [1012, 0]
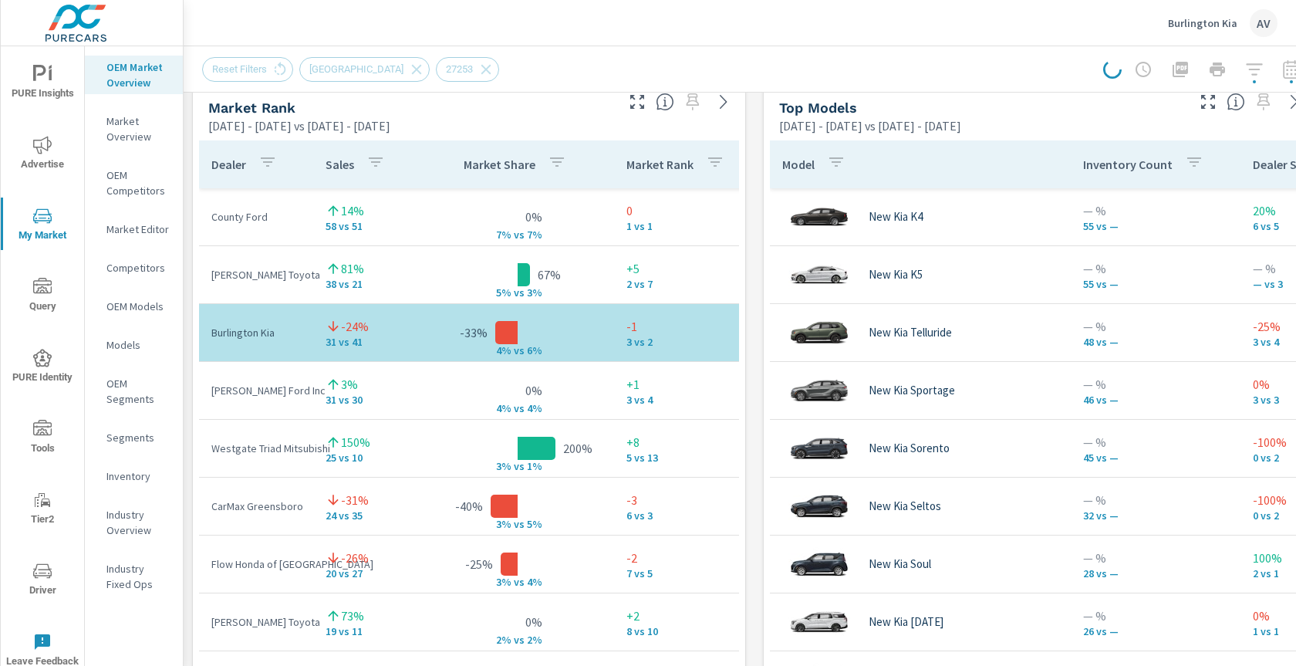
click at [756, 198] on div "Market View [DATE] - [DATE] vs [DATE] - [DATE] 2 2 3 3 Most ( 35 ) Least ( 35 )…" at bounding box center [755, 401] width 1142 height 2641
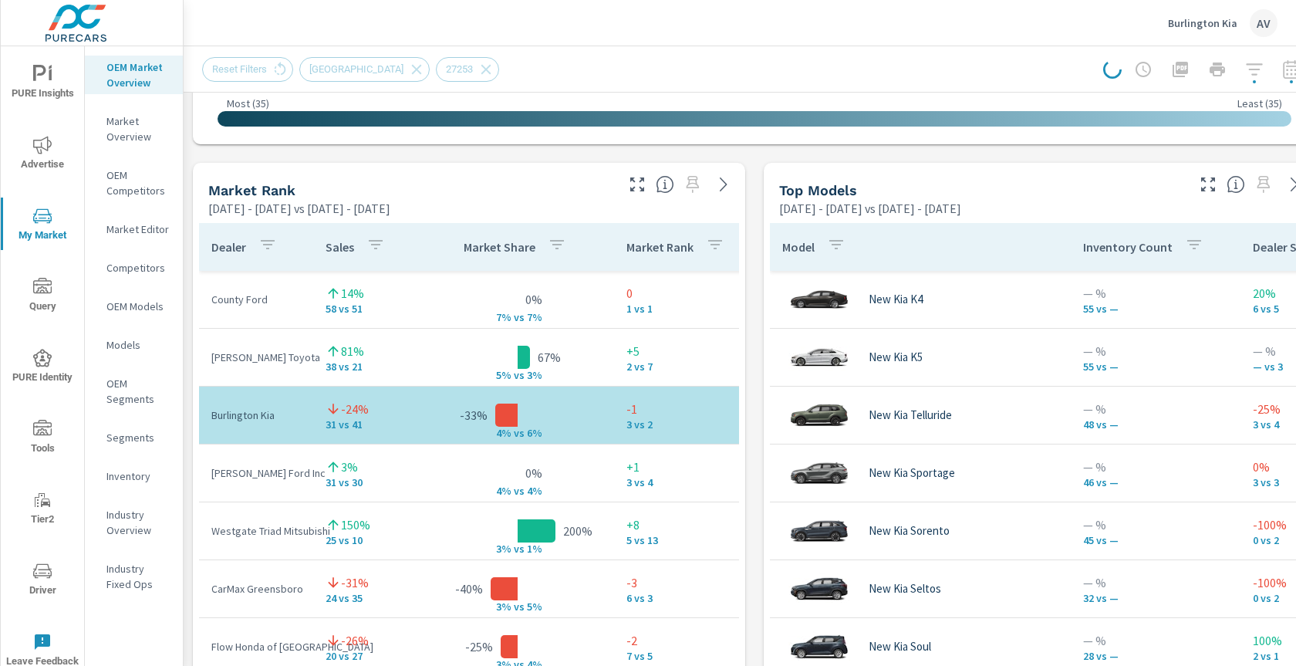
scroll to position [912, 0]
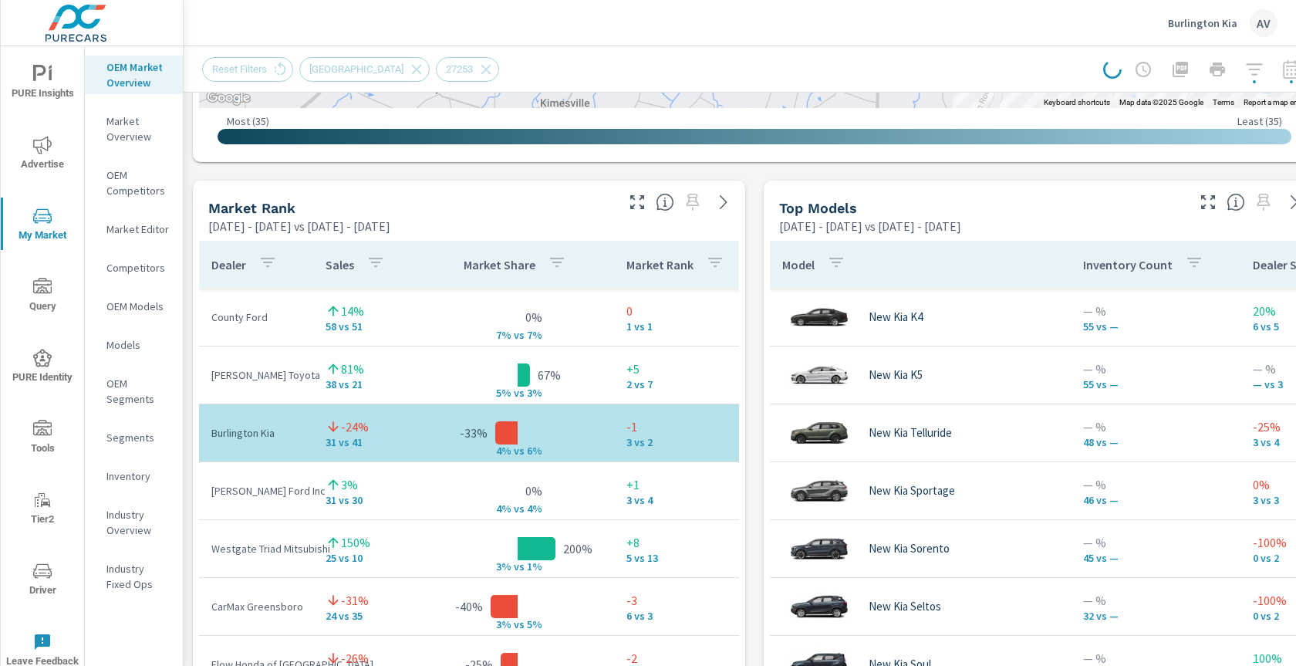
click at [1280, 66] on div at bounding box center [1205, 69] width 204 height 31
click at [1287, 67] on div at bounding box center [1205, 69] width 204 height 31
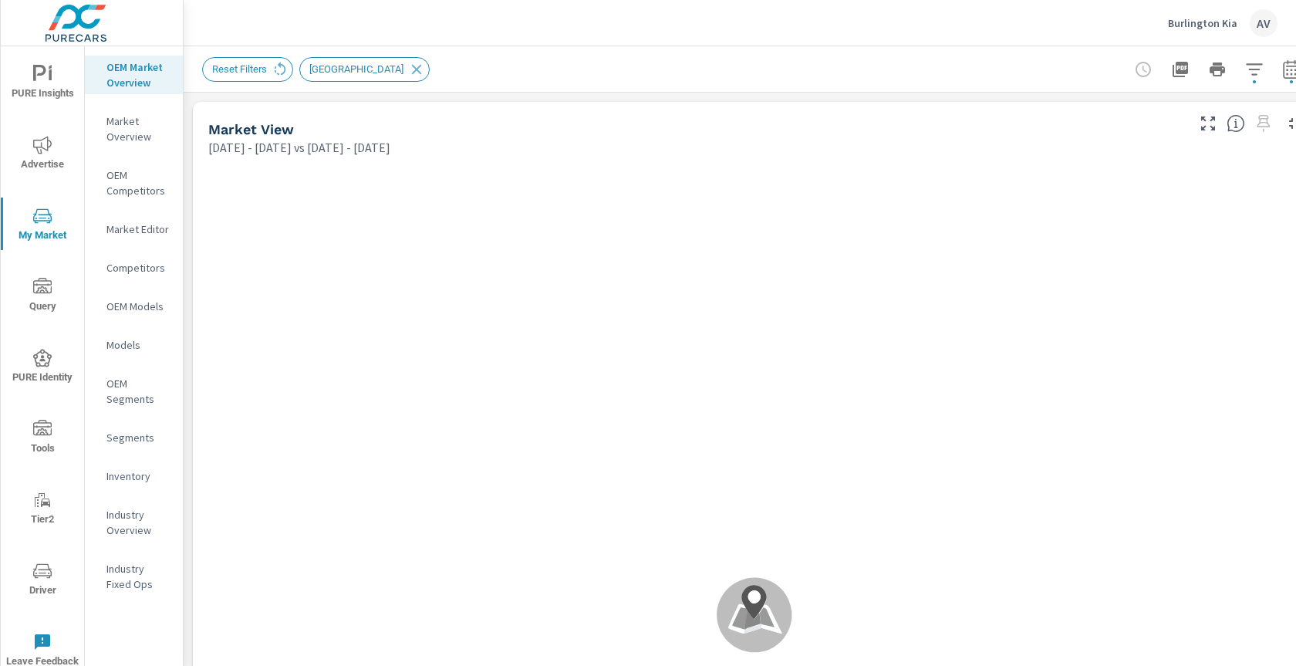
click at [1288, 71] on icon "button" at bounding box center [1291, 69] width 19 height 19
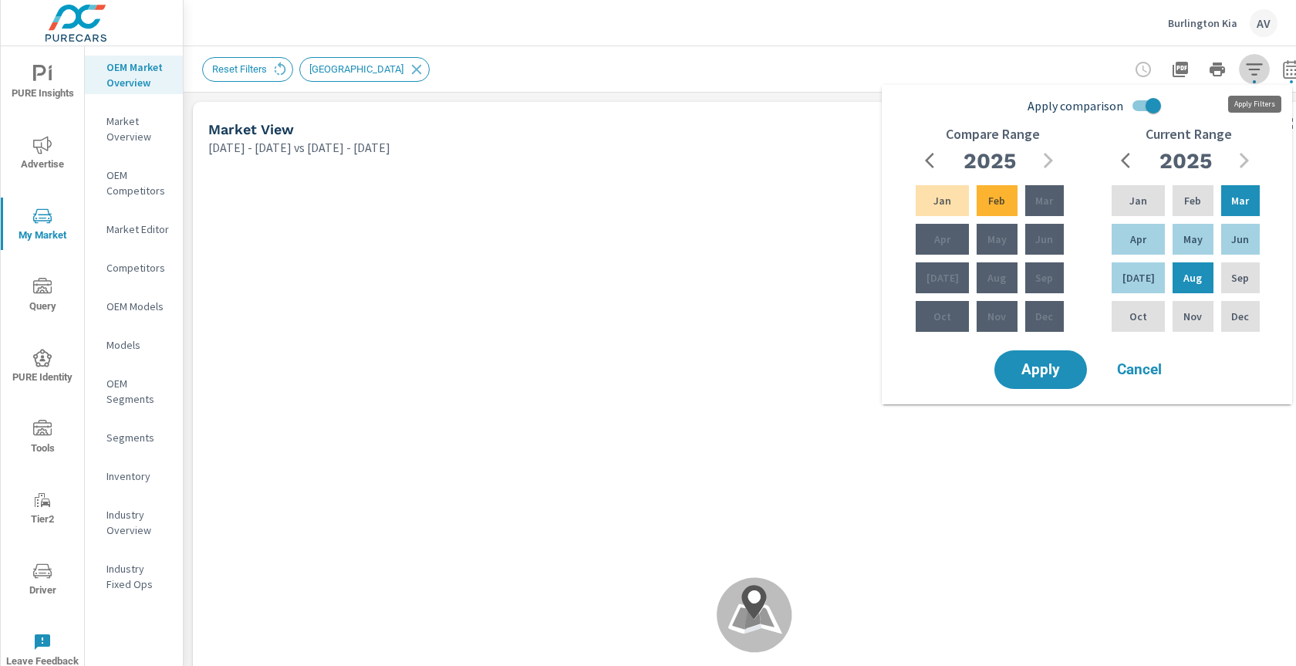
click at [1252, 69] on icon "button" at bounding box center [1254, 69] width 16 height 12
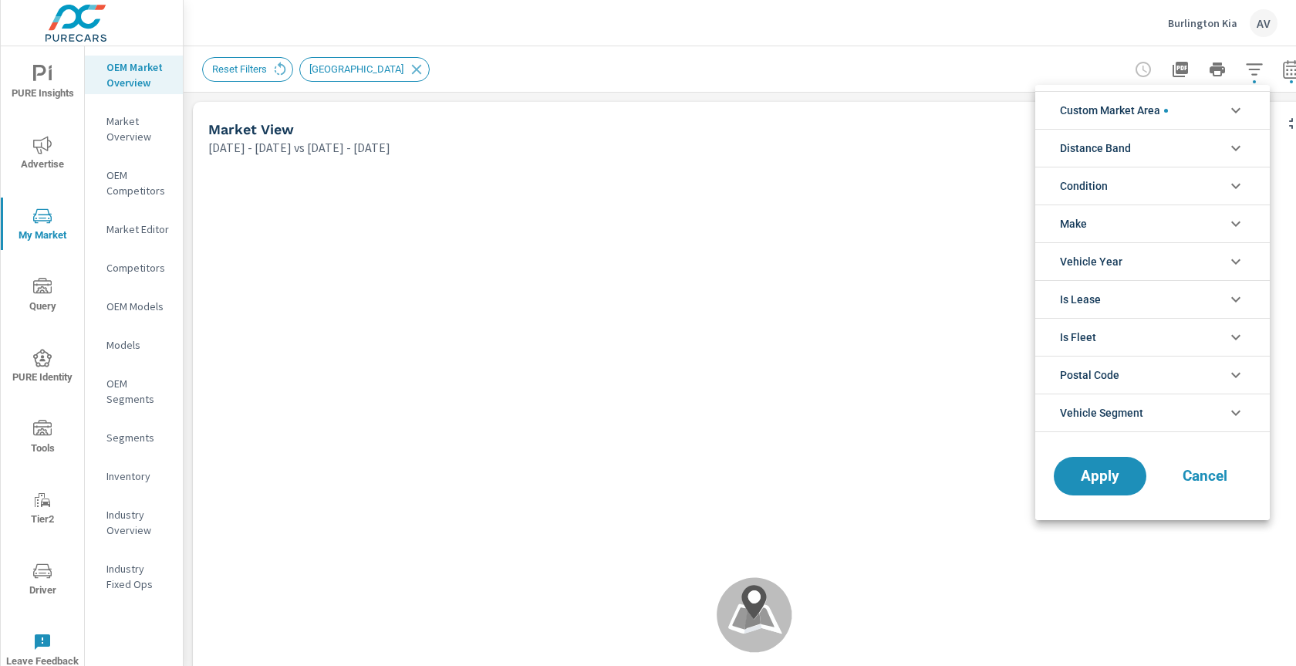
scroll to position [69, 0]
click at [1199, 106] on li "Custom Market Area" at bounding box center [1152, 110] width 234 height 38
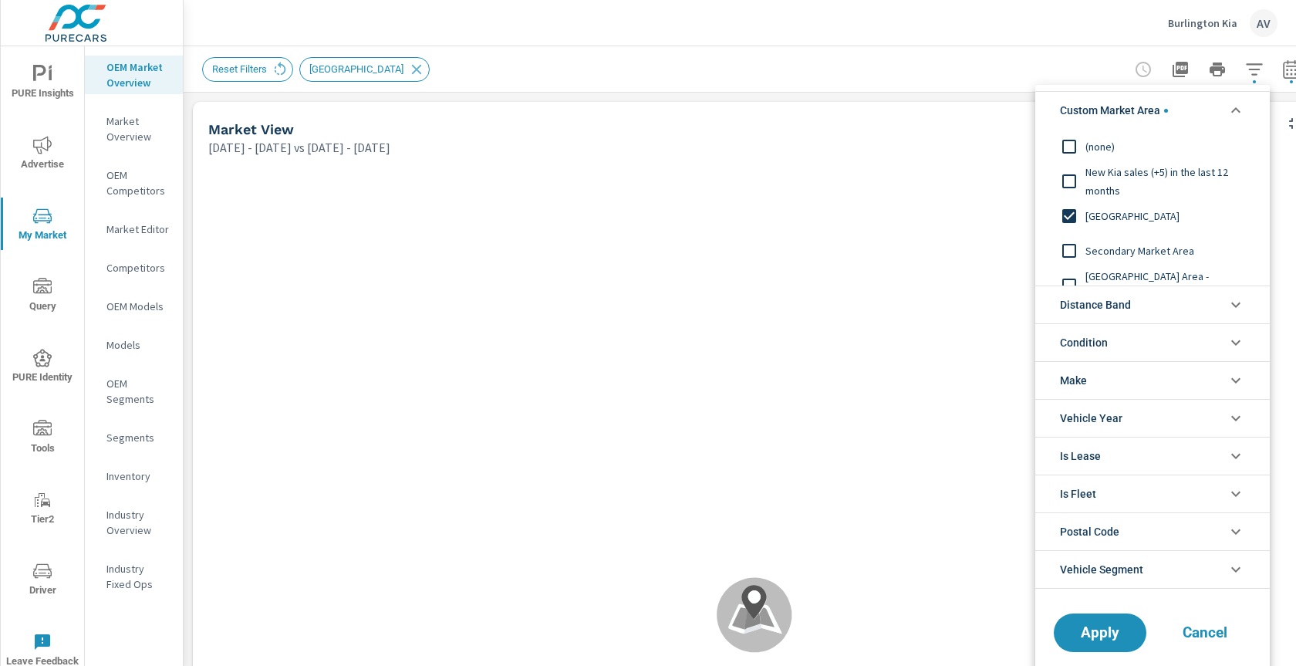
scroll to position [0, 0]
click at [1199, 636] on span "Cancel" at bounding box center [1205, 633] width 62 height 14
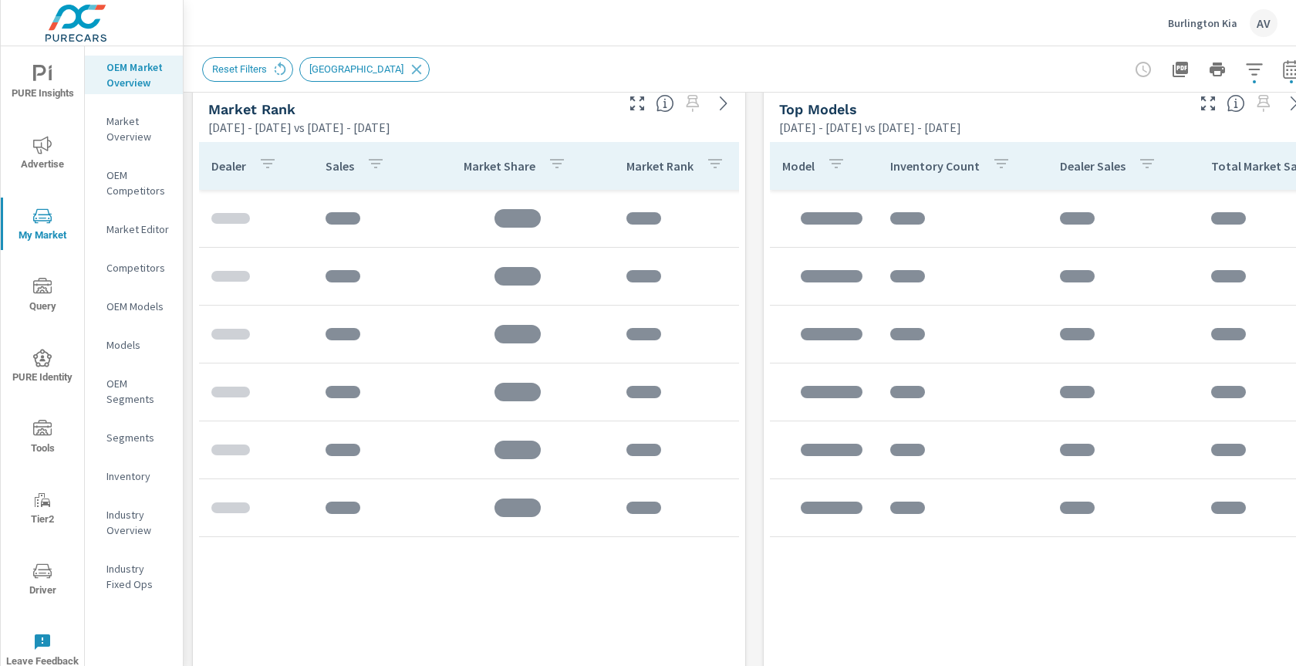
scroll to position [1013, 0]
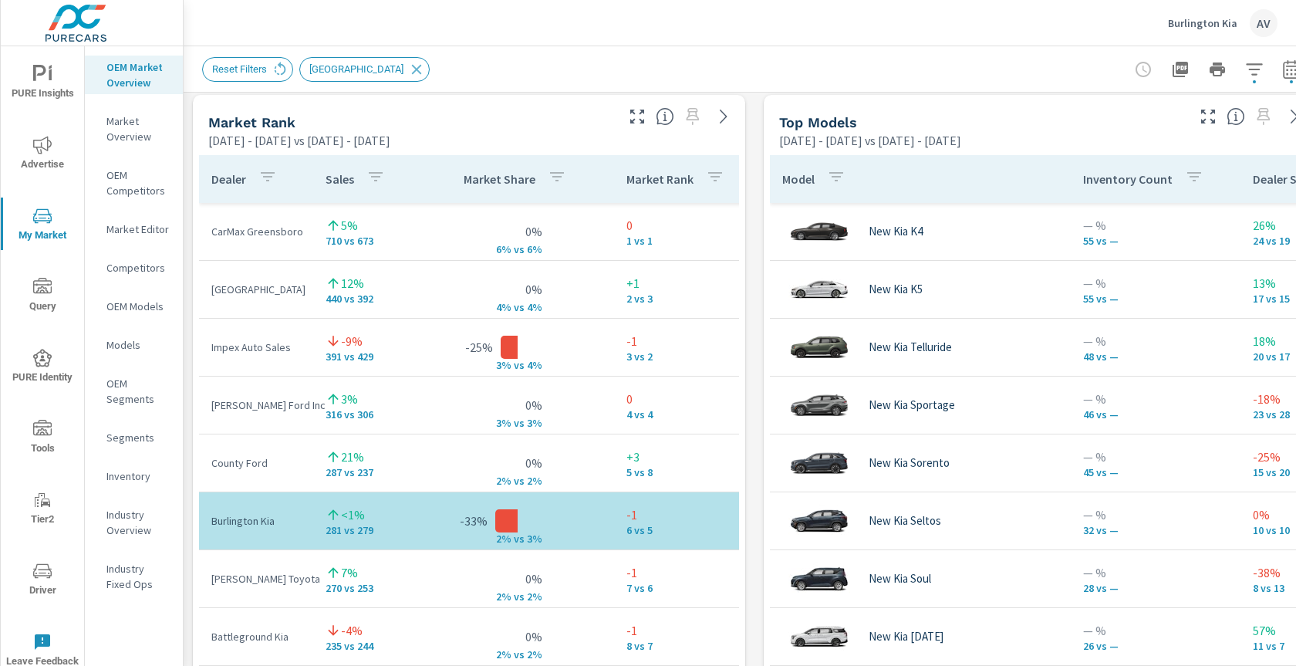
scroll to position [1027, 0]
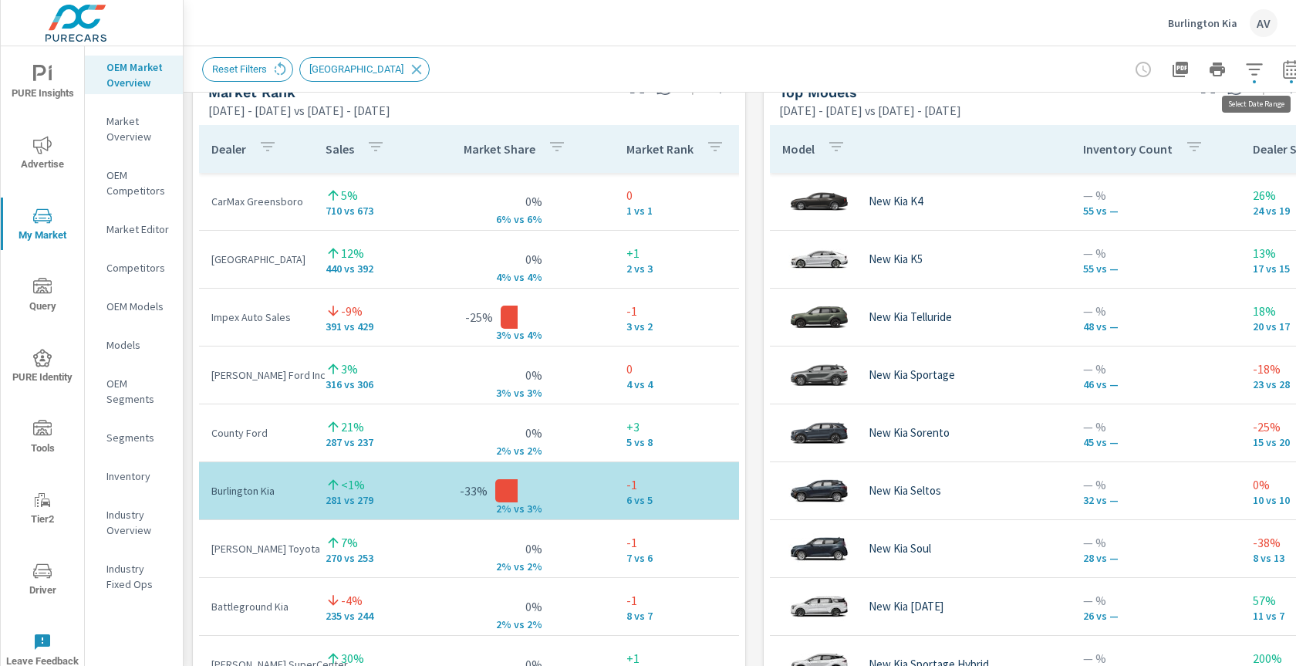
click at [1287, 79] on button "button" at bounding box center [1291, 69] width 31 height 31
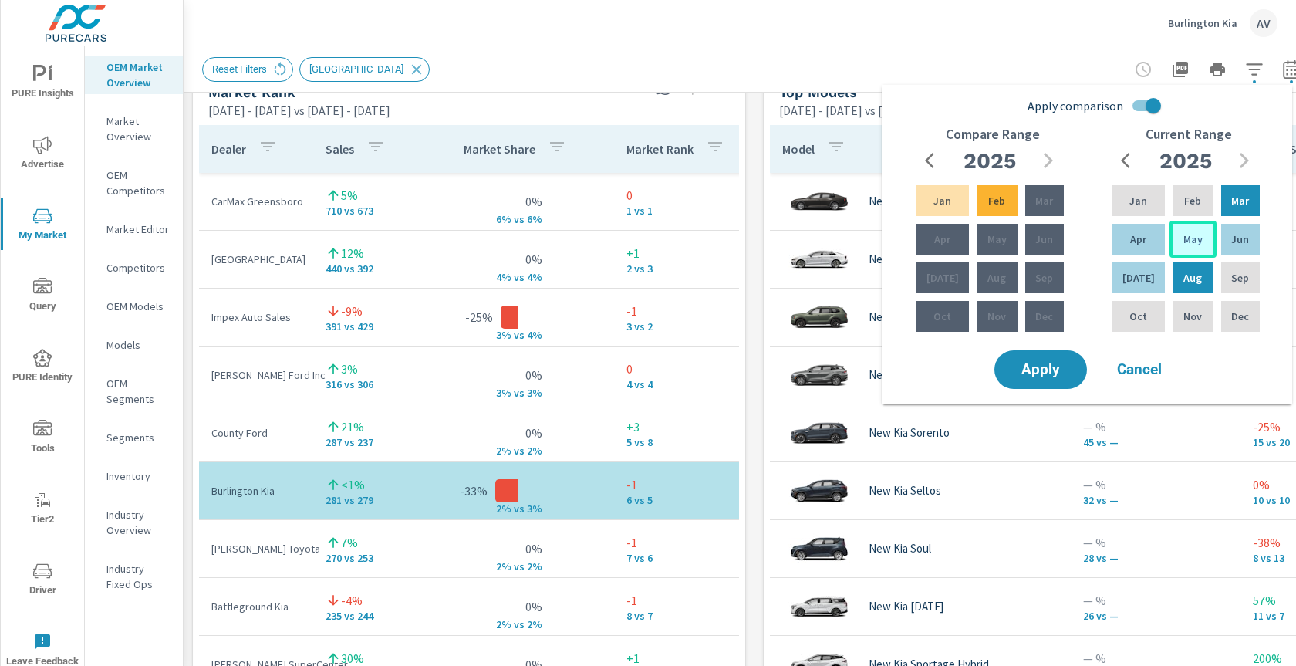
click at [1192, 241] on p "May" at bounding box center [1192, 238] width 19 height 15
click at [1190, 273] on p "Aug" at bounding box center [1192, 277] width 19 height 15
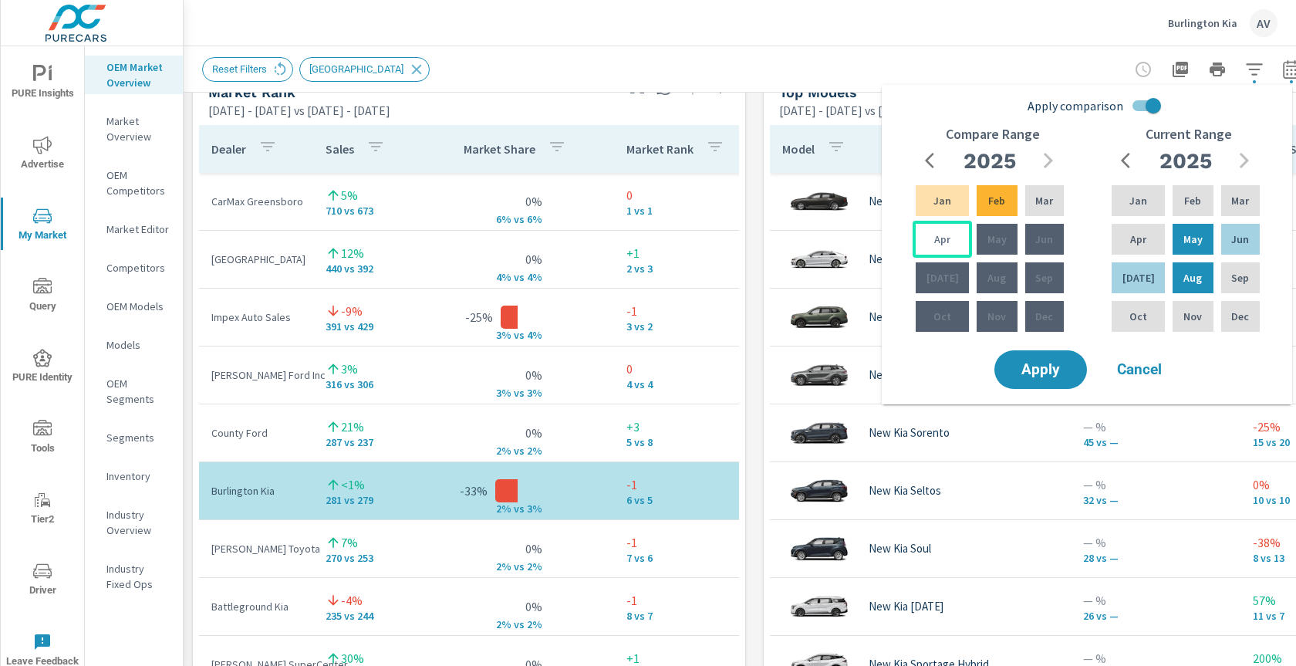
click at [946, 230] on div "Apr" at bounding box center [941, 239] width 59 height 37
click at [935, 196] on p "Jan" at bounding box center [942, 200] width 18 height 15
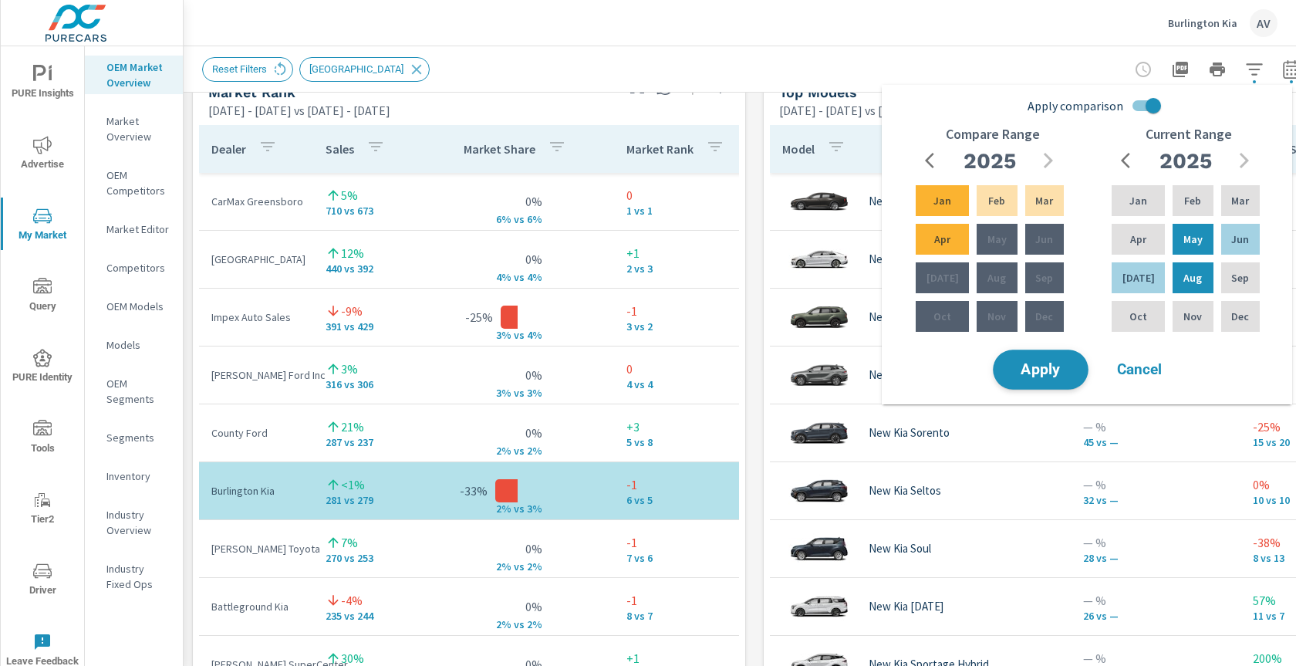
click at [1040, 373] on span "Apply" at bounding box center [1040, 370] width 63 height 15
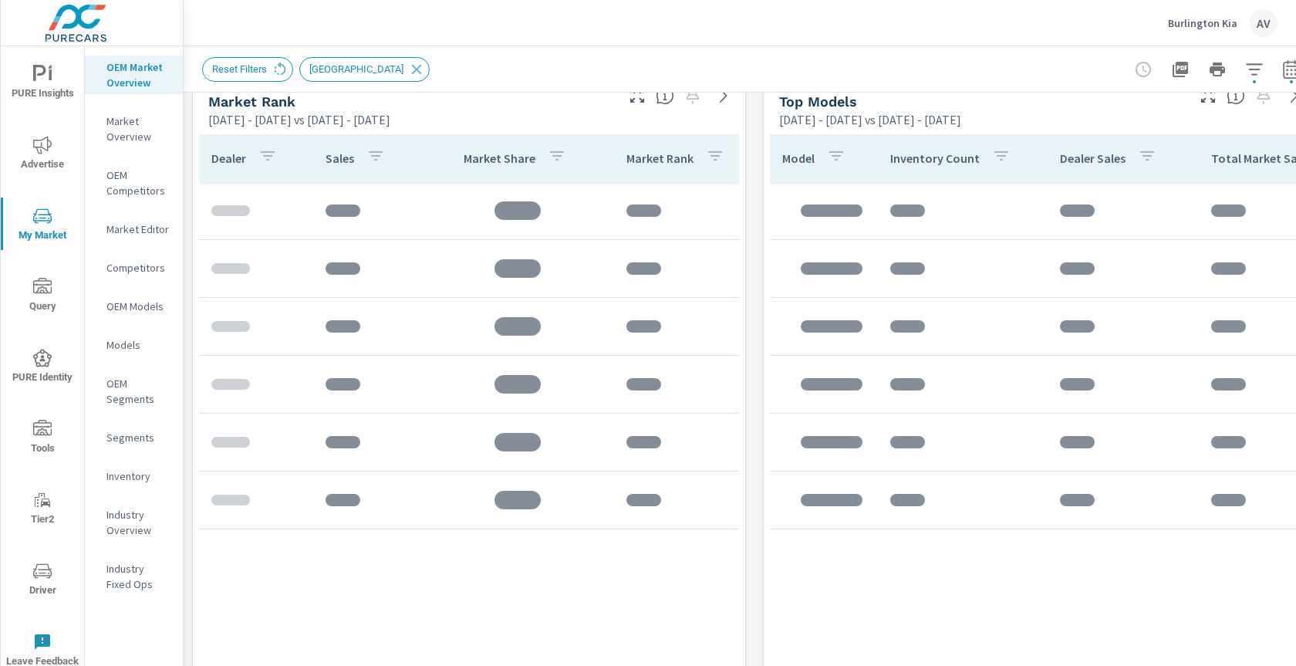
scroll to position [1000, 0]
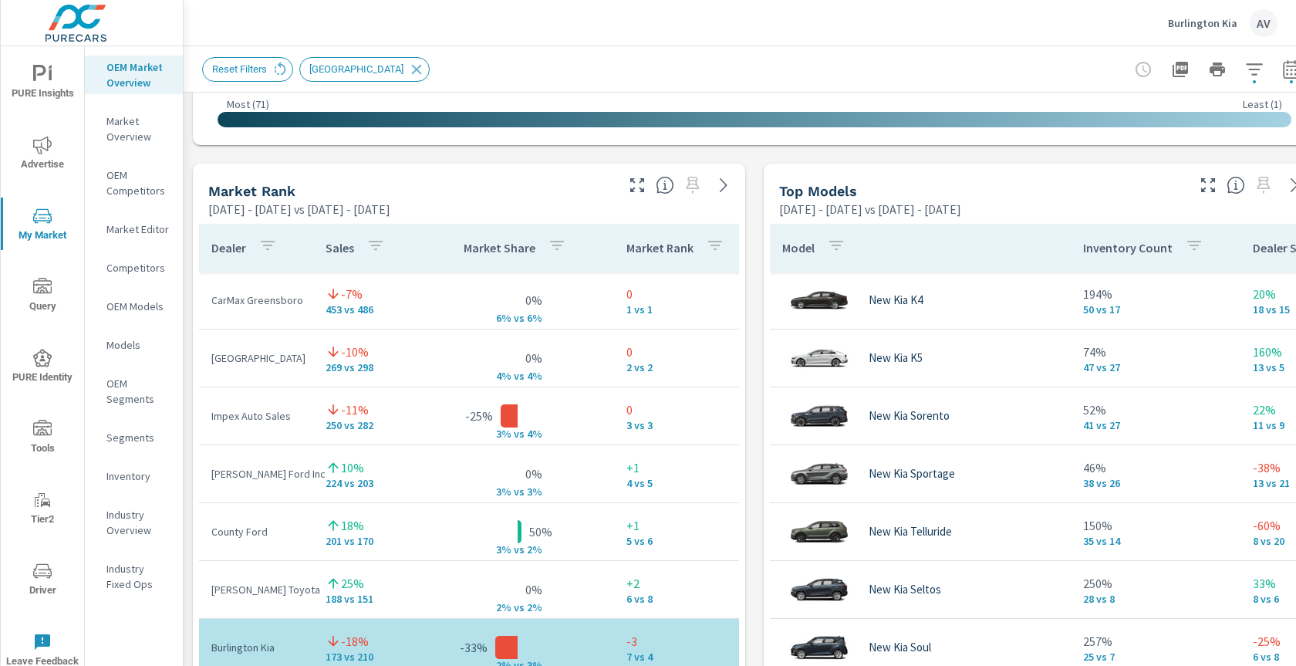
scroll to position [930, 0]
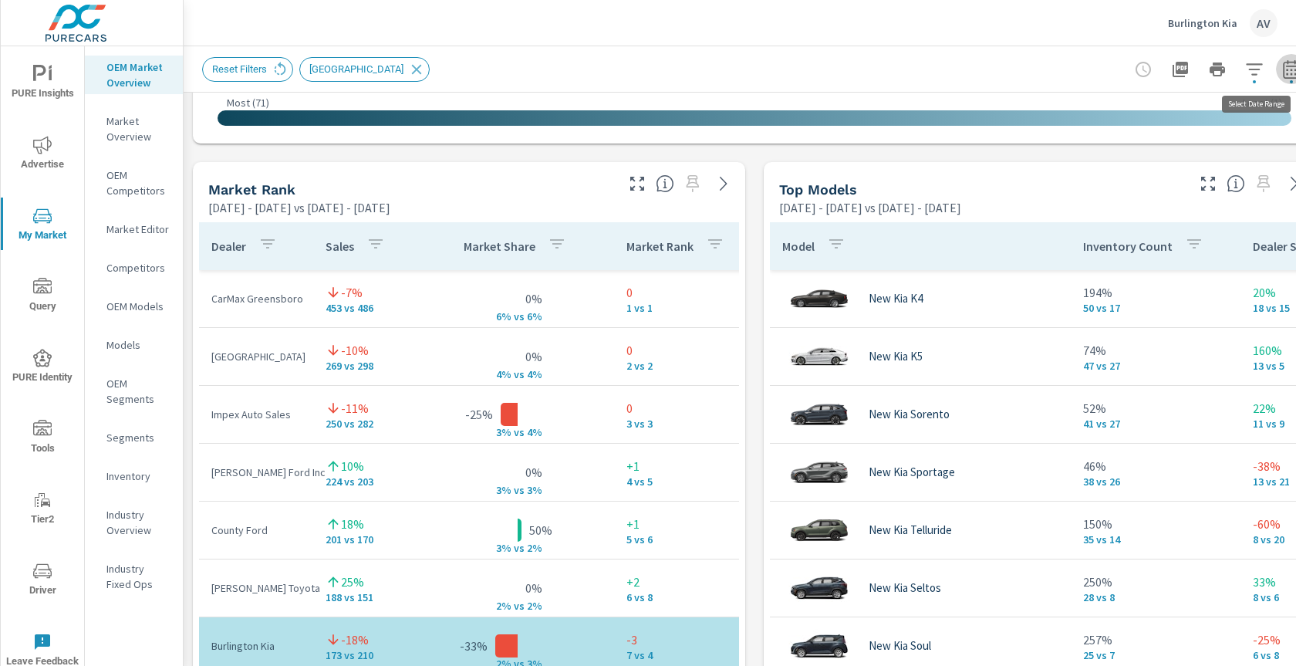
click at [1287, 66] on icon "button" at bounding box center [1291, 68] width 16 height 19
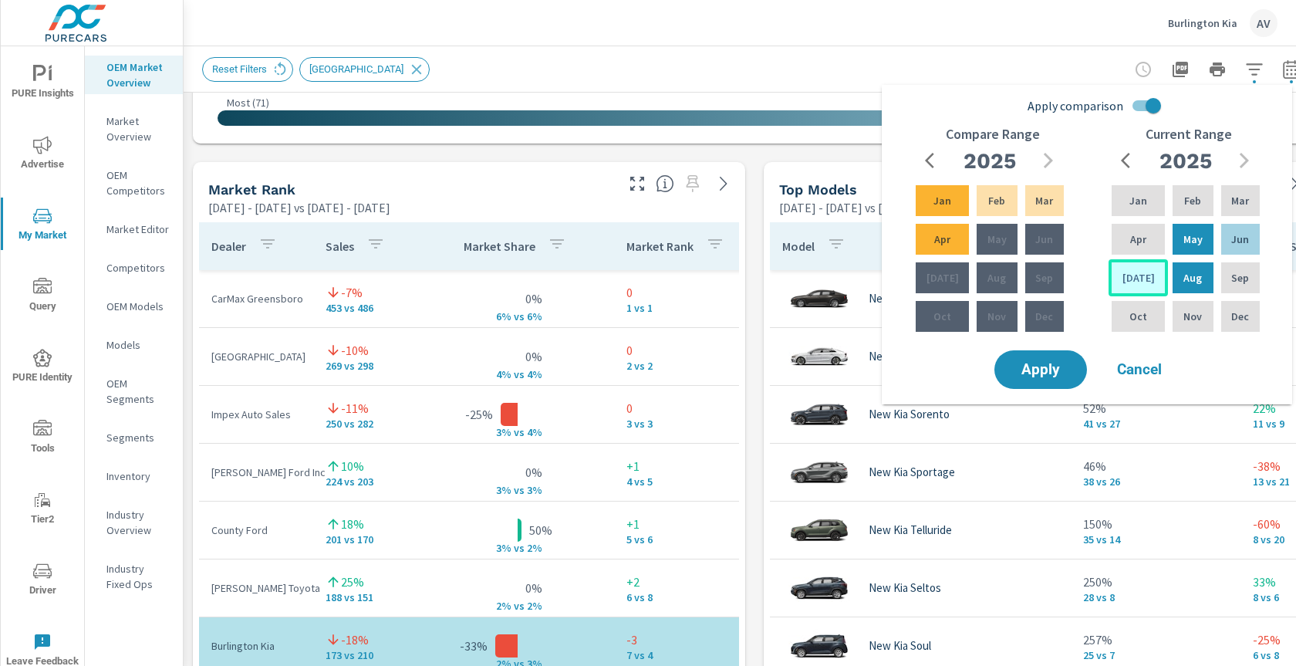
click at [1144, 278] on div "Jul" at bounding box center [1137, 277] width 59 height 37
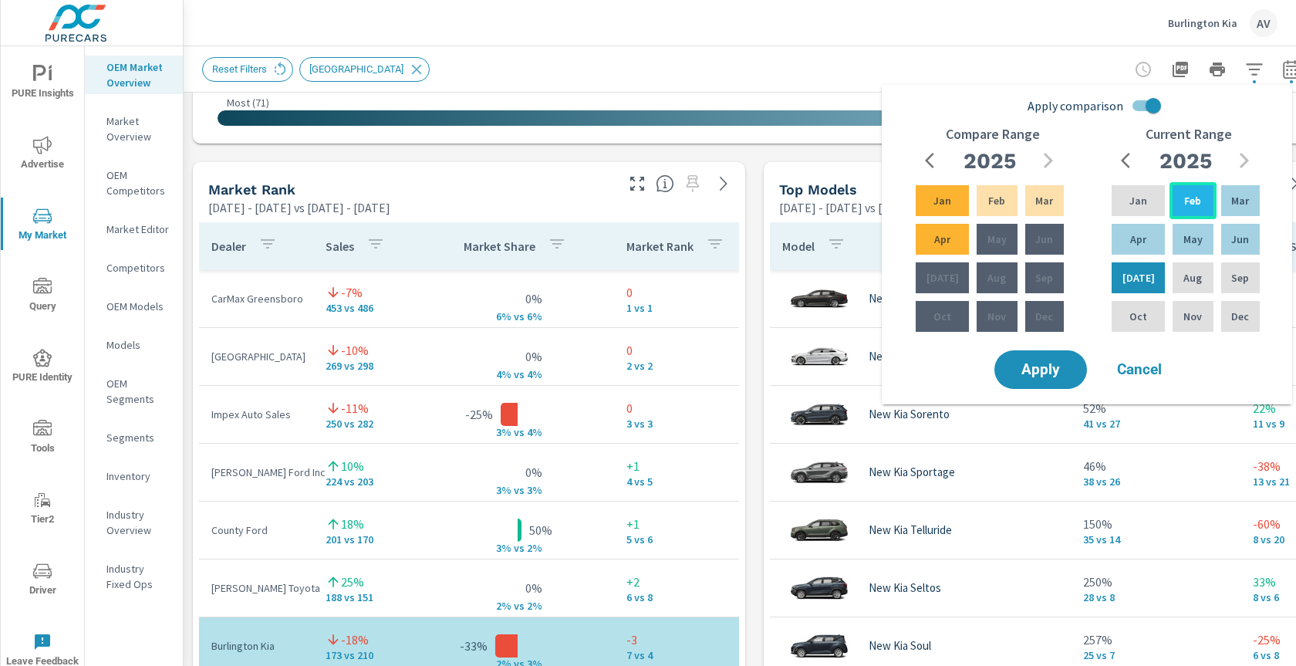
click at [1192, 186] on div "Feb" at bounding box center [1192, 200] width 46 height 37
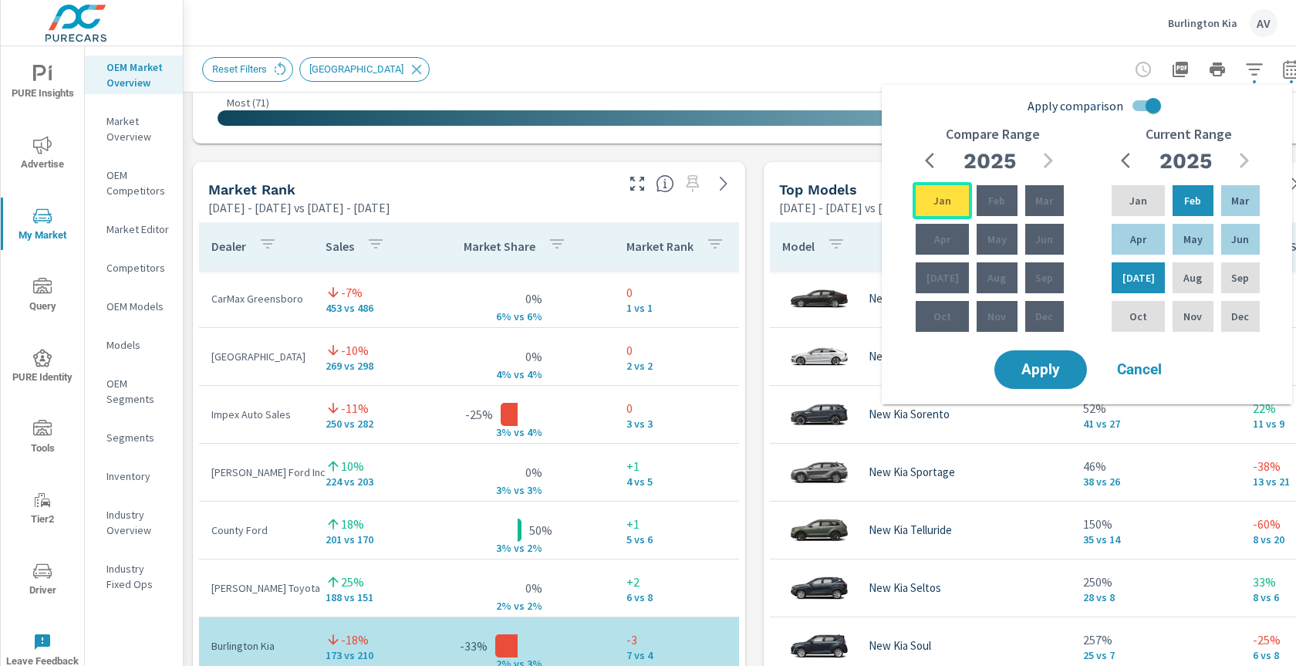
click at [934, 195] on p "Jan" at bounding box center [942, 200] width 18 height 15
click at [932, 157] on icon "button" at bounding box center [934, 160] width 19 height 19
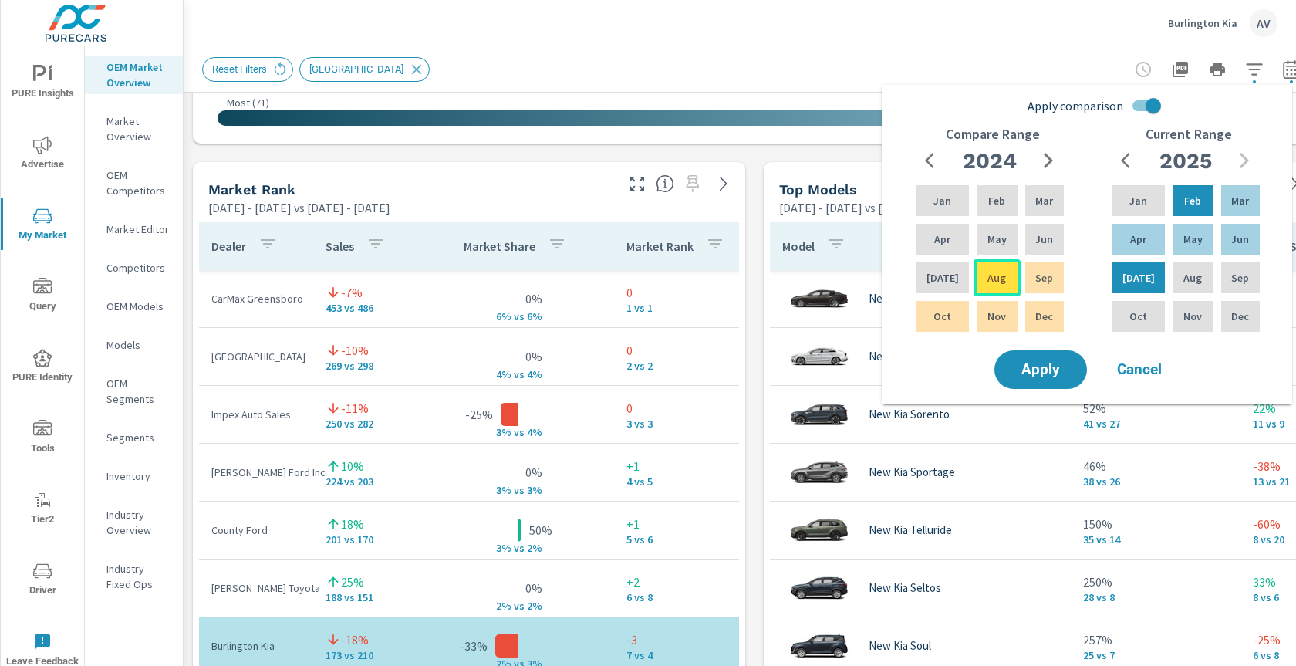
click at [990, 286] on div "Aug" at bounding box center [996, 277] width 46 height 37
click at [1046, 164] on icon "button" at bounding box center [1048, 160] width 9 height 15
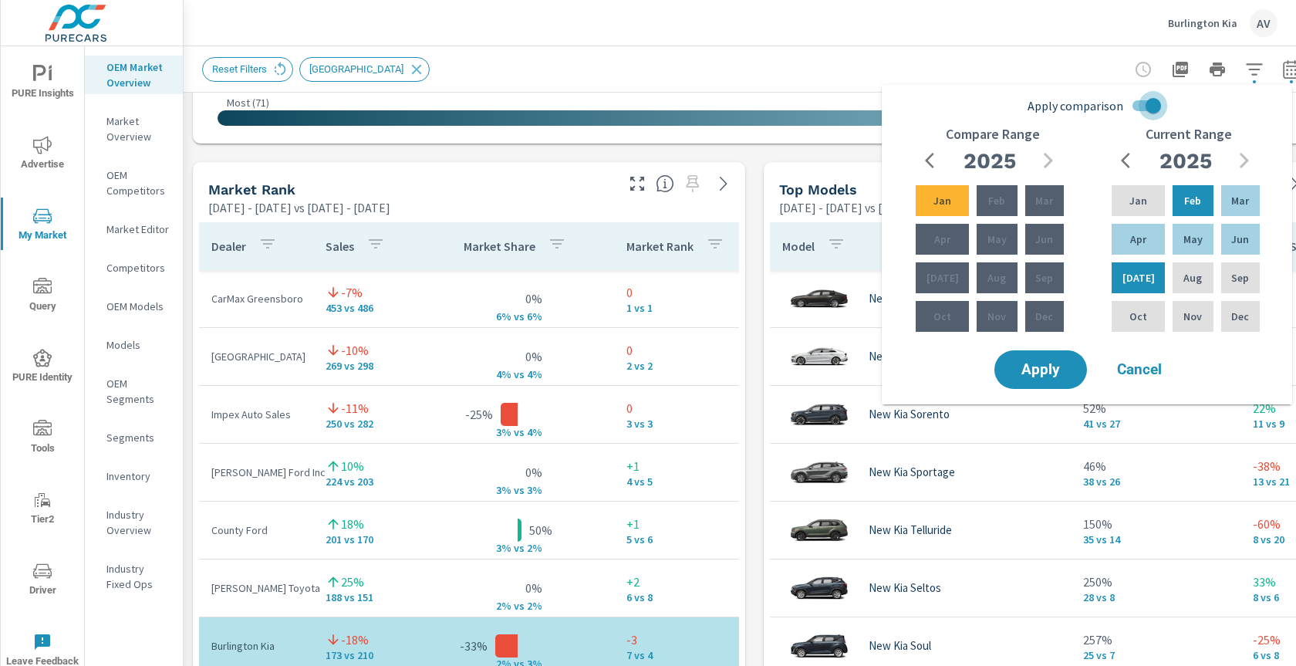
click at [1145, 111] on input "Apply comparison" at bounding box center [1153, 105] width 88 height 29
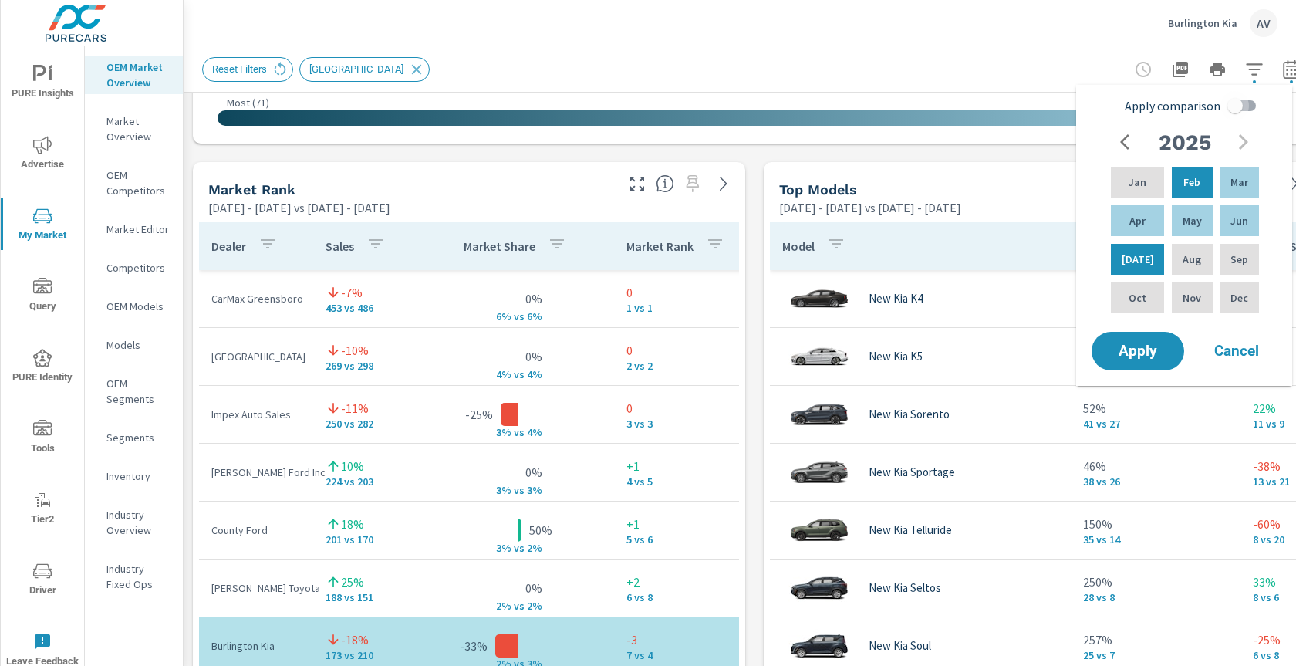
click at [1223, 104] on input "Apply comparison" at bounding box center [1235, 105] width 88 height 29
checkbox input "true"
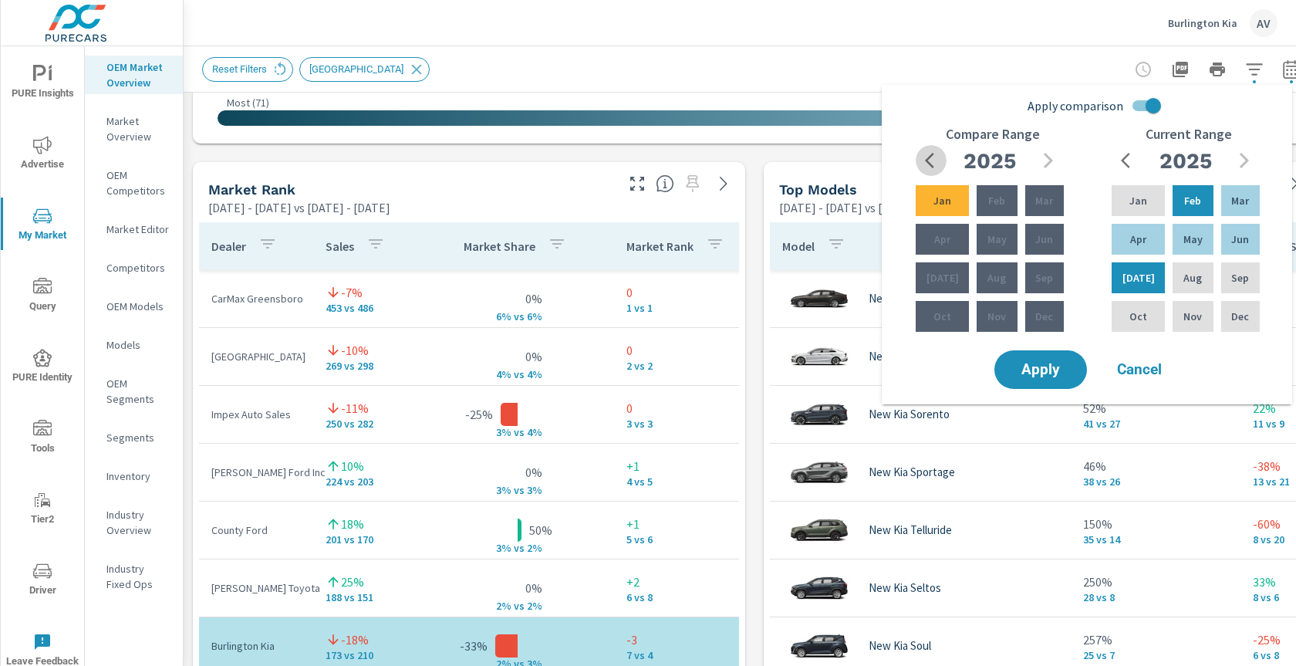
click at [939, 152] on icon "button" at bounding box center [934, 160] width 19 height 19
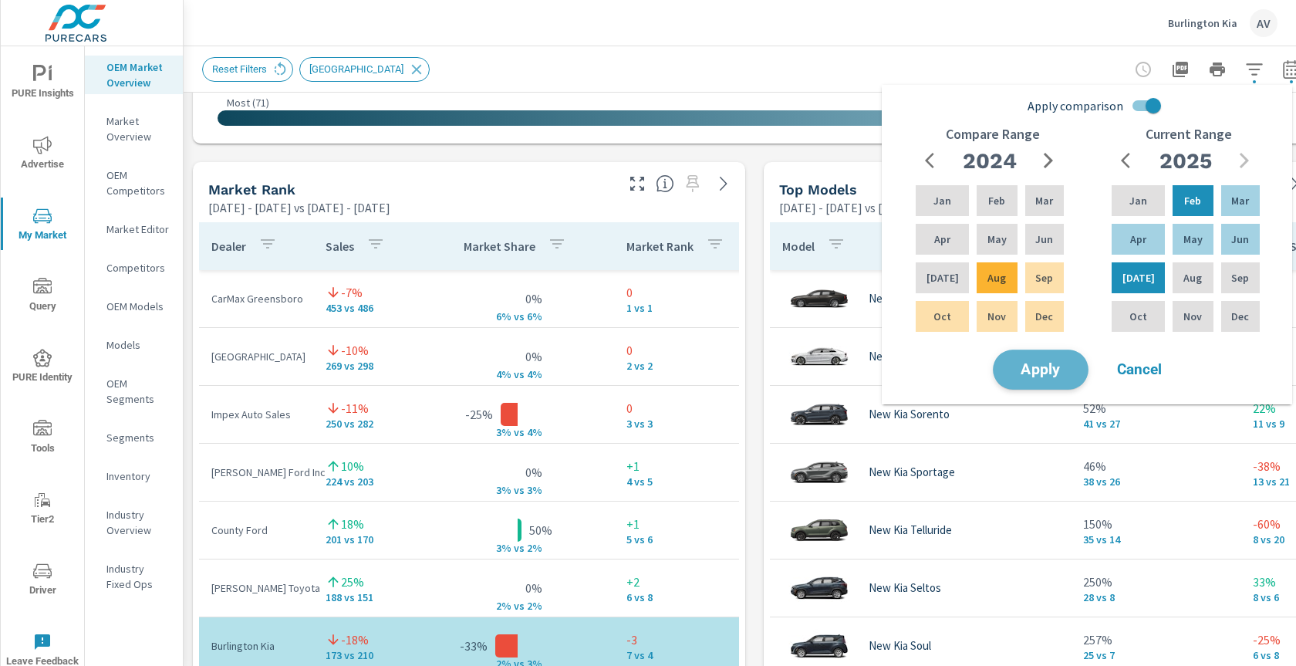
click at [1063, 369] on span "Apply" at bounding box center [1040, 370] width 63 height 15
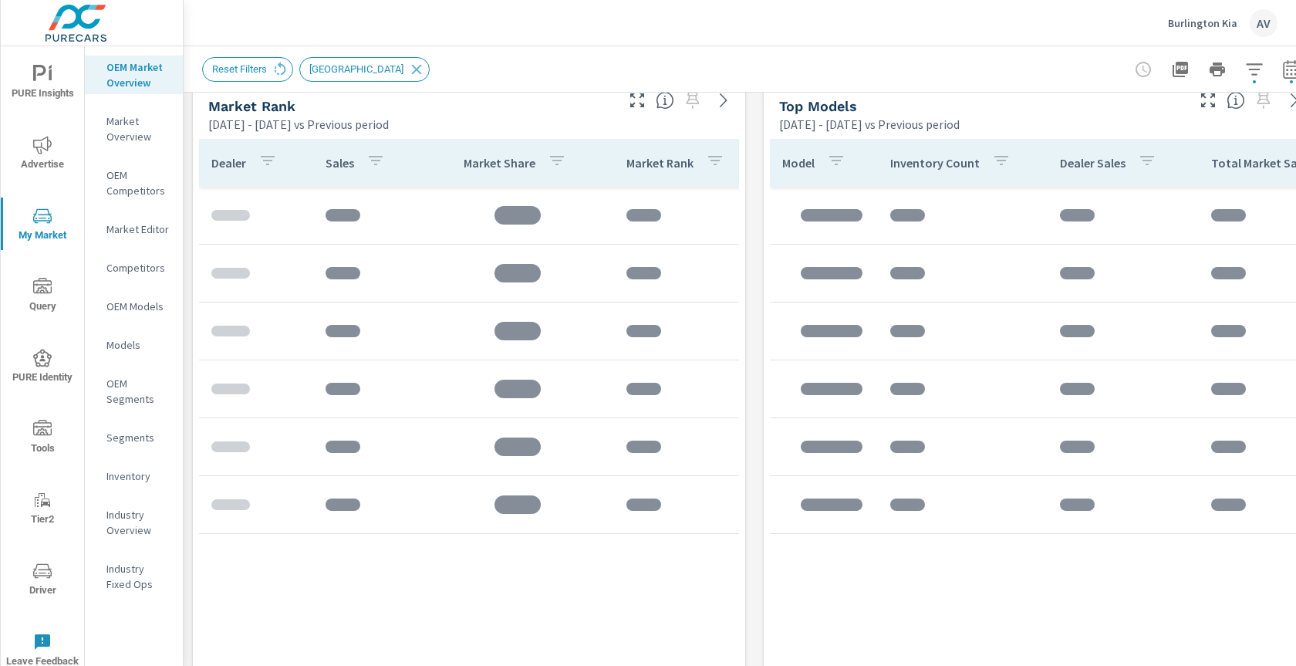
scroll to position [1012, 0]
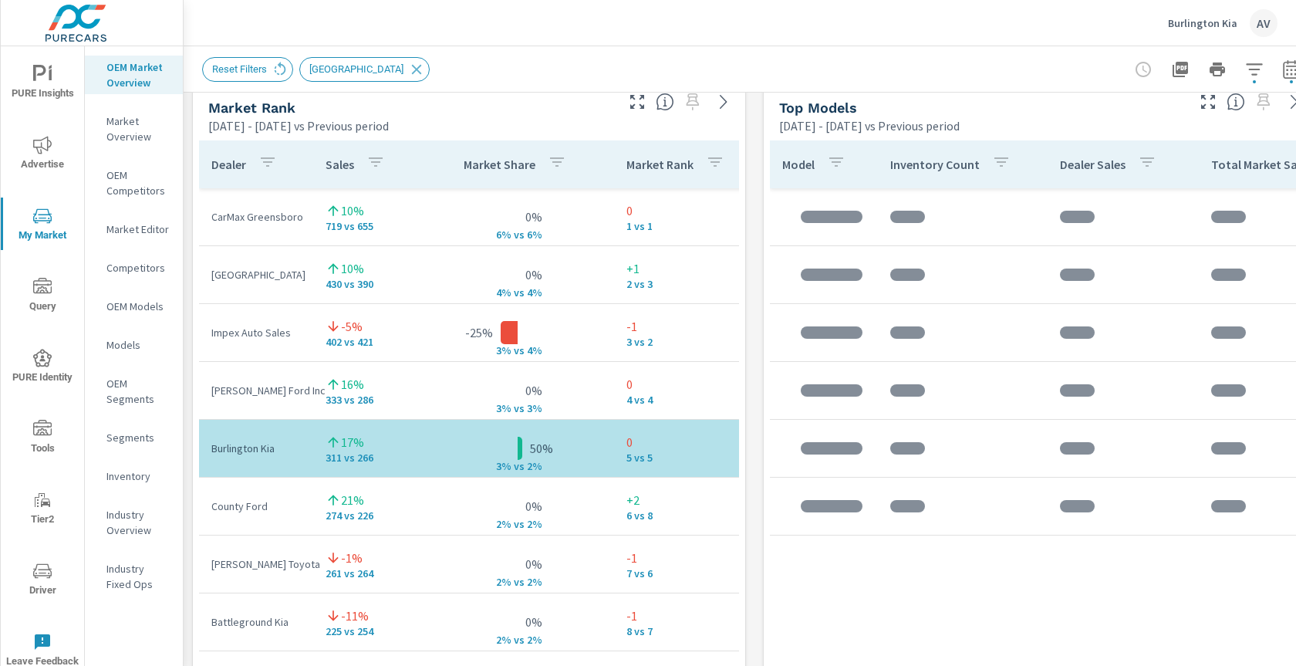
click at [755, 332] on div "Market View Feb 01, 2025 - Jul 31, 2025 vs Previous period .map-bw_svg__st2{fil…" at bounding box center [755, 401] width 1142 height 2641
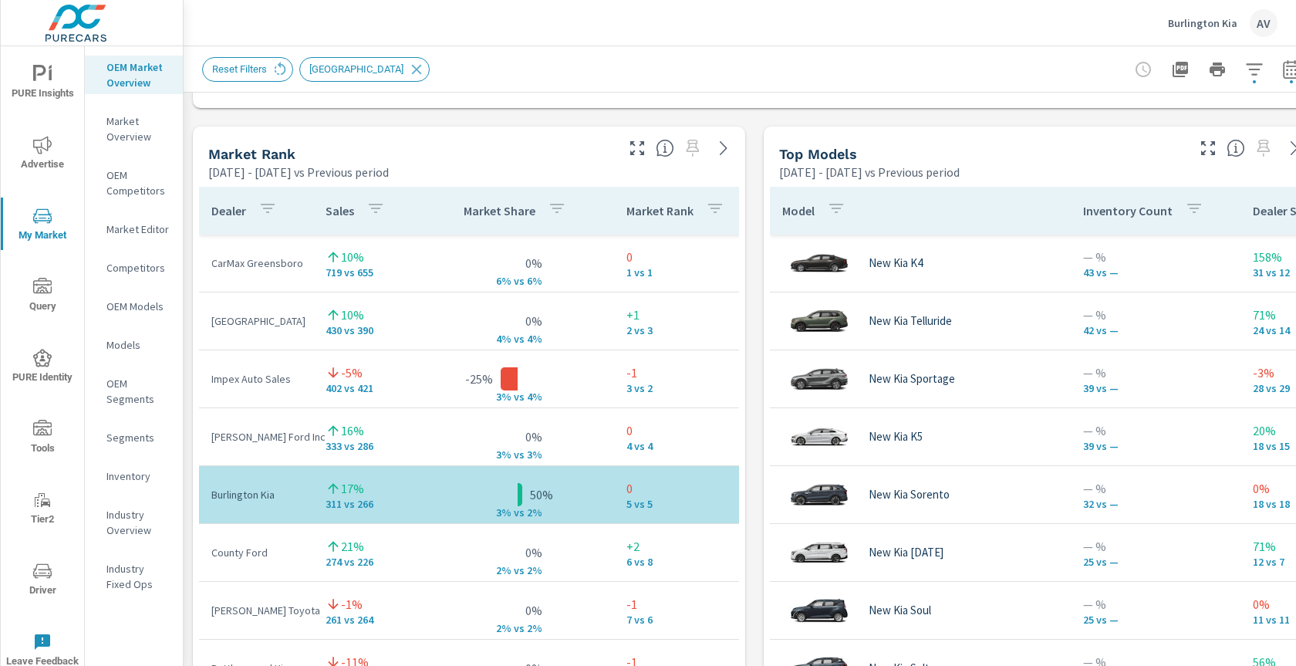
scroll to position [963, 0]
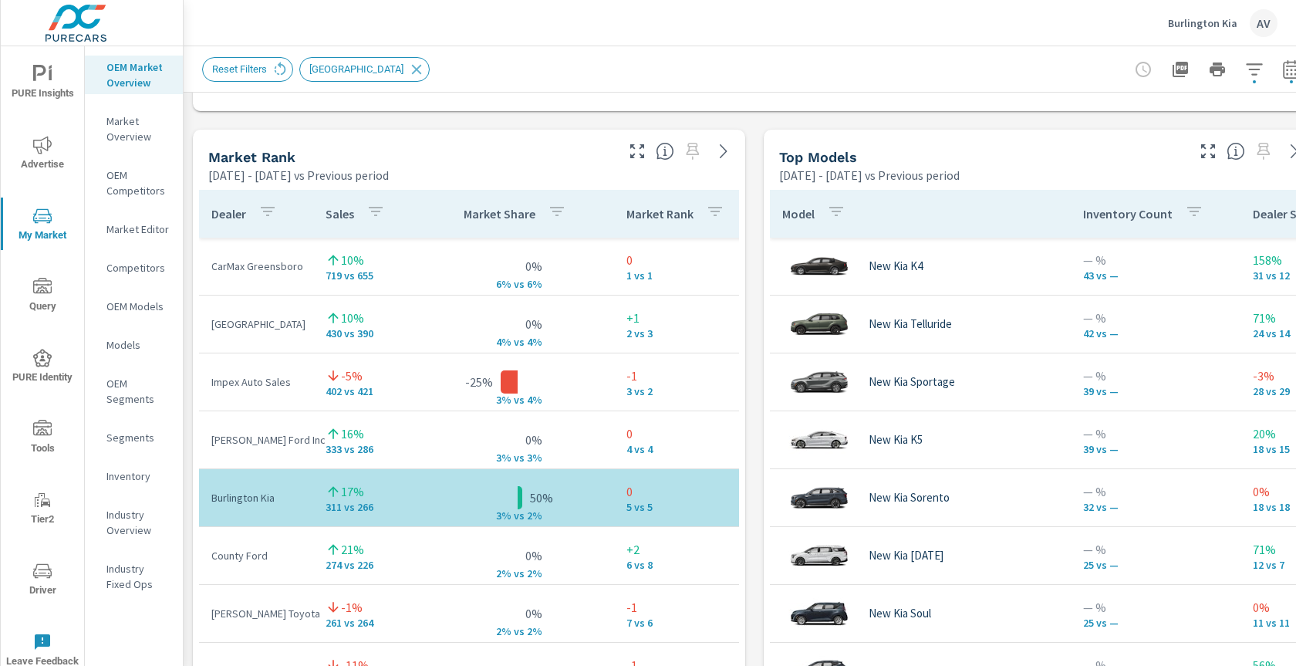
click at [751, 342] on div "Market View Feb 01, 2025 - Jul 31, 2025 vs Previous period .map-bw_svg__st2{fil…" at bounding box center [755, 450] width 1142 height 2641
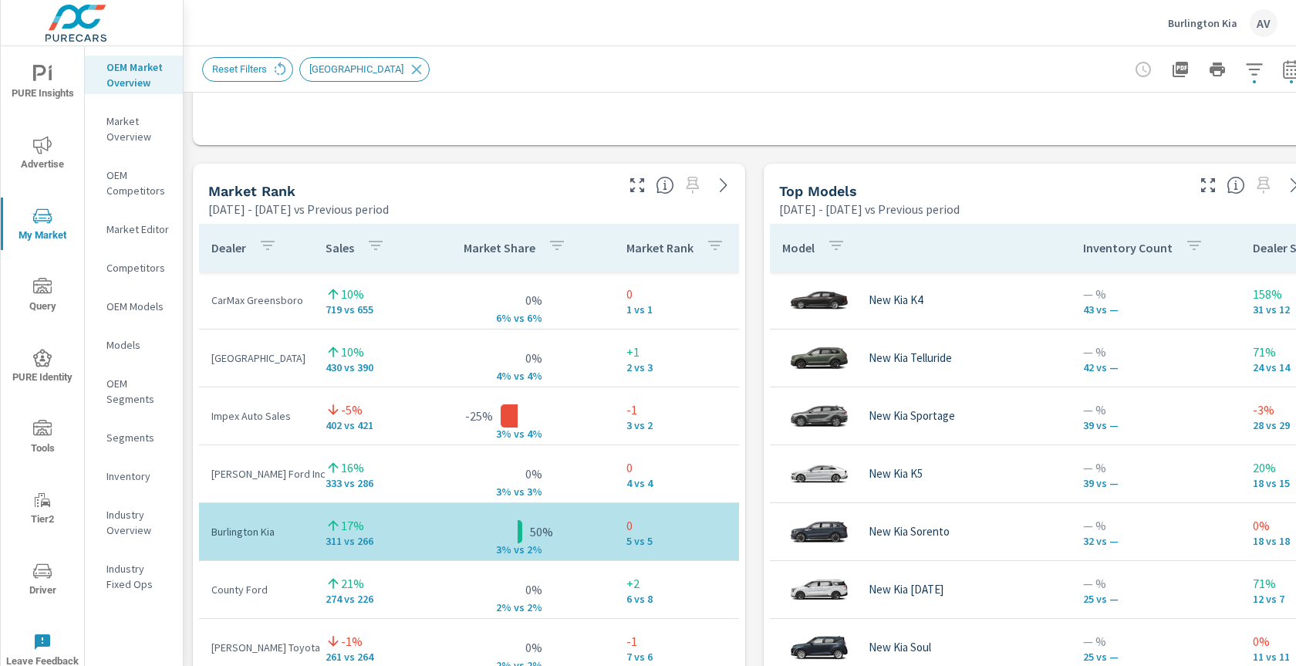
scroll to position [921, 0]
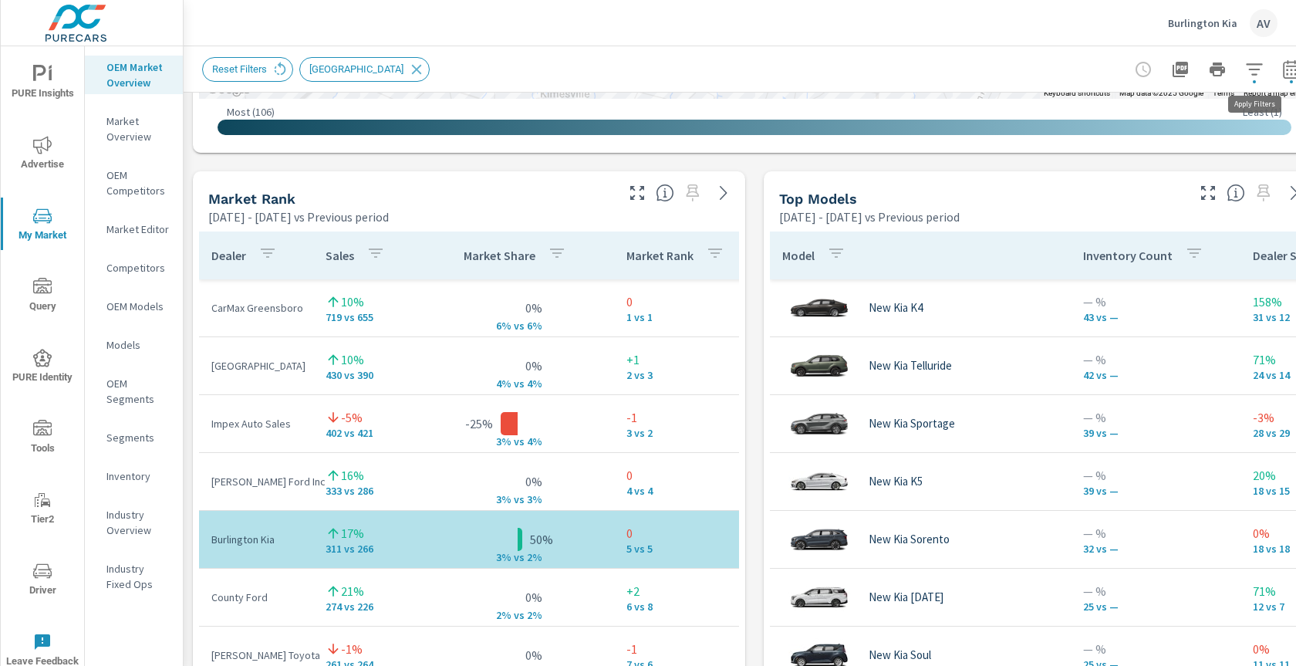
click at [1257, 69] on icon "button" at bounding box center [1254, 69] width 16 height 12
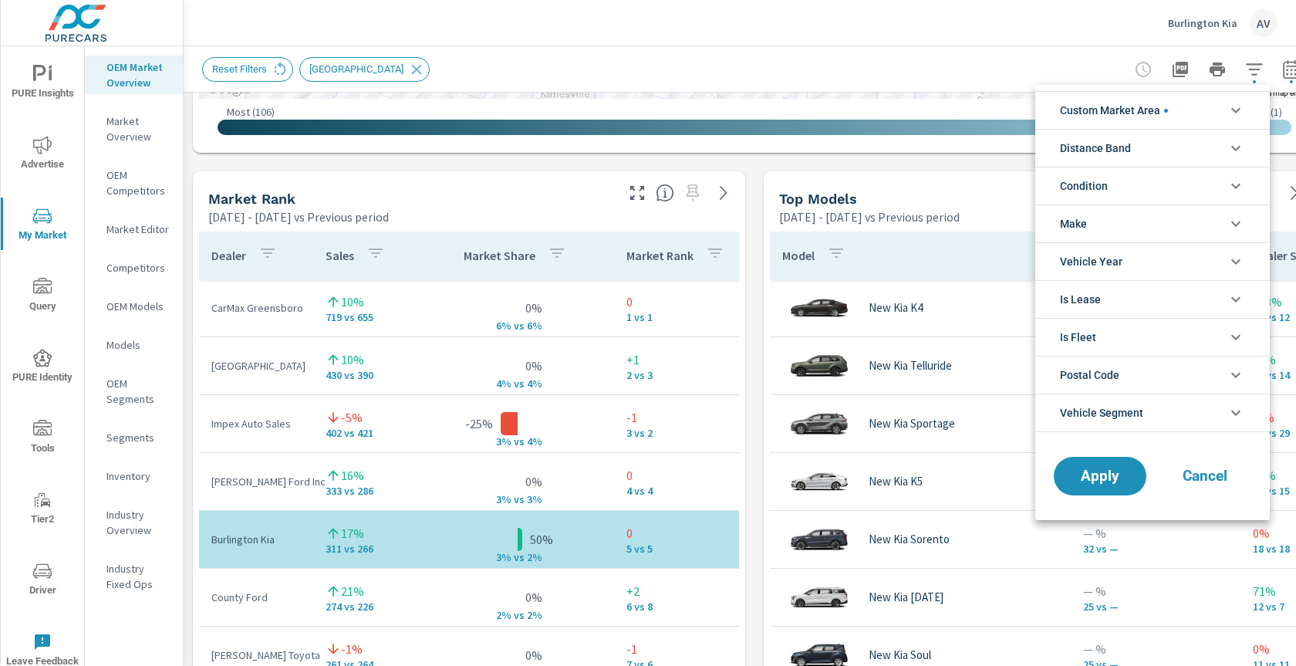
scroll to position [69, 0]
click at [949, 384] on div at bounding box center [648, 333] width 1296 height 666
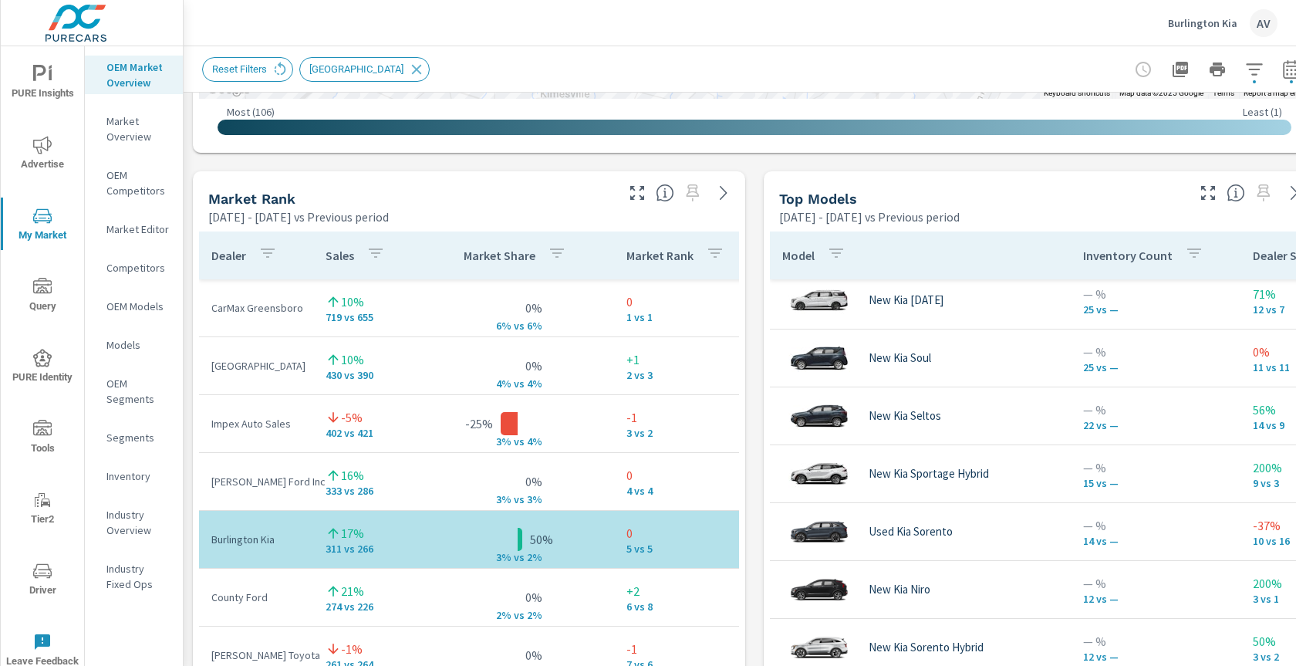
scroll to position [875, 0]
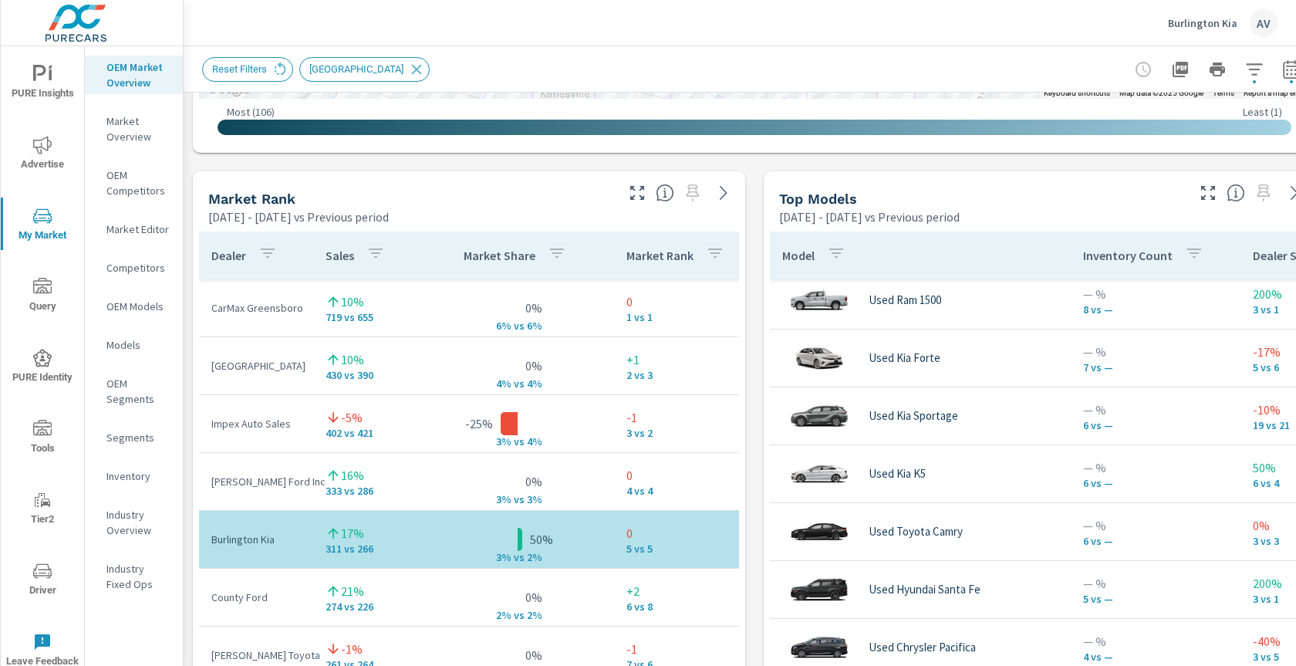
scroll to position [342, 0]
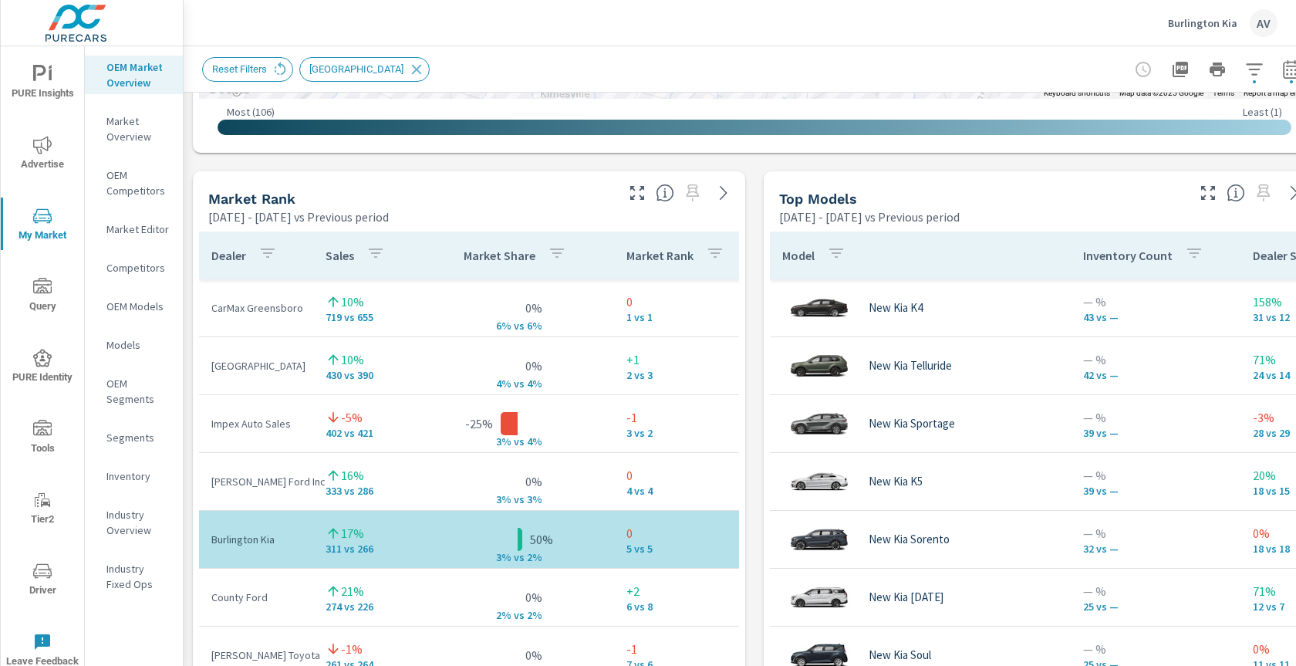
click at [756, 311] on div "Market View Feb 01, 2025 - Jul 31, 2025 vs Previous period ← Move left → Move r…" at bounding box center [755, 492] width 1142 height 2641
click at [1239, 72] on button "button" at bounding box center [1254, 69] width 31 height 31
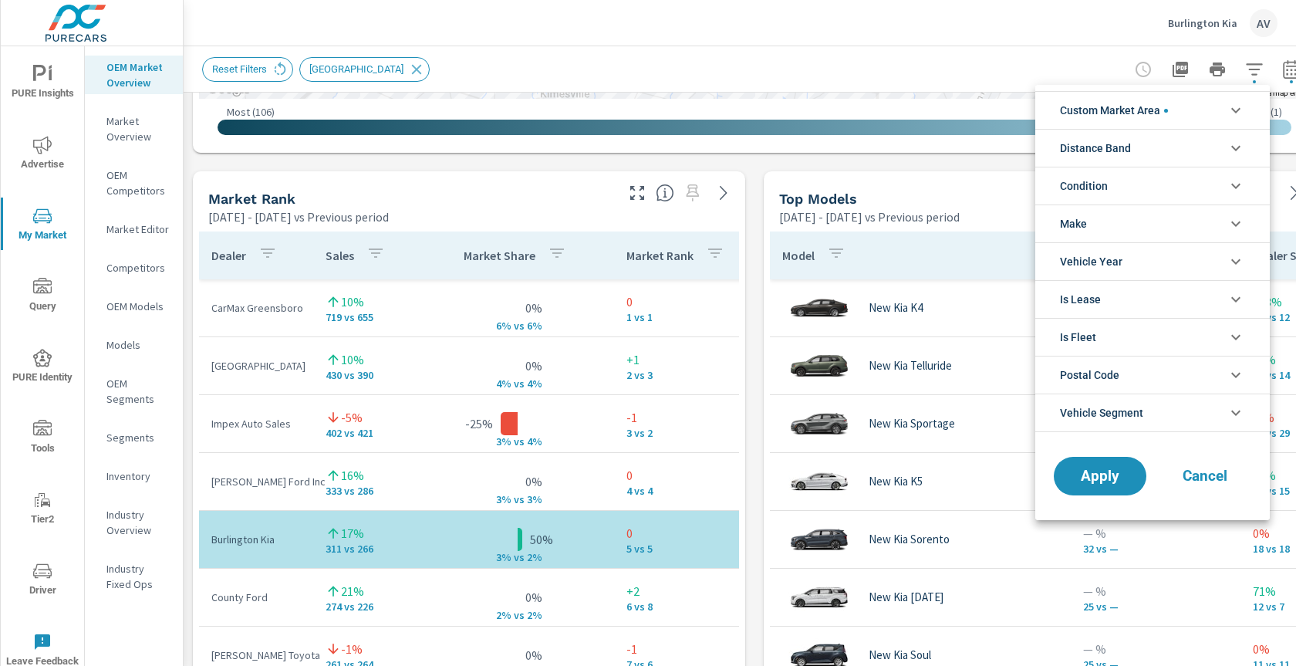
scroll to position [69, 0]
click at [1152, 192] on li "Condition" at bounding box center [1152, 186] width 234 height 38
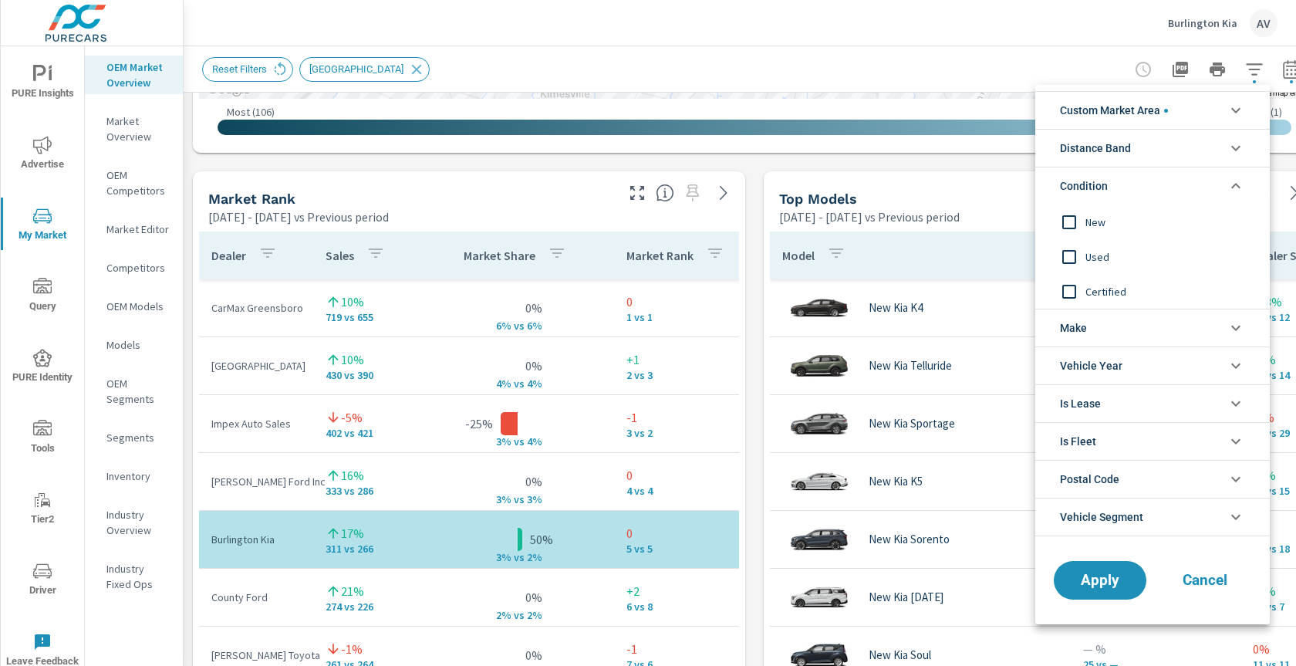
click at [1067, 223] on input "filter options" at bounding box center [1069, 222] width 32 height 32
click at [1086, 575] on span "Apply" at bounding box center [1099, 580] width 63 height 15
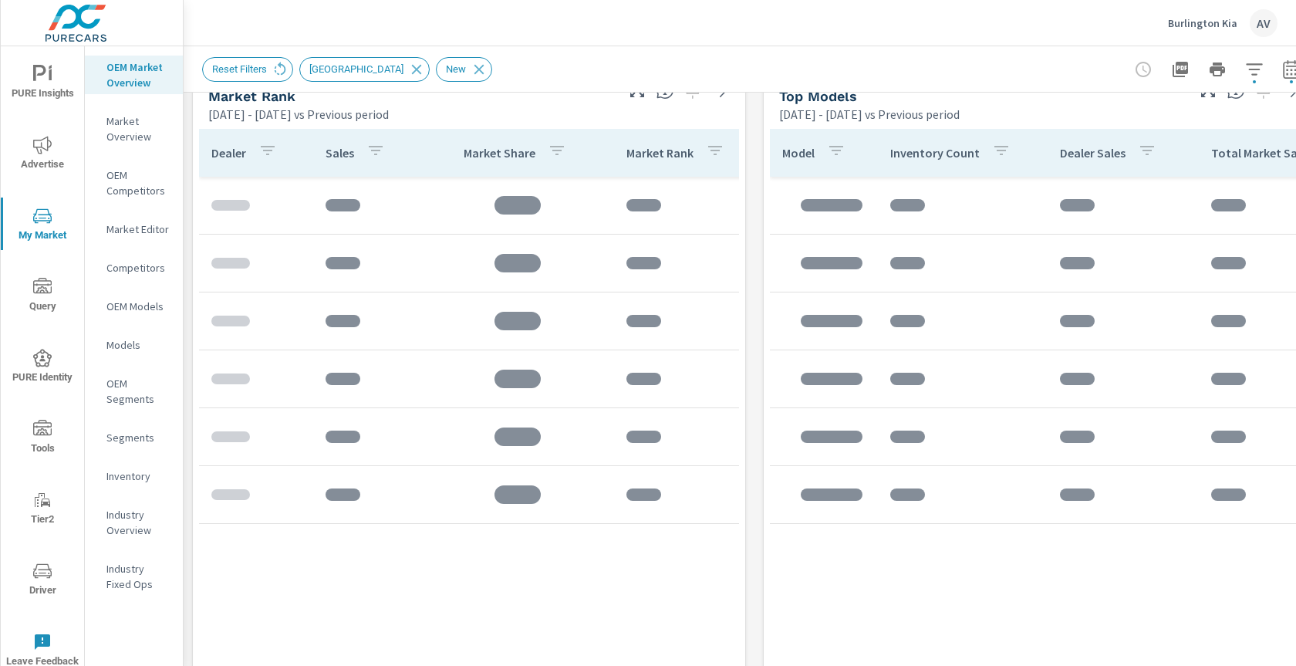
scroll to position [1014, 0]
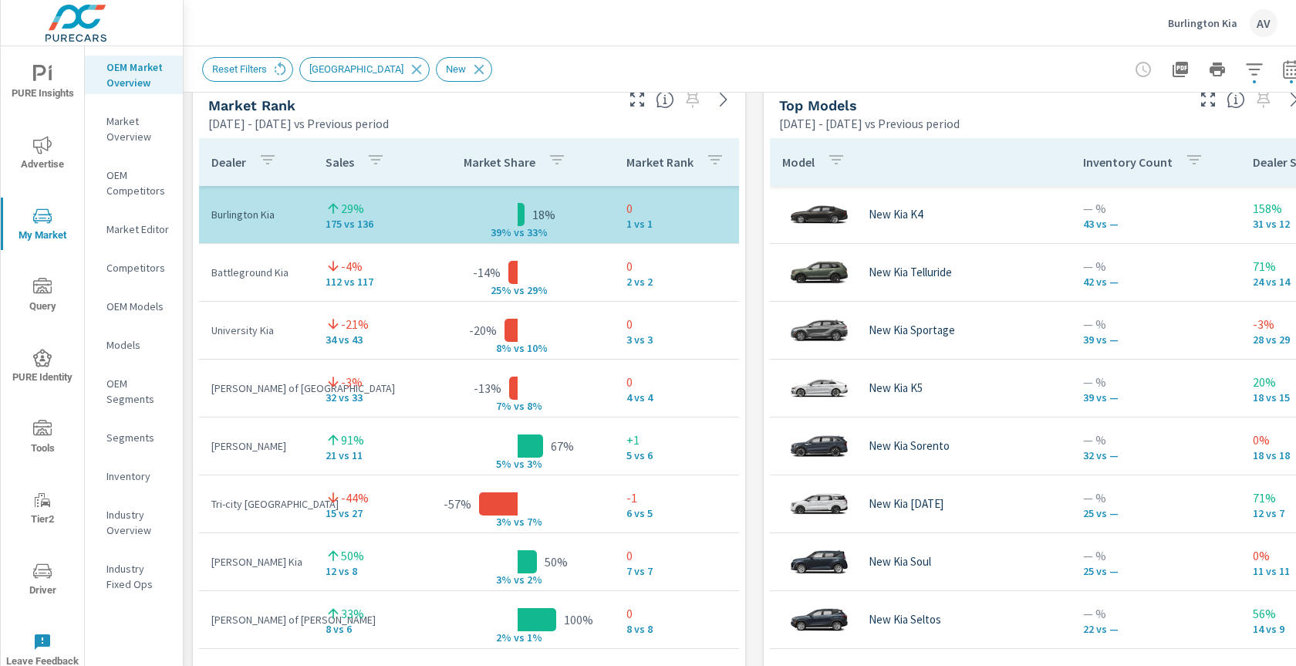
click at [754, 221] on div "Market View Feb 01, 2025 - Jul 31, 2025 vs Previous period .map-bw_svg__st2{fil…" at bounding box center [755, 398] width 1142 height 2641
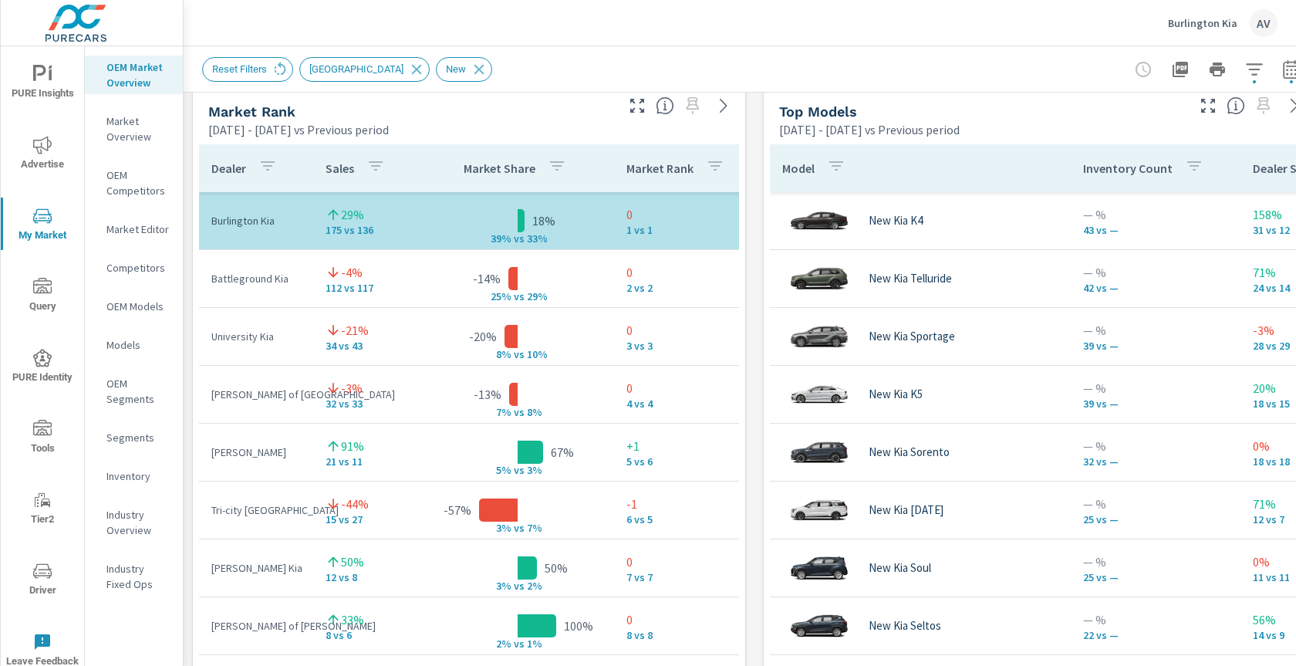
scroll to position [1010, 0]
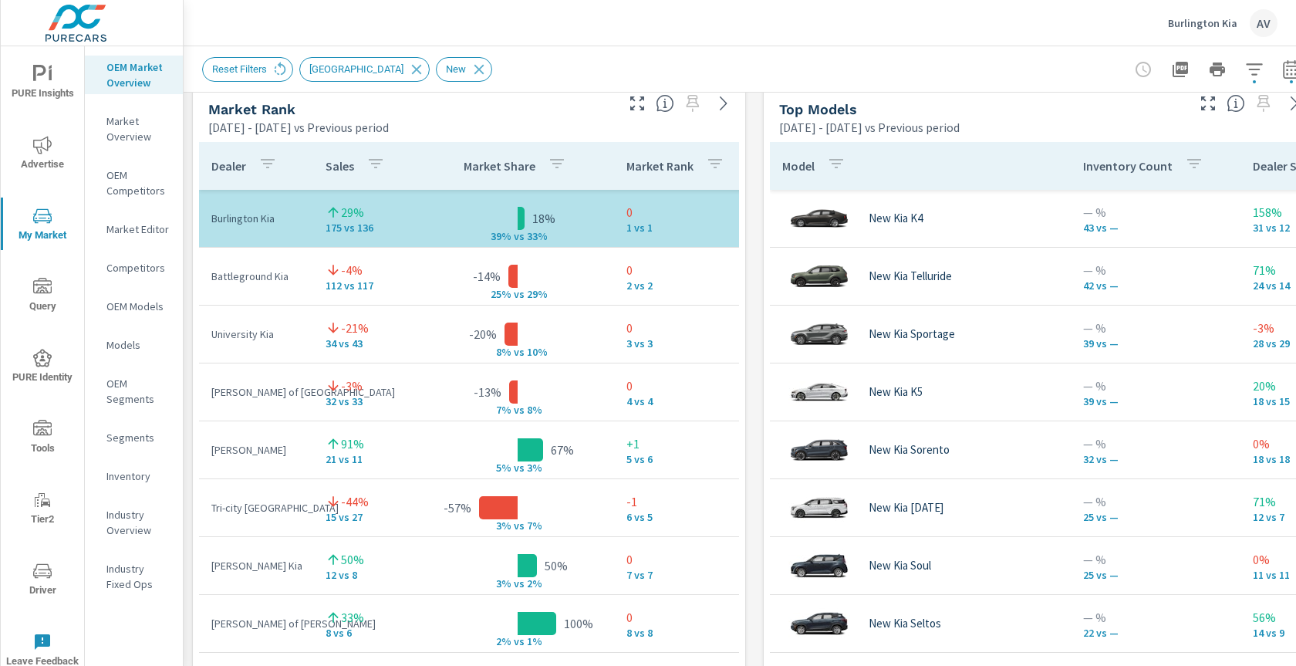
click at [762, 254] on div "Market View Feb 01, 2025 - Jul 31, 2025 vs Previous period Most ( 61 ) Least ( …" at bounding box center [755, 402] width 1142 height 2641
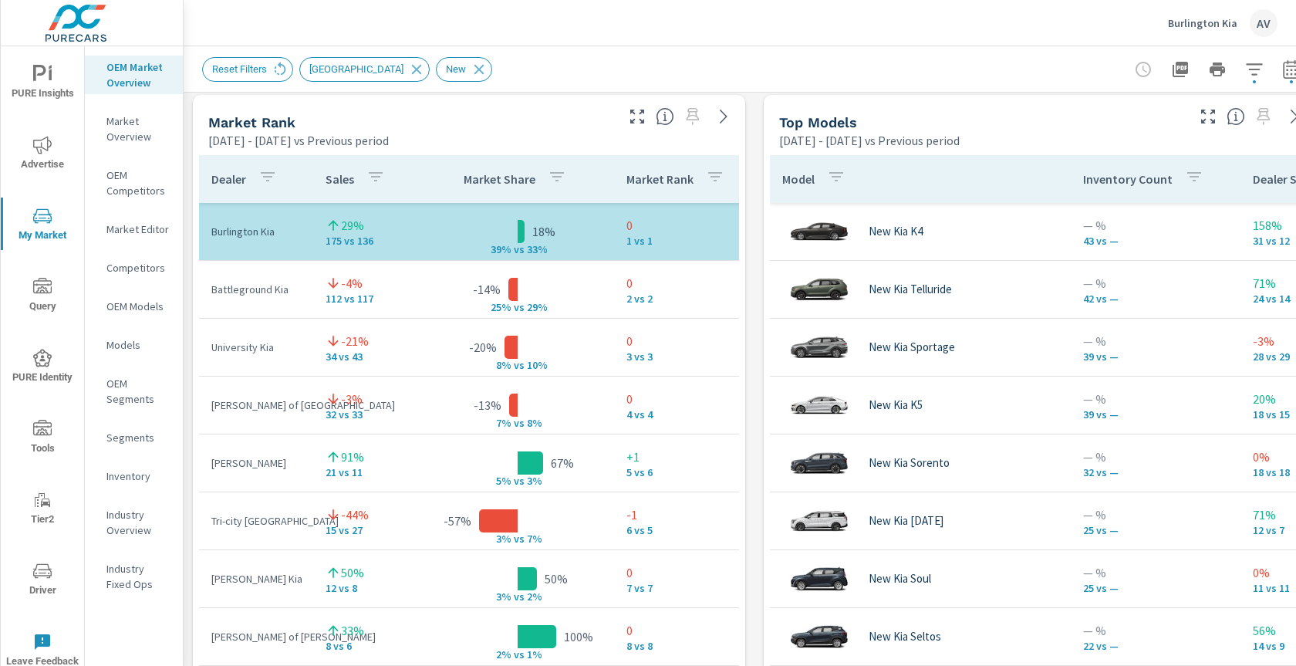
click at [754, 177] on div "Market View Feb 01, 2025 - Jul 31, 2025 vs Previous period Most ( 61 ) Least ( …" at bounding box center [755, 415] width 1142 height 2641
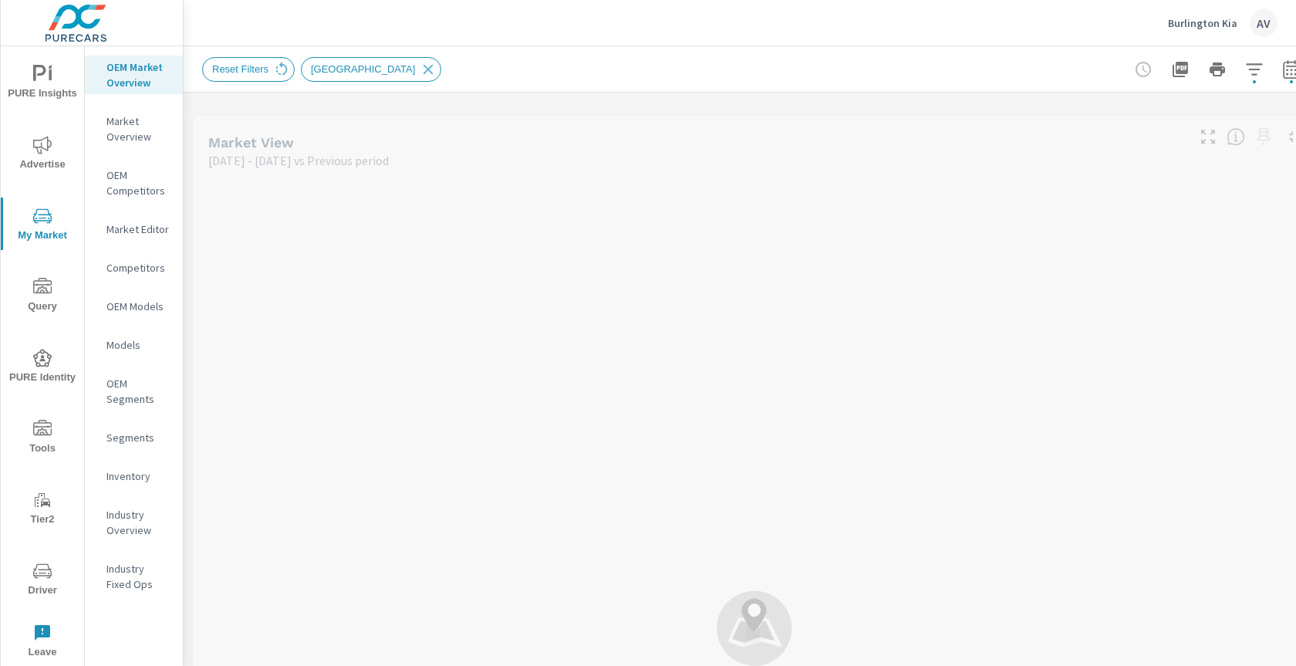
click at [142, 529] on p "Industry Overview" at bounding box center [138, 522] width 64 height 31
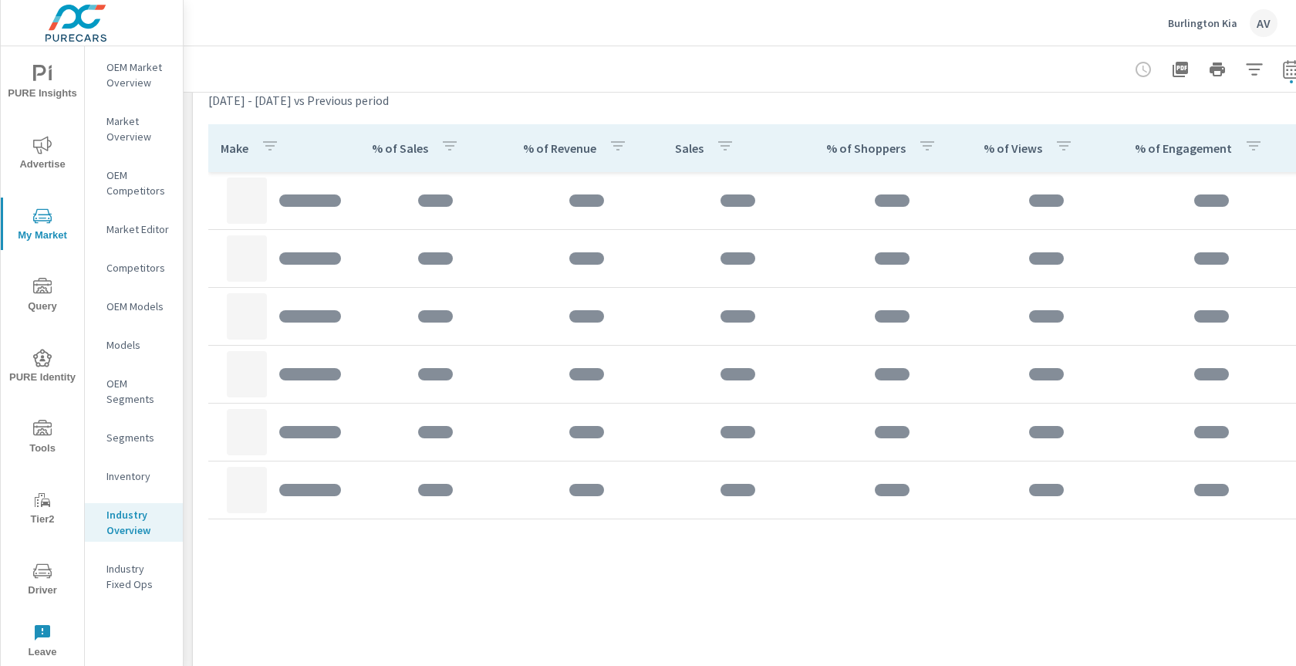
scroll to position [697, 0]
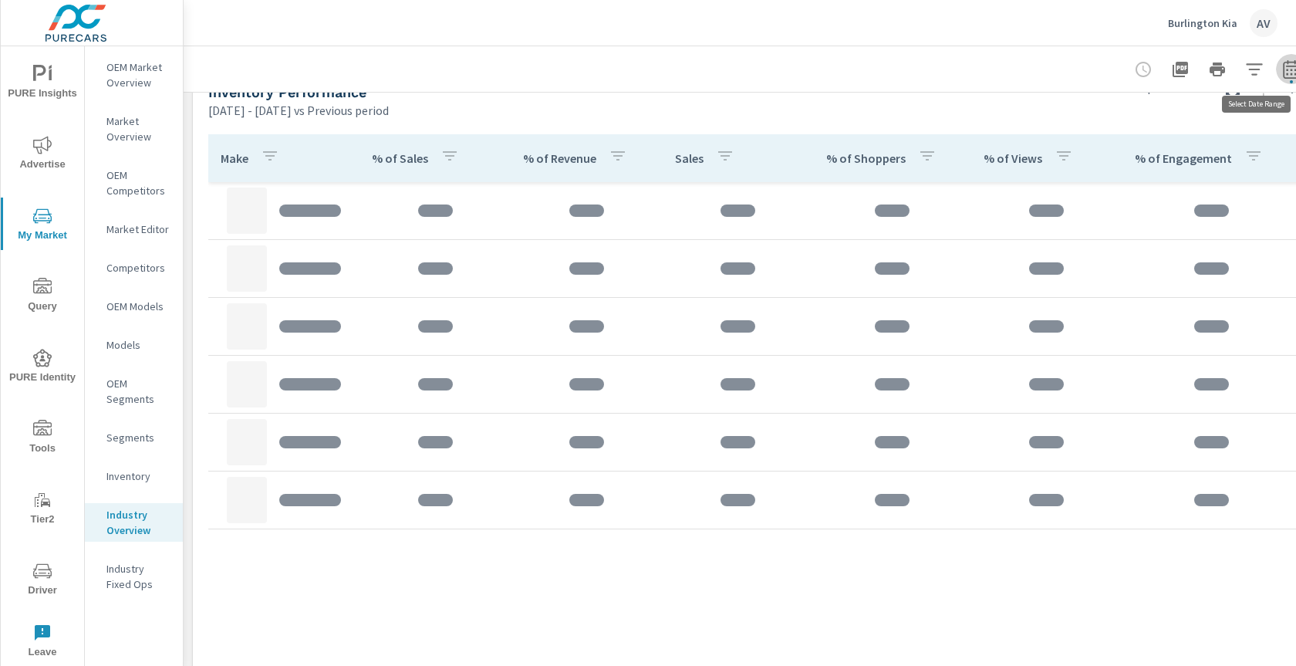
click at [1286, 75] on icon "button" at bounding box center [1291, 69] width 19 height 19
select select "Previous period"
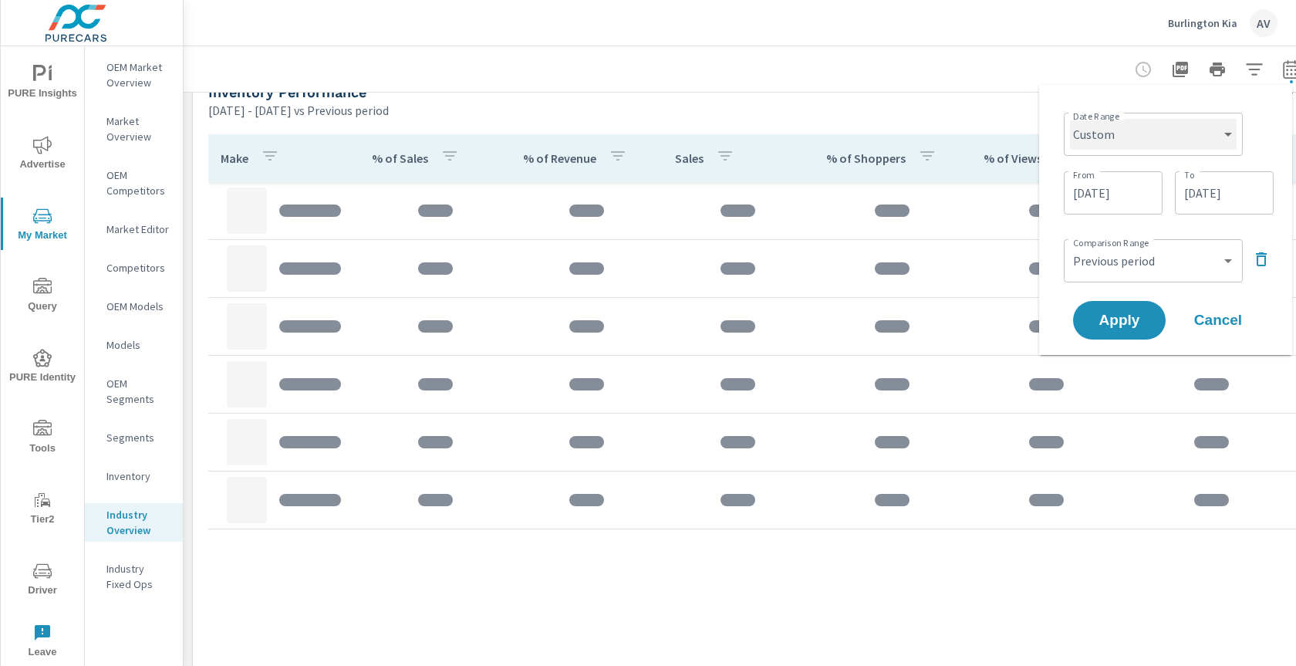
click at [1159, 143] on select "Custom [DATE] Last week Last 7 days Last 14 days Last 30 days Last 45 days Last…" at bounding box center [1153, 134] width 167 height 31
click at [1070, 119] on select "Custom [DATE] Last week Last 7 days Last 14 days Last 30 days Last 45 days Last…" at bounding box center [1153, 134] width 167 height 31
select select "Last month"
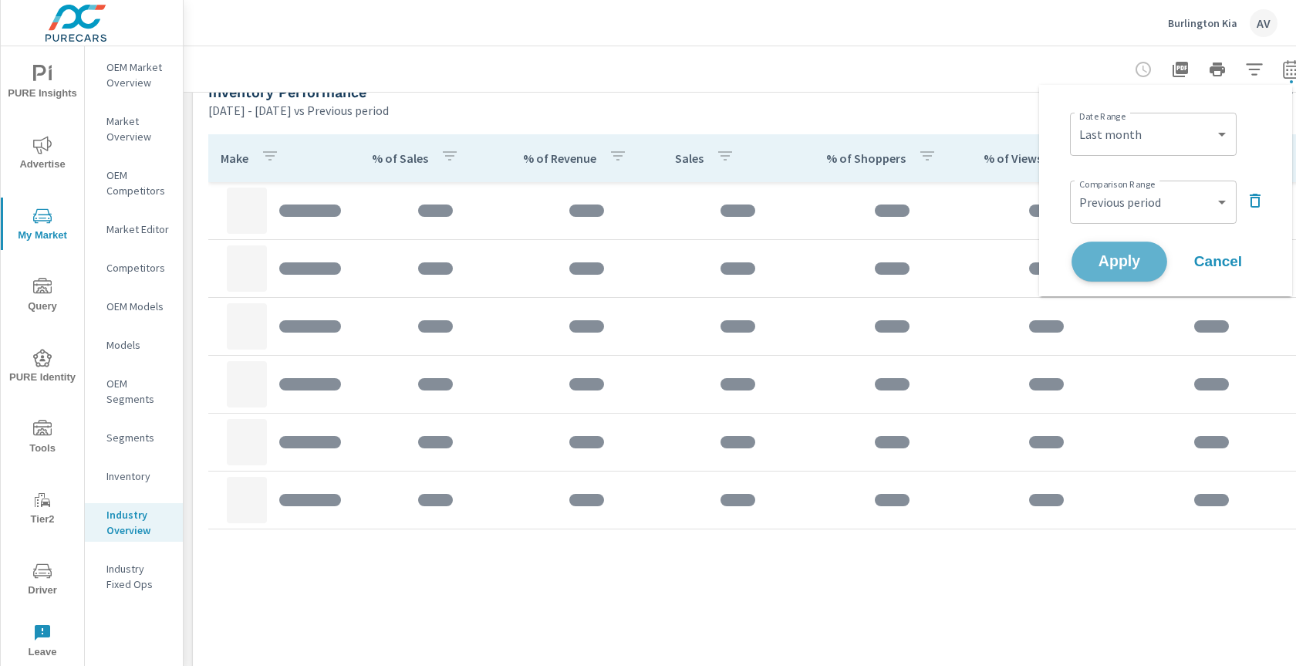
click at [1146, 258] on span "Apply" at bounding box center [1119, 262] width 63 height 15
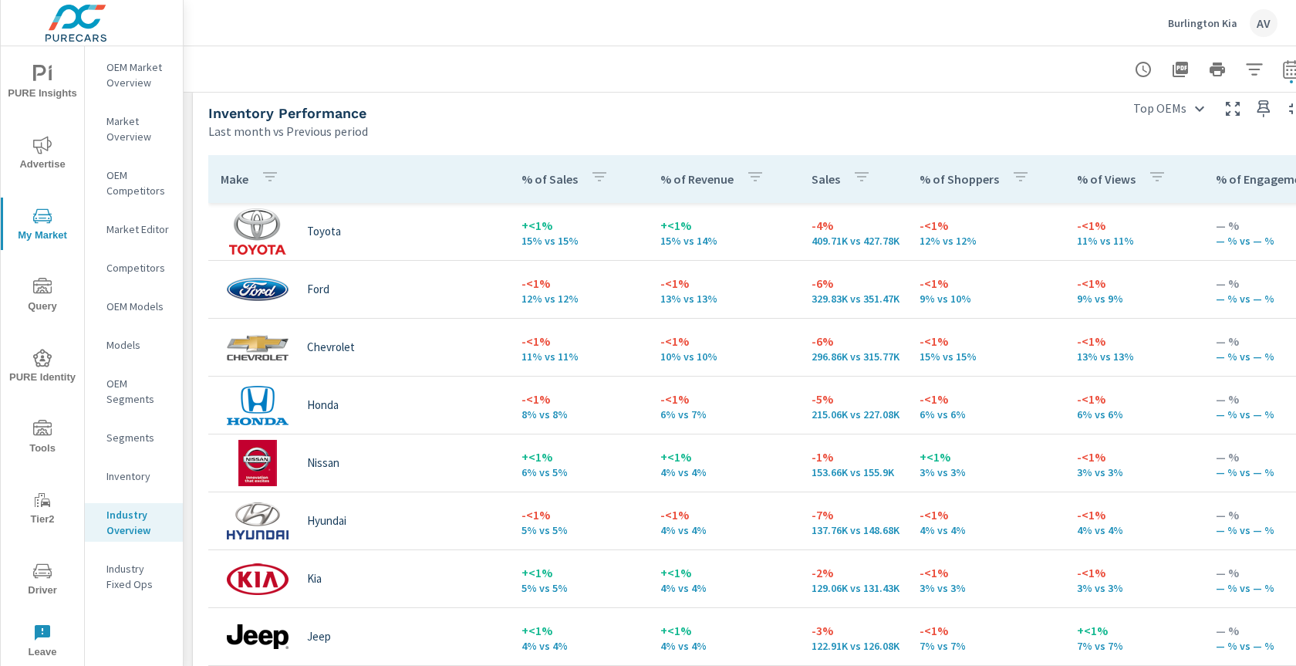
scroll to position [674, 0]
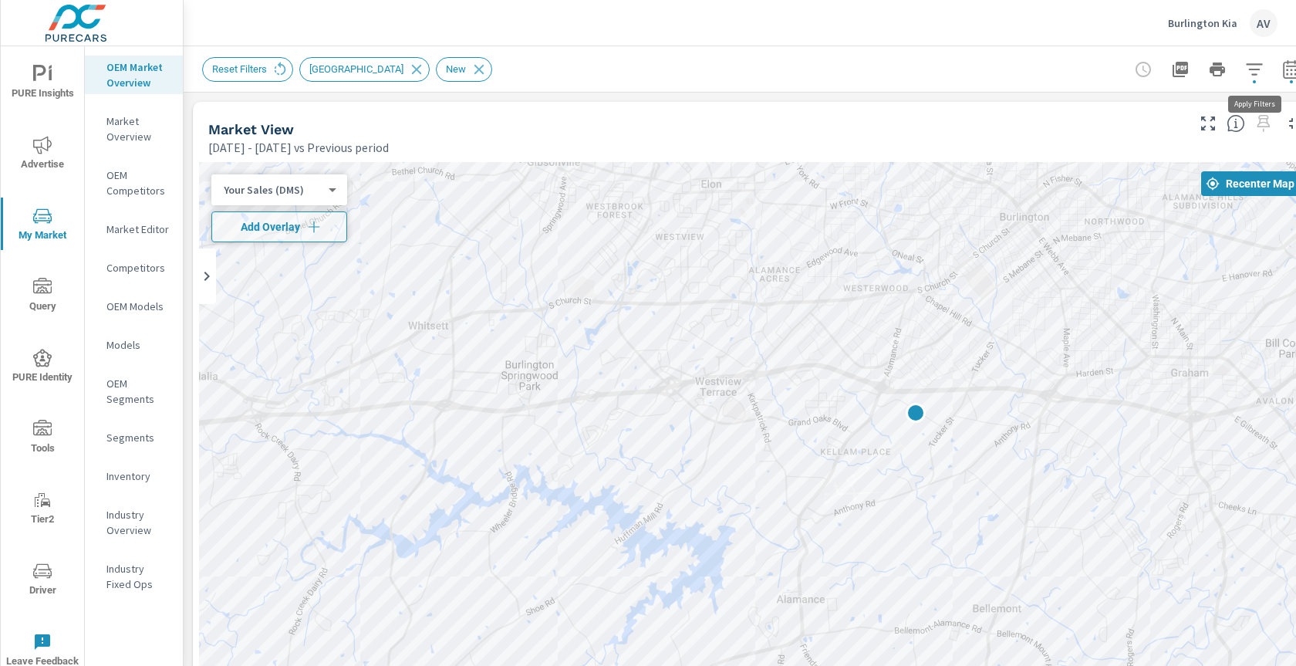
click at [1253, 71] on icon "button" at bounding box center [1254, 69] width 19 height 19
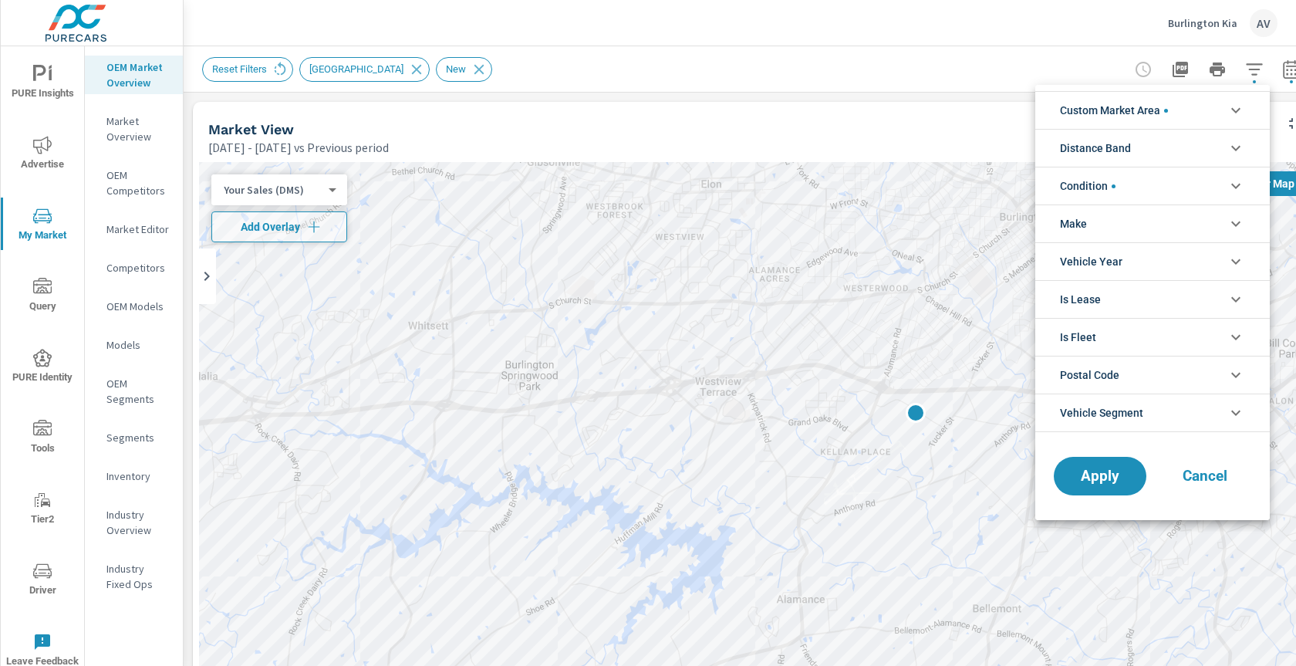
click at [1110, 182] on span "Condition" at bounding box center [1088, 185] width 56 height 37
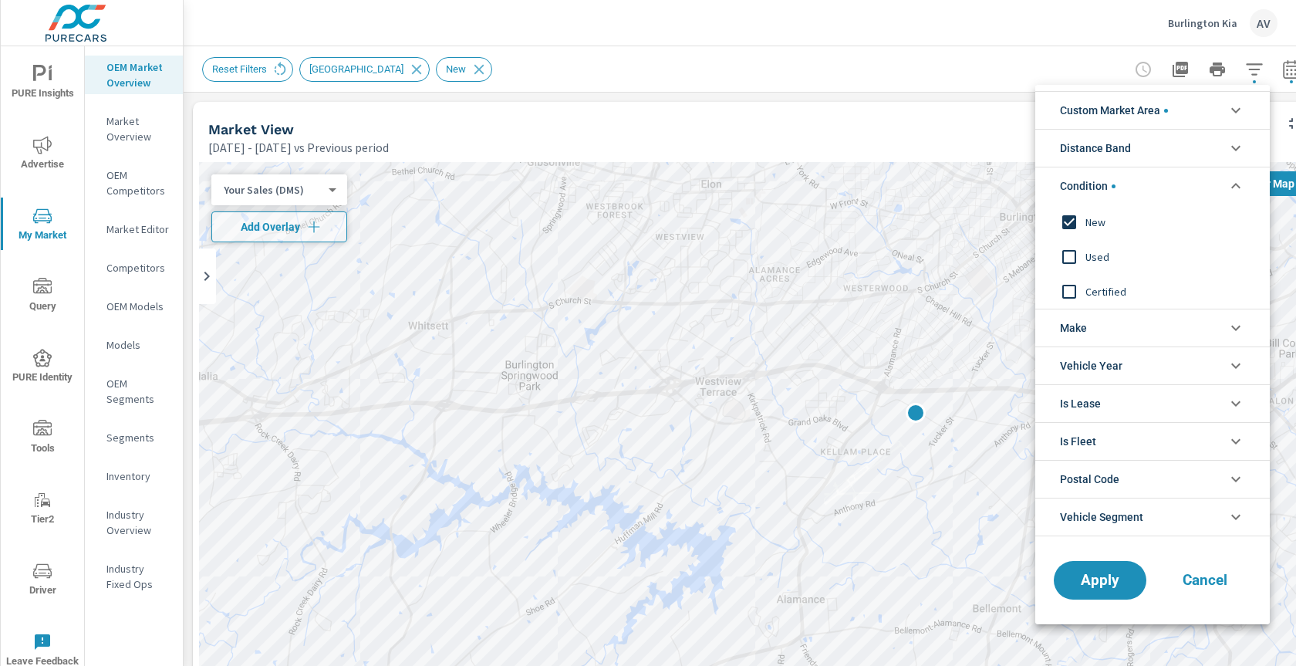
click at [1094, 255] on span "Used" at bounding box center [1169, 257] width 169 height 19
click at [1072, 217] on input "filter options" at bounding box center [1069, 222] width 32 height 32
click at [1098, 583] on span "Apply" at bounding box center [1099, 580] width 63 height 15
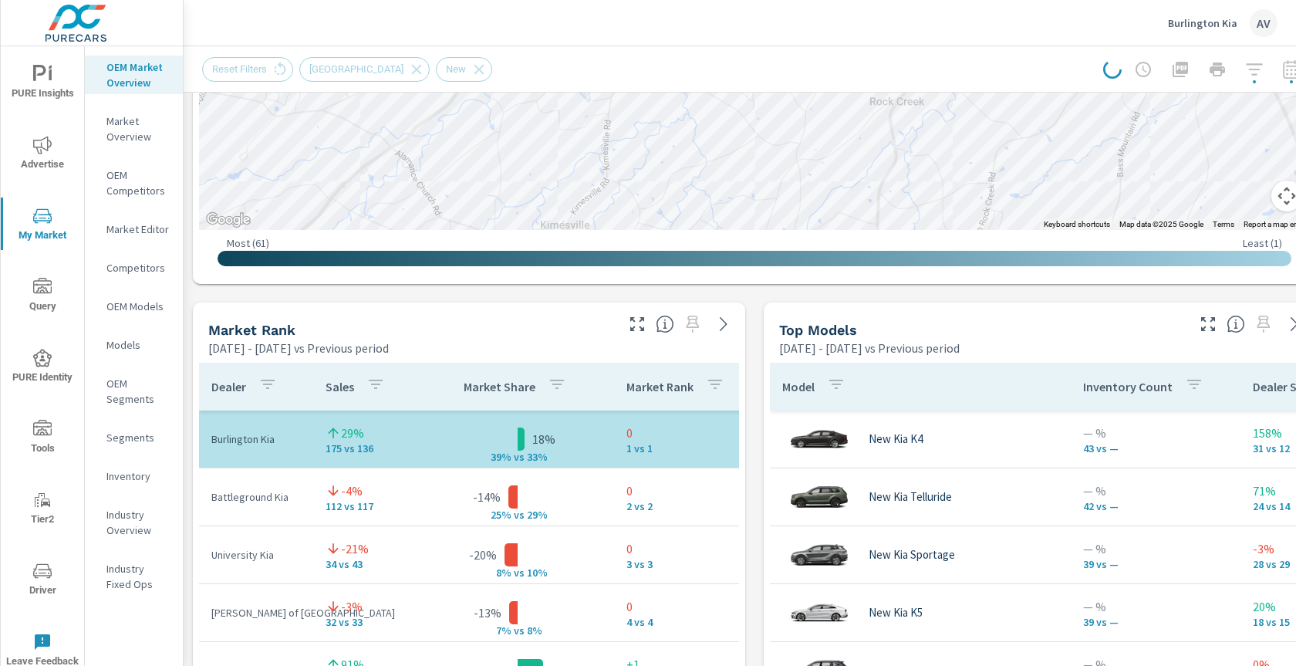
scroll to position [811, 0]
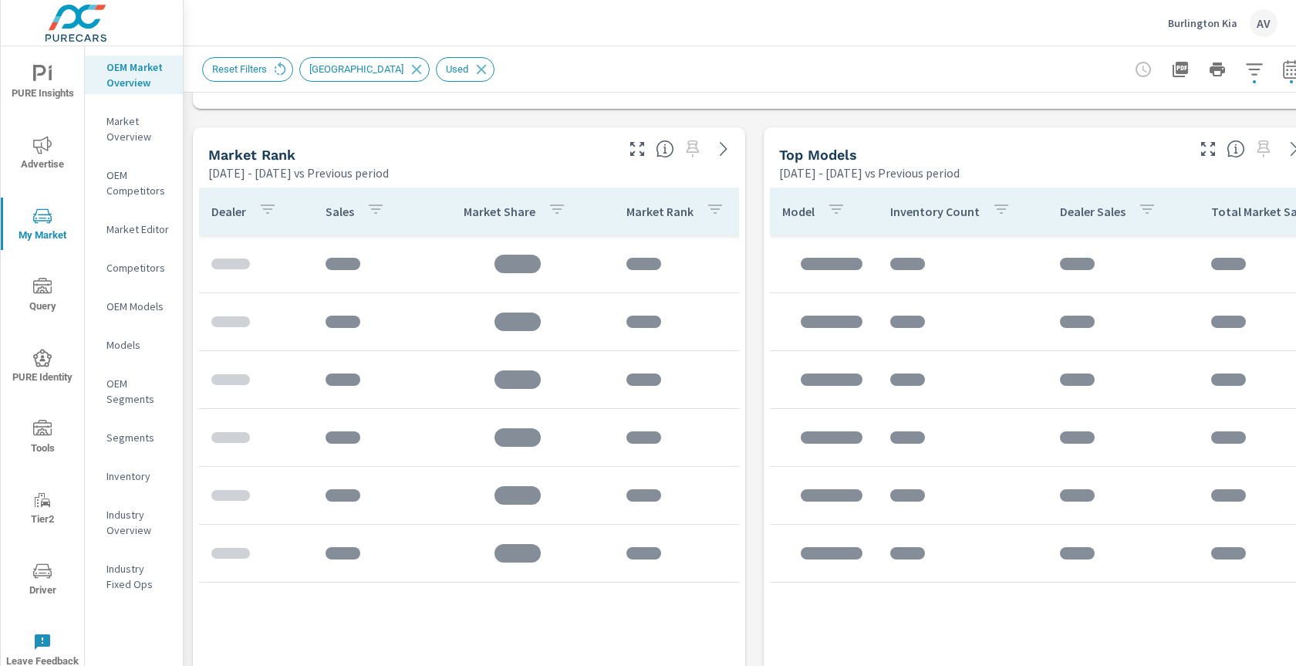
scroll to position [976, 0]
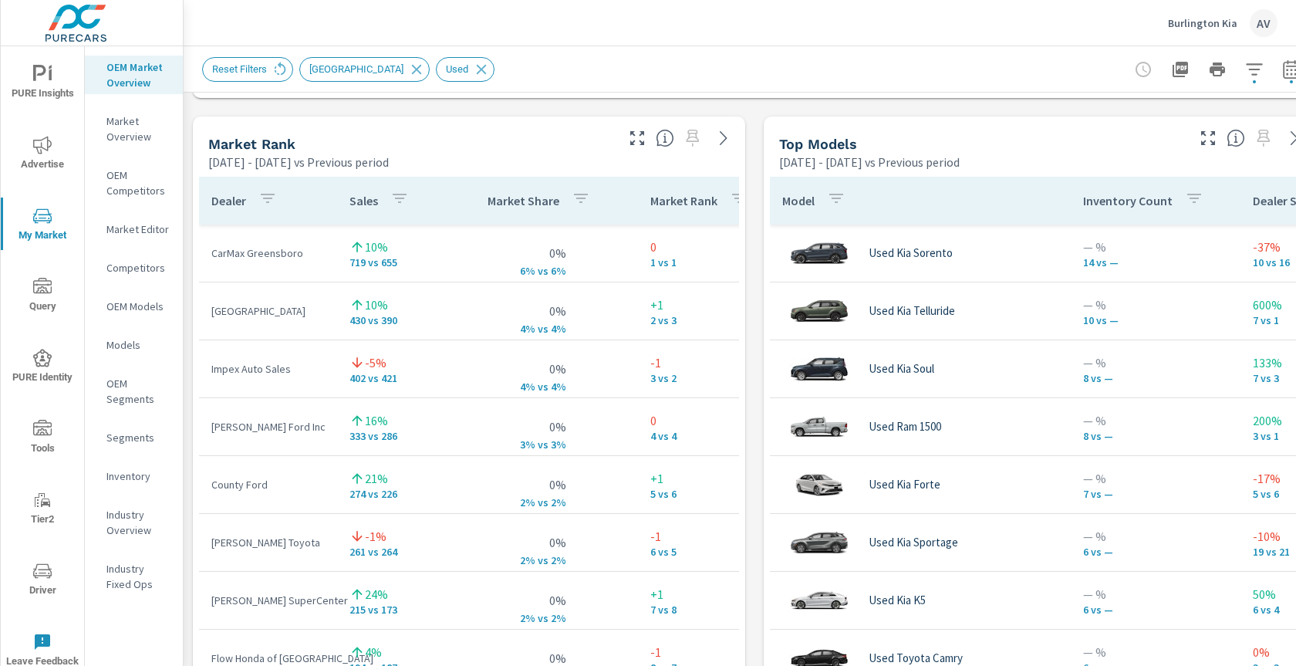
click at [754, 270] on div "Market View [DATE] - [DATE] vs Previous period 3 2 3 3 Most ( 35 ) Least ( 1 ) …" at bounding box center [755, 437] width 1142 height 2641
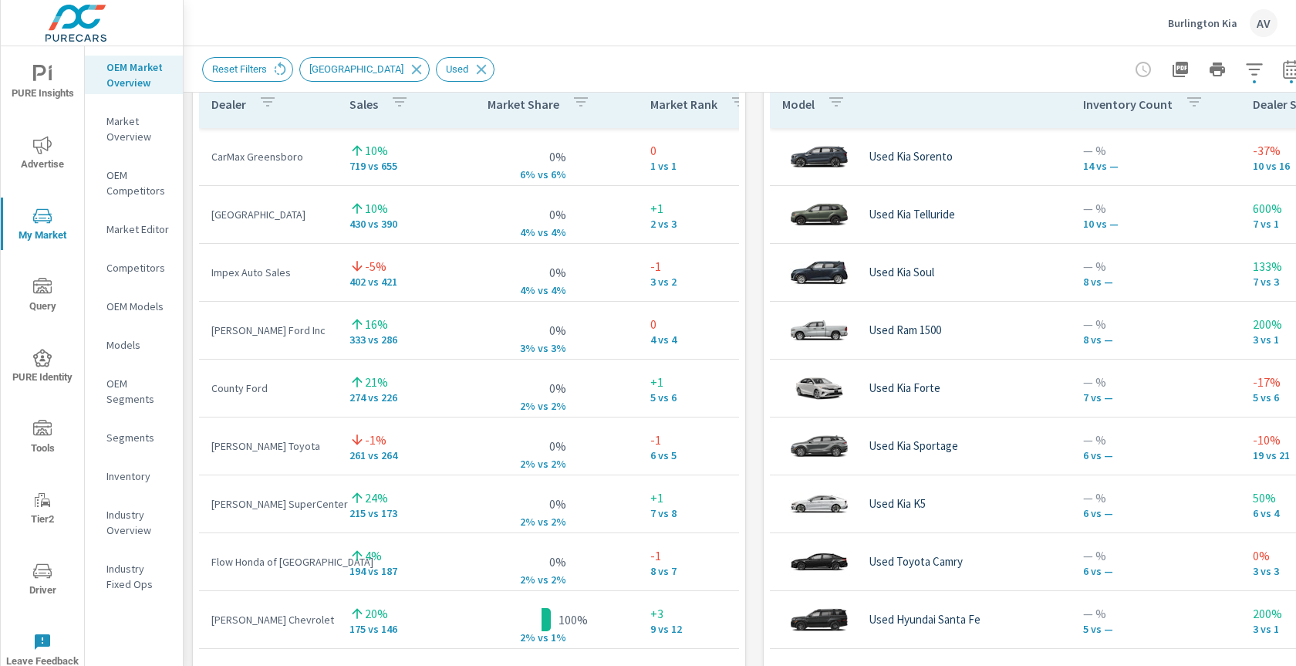
scroll to position [1054, 0]
